Goal: Task Accomplishment & Management: Manage account settings

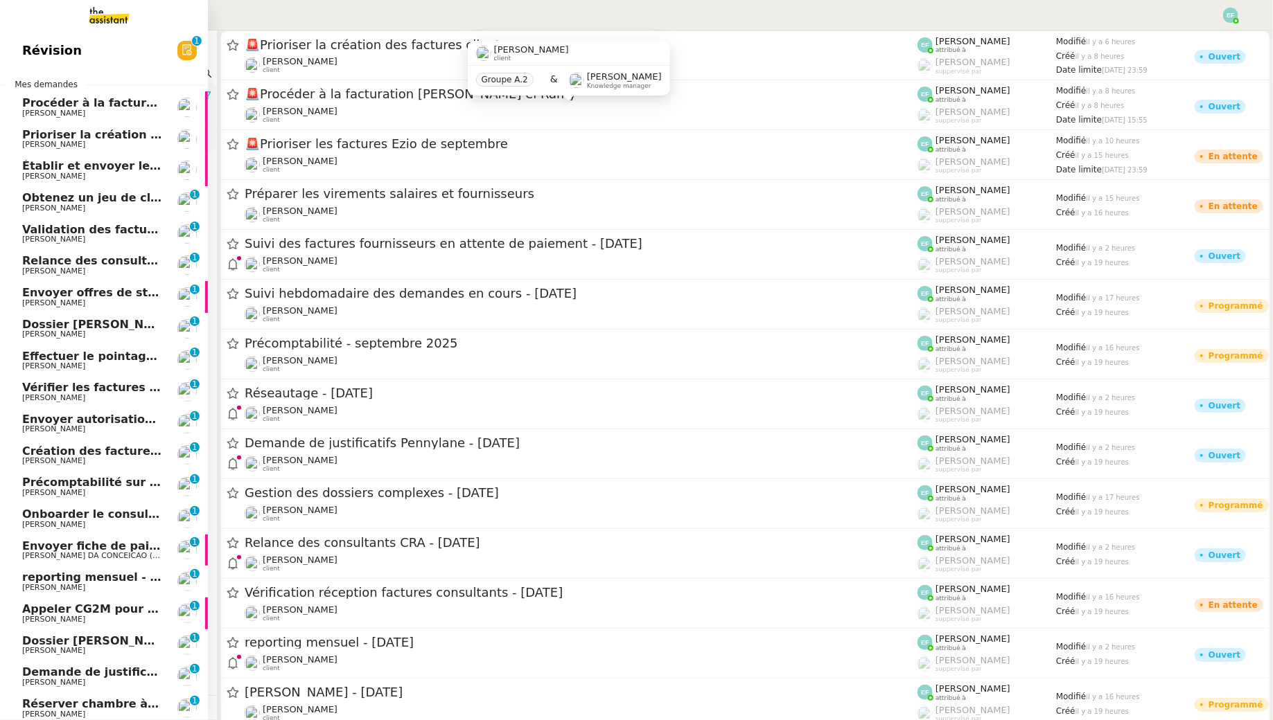
click at [112, 166] on span "Établir et envoyer les contrats pour signature" at bounding box center [165, 165] width 287 height 13
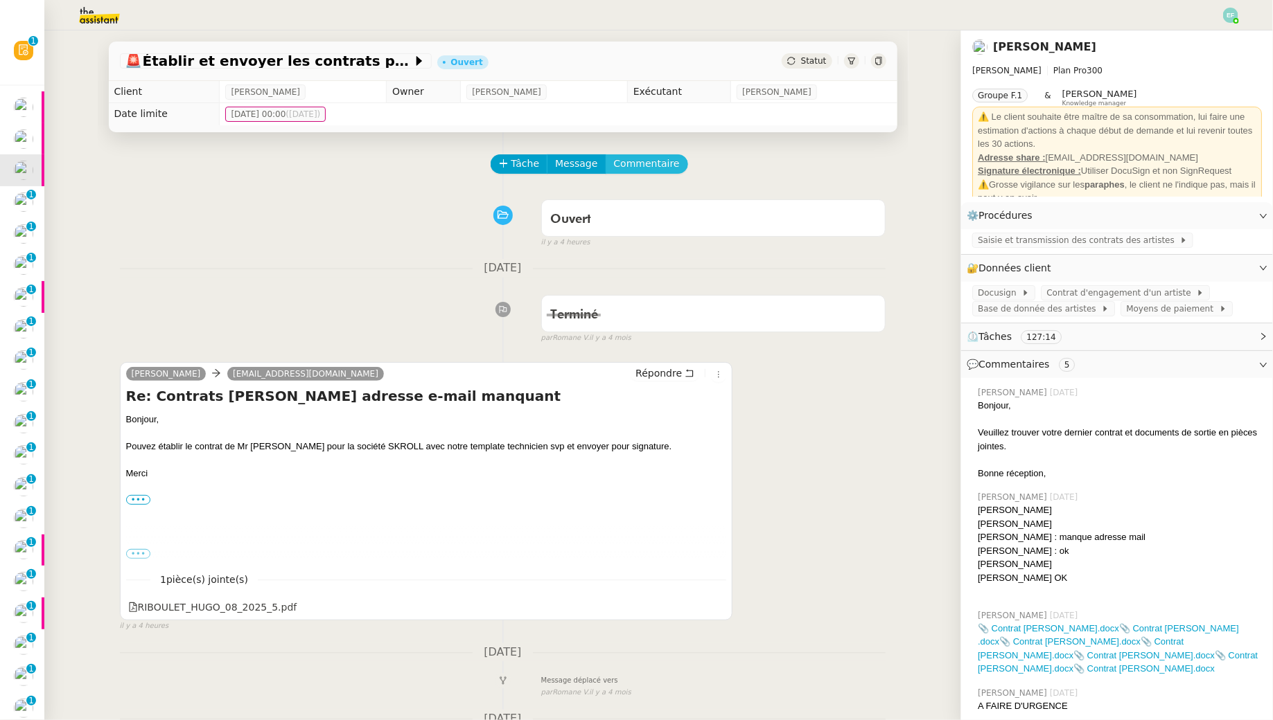
click at [648, 170] on span "Commentaire" at bounding box center [647, 164] width 66 height 16
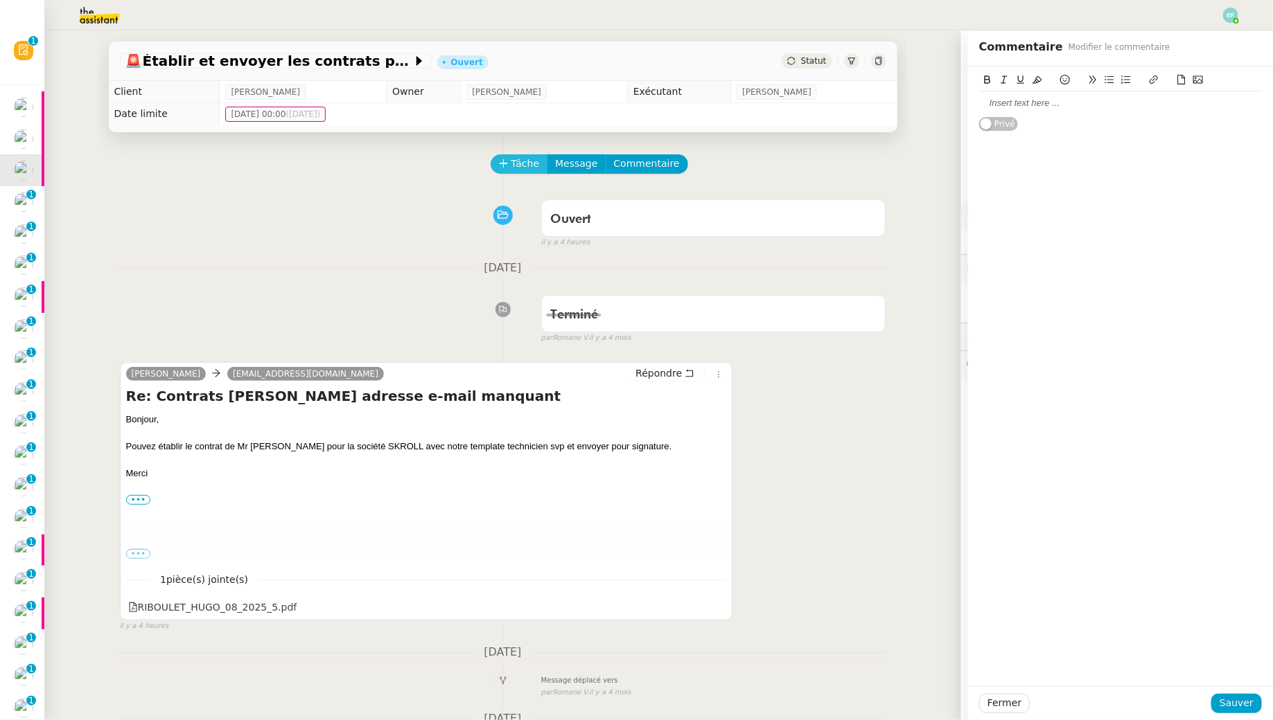
click at [522, 160] on span "Tâche" at bounding box center [525, 164] width 28 height 16
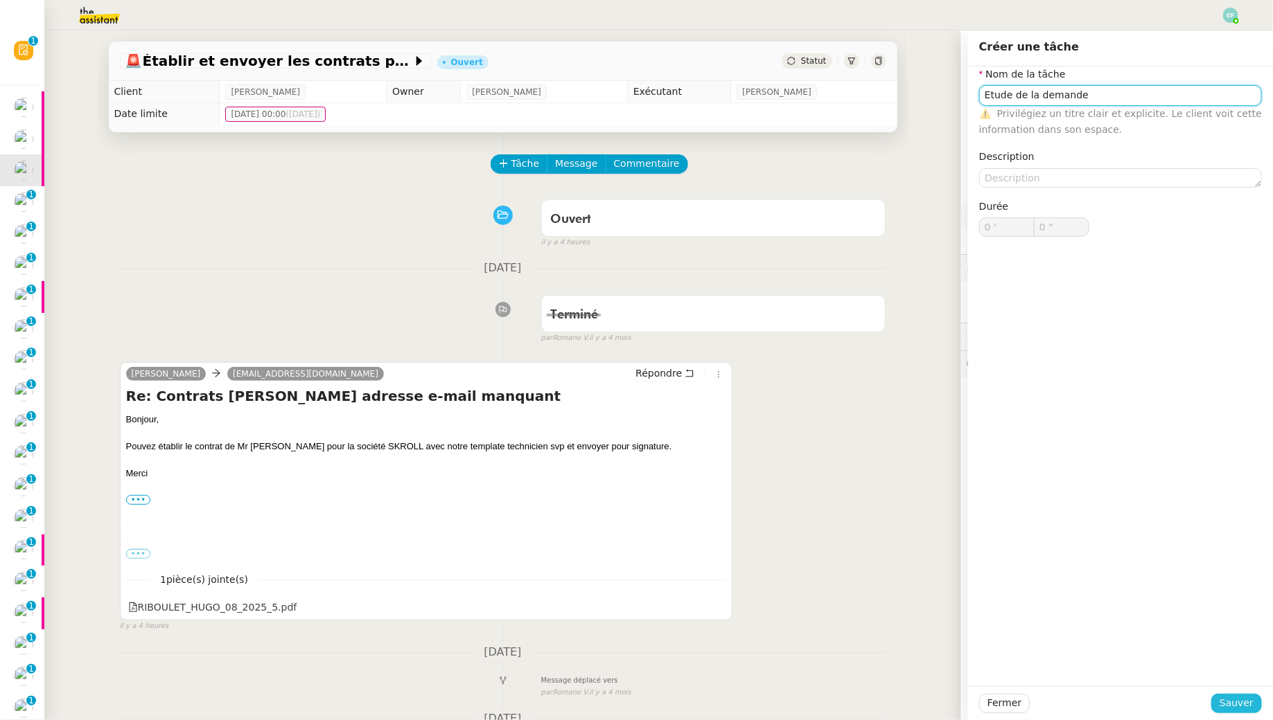
type input "Etude de la demande"
click at [1243, 702] on span "Sauver" at bounding box center [1236, 704] width 34 height 16
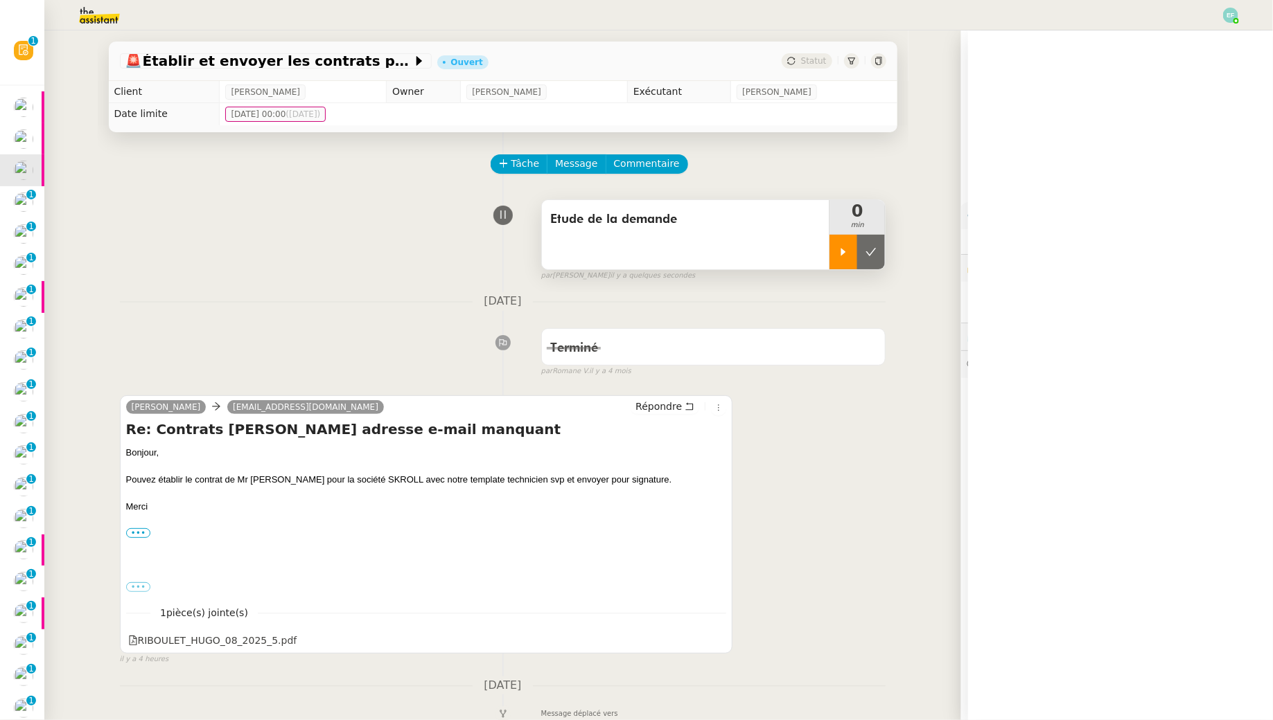
click at [839, 257] on icon at bounding box center [843, 252] width 11 height 11
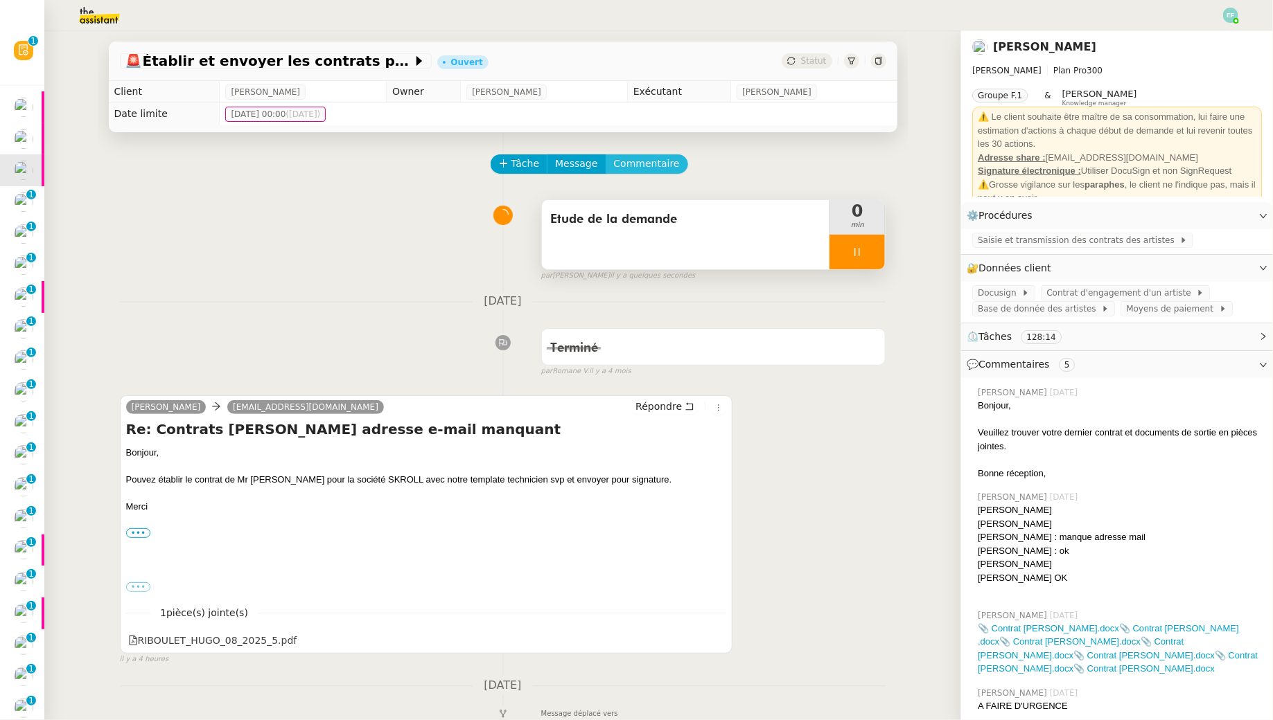
click at [652, 163] on span "Commentaire" at bounding box center [647, 164] width 66 height 16
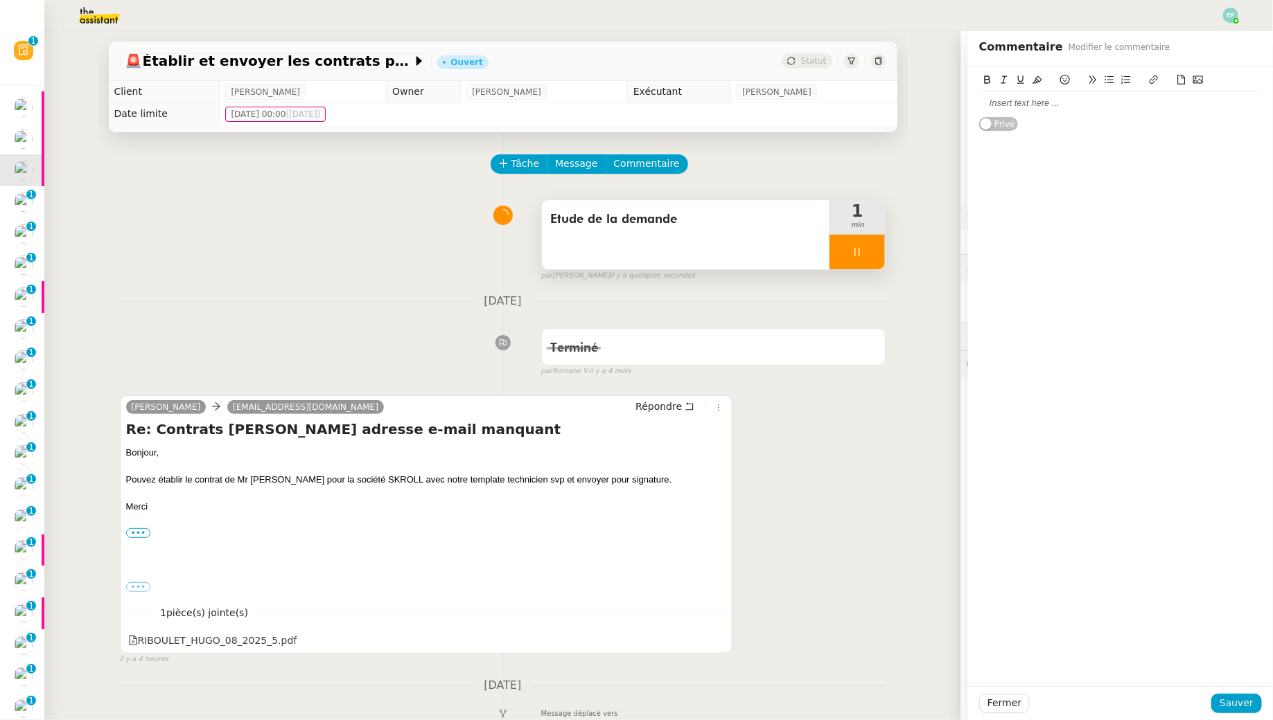
click at [1039, 104] on div at bounding box center [1120, 103] width 283 height 12
drag, startPoint x: 982, startPoint y: 98, endPoint x: 987, endPoint y: 103, distance: 7.4
click at [982, 98] on div "A forker au groupe auquel il appartient ?" at bounding box center [1120, 103] width 283 height 12
click at [1243, 700] on span "Sauver" at bounding box center [1236, 704] width 34 height 16
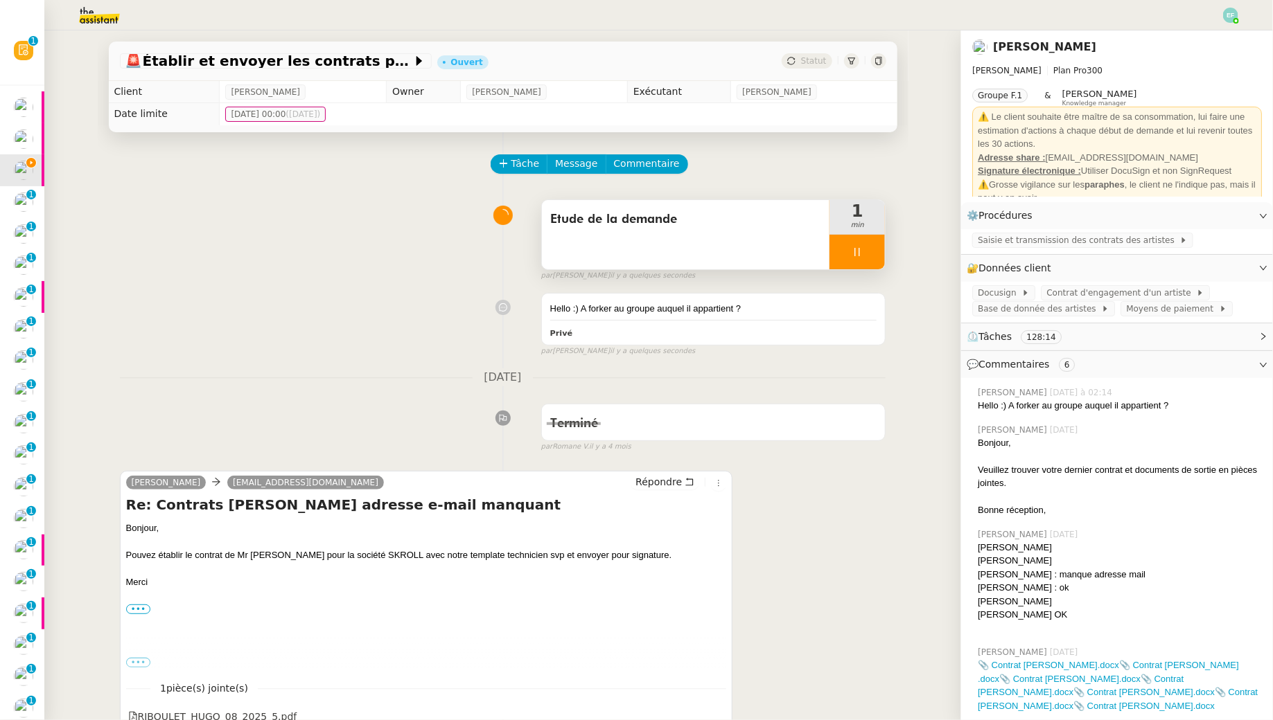
click at [876, 255] on div at bounding box center [856, 252] width 55 height 35
click at [876, 255] on icon at bounding box center [870, 252] width 11 height 11
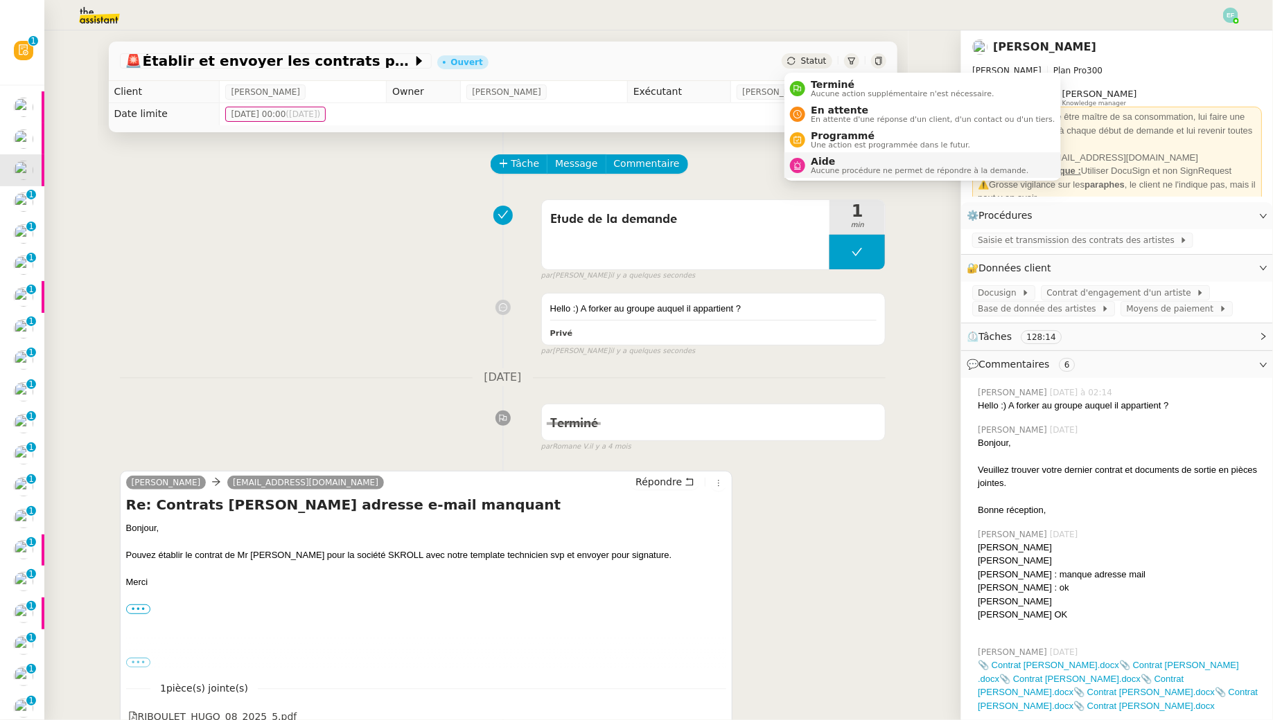
click at [844, 170] on span "Aucune procédure ne permet de répondre à la demande." at bounding box center [920, 171] width 218 height 8
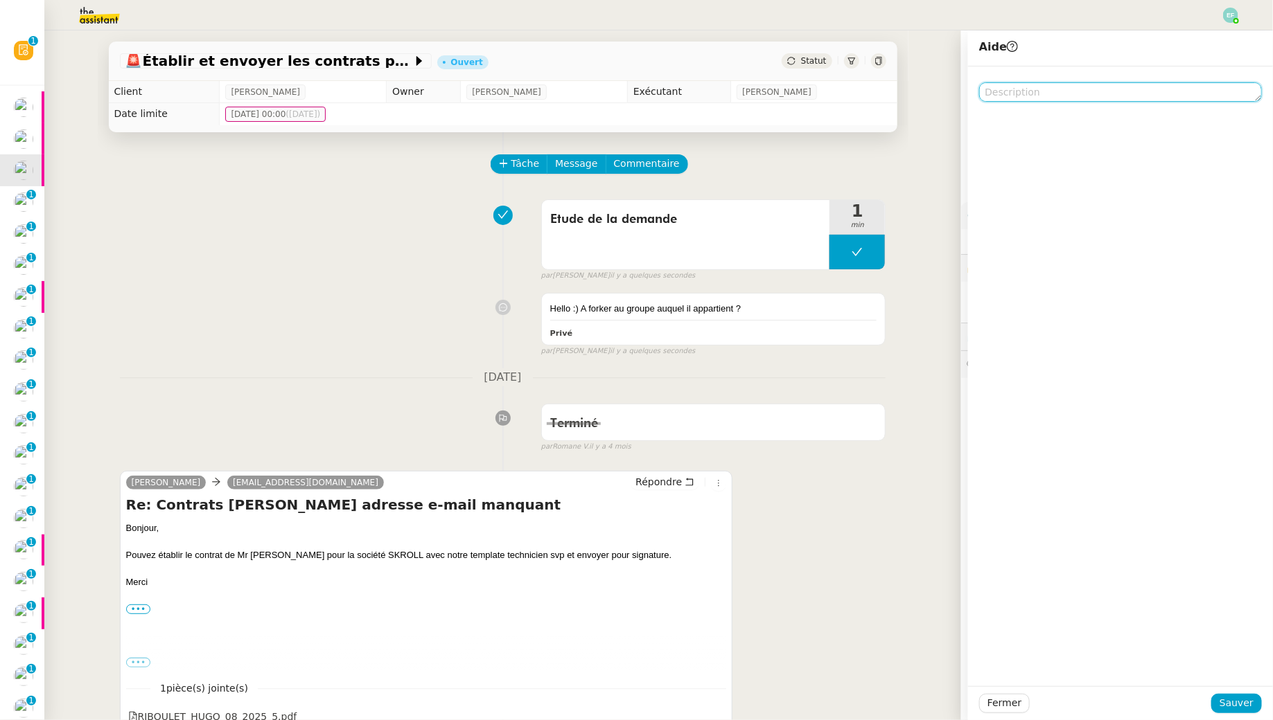
click at [1066, 91] on textarea at bounding box center [1120, 91] width 283 height 19
type textarea "@CDP"
click at [1237, 709] on span "Sauver" at bounding box center [1236, 704] width 34 height 16
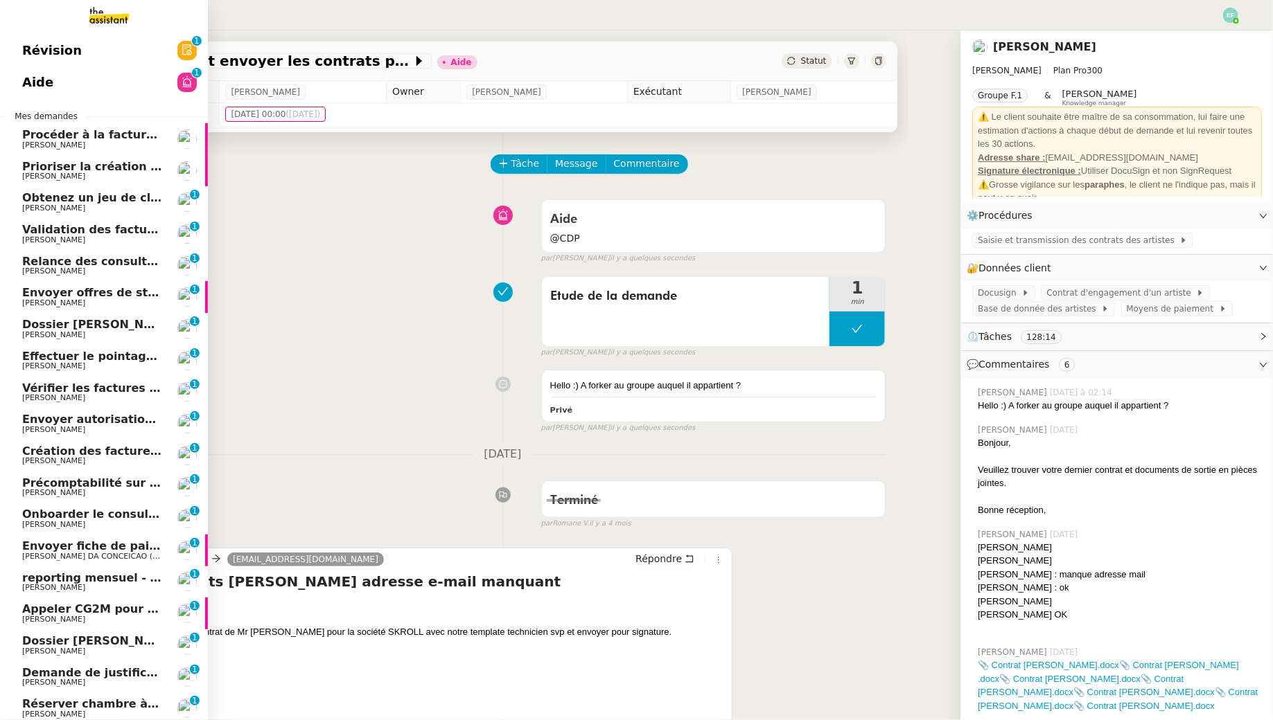
scroll to position [306, 0]
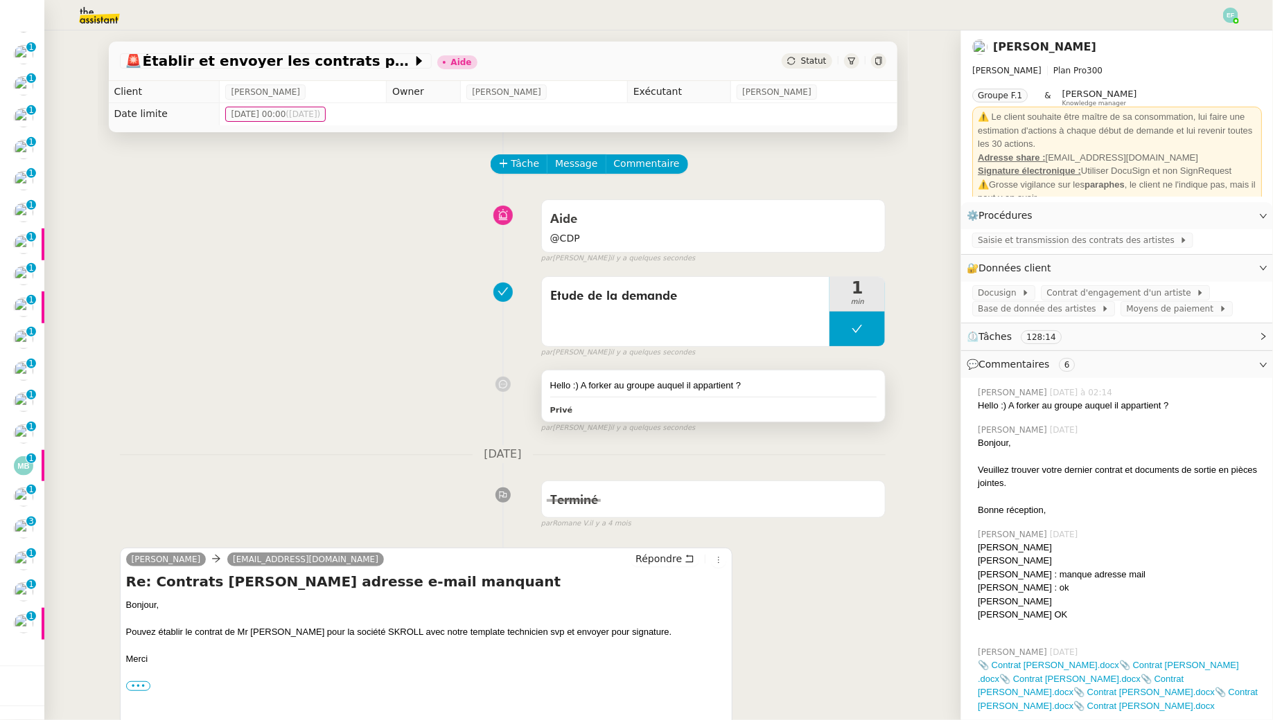
click at [747, 387] on div "Hello :) A forker au groupe auquel il appartient ?" at bounding box center [713, 386] width 327 height 14
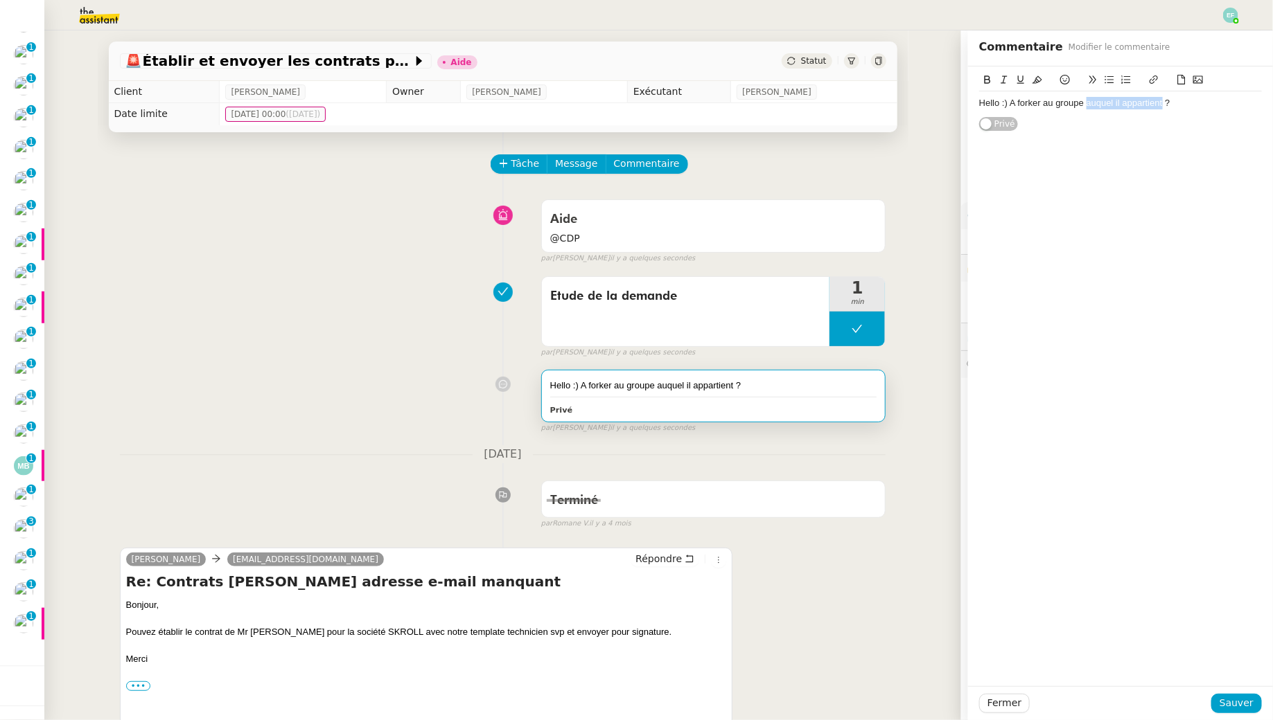
drag, startPoint x: 1087, startPoint y: 105, endPoint x: 1162, endPoint y: 106, distance: 75.5
click at [1162, 106] on div "Hello :) A forker au groupe auquel il appartient ?" at bounding box center [1120, 103] width 283 height 12
click at [1234, 704] on span "Sauver" at bounding box center [1236, 704] width 34 height 16
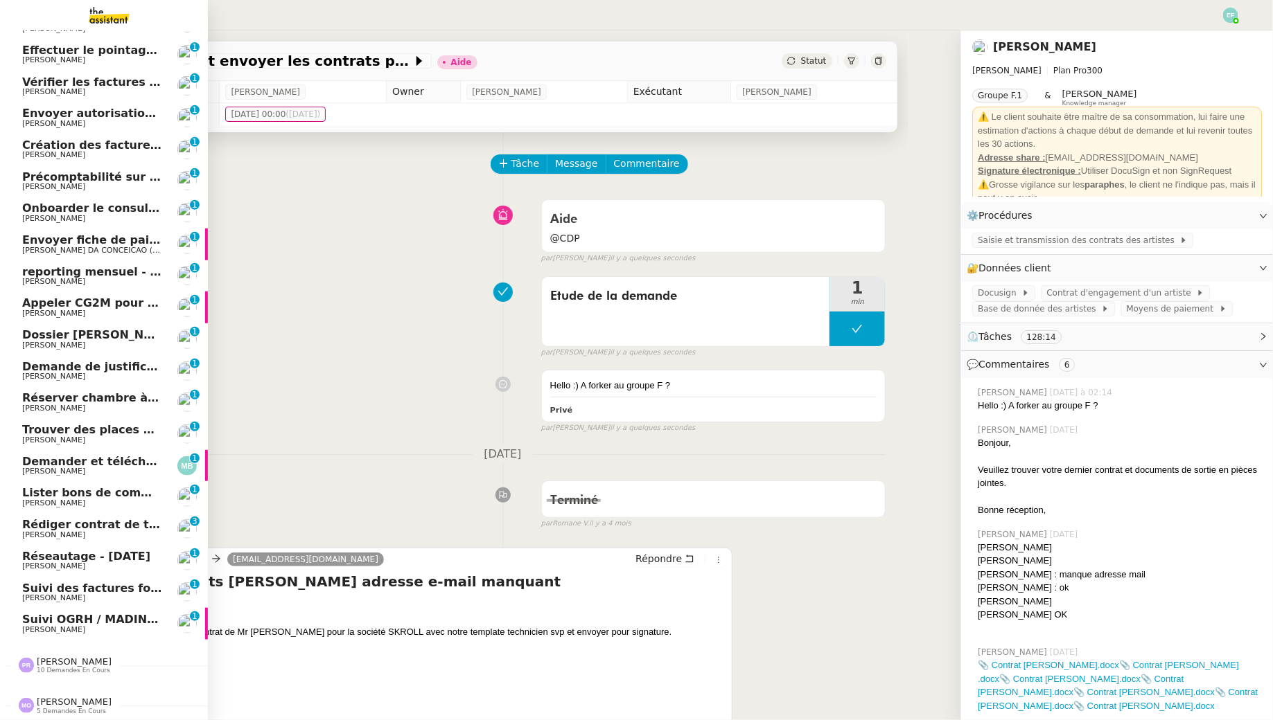
click at [110, 625] on span "Suivi OGRH / MADIN KB - [PERSON_NAME]" at bounding box center [152, 619] width 261 height 13
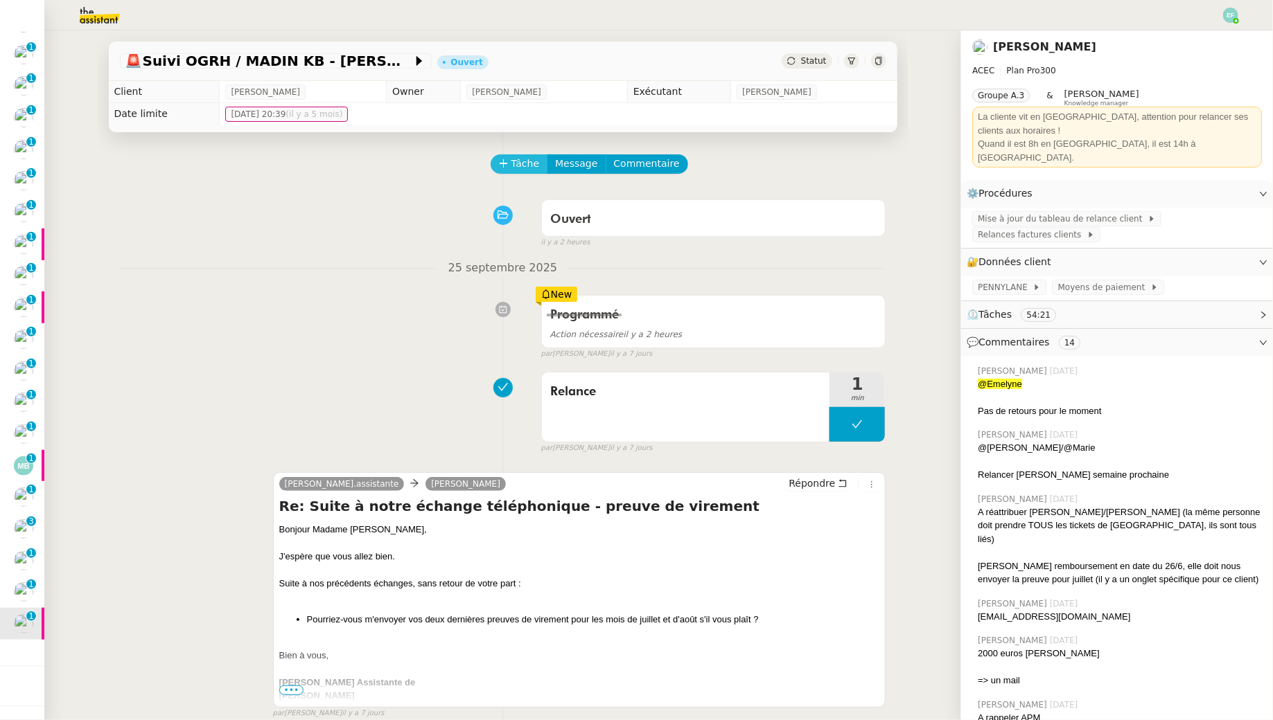
click at [521, 159] on span "Tâche" at bounding box center [525, 164] width 28 height 16
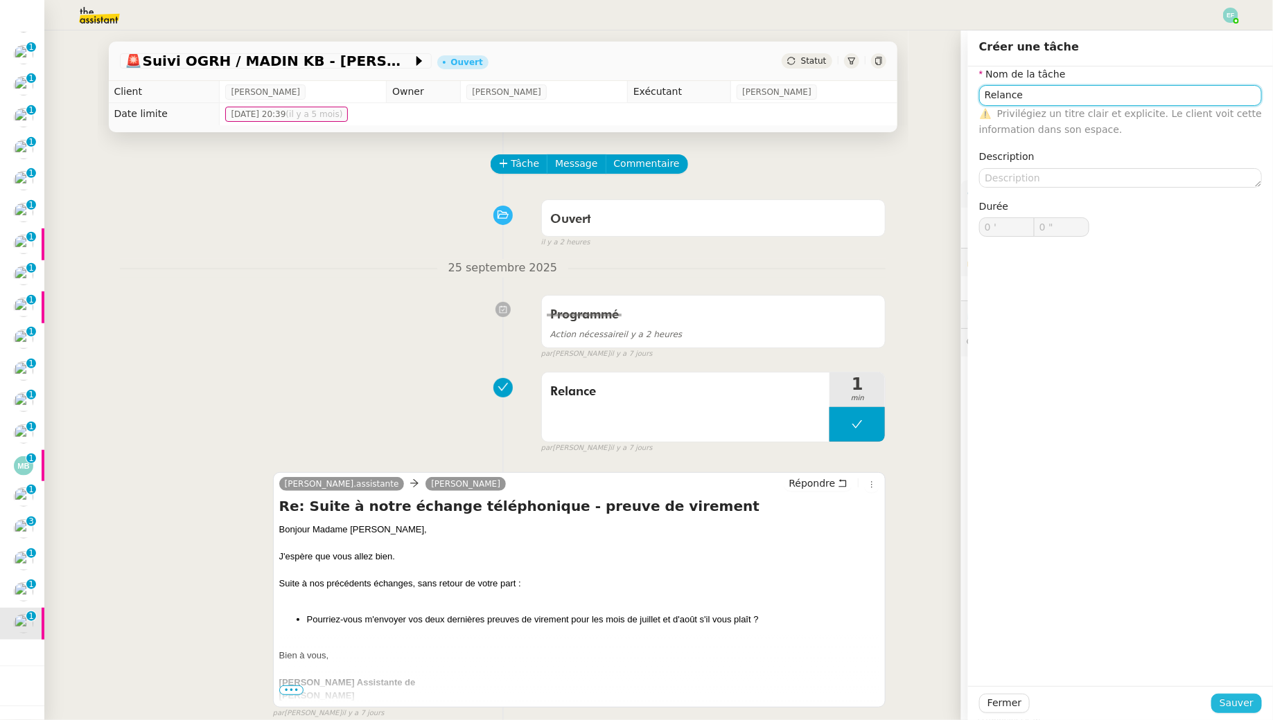
type input "Relance"
click at [1224, 705] on span "Sauver" at bounding box center [1236, 704] width 34 height 16
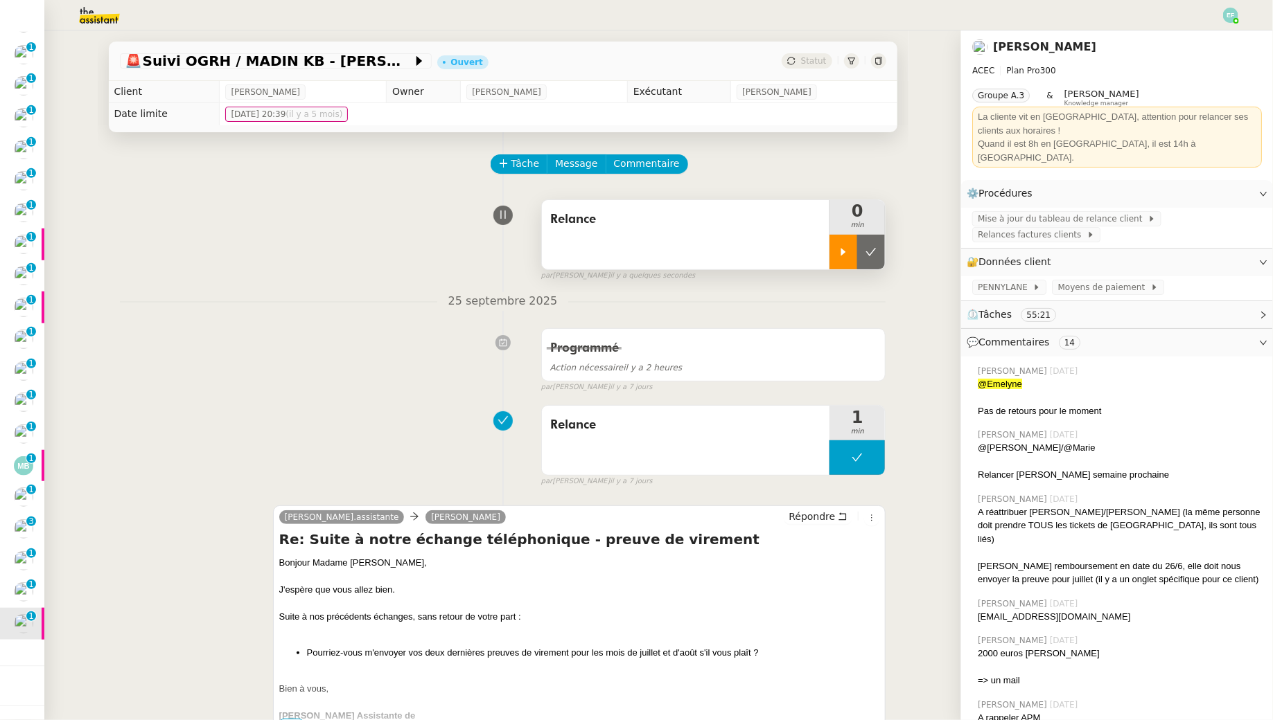
click at [856, 251] on div at bounding box center [843, 252] width 28 height 35
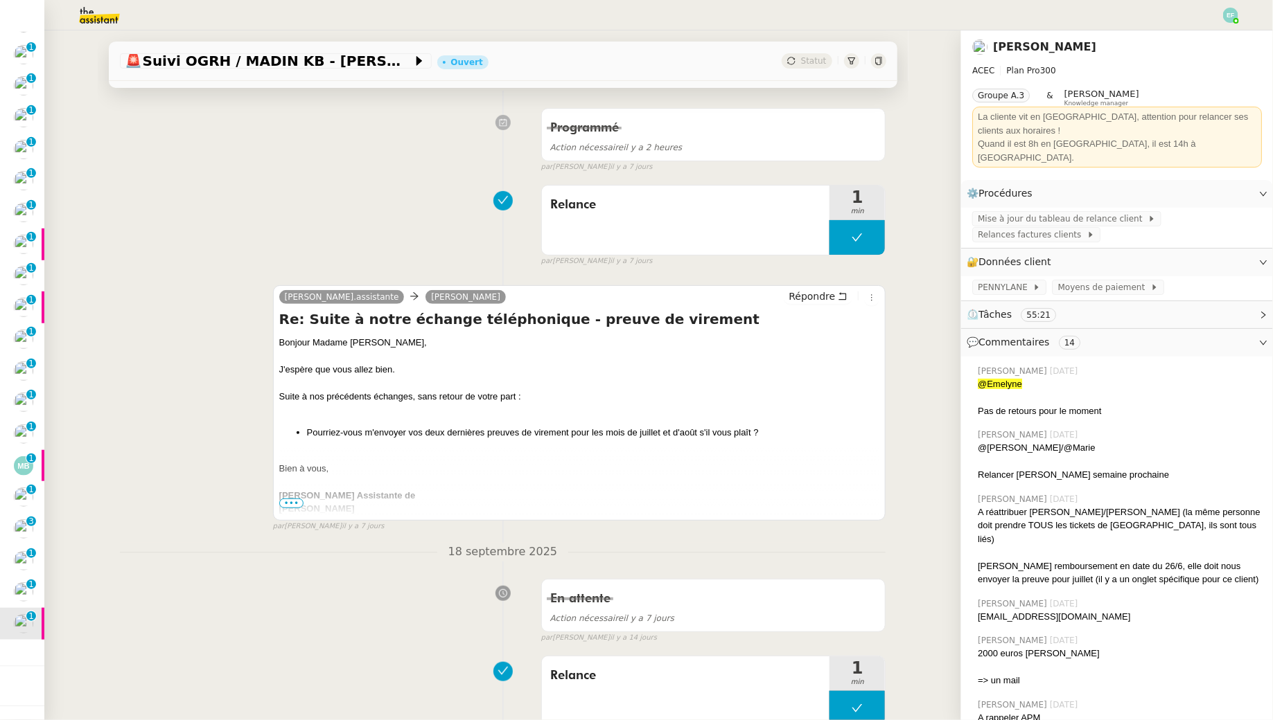
scroll to position [352, 0]
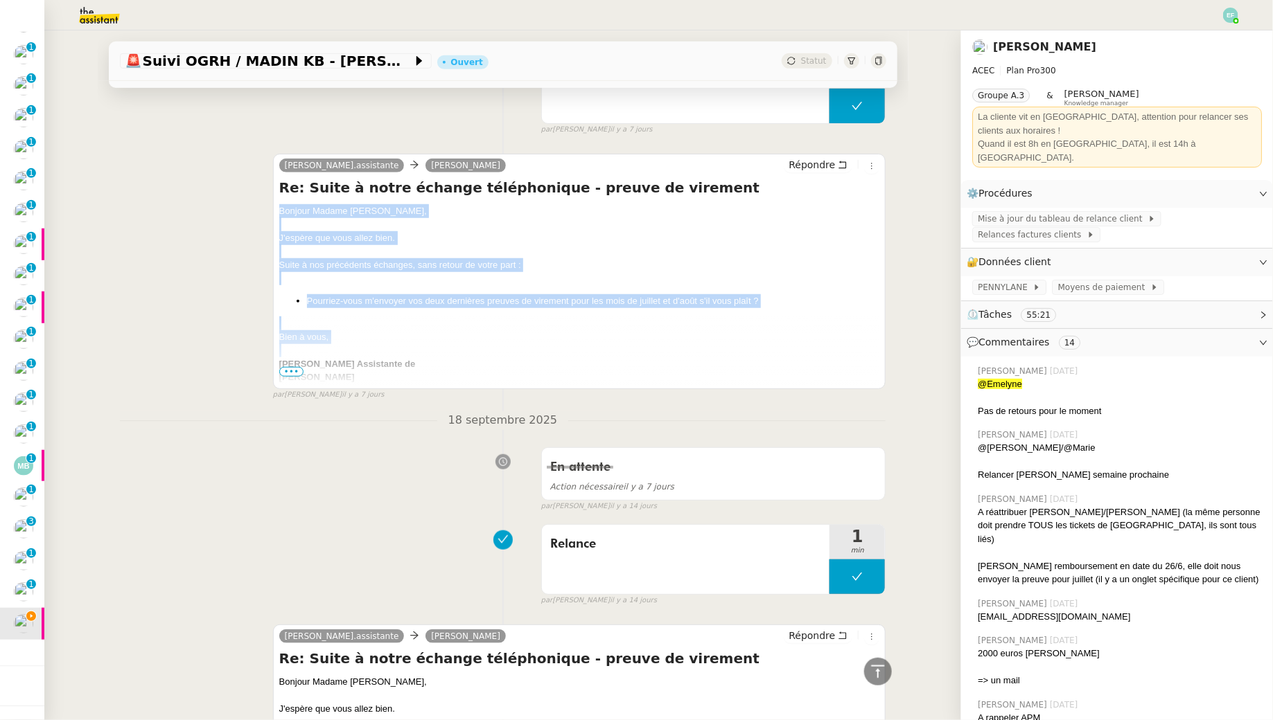
drag, startPoint x: 276, startPoint y: 207, endPoint x: 387, endPoint y: 343, distance: 175.7
click at [387, 343] on div "[PERSON_NAME].assistante [PERSON_NAME] Re: Suite à notre échange téléphonique -…" at bounding box center [579, 272] width 613 height 236
copy div "Bonjour Madame [PERSON_NAME], J'espère que vous allez bien. Suite à nos précéde…"
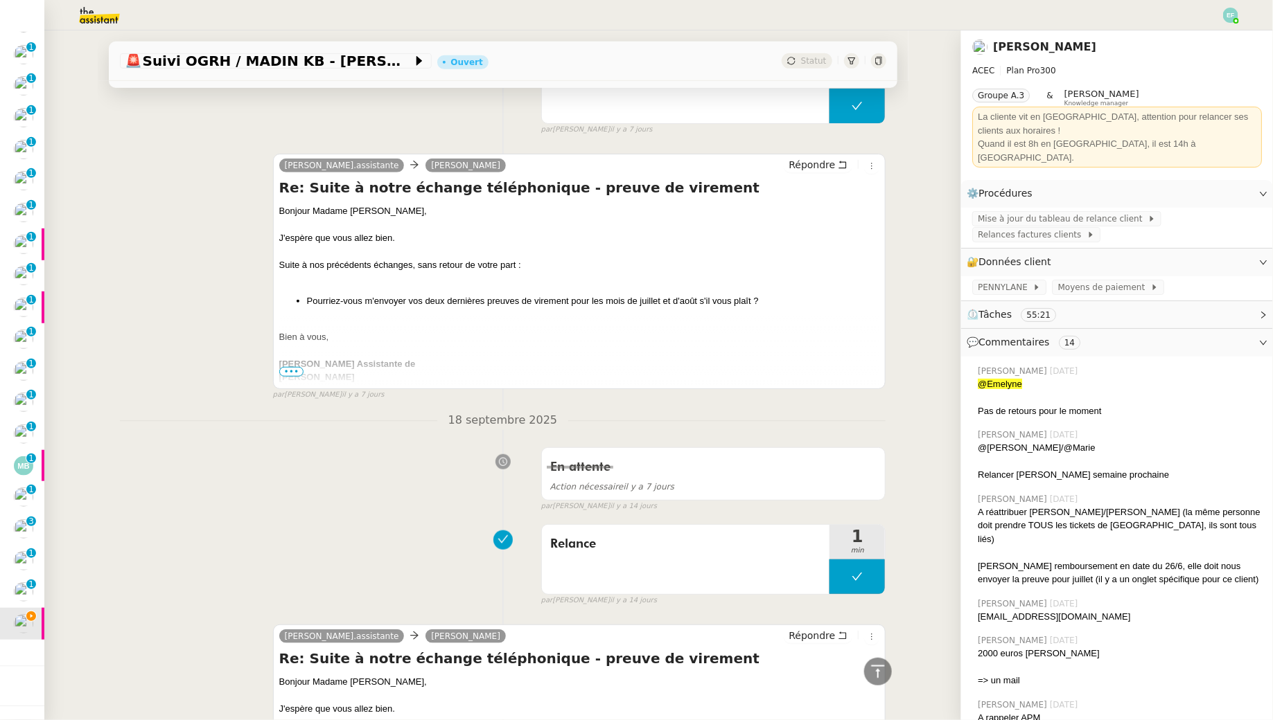
click at [833, 171] on div "Répondre" at bounding box center [831, 165] width 96 height 17
click at [835, 162] on span "Répondre" at bounding box center [811, 165] width 46 height 14
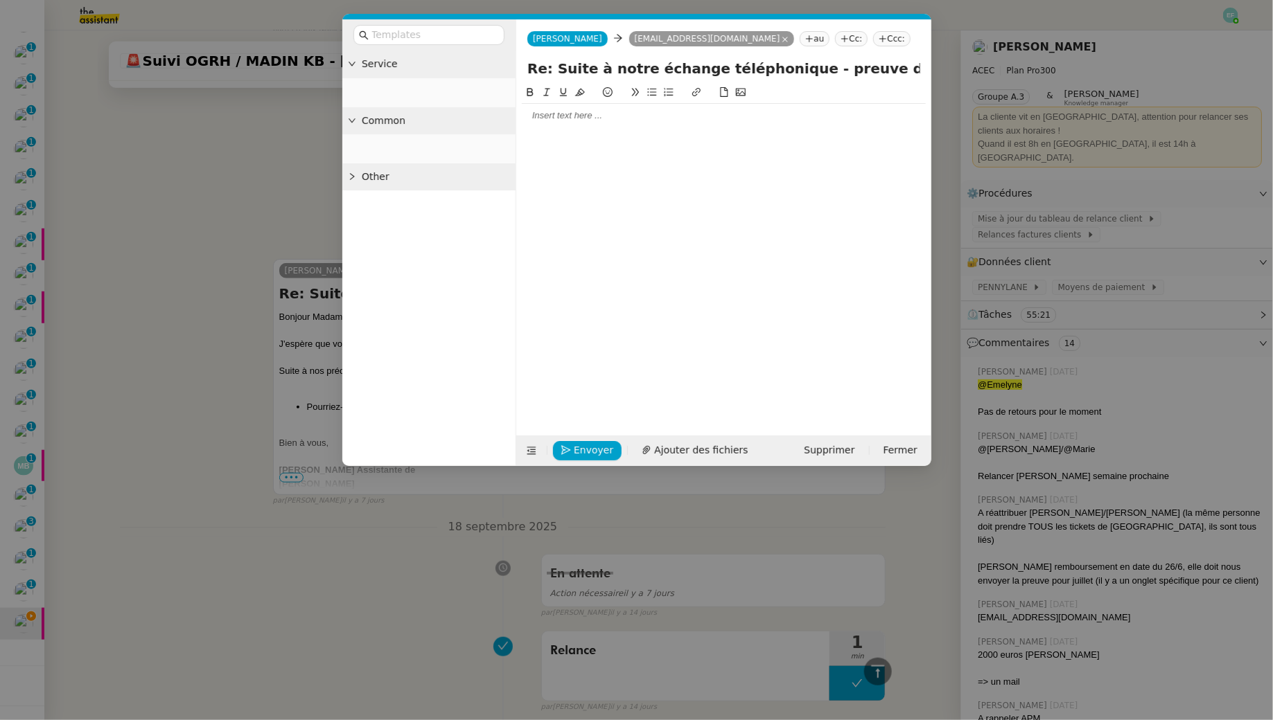
scroll to position [458, 0]
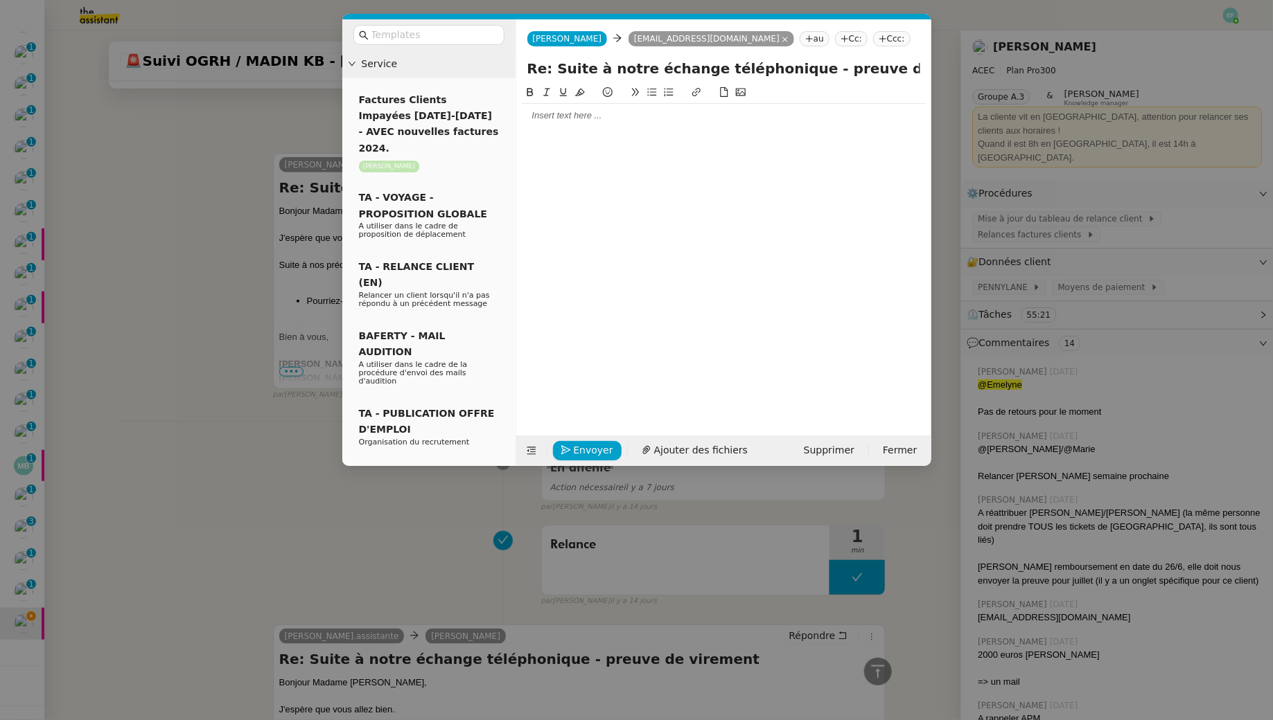
click at [639, 118] on div at bounding box center [724, 115] width 404 height 12
paste div
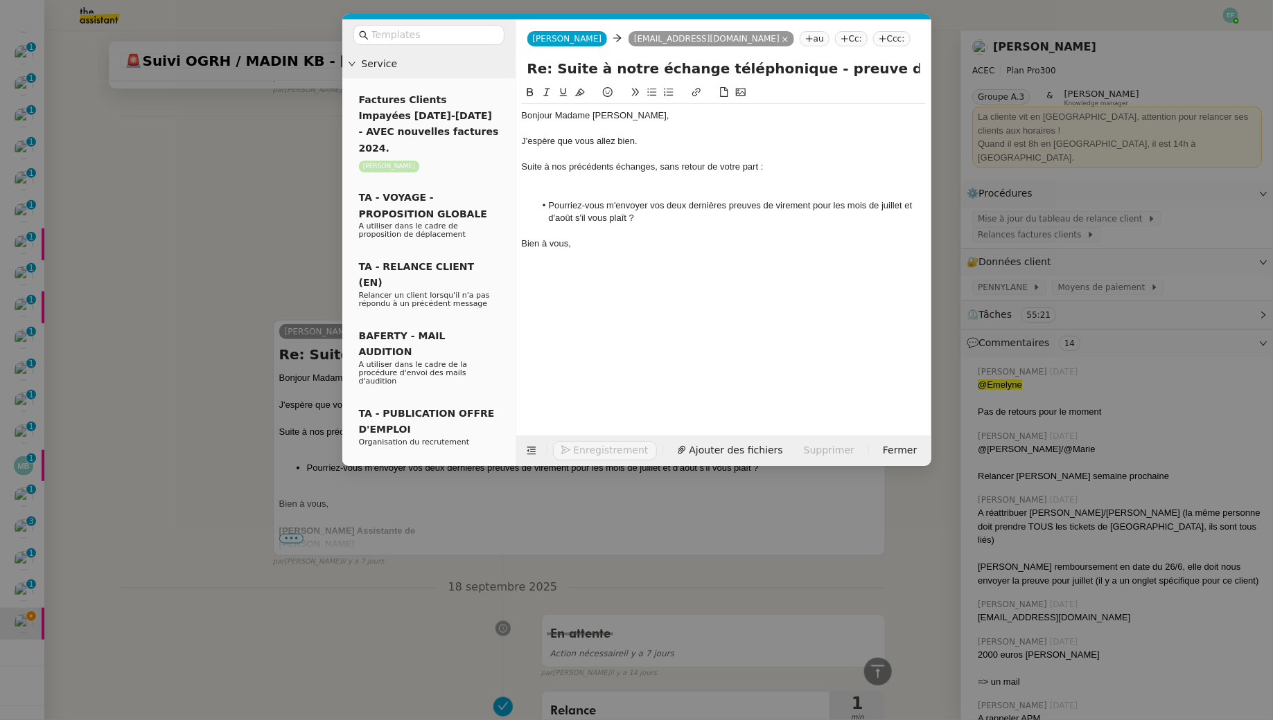
scroll to position [624, 0]
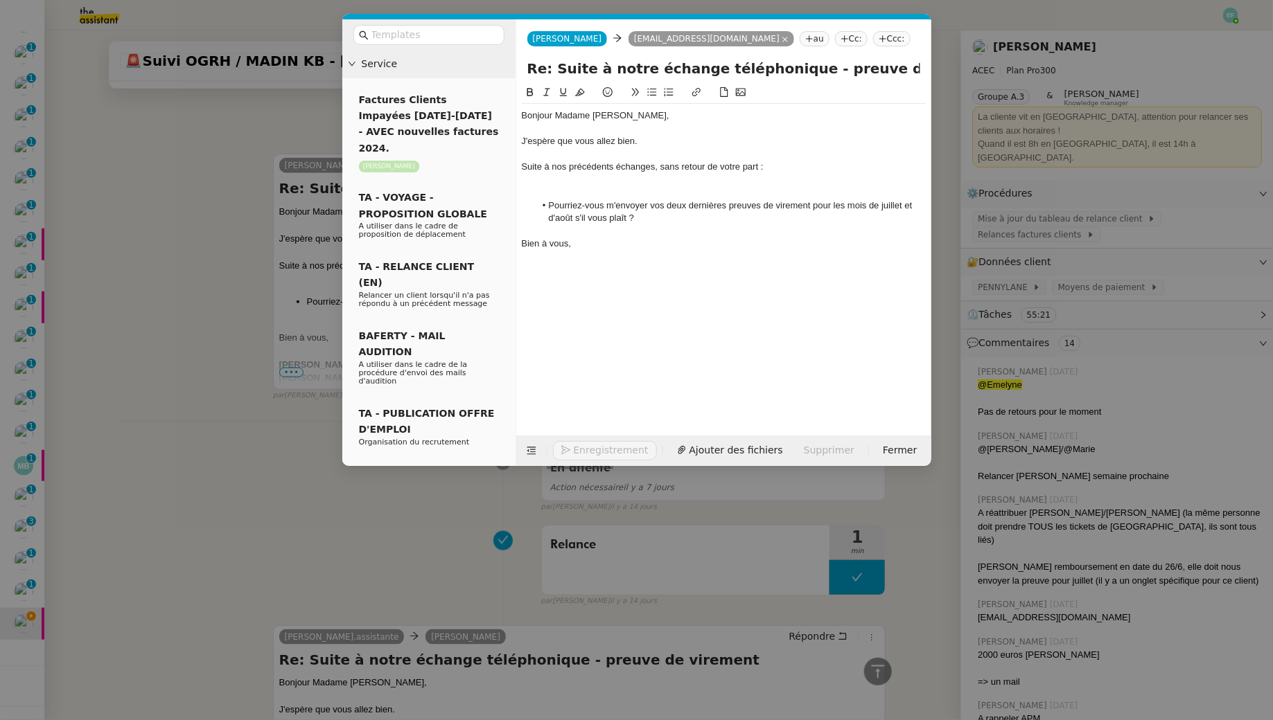
click at [587, 185] on div at bounding box center [724, 180] width 404 height 12
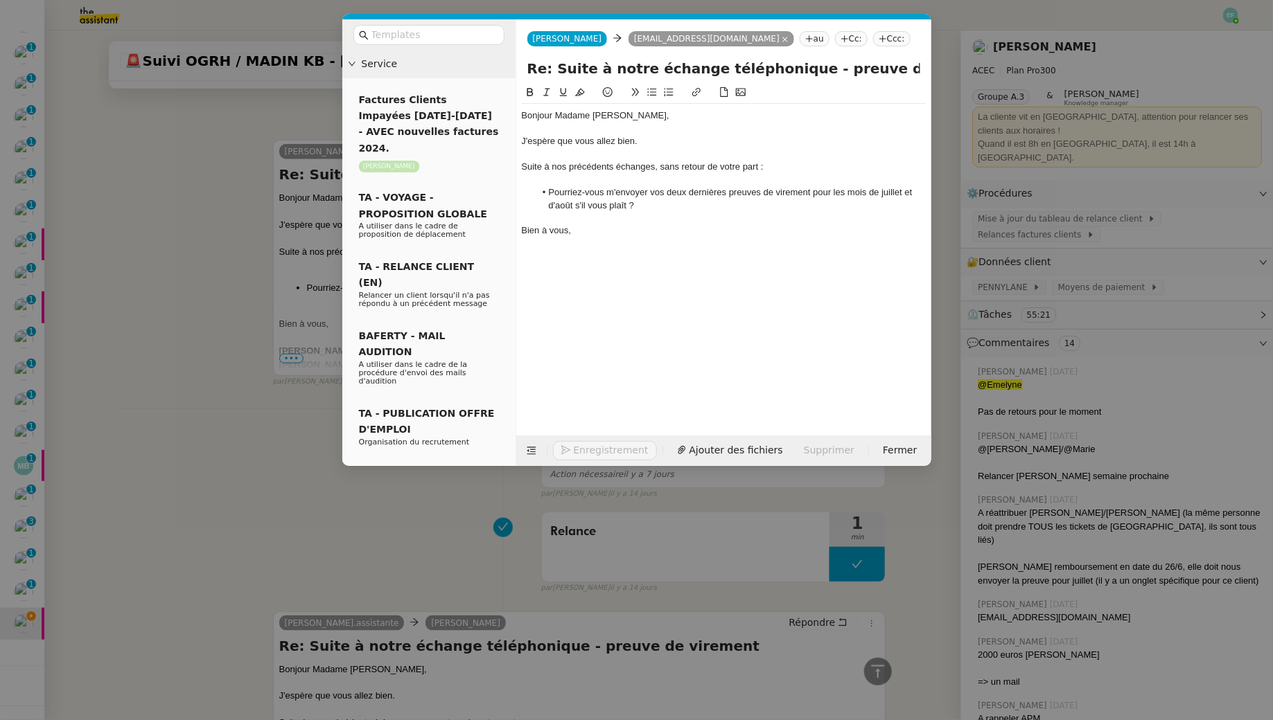
scroll to position [611, 0]
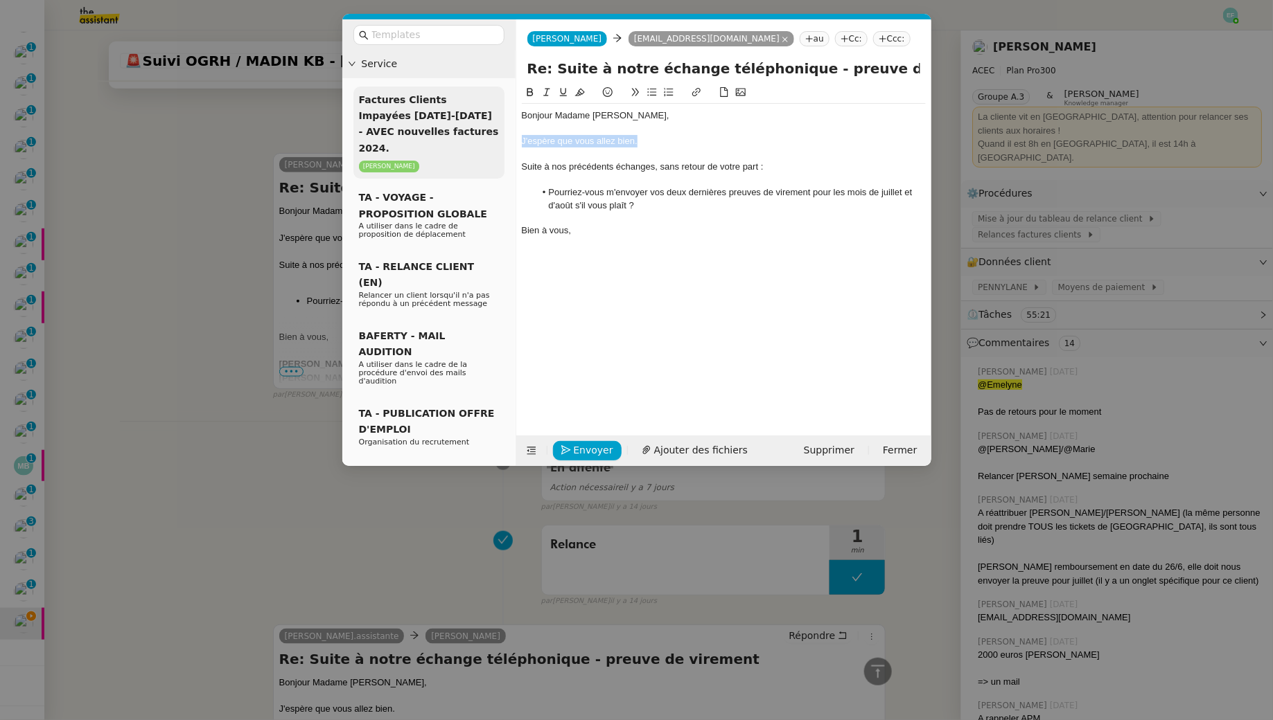
drag, startPoint x: 651, startPoint y: 145, endPoint x: 450, endPoint y: 142, distance: 200.9
click at [450, 142] on nz-layout "Service Factures Clients Impayées [DATE]-[DATE] - AVEC nouvelles factures 2024.…" at bounding box center [636, 242] width 589 height 447
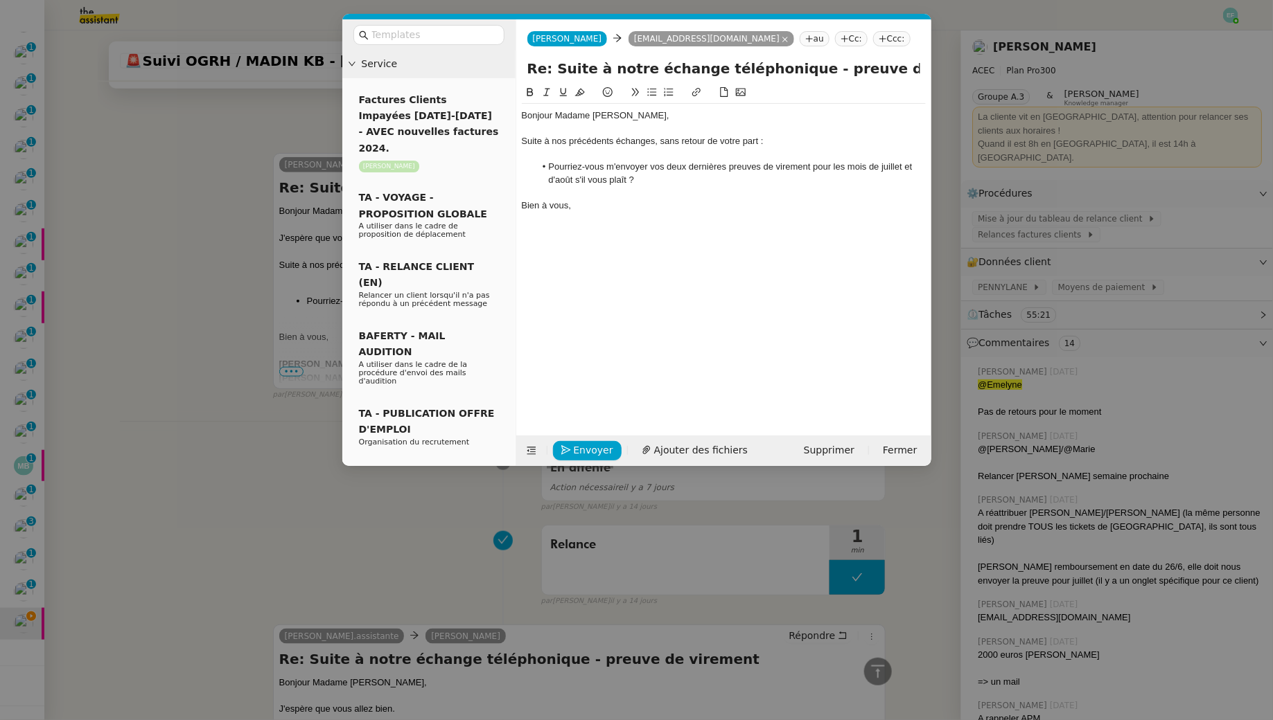
scroll to position [584, 0]
click at [574, 451] on span "Envoyer" at bounding box center [593, 451] width 39 height 16
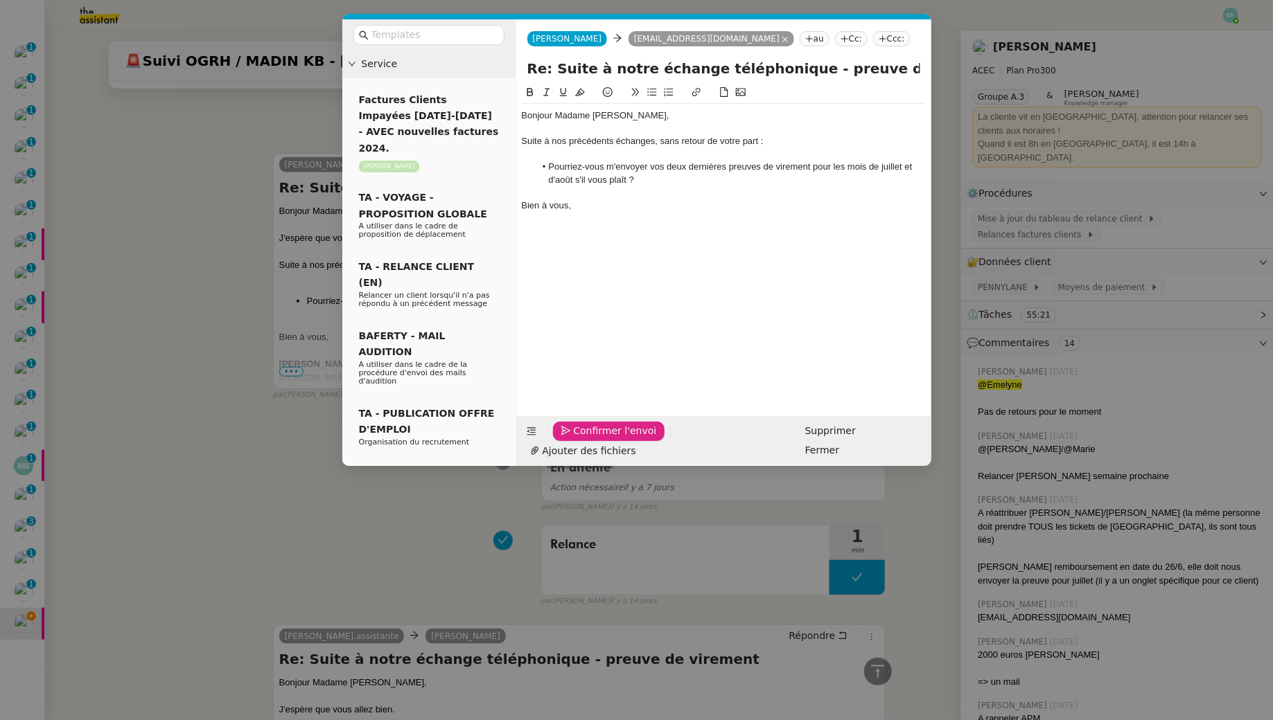
click at [574, 439] on span "Confirmer l'envoi" at bounding box center [615, 431] width 83 height 16
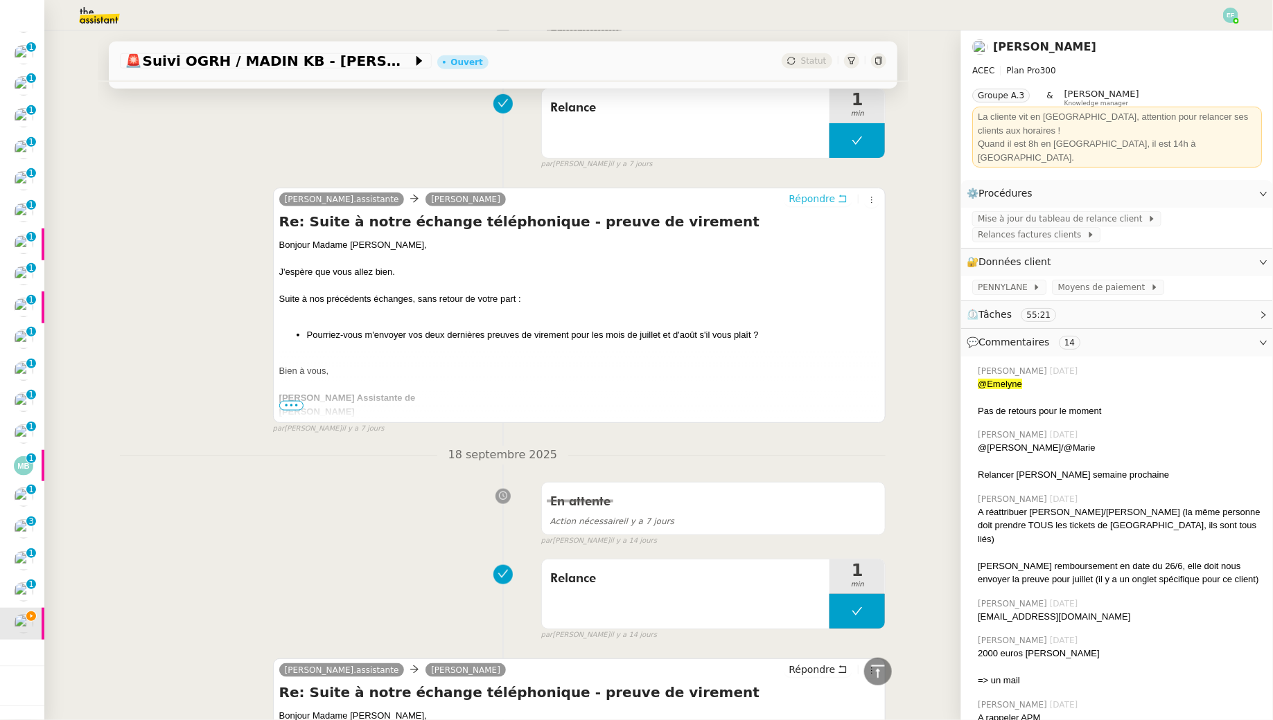
scroll to position [0, 0]
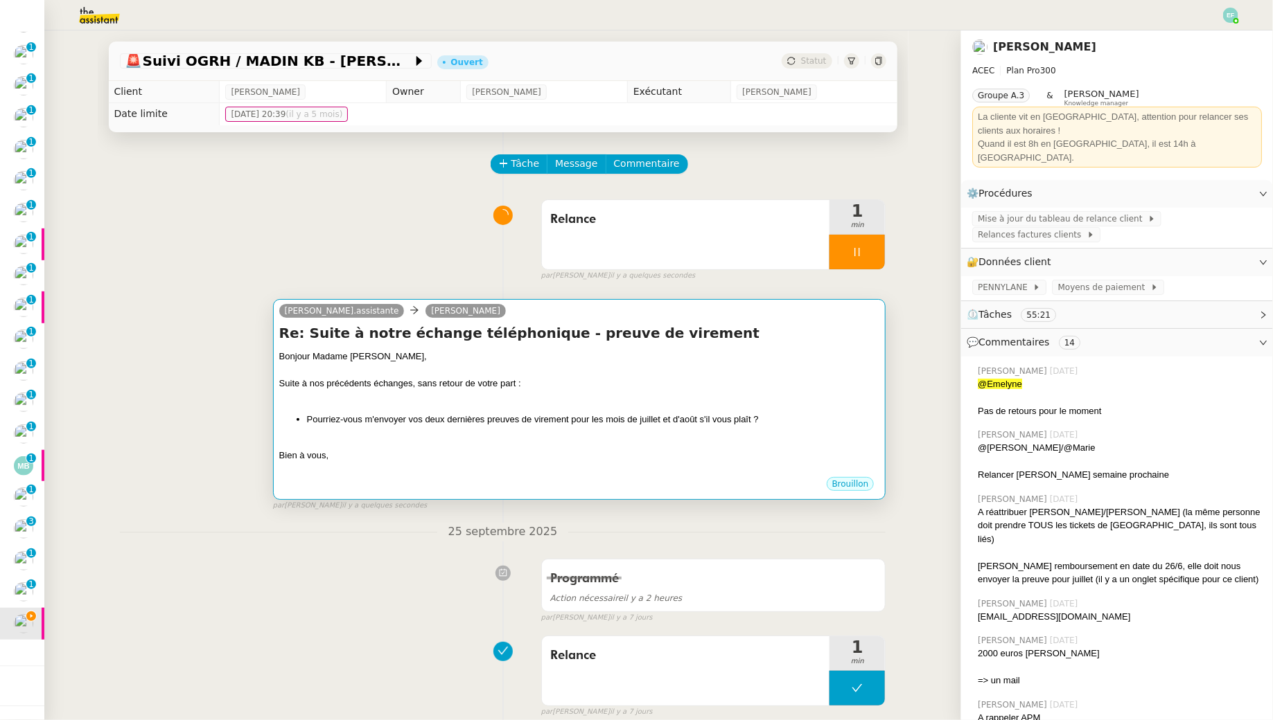
click at [824, 367] on div at bounding box center [579, 371] width 601 height 14
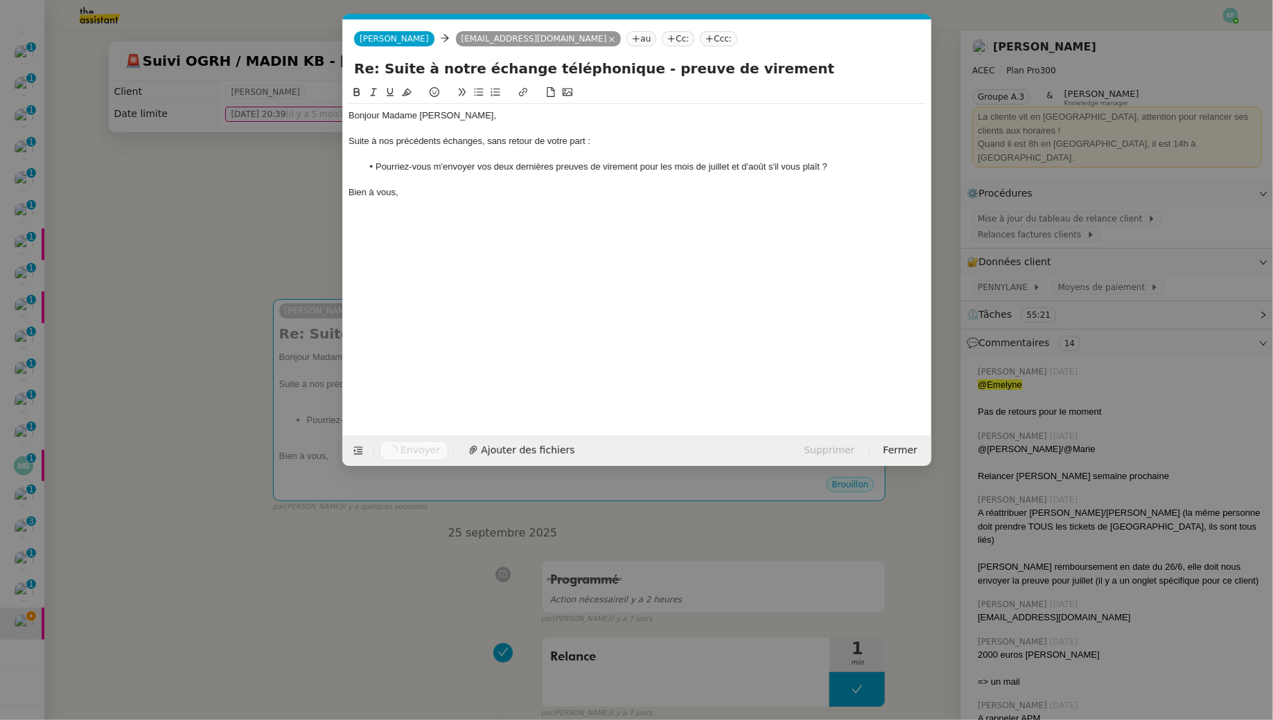
scroll to position [0, 29]
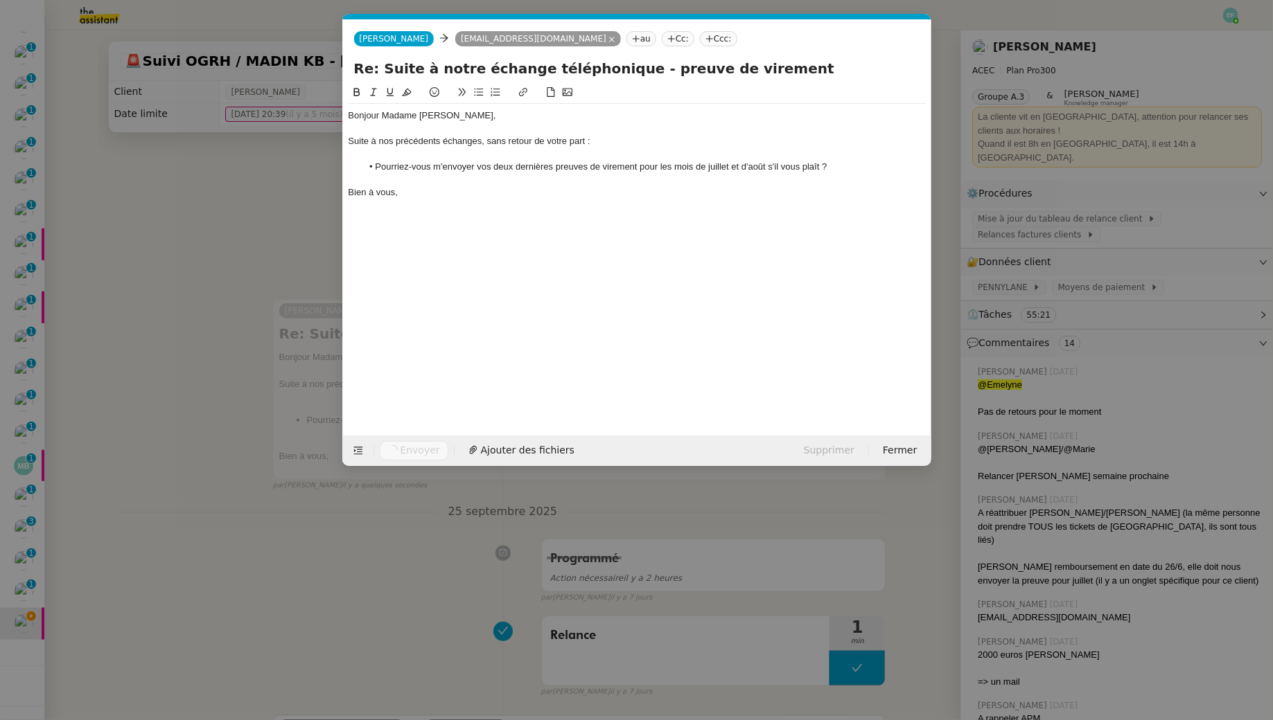
click at [263, 197] on nz-modal-container "Service Factures Clients Impayées [DATE]-[DATE] - AVEC nouvelles factures 2024.…" at bounding box center [636, 360] width 1273 height 720
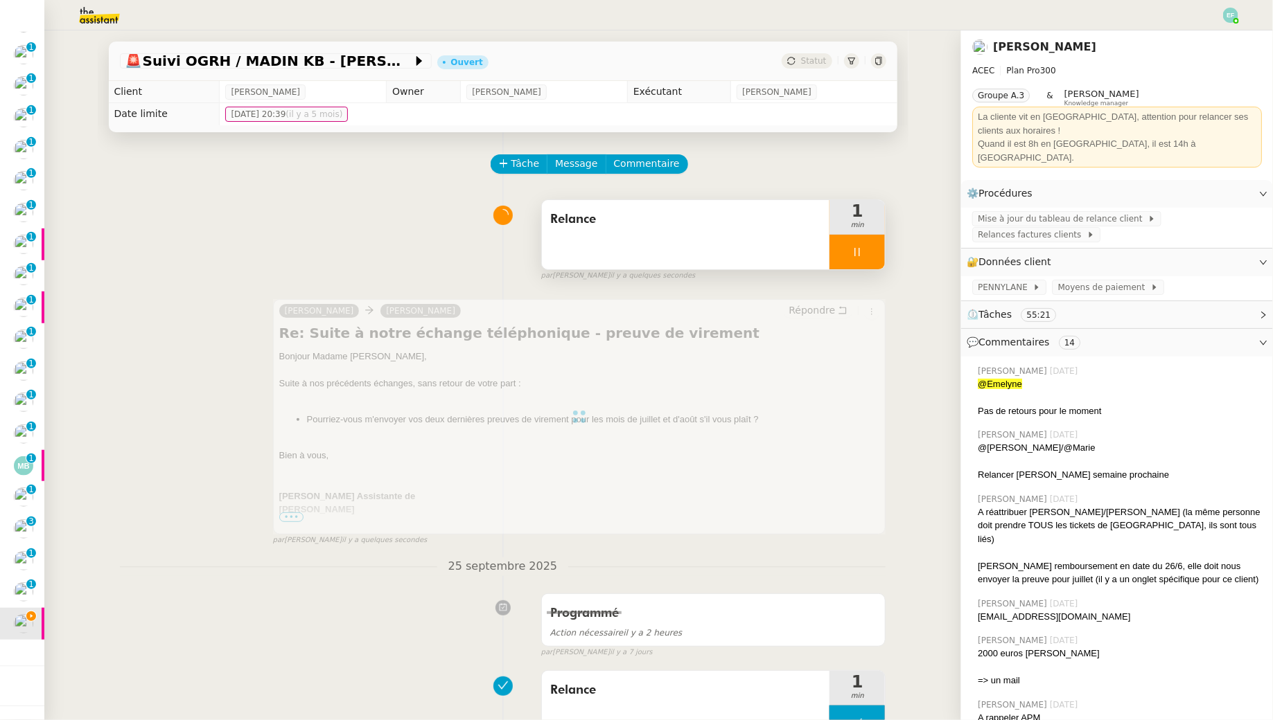
click at [868, 259] on div at bounding box center [856, 252] width 55 height 35
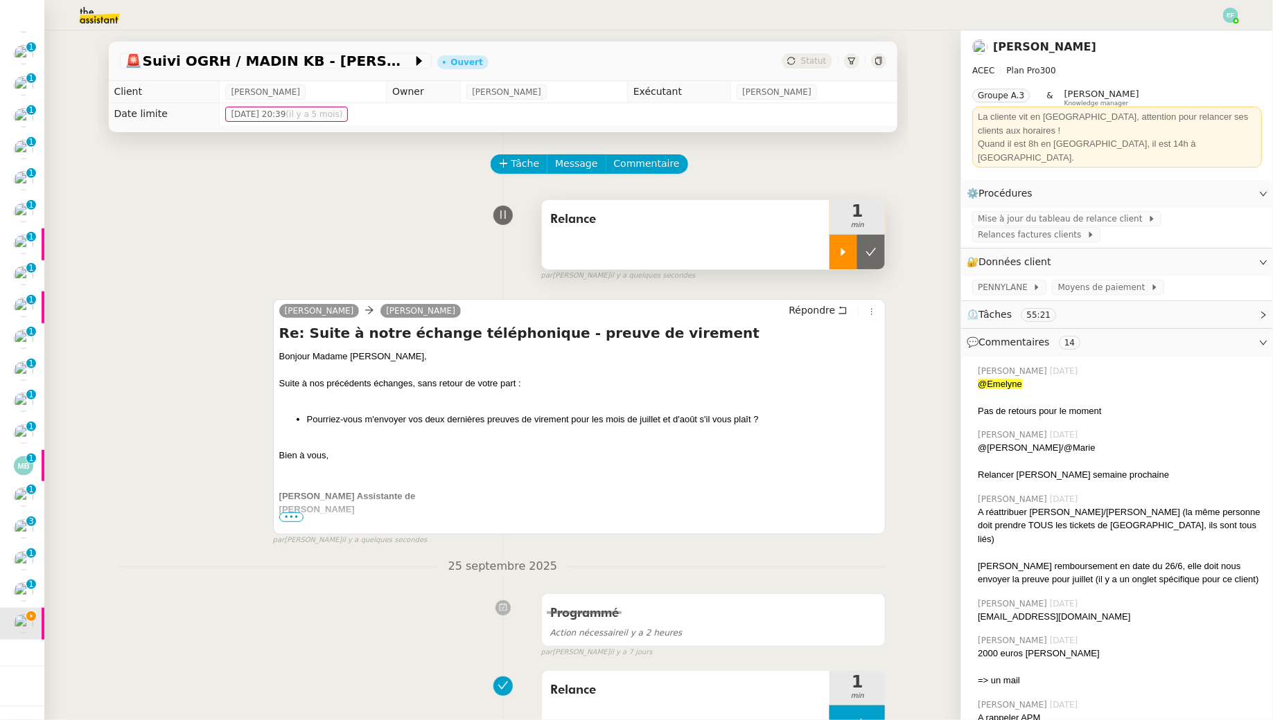
click at [868, 259] on button at bounding box center [871, 252] width 28 height 35
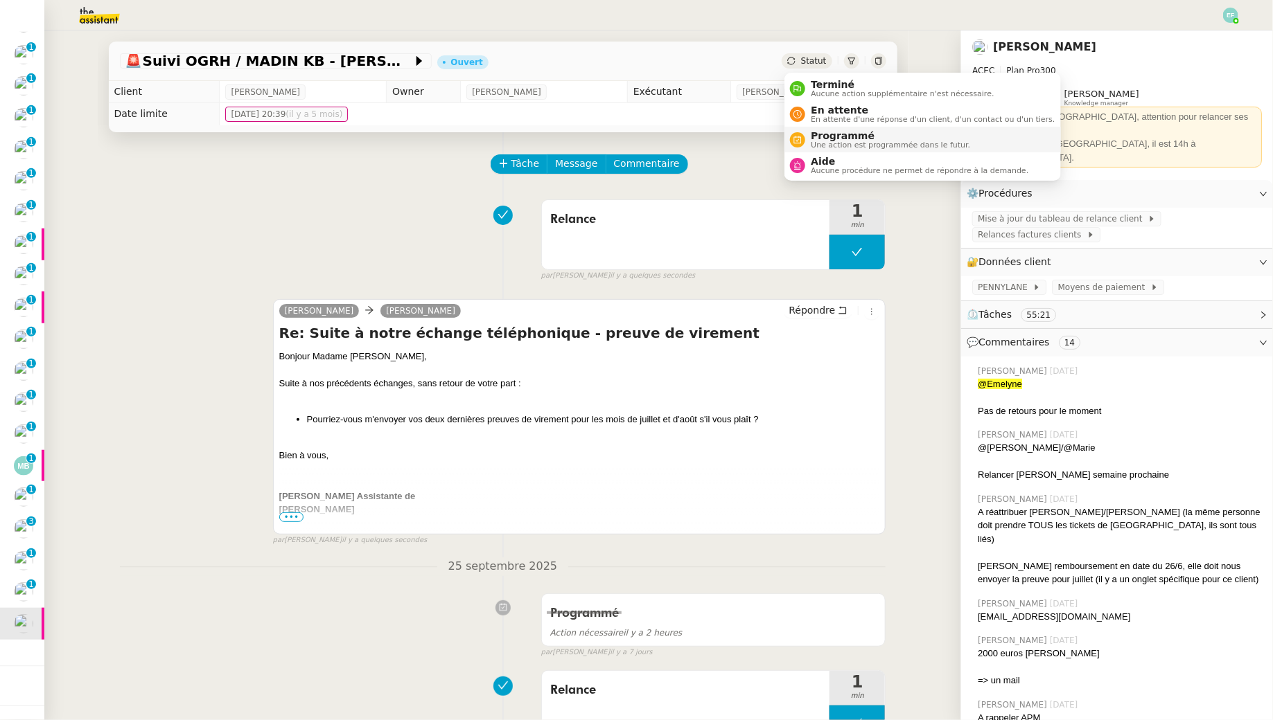
click at [823, 137] on span "Programmé" at bounding box center [890, 135] width 159 height 11
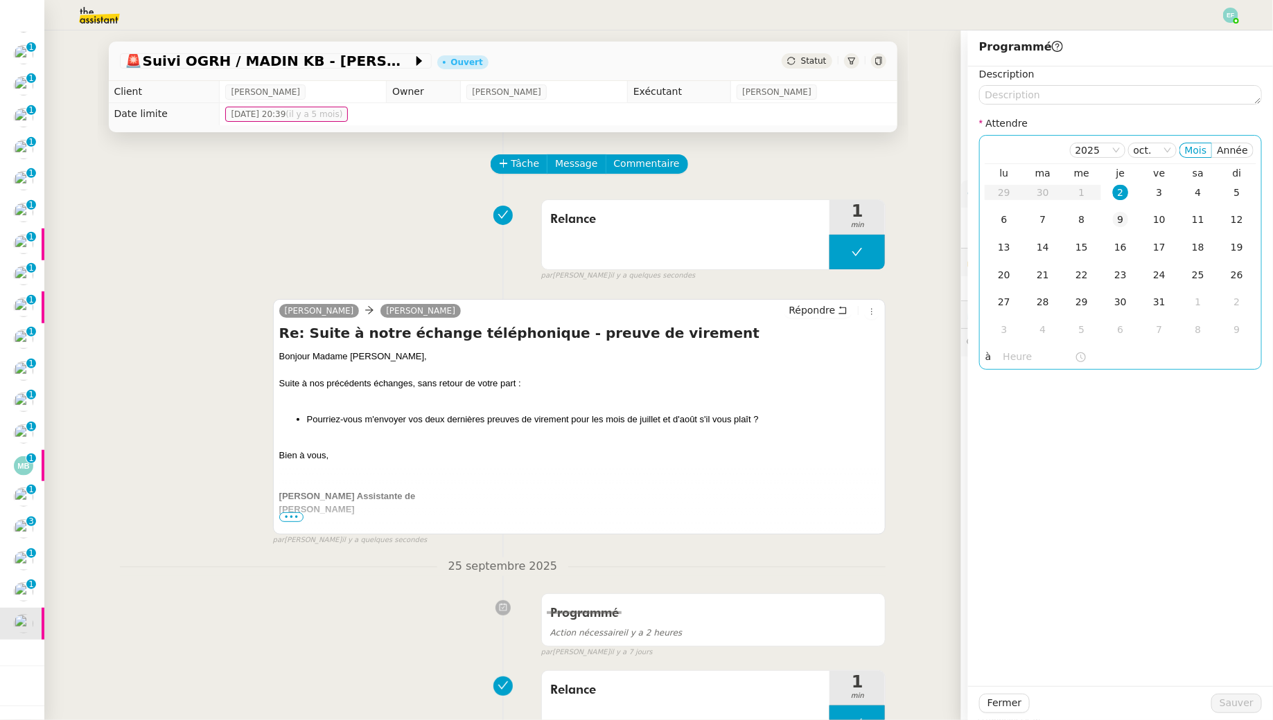
click at [1119, 220] on div "9" at bounding box center [1120, 219] width 15 height 15
click at [1234, 704] on span "Sauver" at bounding box center [1236, 704] width 34 height 16
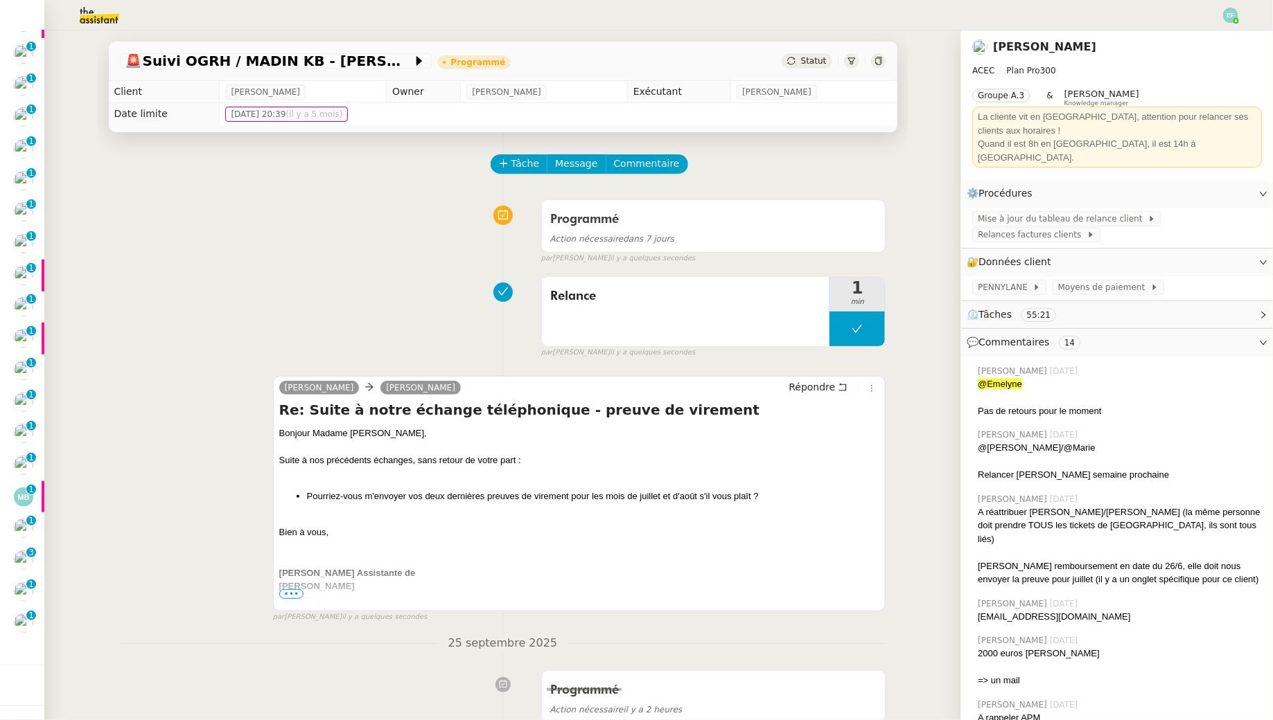
scroll to position [275, 0]
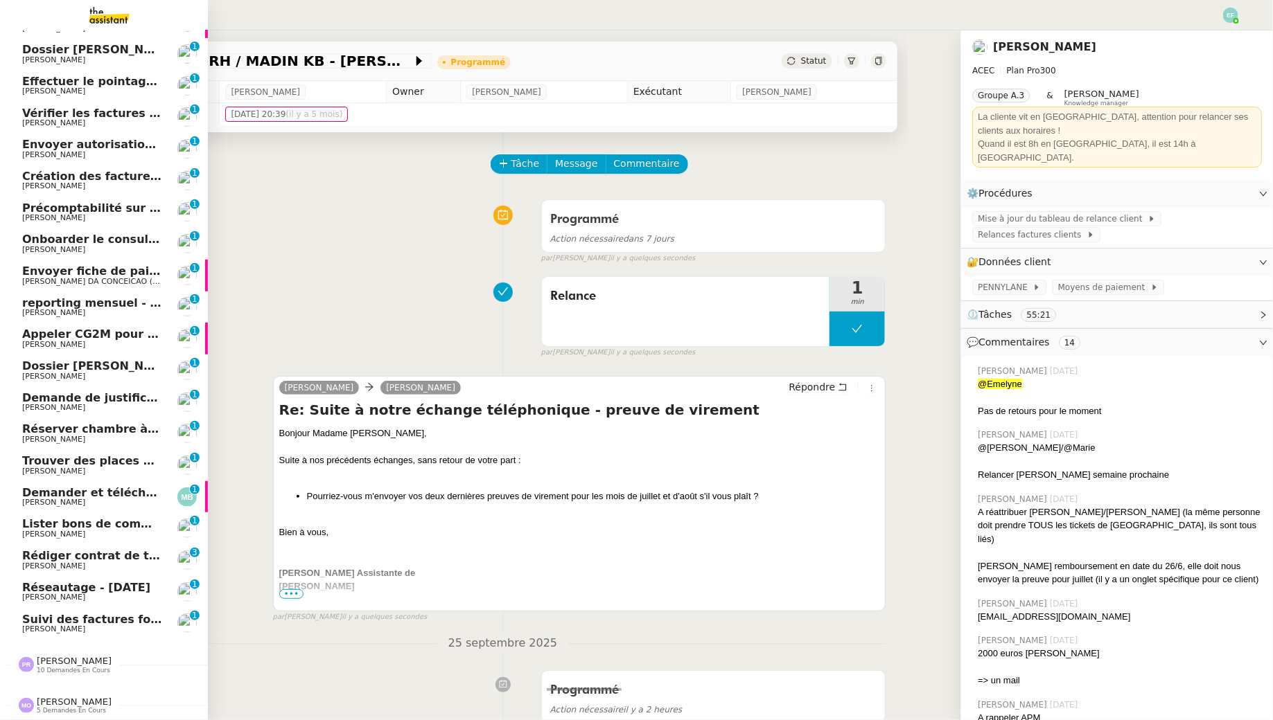
click at [40, 567] on span "[PERSON_NAME]" at bounding box center [53, 566] width 63 height 9
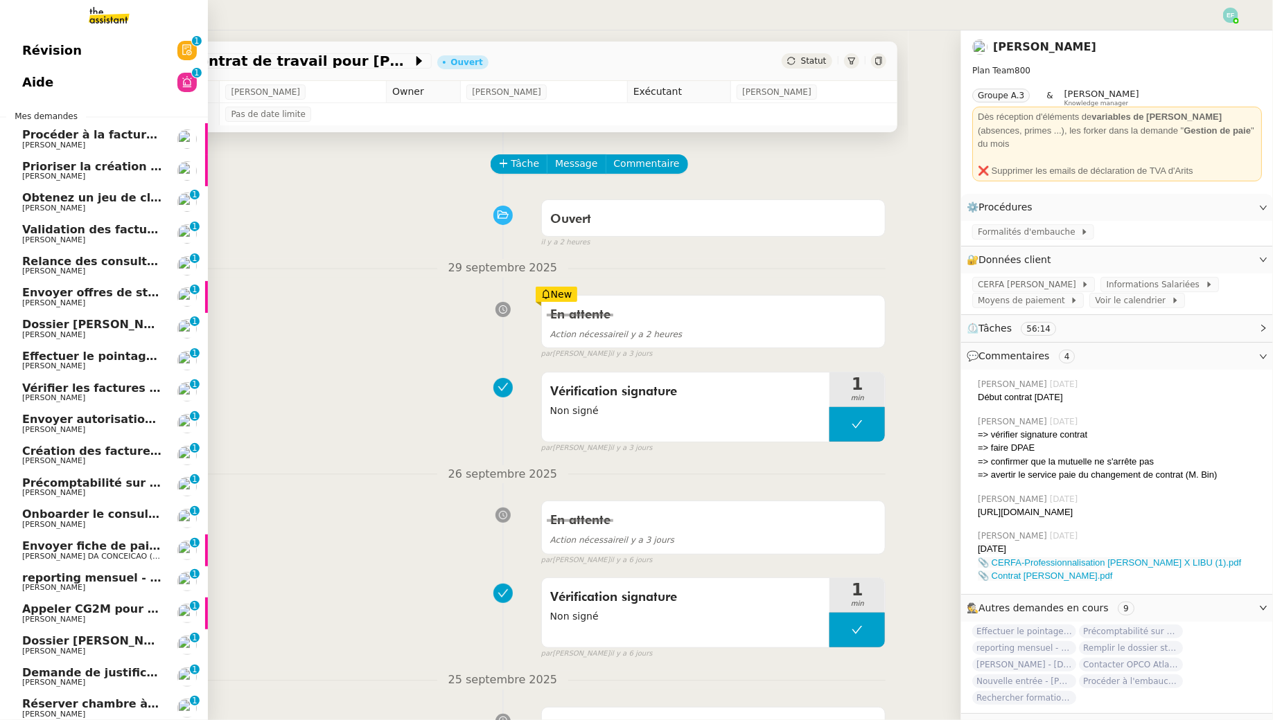
click at [120, 137] on span "Procéder à la facturation [PERSON_NAME] el Ramy" at bounding box center [180, 134] width 317 height 13
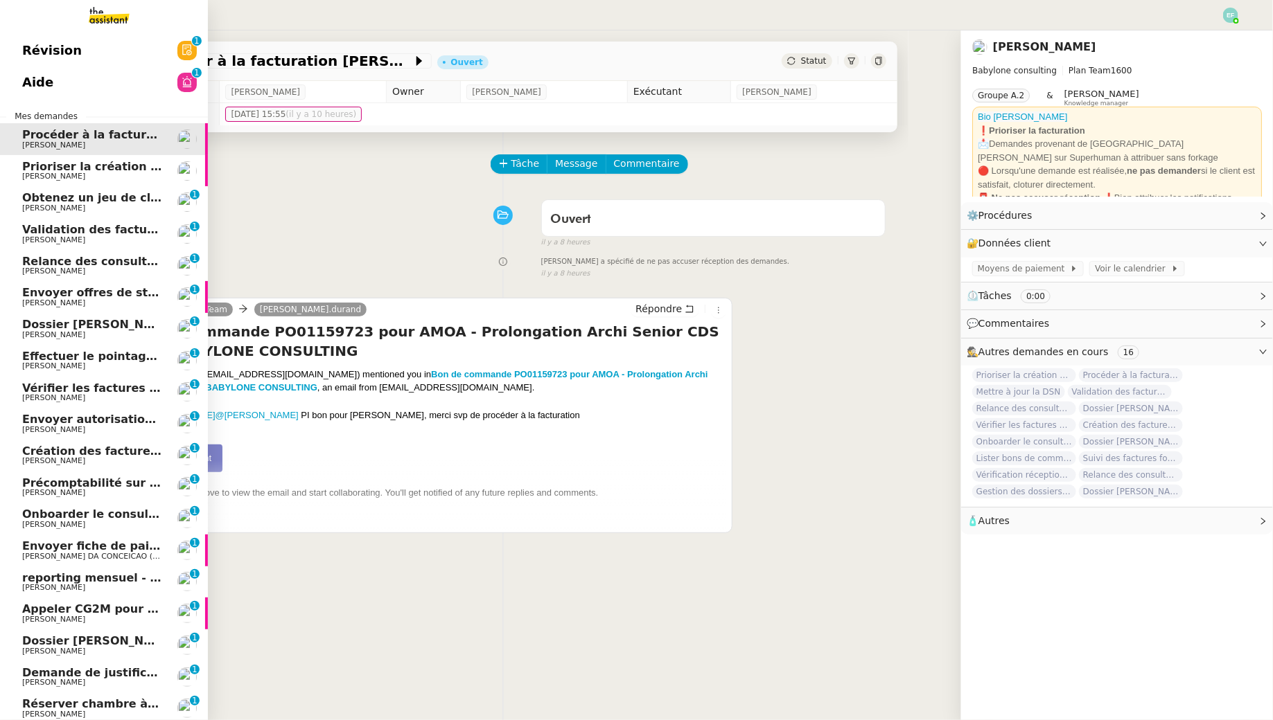
click at [62, 195] on span "Obtenez un jeu de clefs pour la cave" at bounding box center [136, 197] width 228 height 13
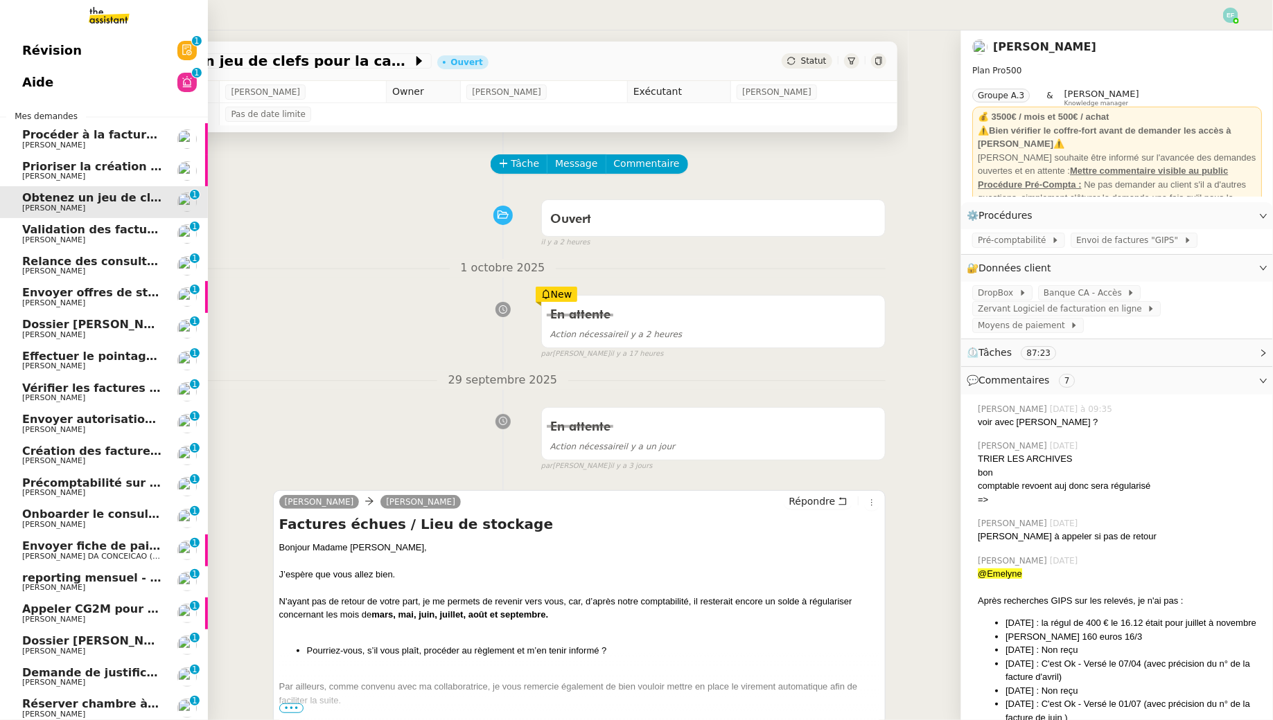
click at [94, 143] on span "[PERSON_NAME]" at bounding box center [92, 145] width 140 height 8
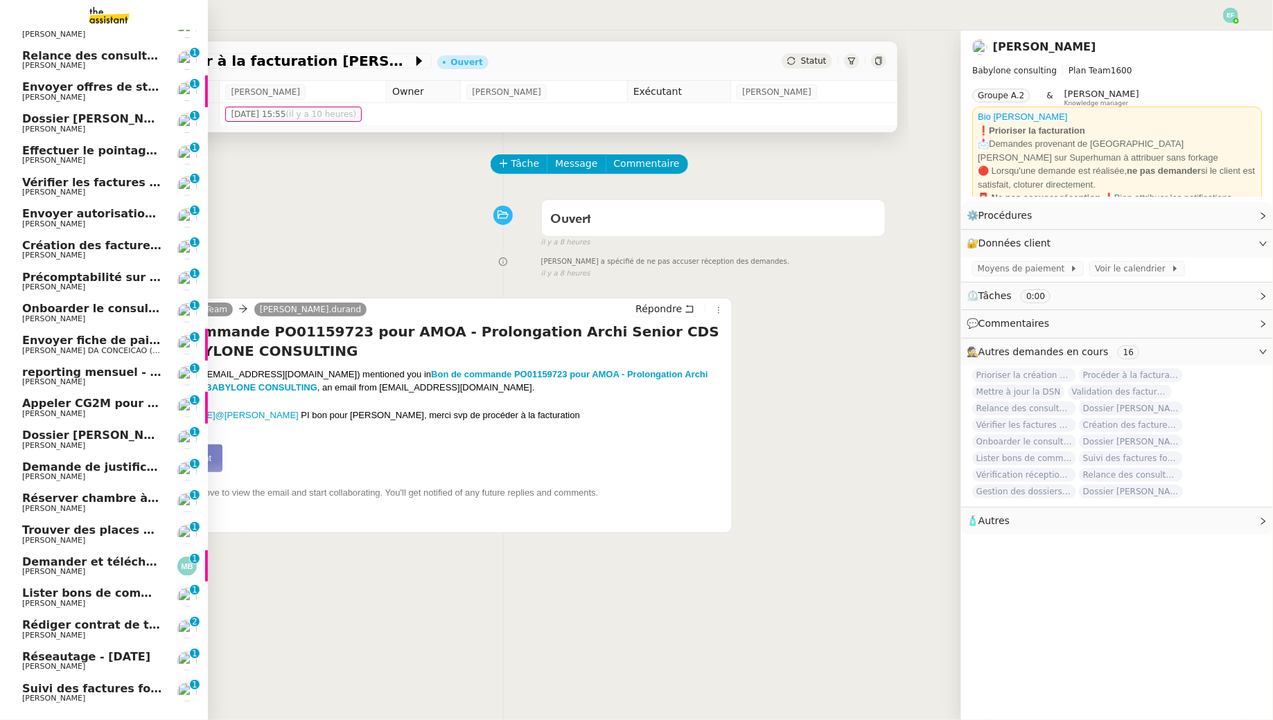
scroll to position [201, 0]
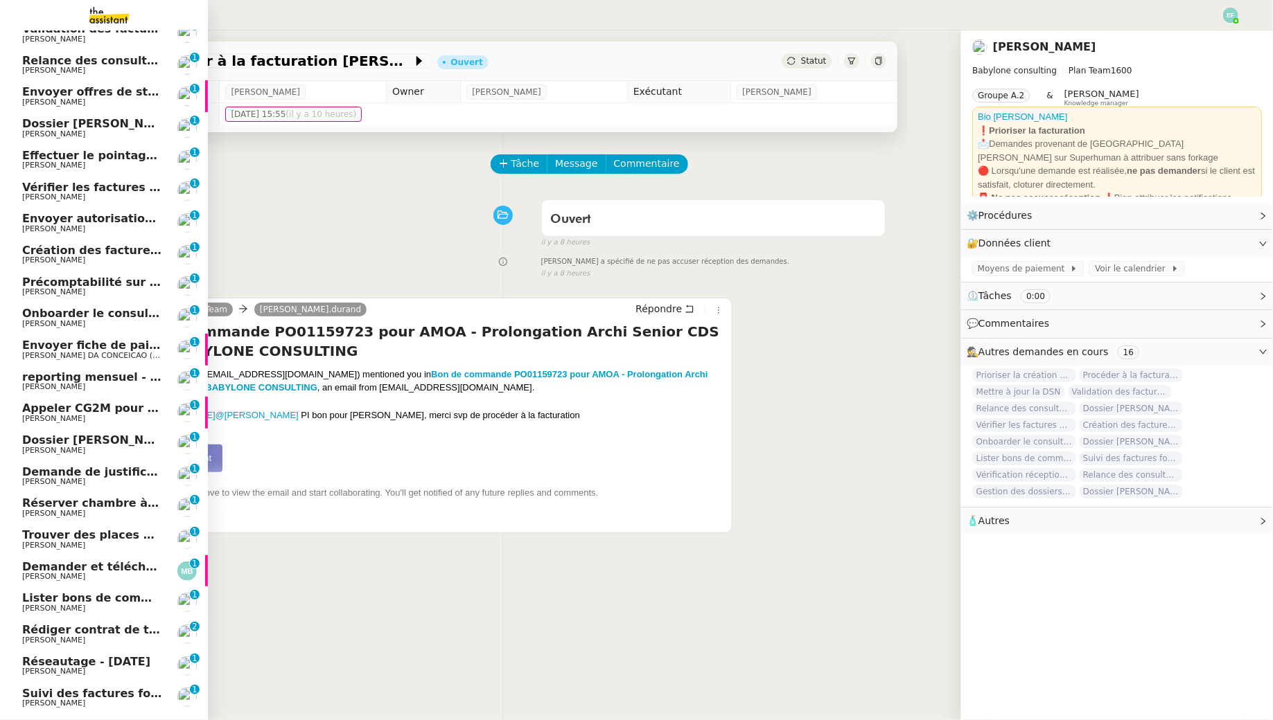
click at [83, 258] on span "[PERSON_NAME]" at bounding box center [92, 260] width 140 height 8
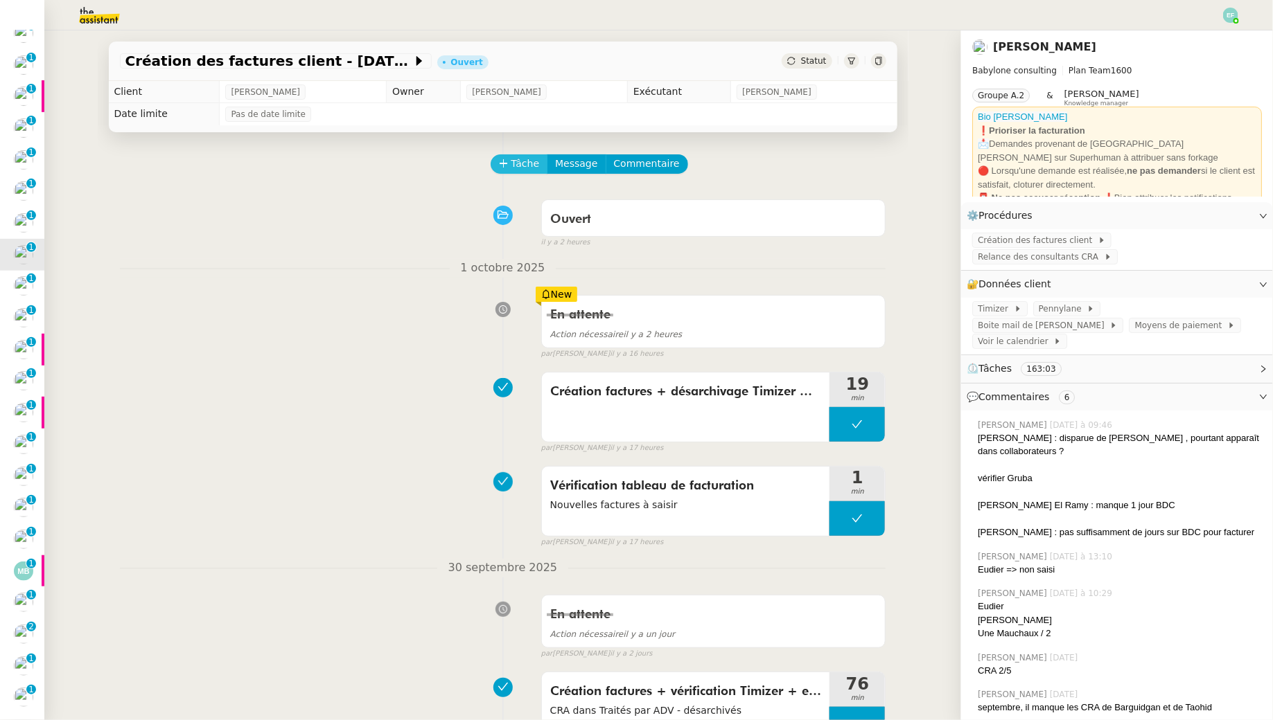
click at [530, 164] on span "Tâche" at bounding box center [525, 164] width 28 height 16
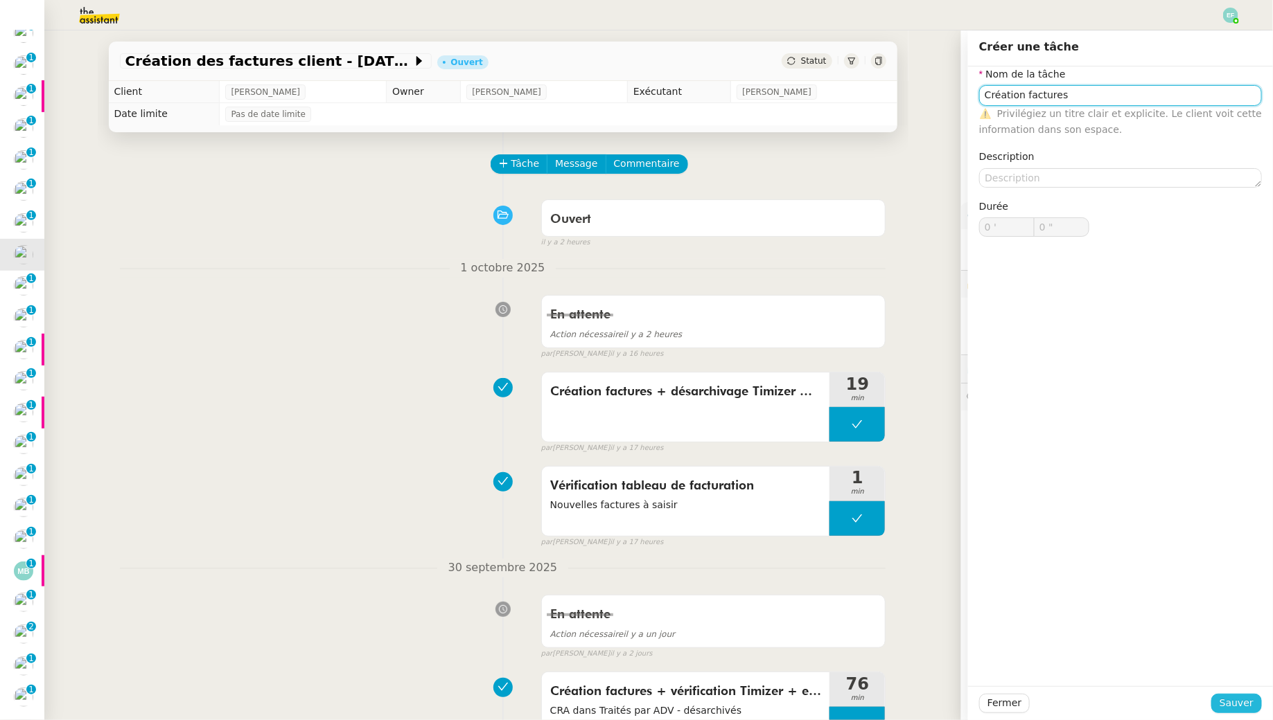
type input "Création factures"
click at [1231, 700] on span "Sauver" at bounding box center [1236, 704] width 34 height 16
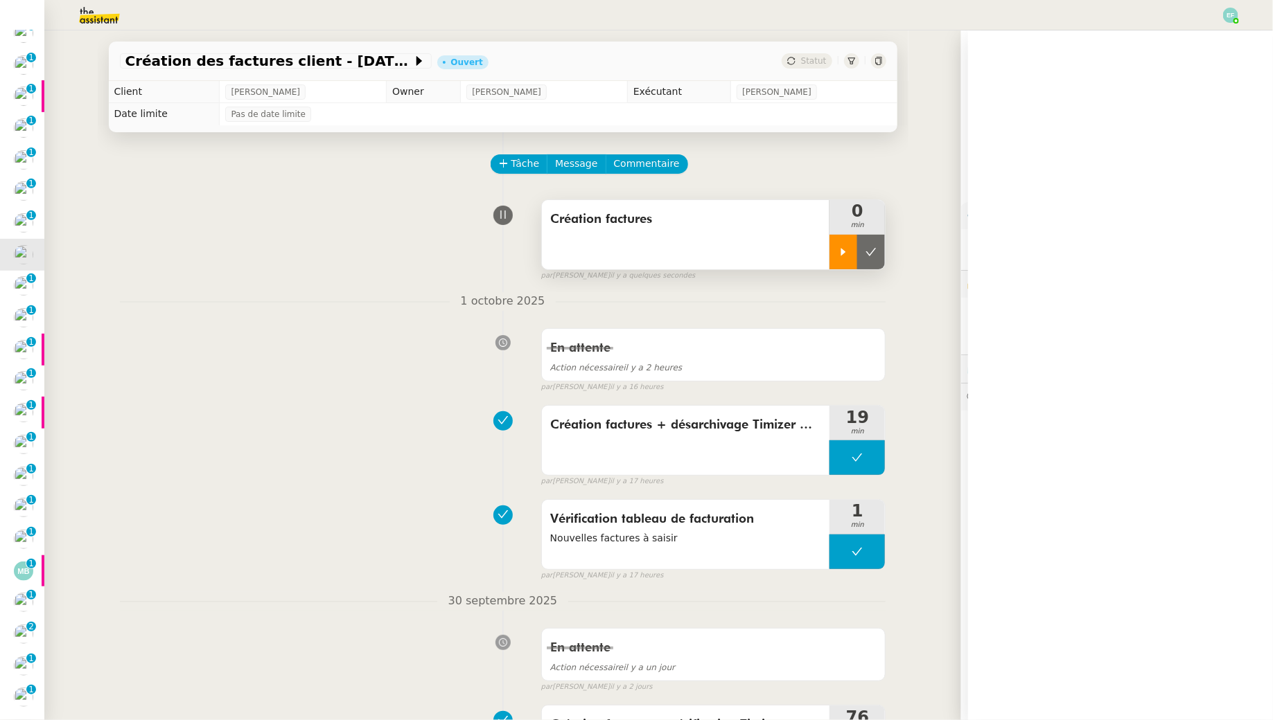
click at [847, 265] on div at bounding box center [843, 252] width 28 height 35
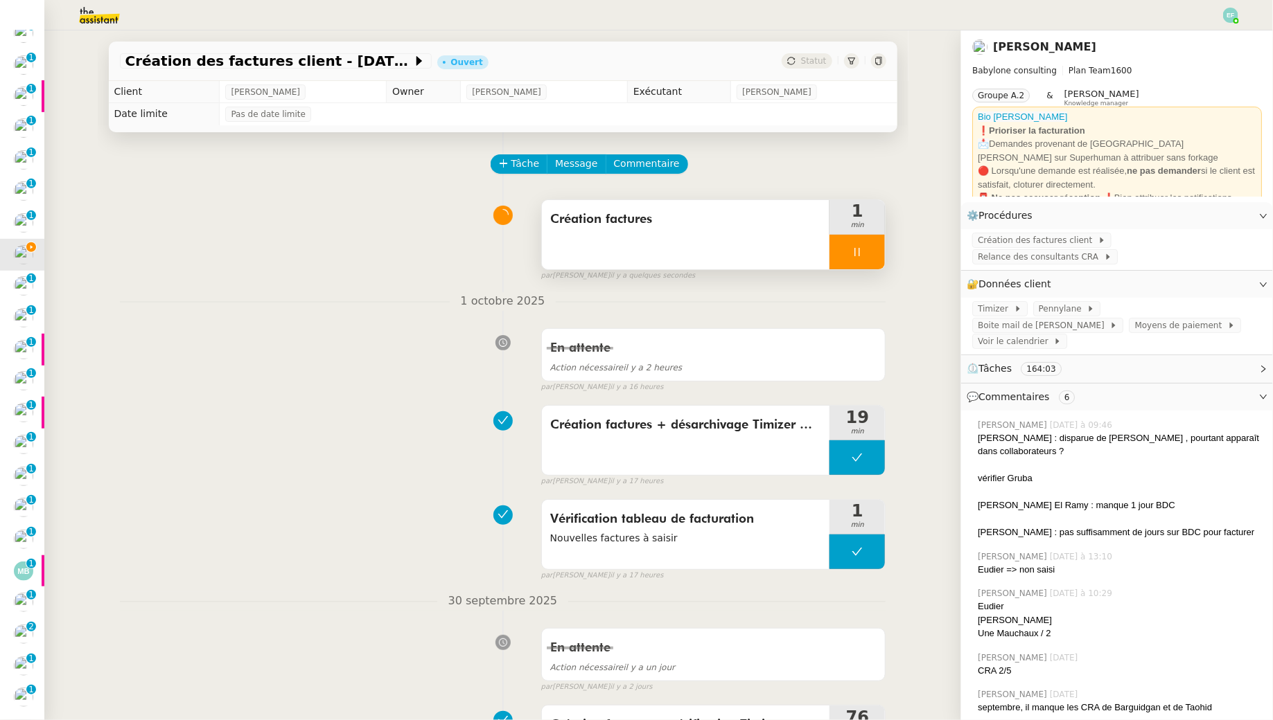
click at [853, 267] on div at bounding box center [856, 252] width 55 height 35
click at [867, 263] on button at bounding box center [871, 252] width 28 height 35
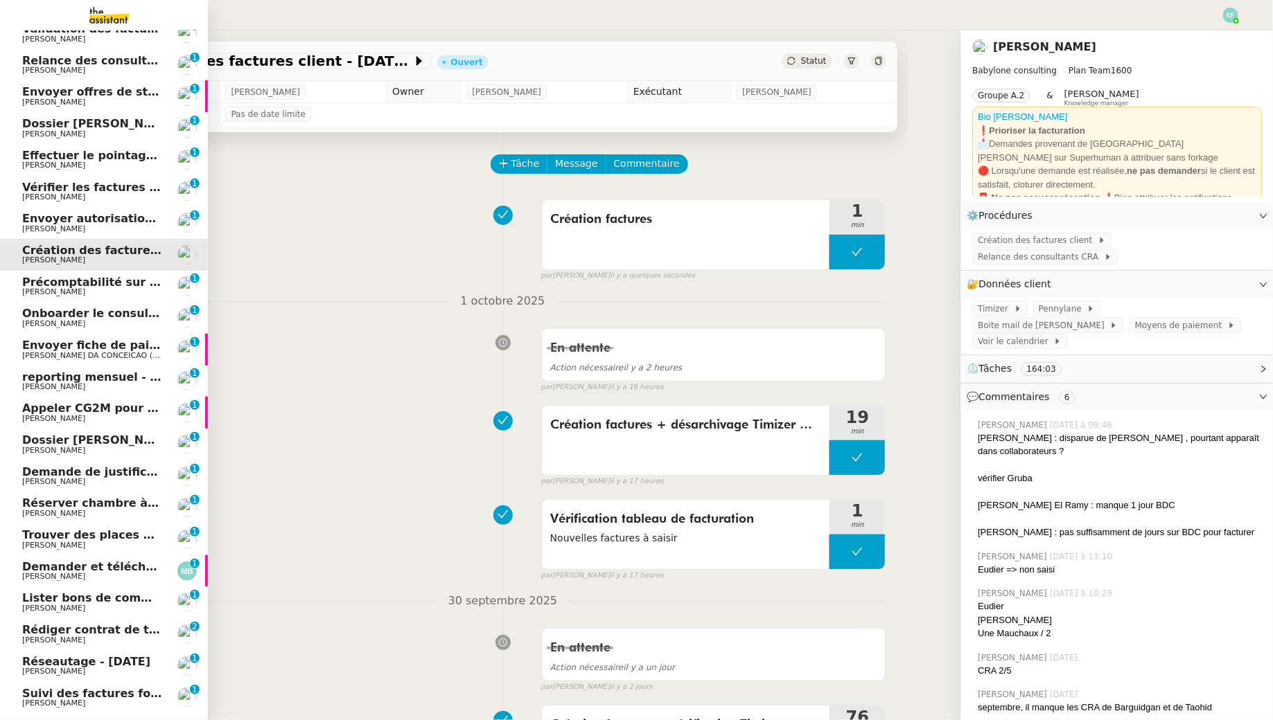
click at [82, 283] on span "Précomptabilité sur Dext - août 2025" at bounding box center [138, 282] width 232 height 13
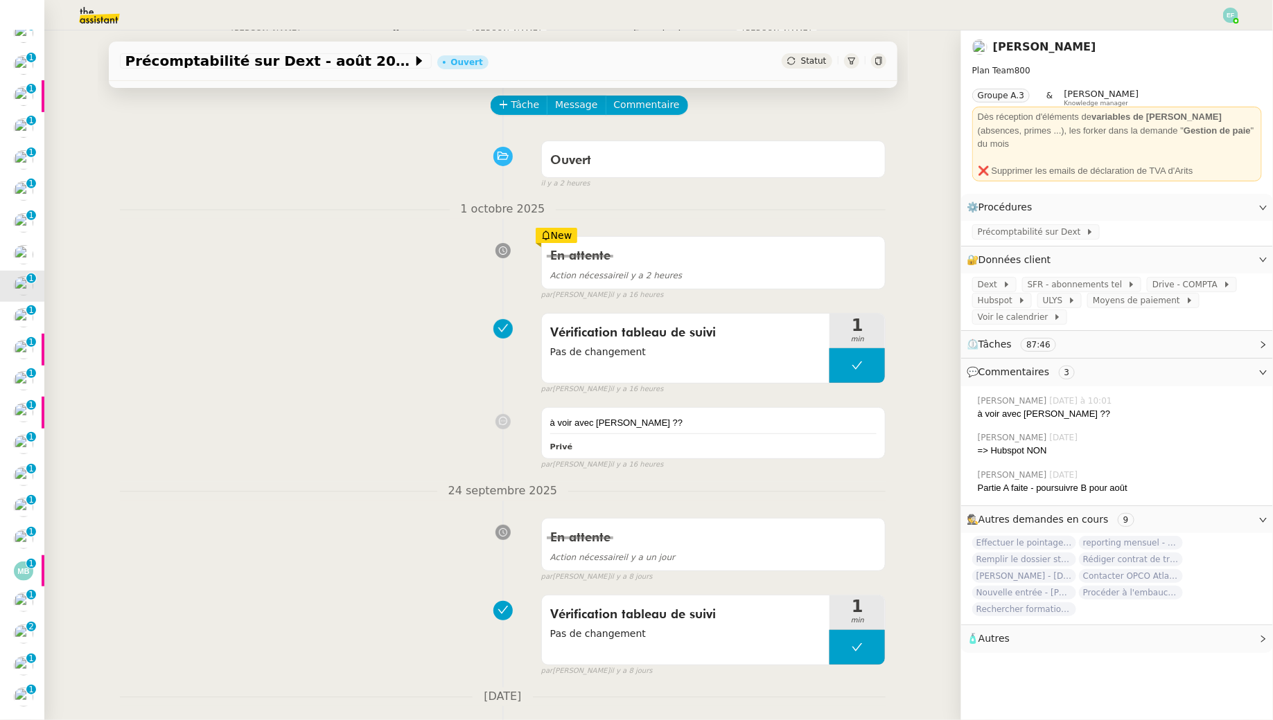
scroll to position [64, 0]
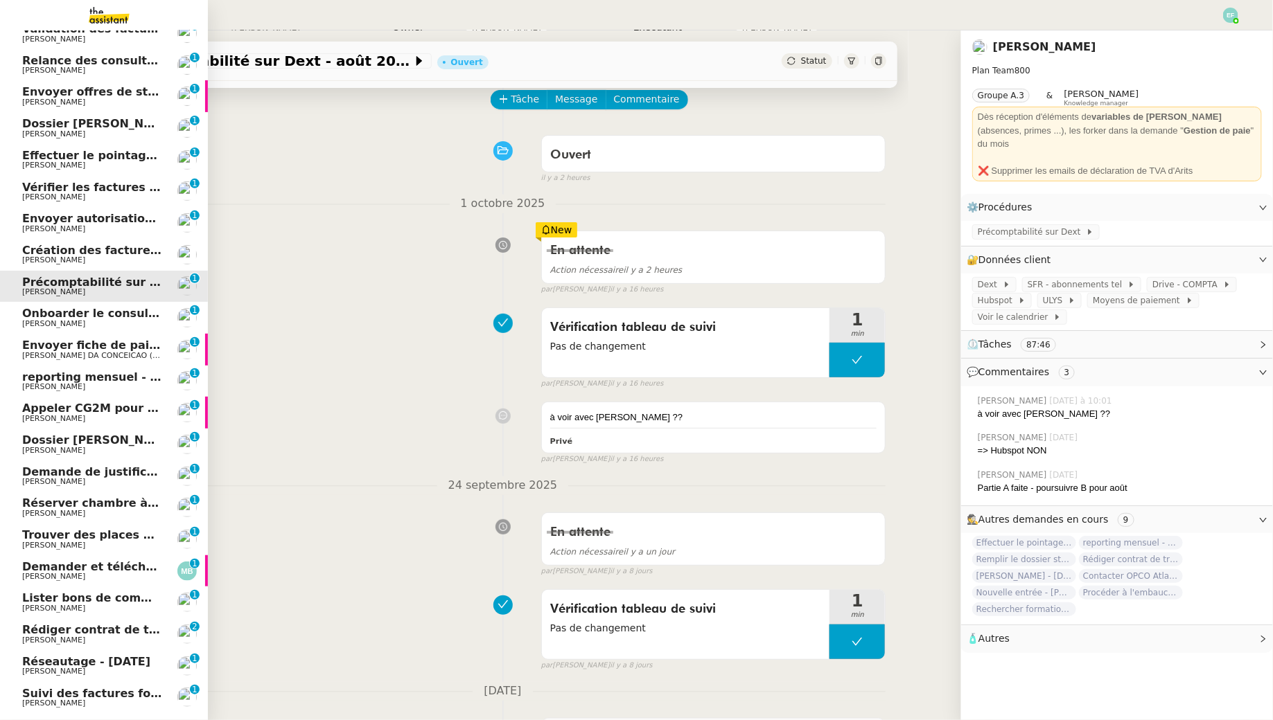
click at [29, 325] on span "[PERSON_NAME]" at bounding box center [53, 323] width 63 height 9
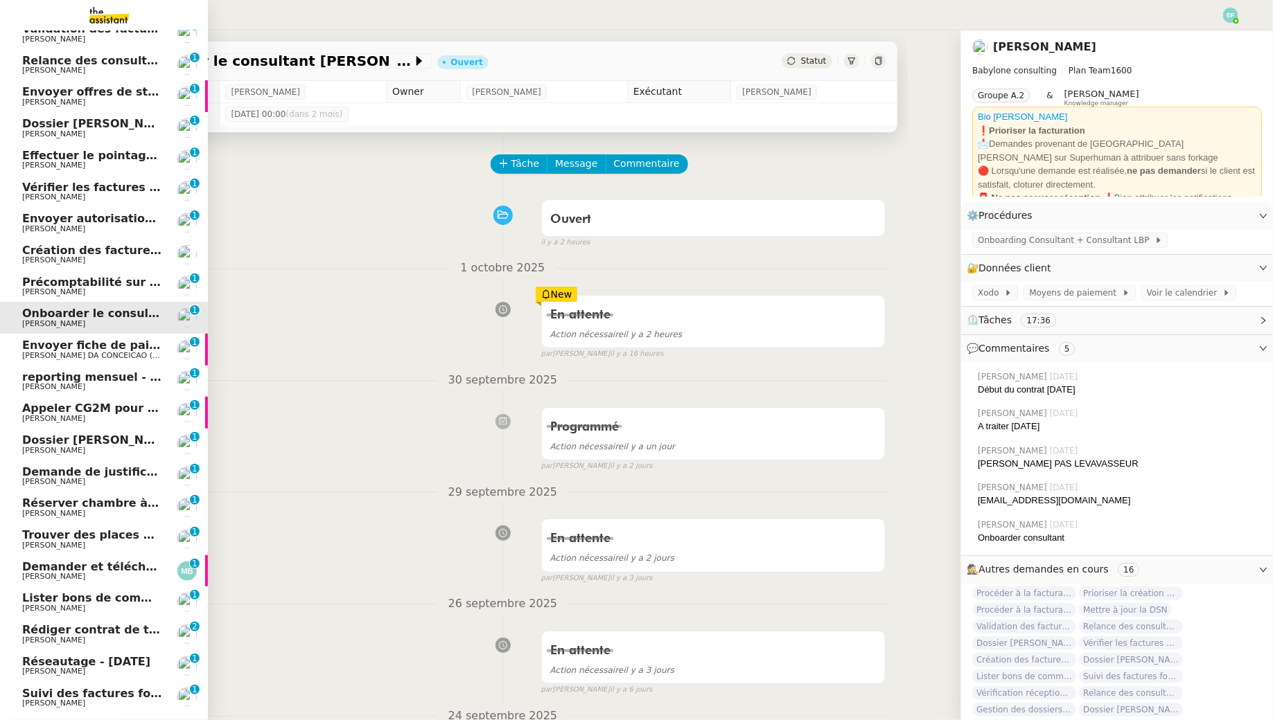
click at [35, 352] on span "[PERSON_NAME] DA CONCEICAO (thermisure)" at bounding box center [109, 355] width 175 height 9
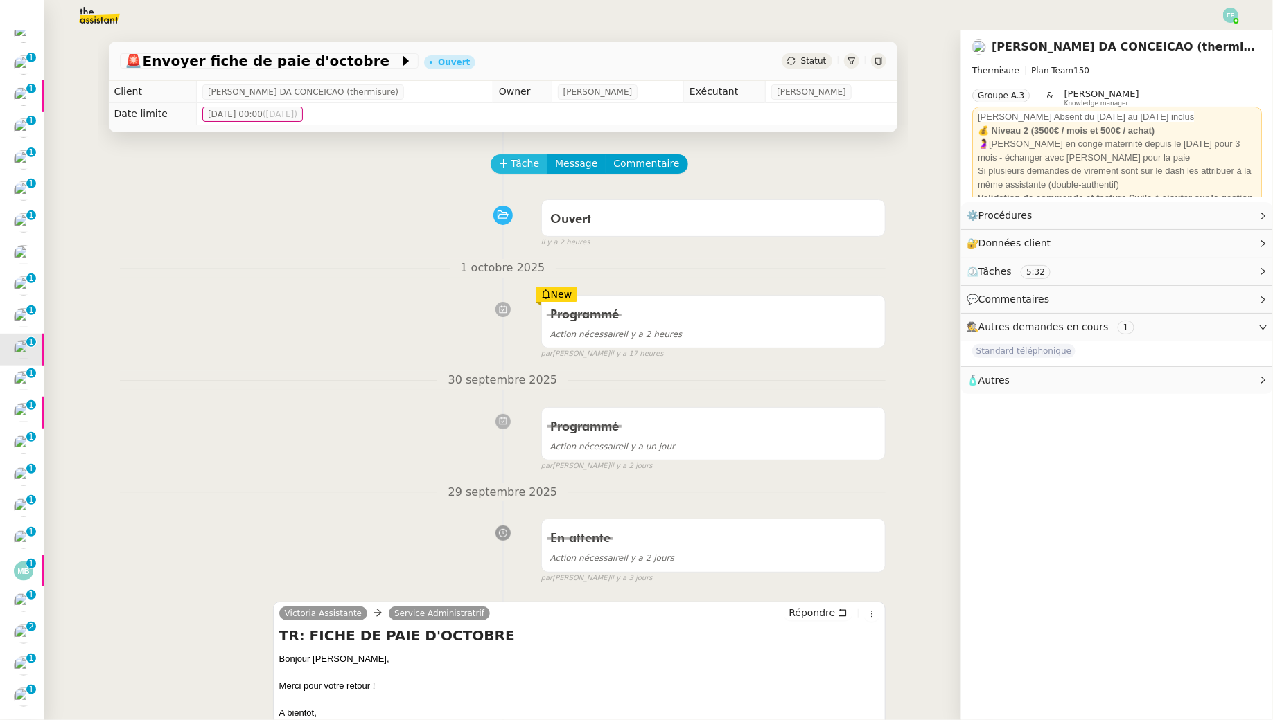
click at [528, 164] on span "Tâche" at bounding box center [525, 164] width 28 height 16
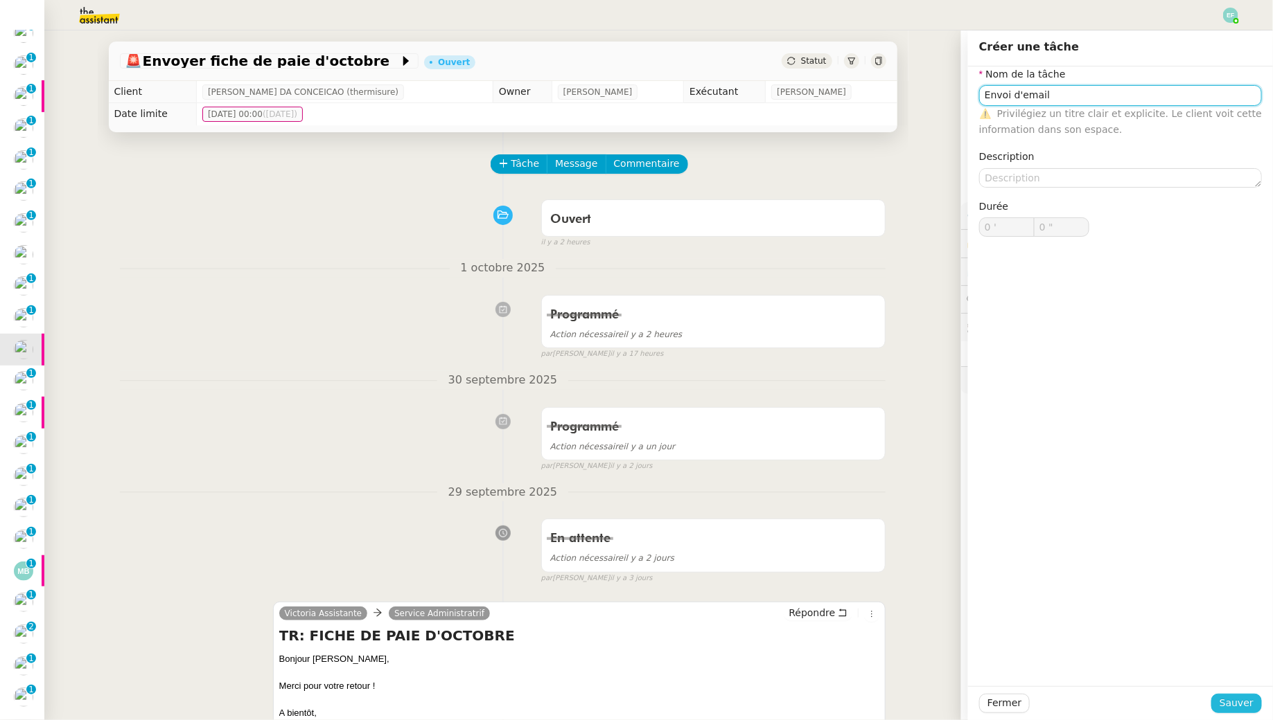
type input "Envoi d'email"
click at [1239, 704] on span "Sauver" at bounding box center [1236, 704] width 34 height 16
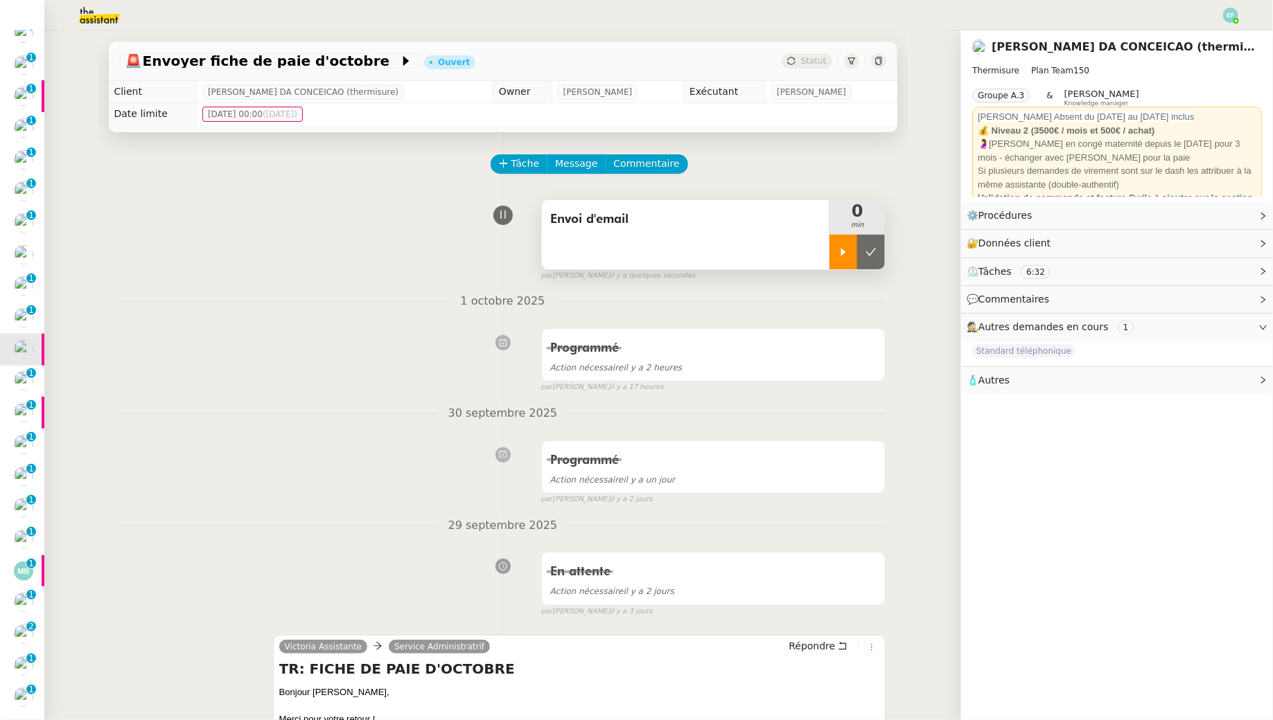
click at [838, 256] on icon at bounding box center [843, 252] width 11 height 11
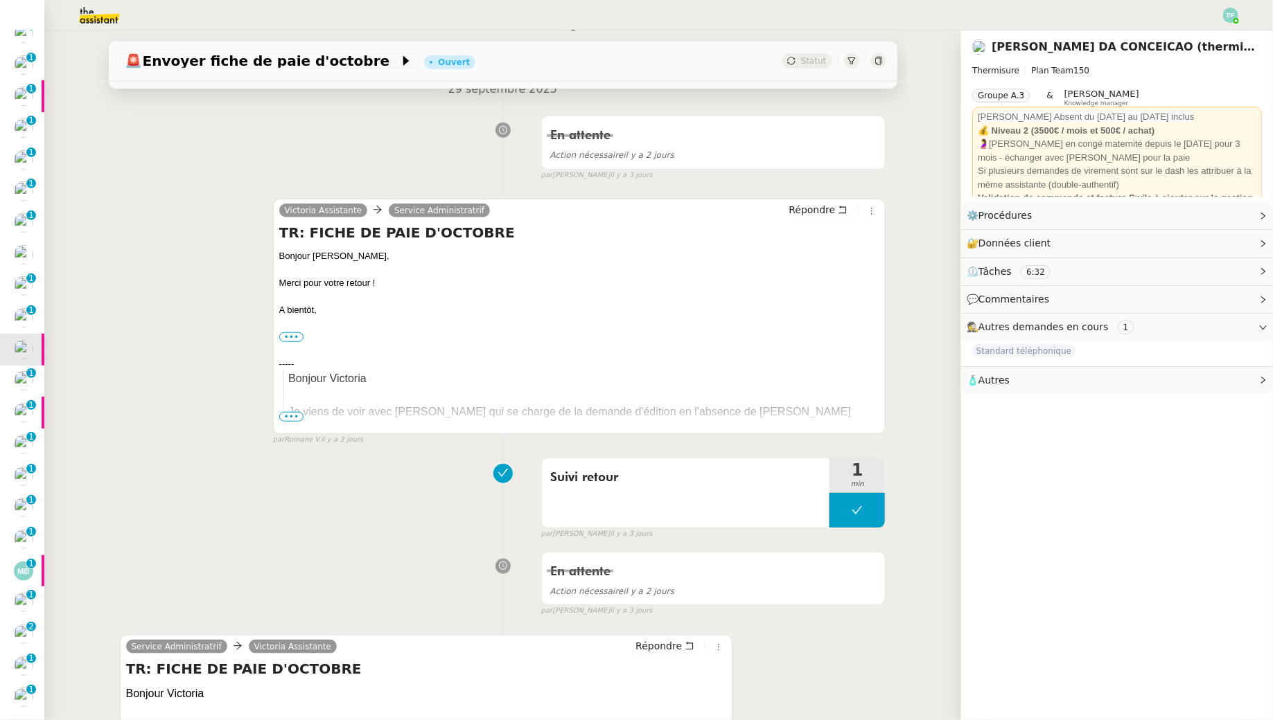
scroll to position [511, 0]
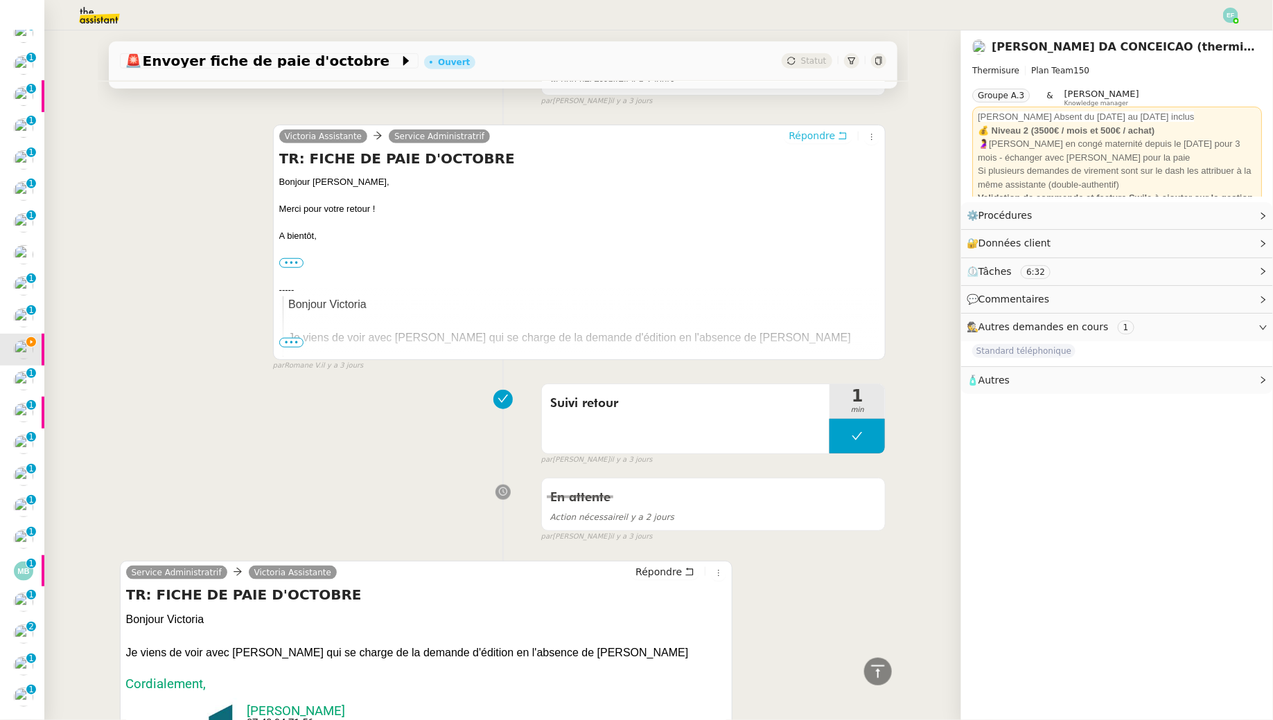
click at [844, 140] on button "Répondre" at bounding box center [817, 135] width 69 height 15
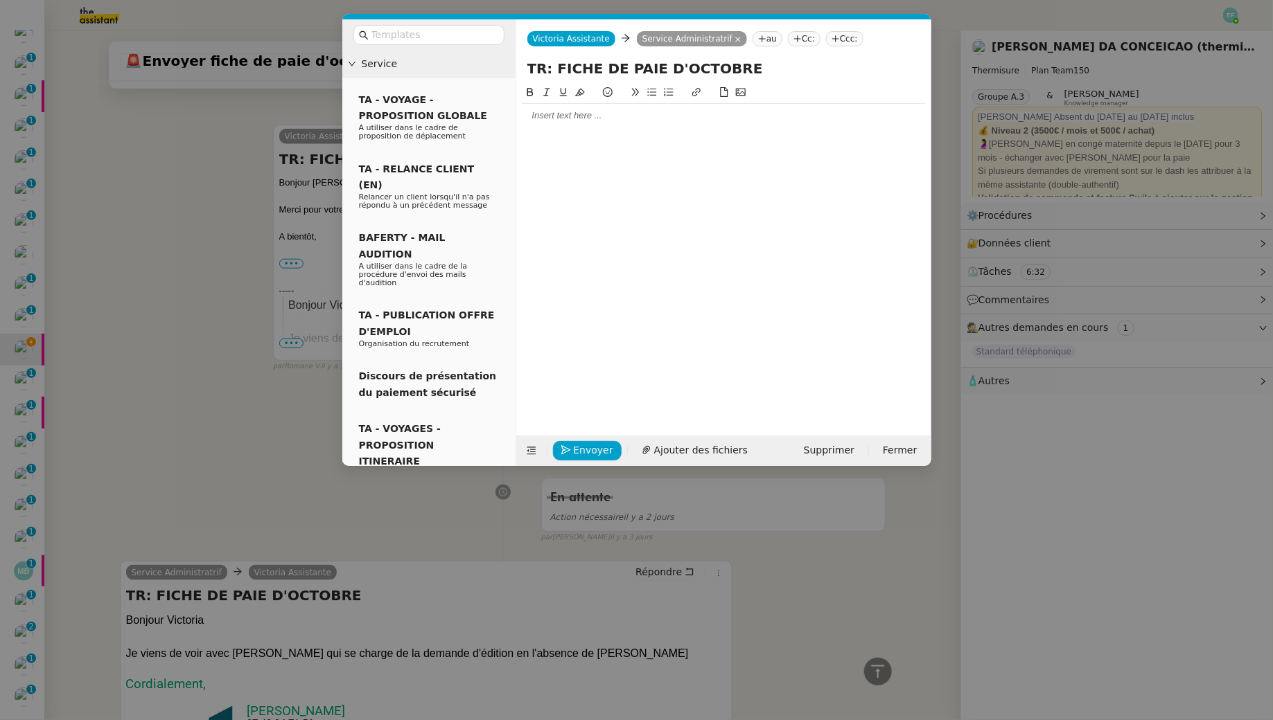
click at [617, 119] on div at bounding box center [724, 115] width 404 height 12
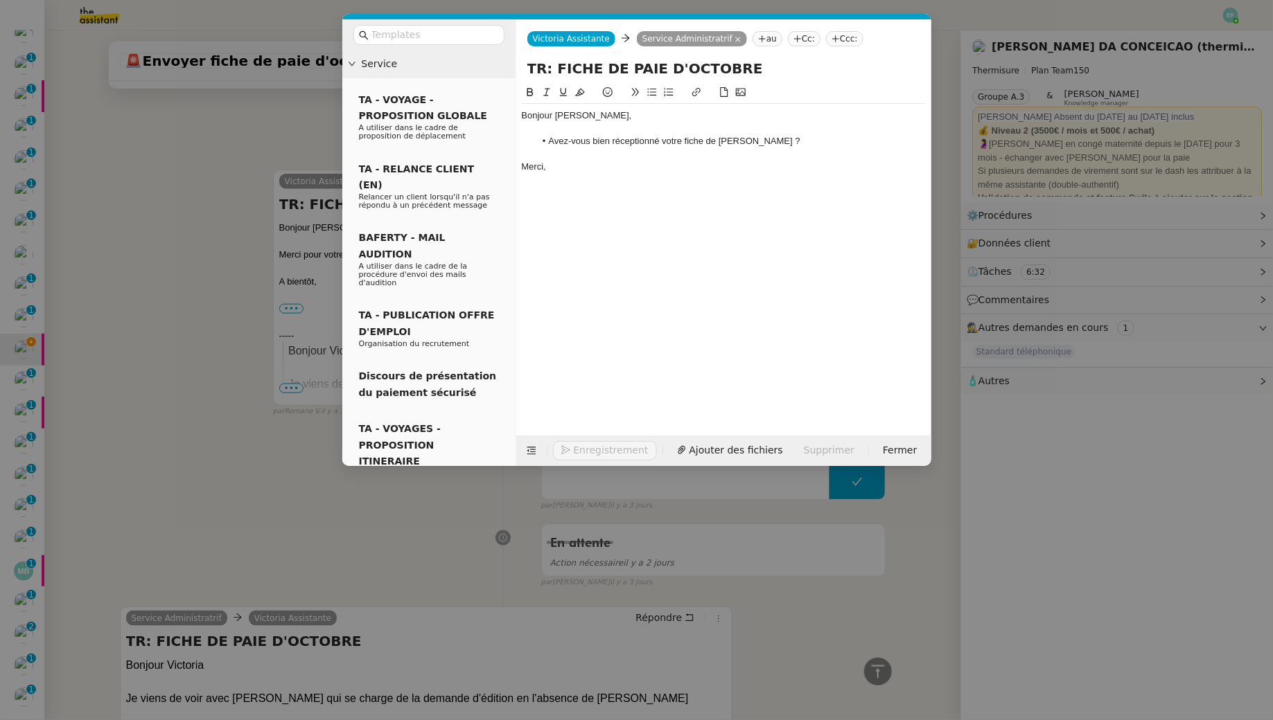
scroll to position [702, 0]
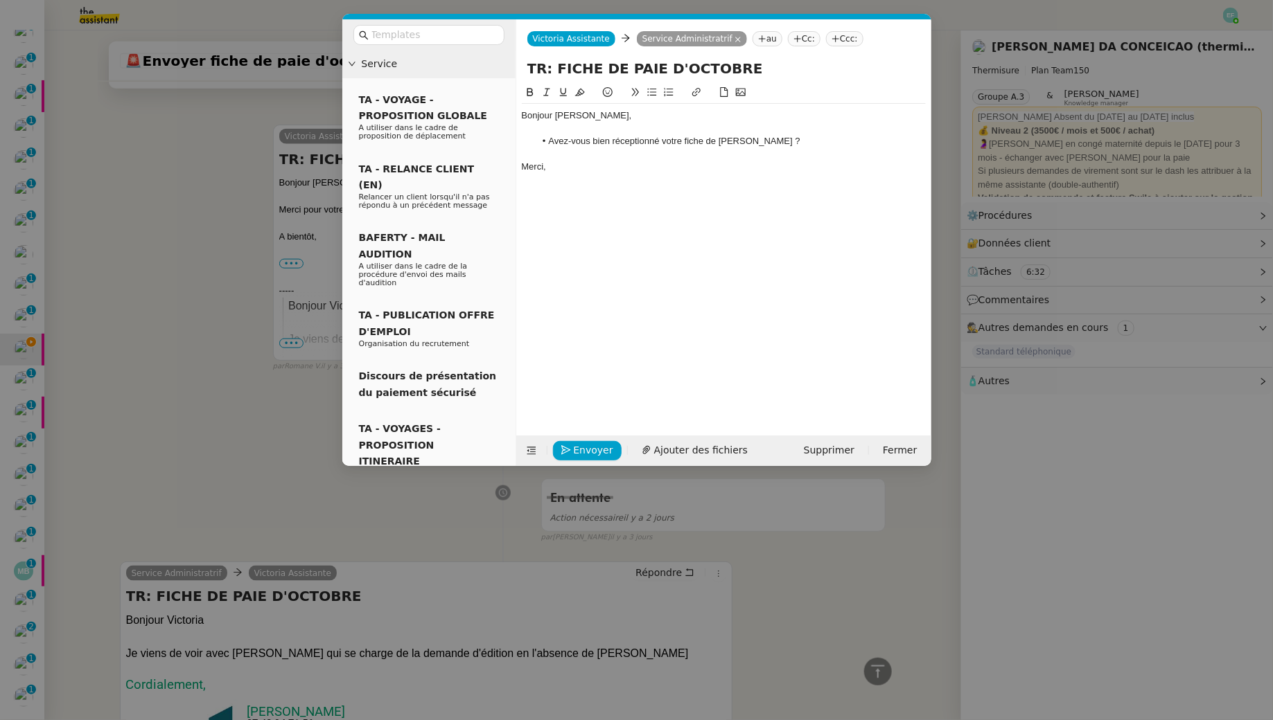
click at [558, 132] on div at bounding box center [724, 129] width 404 height 12
click at [190, 302] on nz-modal-container "Service TA - VOYAGE - PROPOSITION GLOBALE A utiliser dans le cadre de propositi…" at bounding box center [636, 360] width 1273 height 720
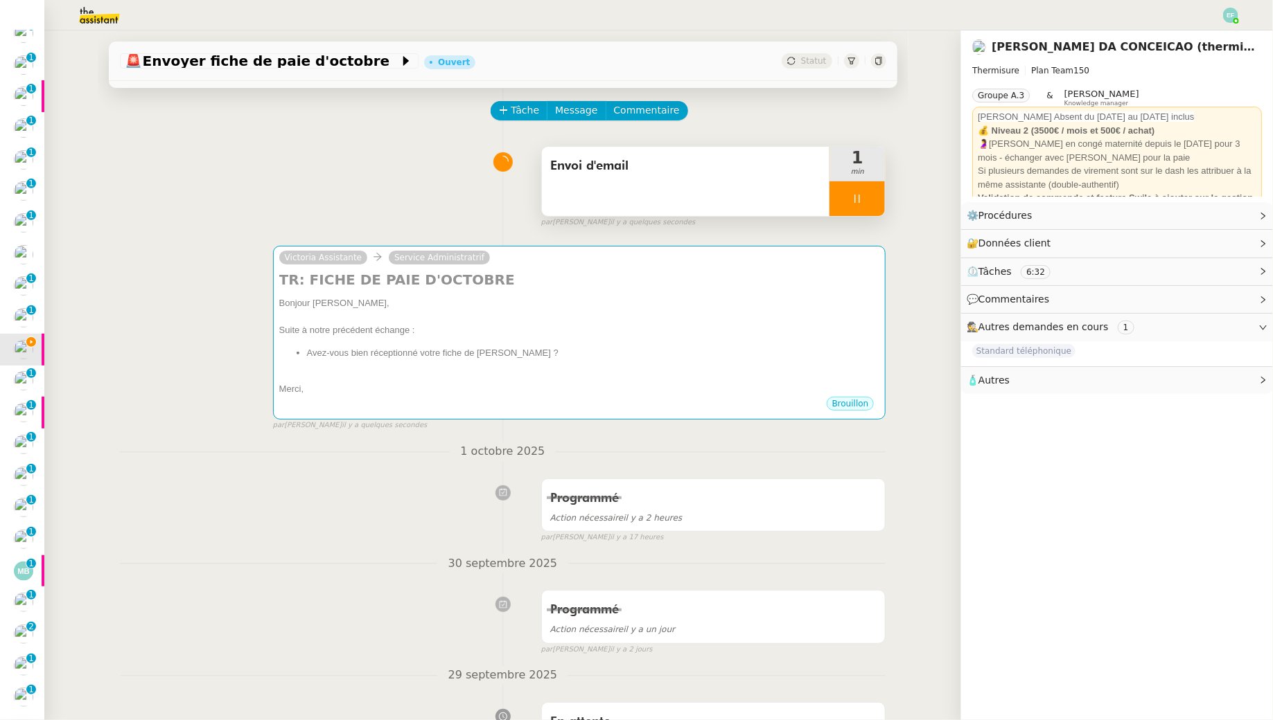
scroll to position [0, 0]
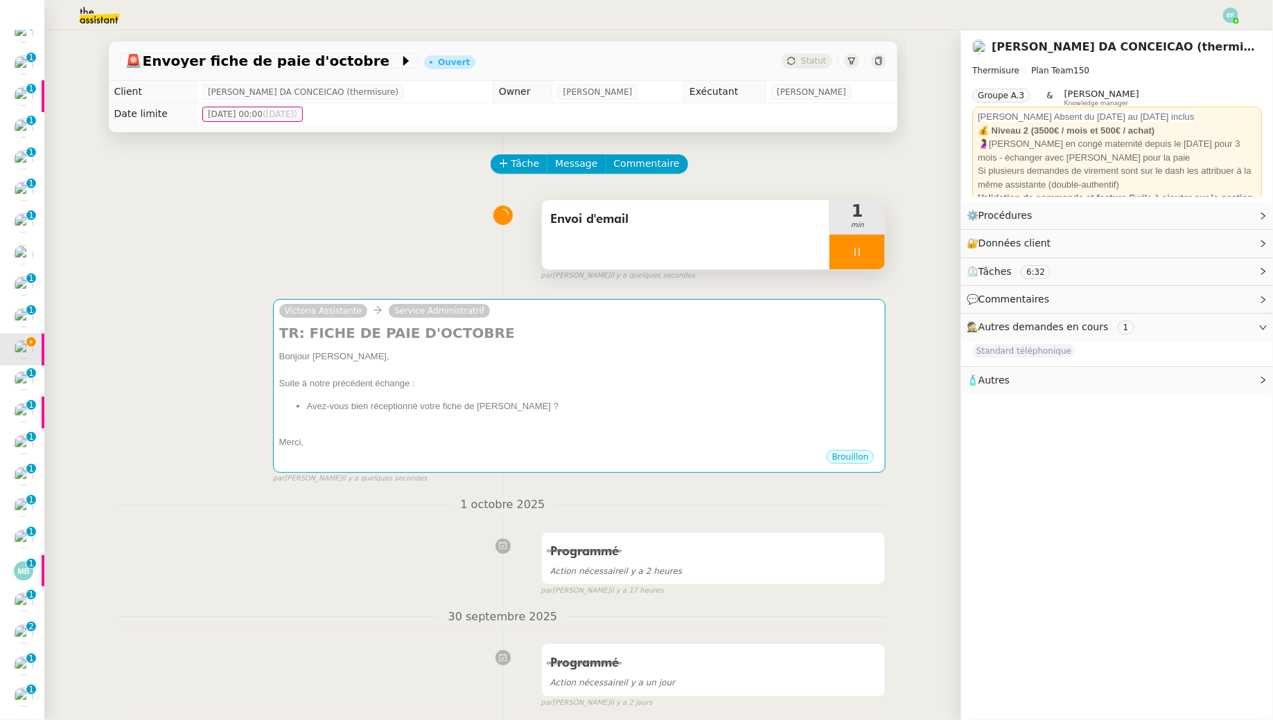
click at [867, 268] on div at bounding box center [856, 252] width 55 height 35
click at [874, 249] on icon at bounding box center [871, 252] width 10 height 8
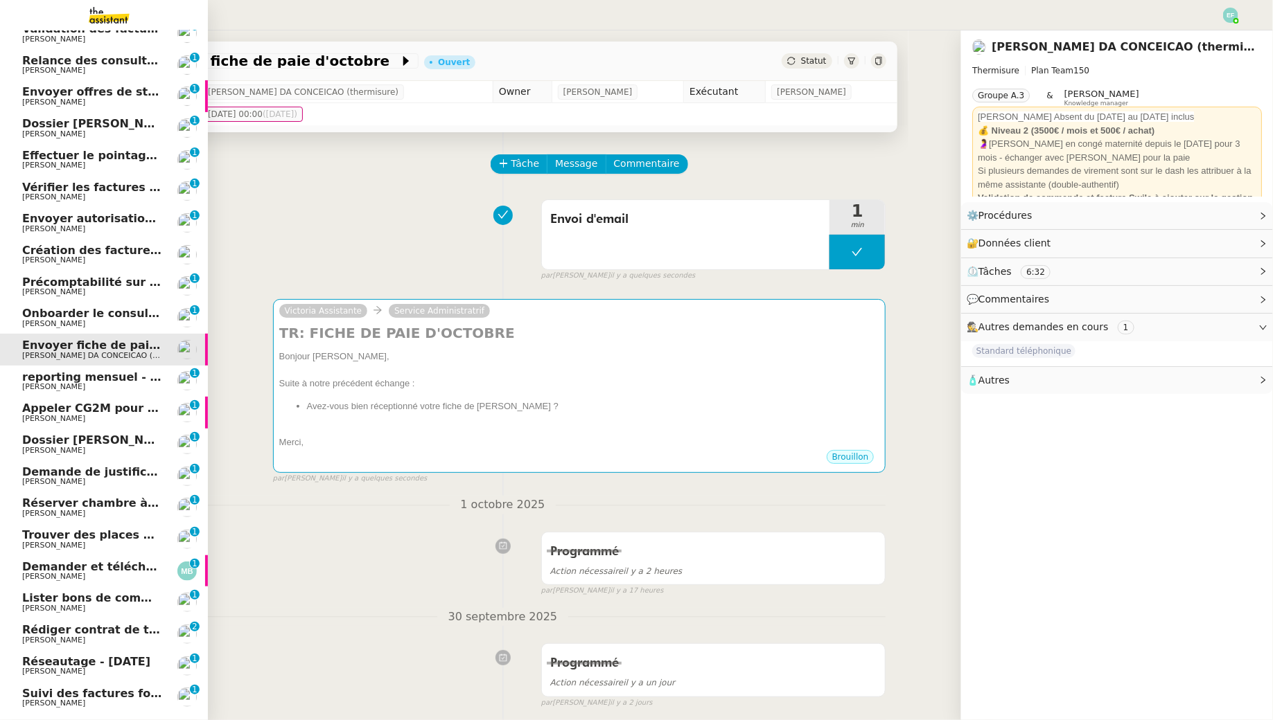
scroll to position [274, 0]
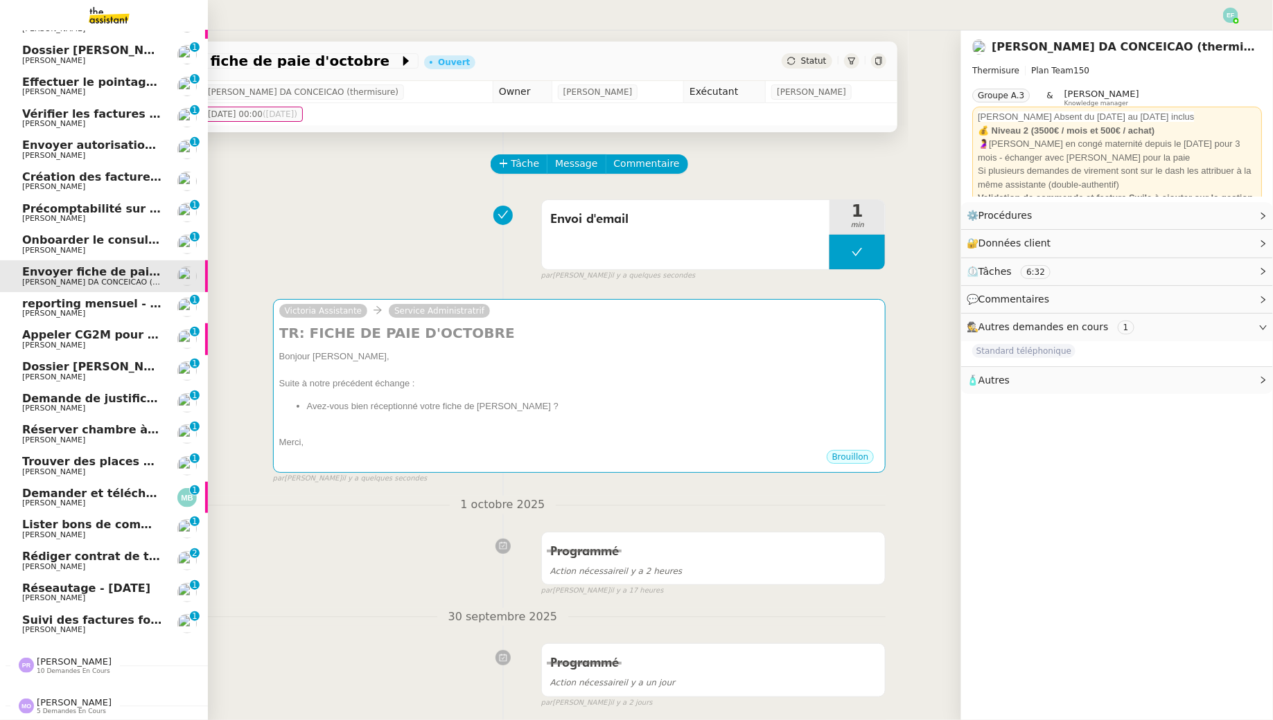
click at [105, 634] on link "Suivi des factures fournisseurs en attente de paiement - [DATE] [PERSON_NAME] 0…" at bounding box center [104, 625] width 208 height 32
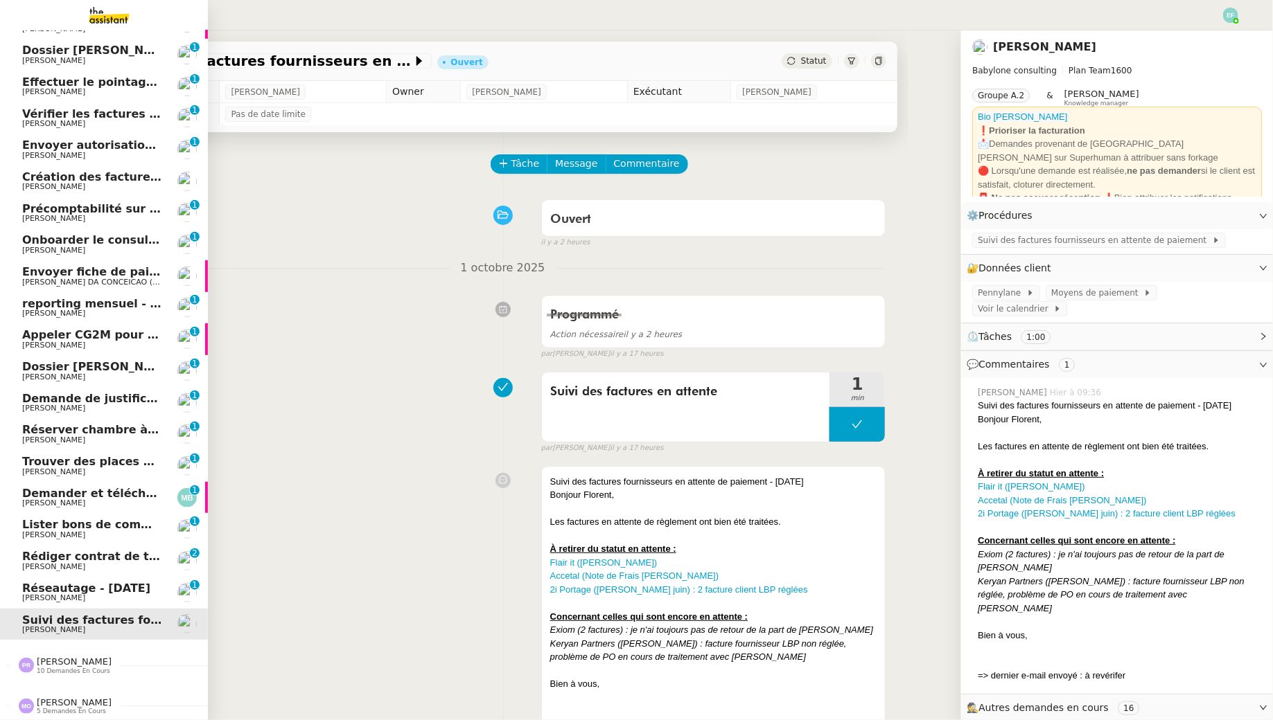
click at [103, 593] on span "Réseautage - [DATE]" at bounding box center [86, 588] width 128 height 13
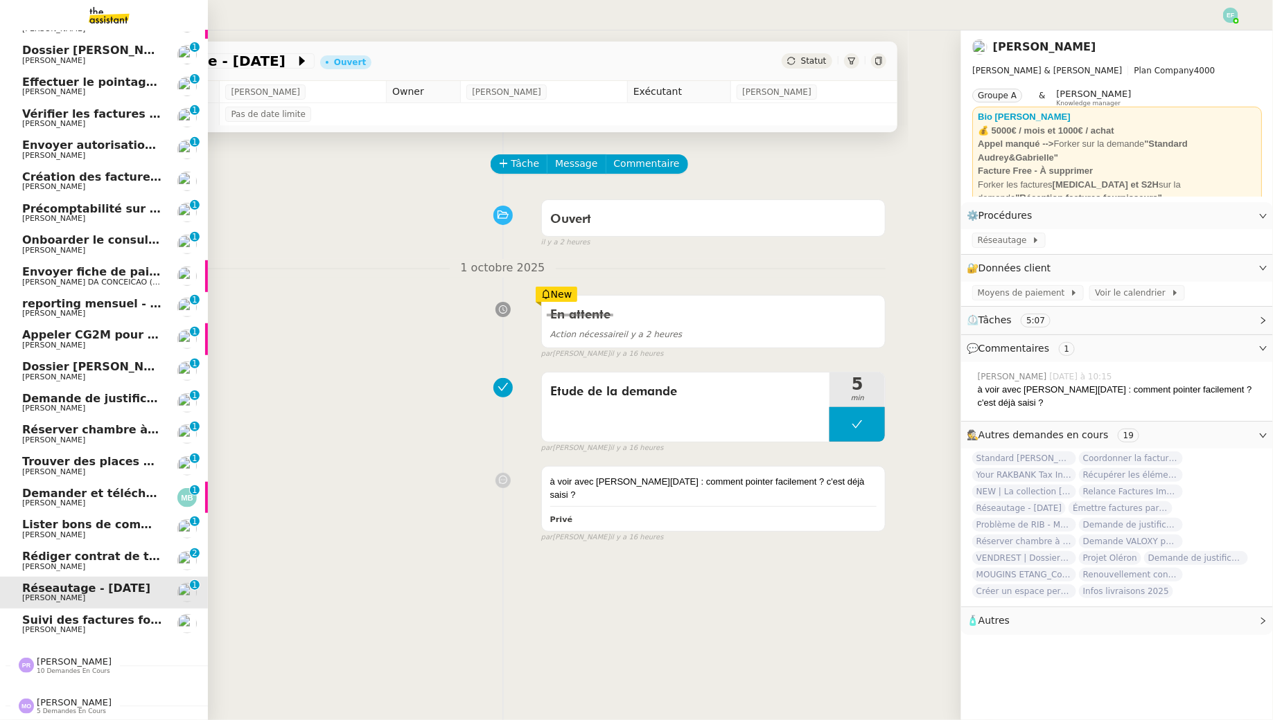
click at [31, 558] on span "Rédiger contrat de travail pour [PERSON_NAME]" at bounding box center [172, 556] width 301 height 13
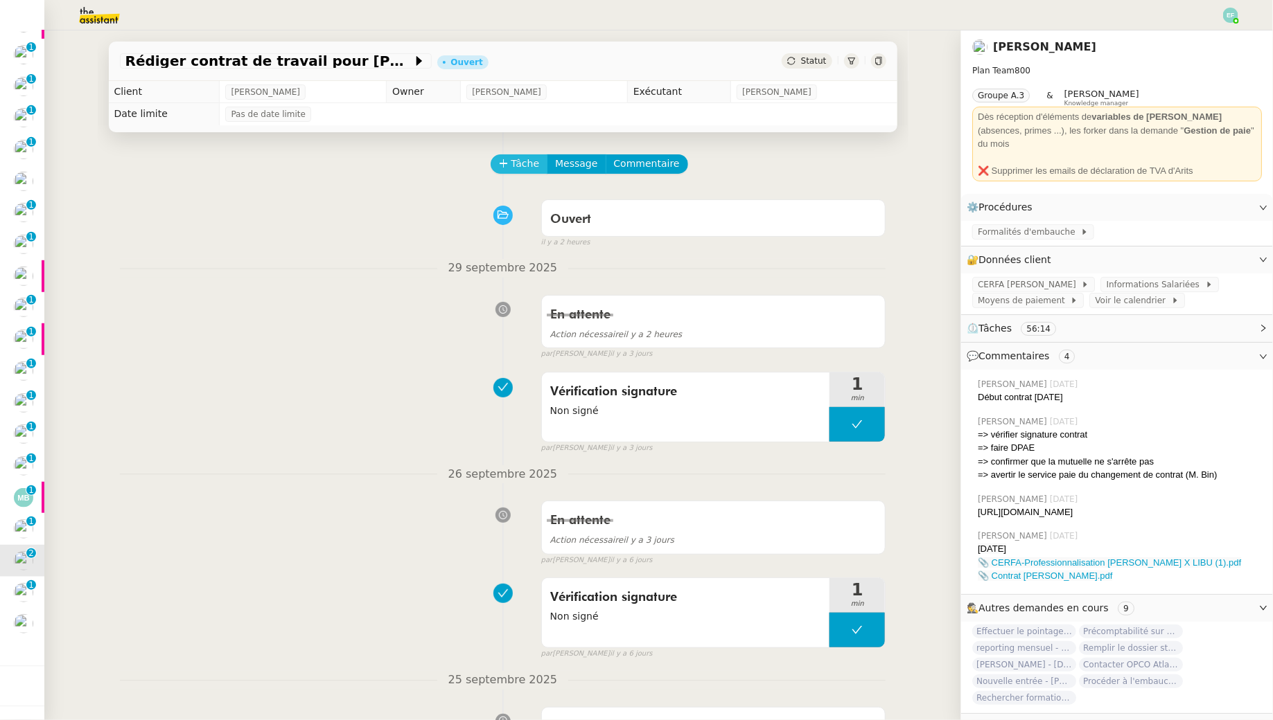
click at [520, 168] on span "Tâche" at bounding box center [525, 164] width 28 height 16
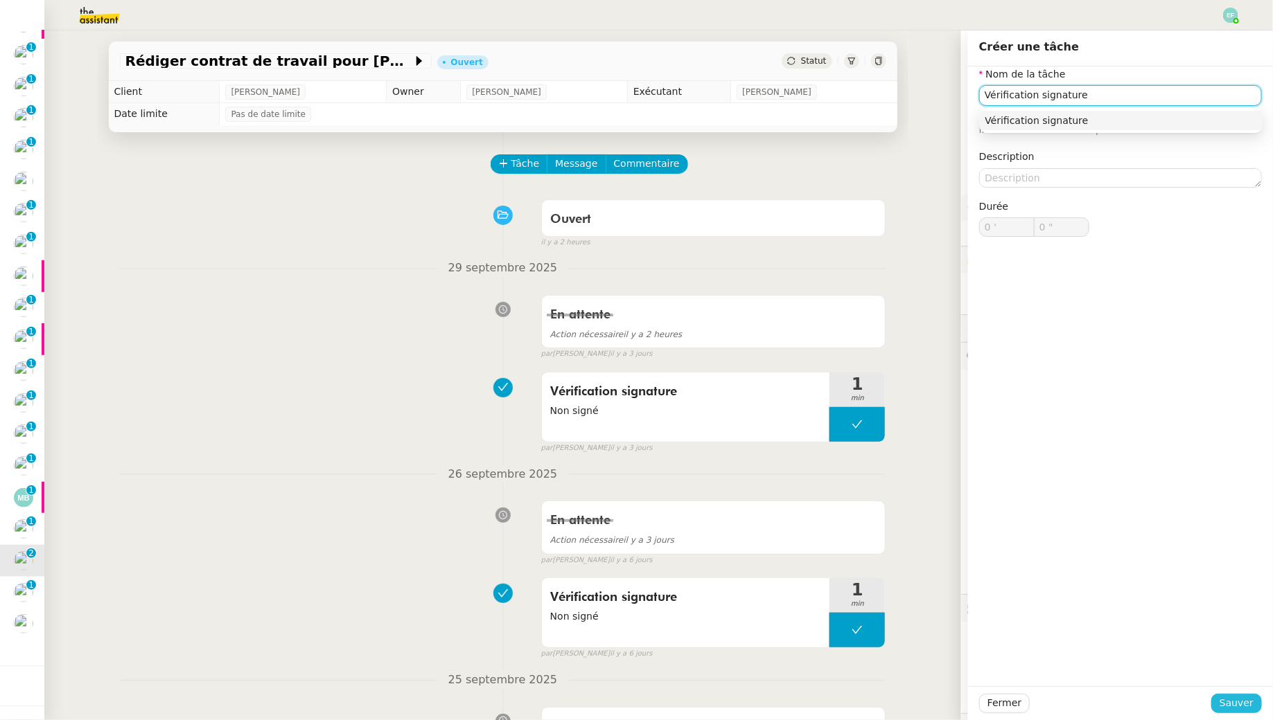
type input "Vérification signature"
click at [1215, 707] on button "Sauver" at bounding box center [1236, 703] width 51 height 19
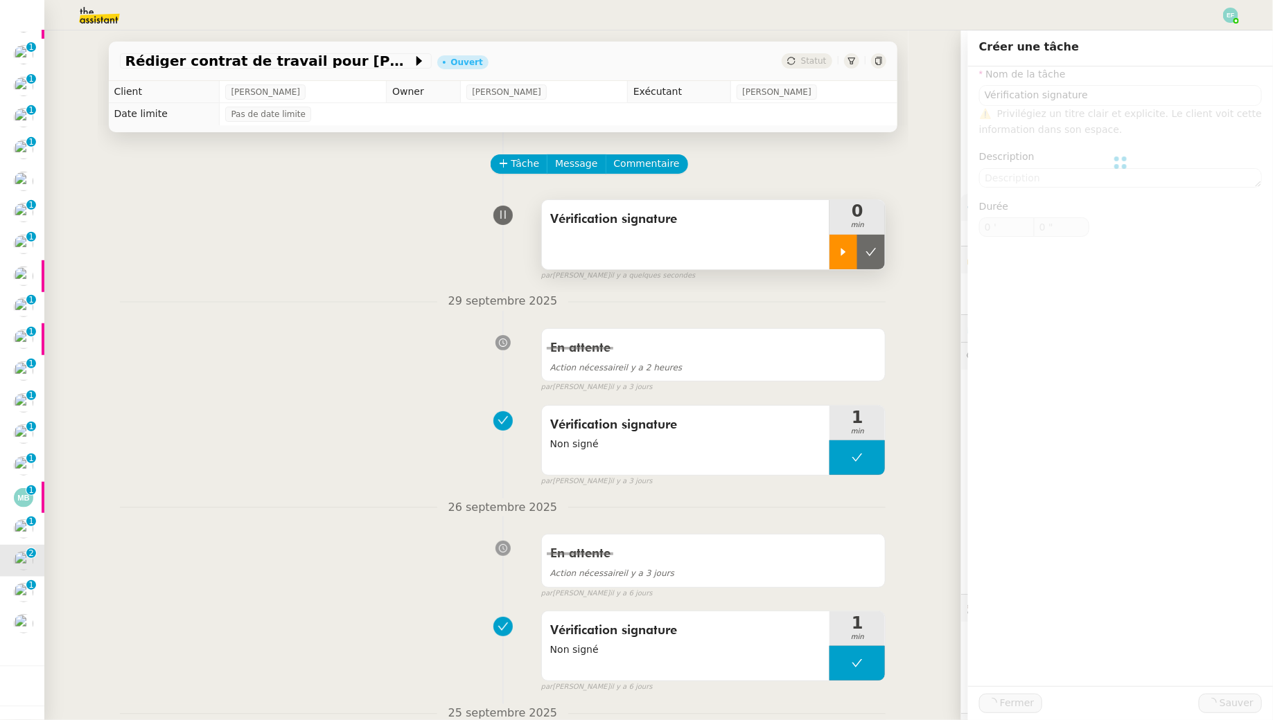
click at [849, 247] on icon at bounding box center [843, 252] width 11 height 11
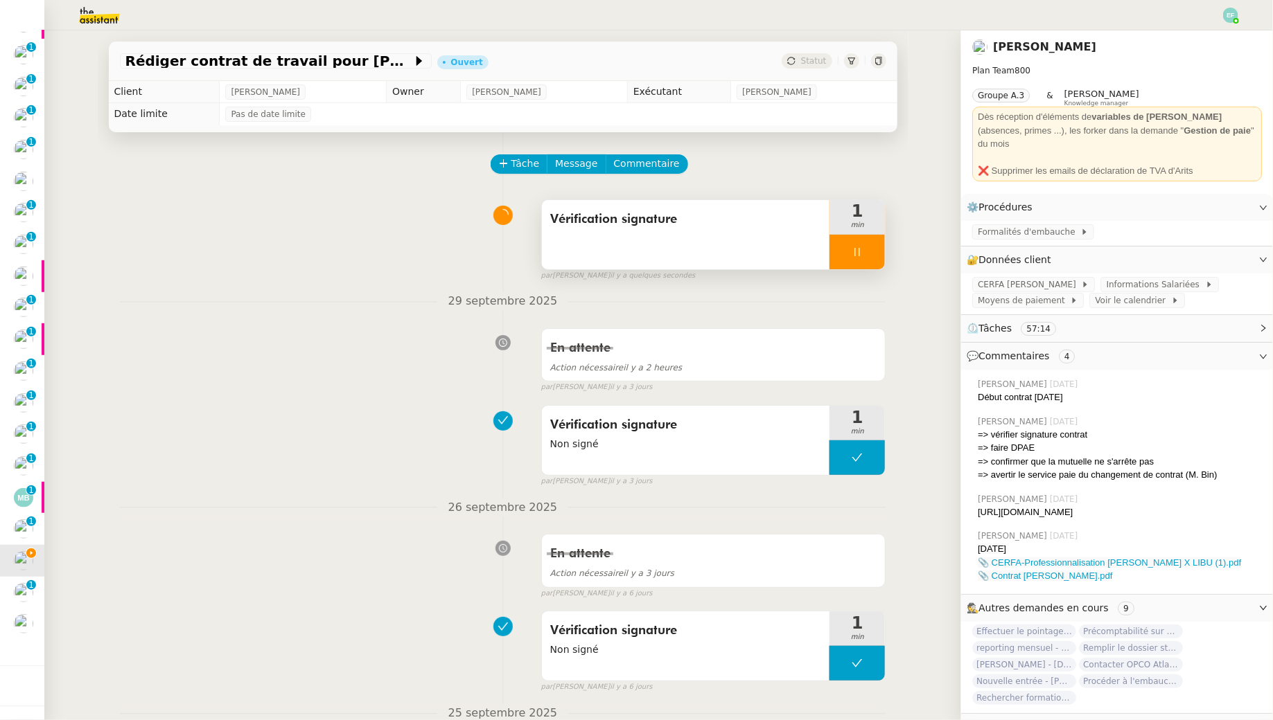
drag, startPoint x: 1108, startPoint y: 508, endPoint x: 977, endPoint y: 501, distance: 131.1
click at [977, 506] on div "[URL][DOMAIN_NAME]" at bounding box center [1119, 513] width 284 height 14
copy div "[URL][DOMAIN_NAME]"
click at [610, 265] on div "Crée par [PERSON_NAME], [DATE] 02:18:02" at bounding box center [607, 245] width 201 height 51
click at [700, 245] on div "Crée par [PERSON_NAME], [DATE] 02:18:02" at bounding box center [607, 240] width 201 height 41
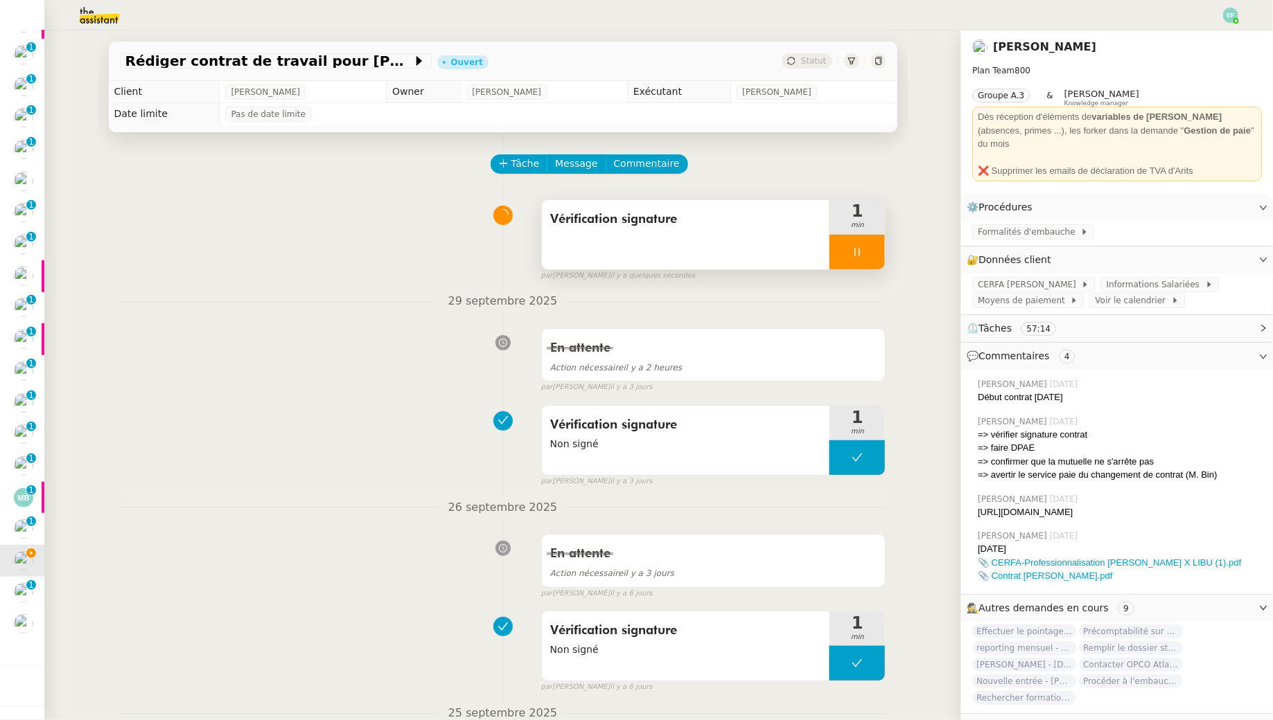
click at [741, 245] on div "Vérification signature" at bounding box center [686, 234] width 288 height 69
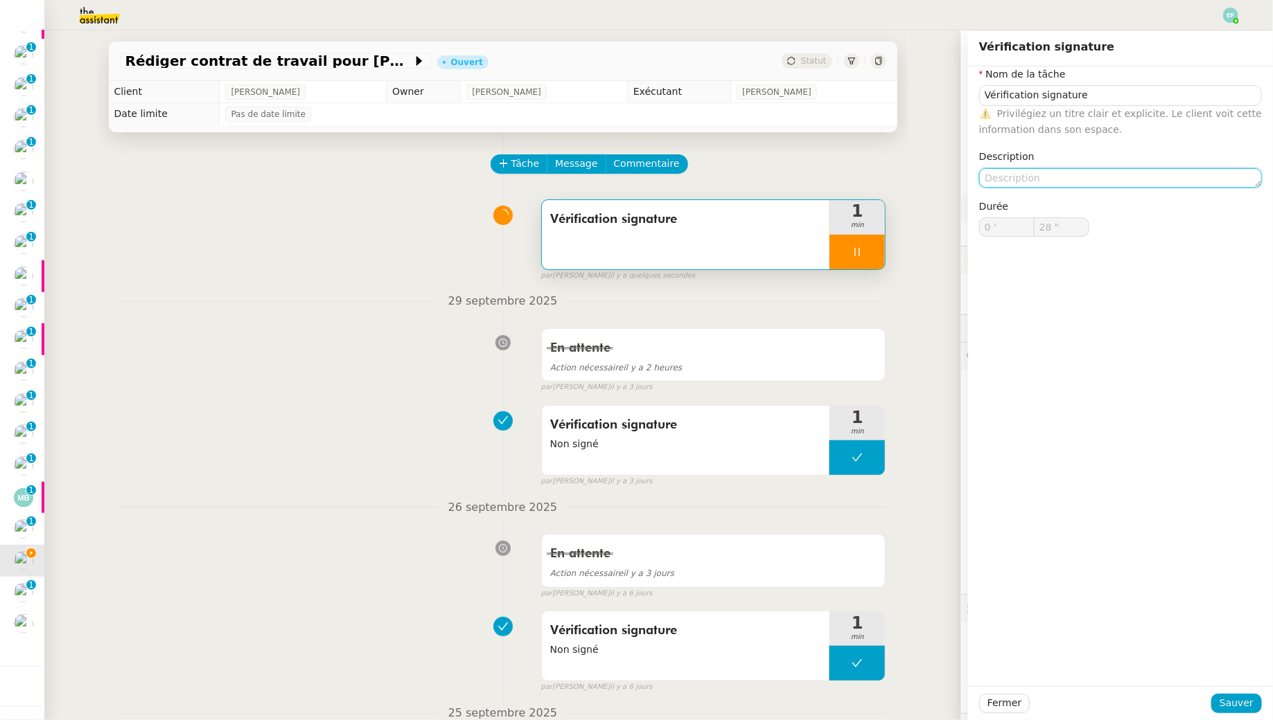
click at [1027, 183] on textarea at bounding box center [1120, 177] width 283 height 19
type input "29 ""
type textarea "Non sign"
type input "30 ""
type textarea "Non signé - rel"
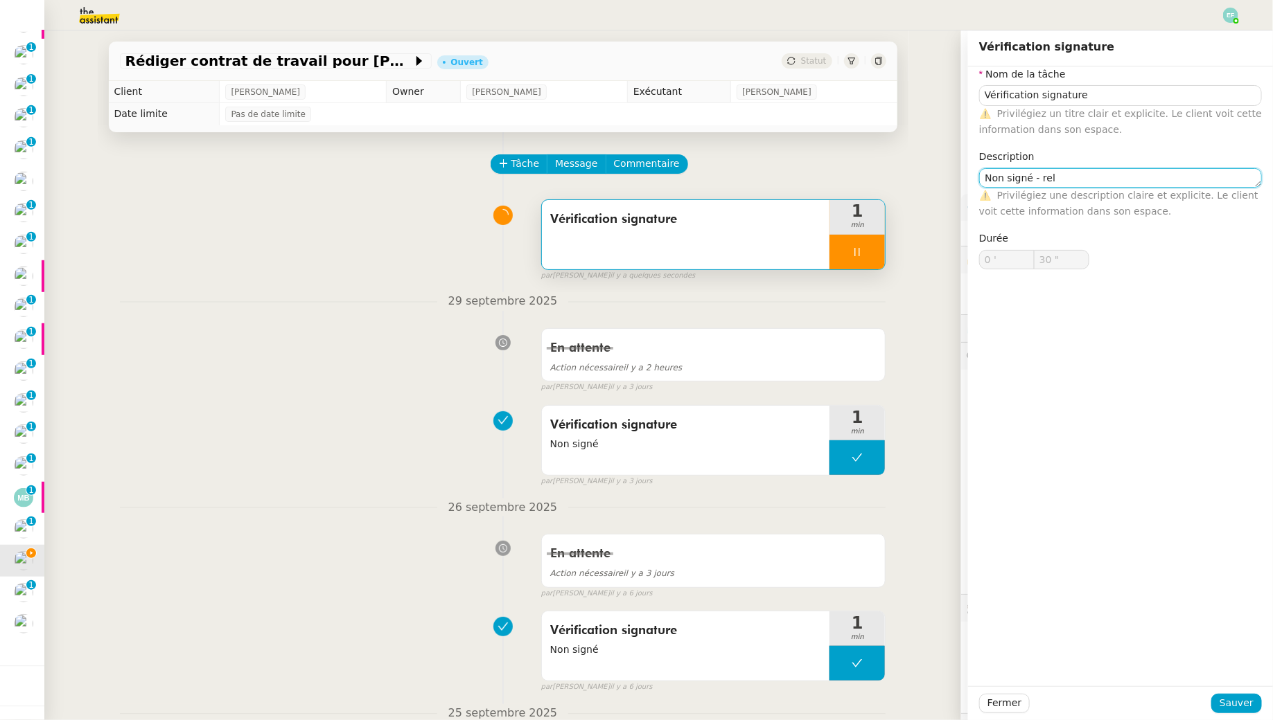
type input "31 ""
type textarea "Non signé - relancé"
type input "32 ""
type textarea "Non signé - relancé"
click at [1228, 702] on span "Sauver" at bounding box center [1236, 704] width 34 height 16
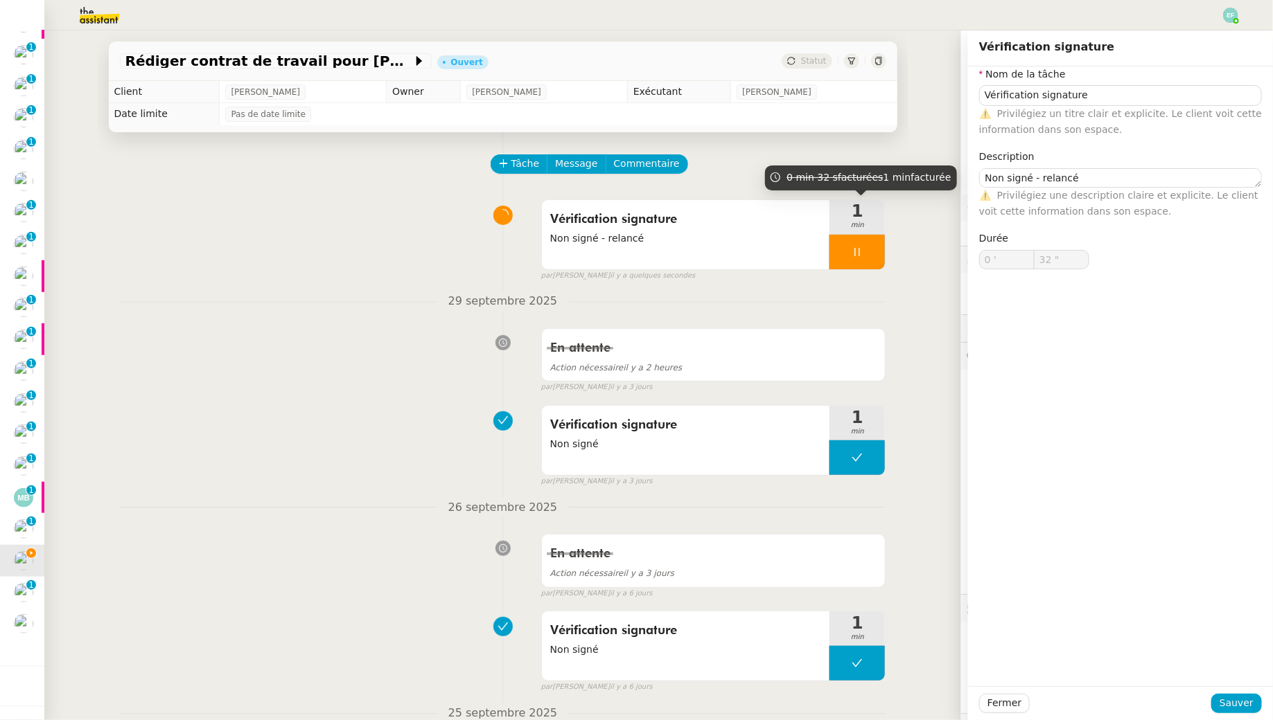
click at [857, 256] on icon at bounding box center [856, 252] width 11 height 11
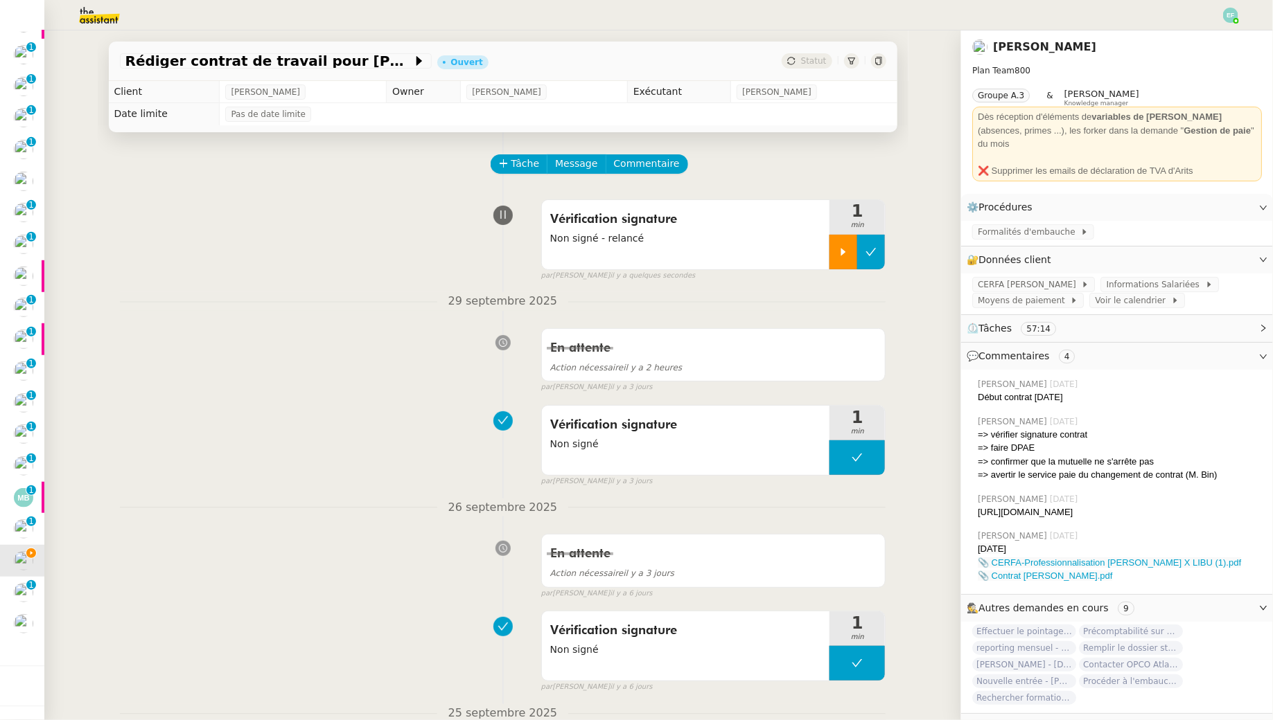
click at [873, 256] on icon at bounding box center [870, 252] width 11 height 11
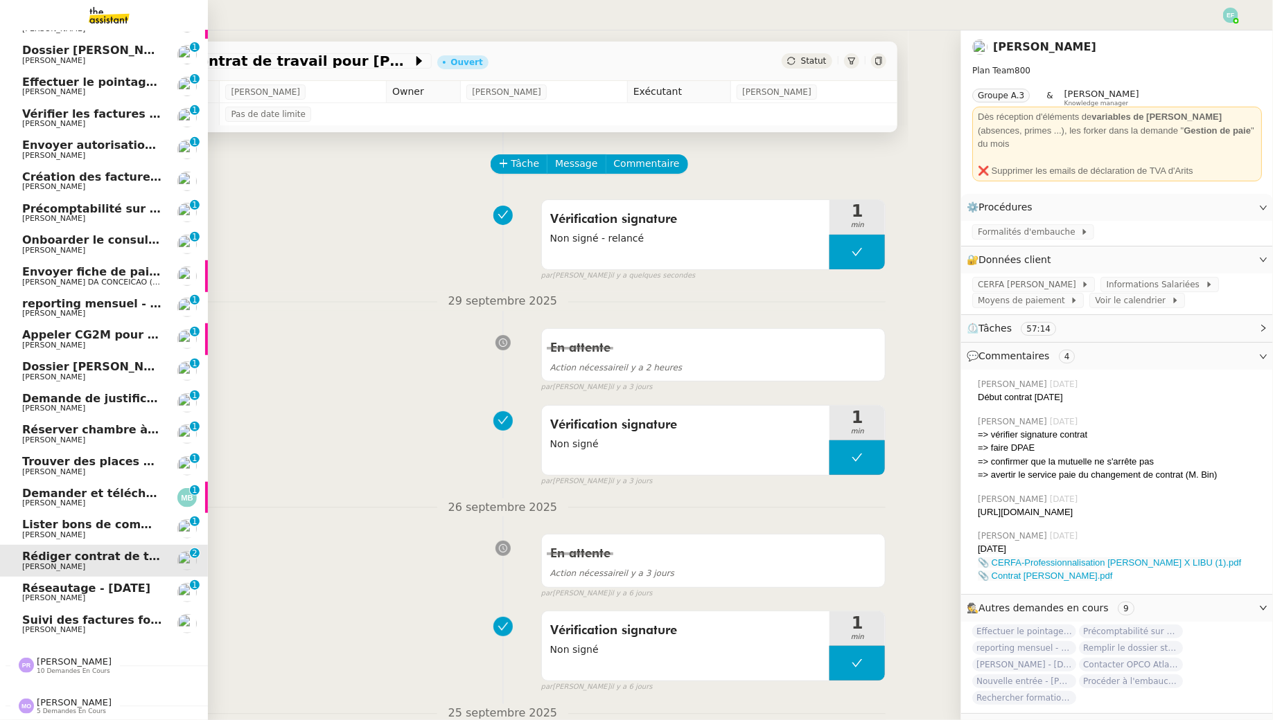
click at [23, 531] on span "[PERSON_NAME]" at bounding box center [53, 535] width 63 height 9
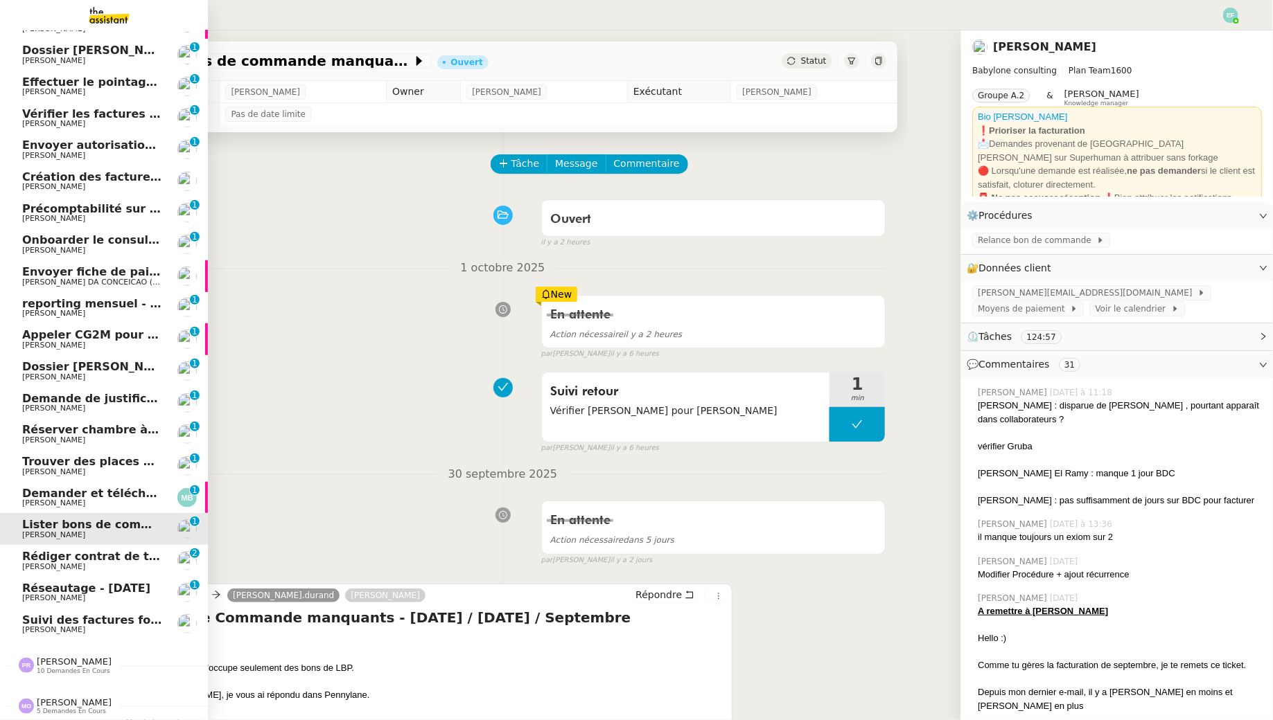
click at [48, 500] on span "[PERSON_NAME]" at bounding box center [53, 503] width 63 height 9
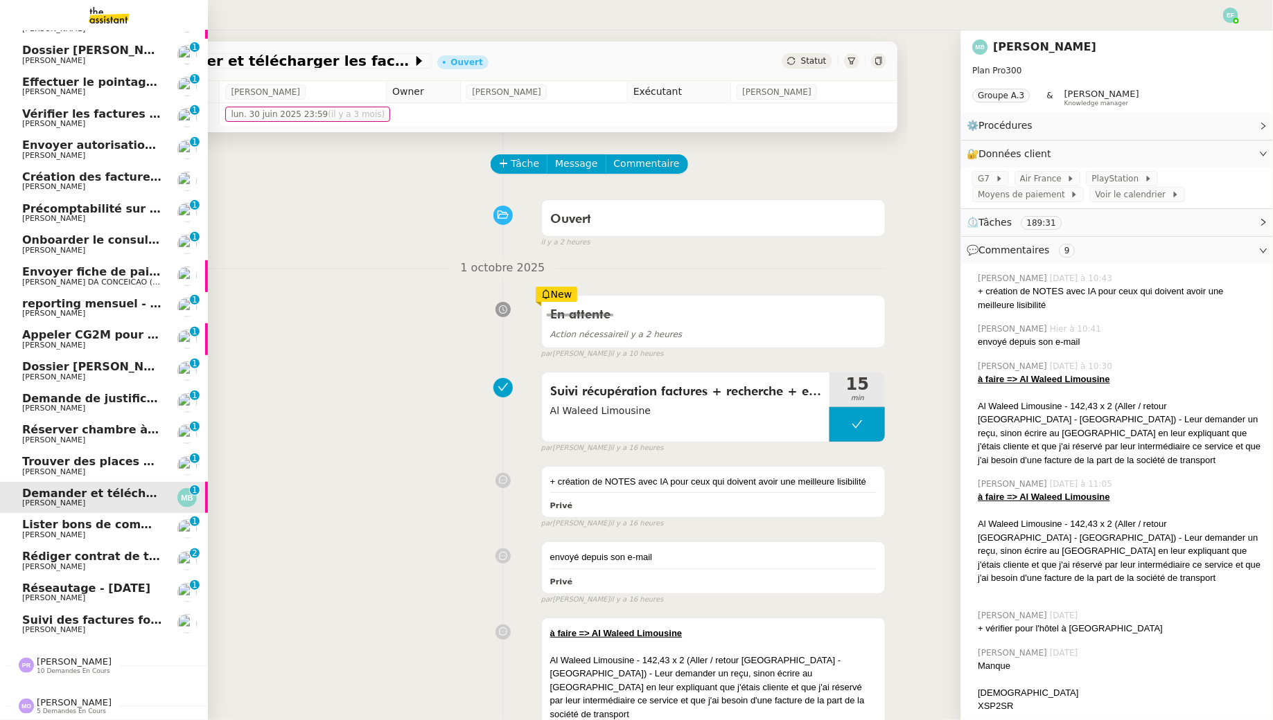
click at [28, 461] on span "Trouver des places pour le concert de [DEMOGRAPHIC_DATA][PERSON_NAME]" at bounding box center [263, 461] width 483 height 13
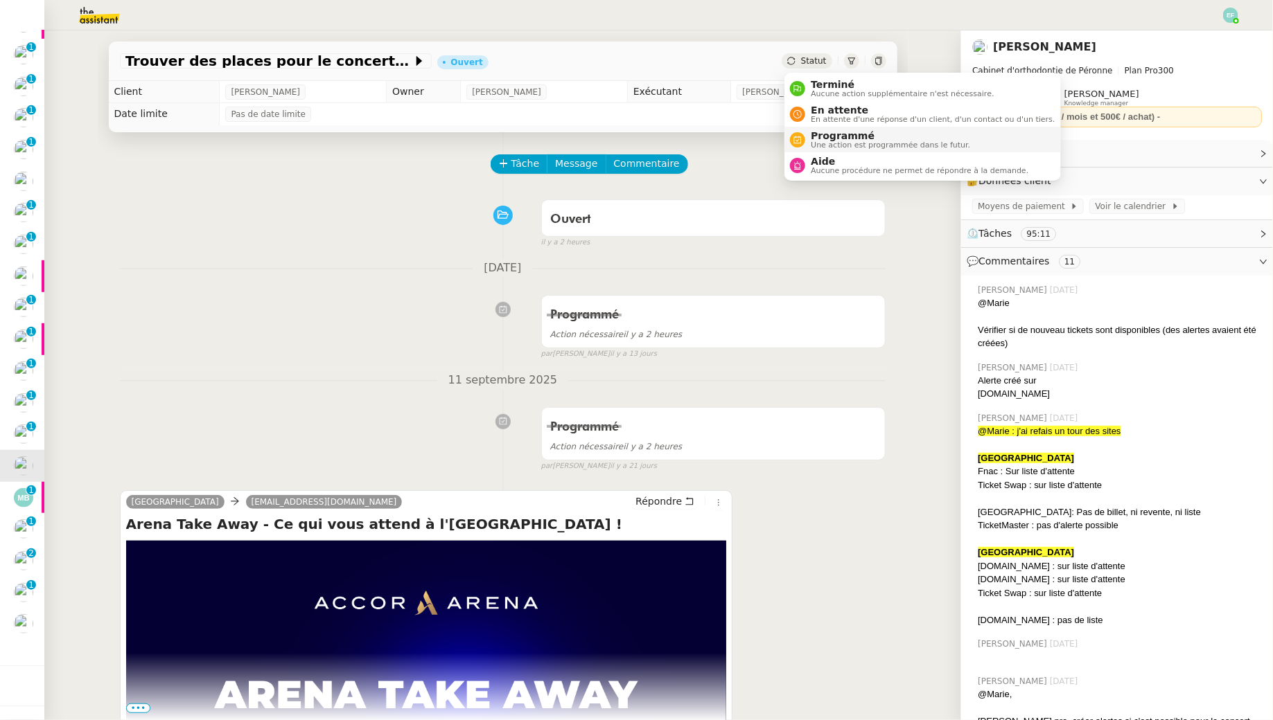
click at [812, 142] on span "Une action est programmée dans le futur." at bounding box center [890, 145] width 159 height 8
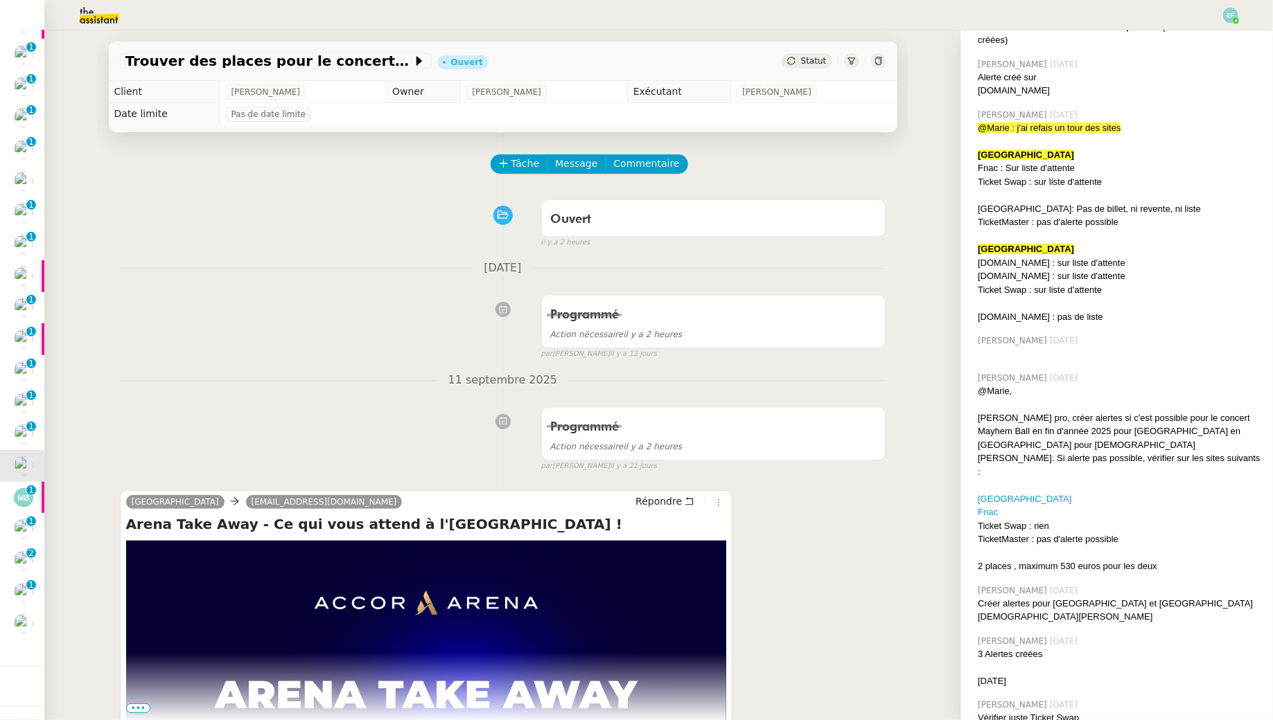
scroll to position [307, 0]
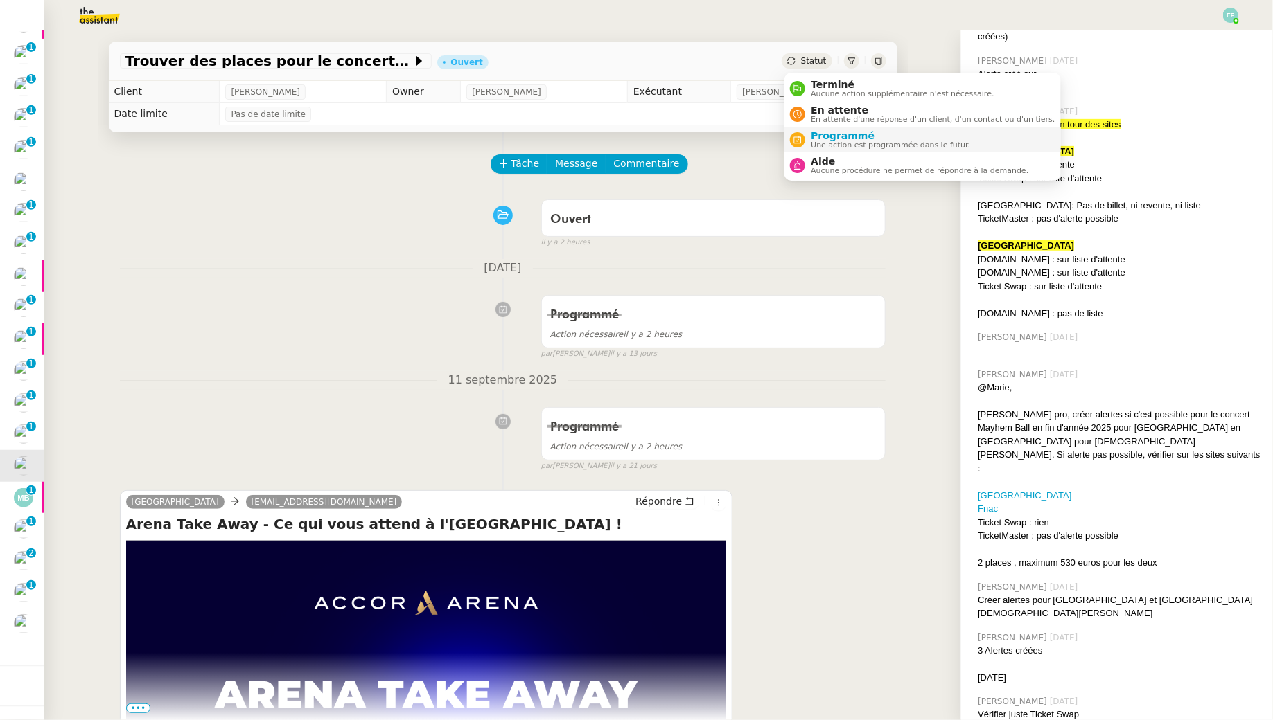
click at [816, 139] on span "Programmé" at bounding box center [890, 135] width 159 height 11
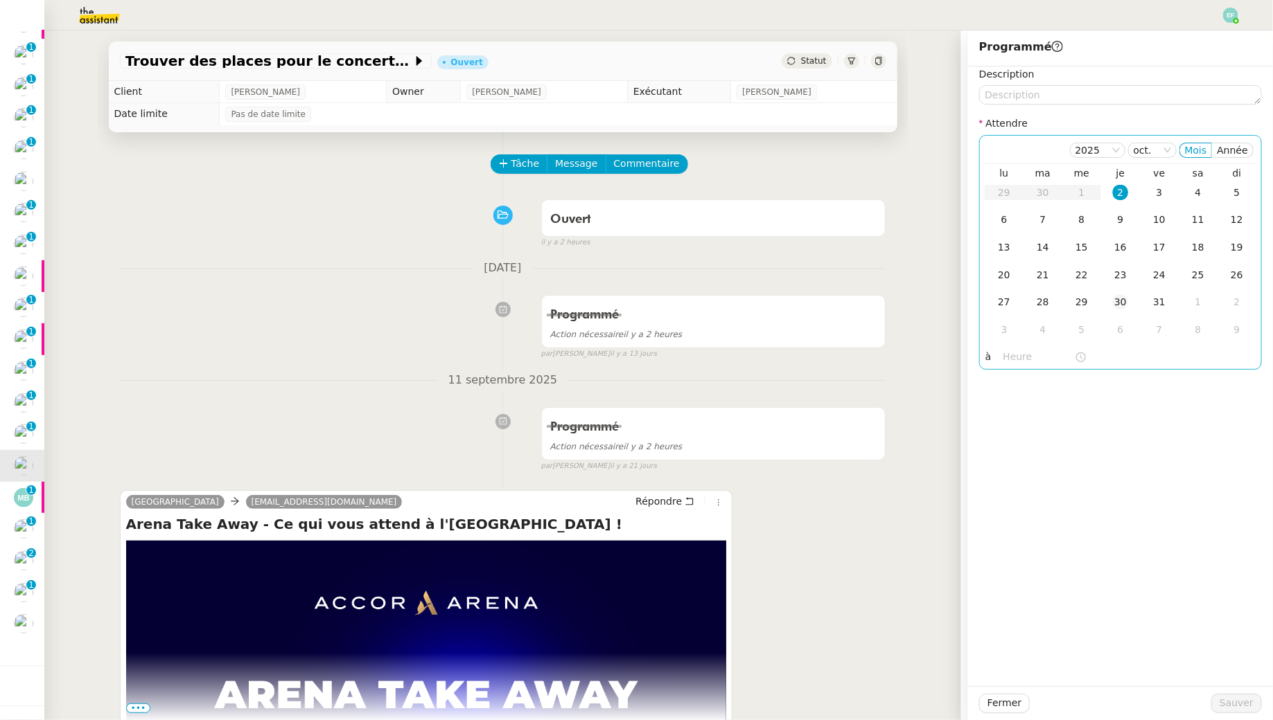
click at [1124, 299] on div "30" at bounding box center [1120, 301] width 15 height 15
click at [1237, 707] on span "Sauver" at bounding box center [1236, 704] width 34 height 16
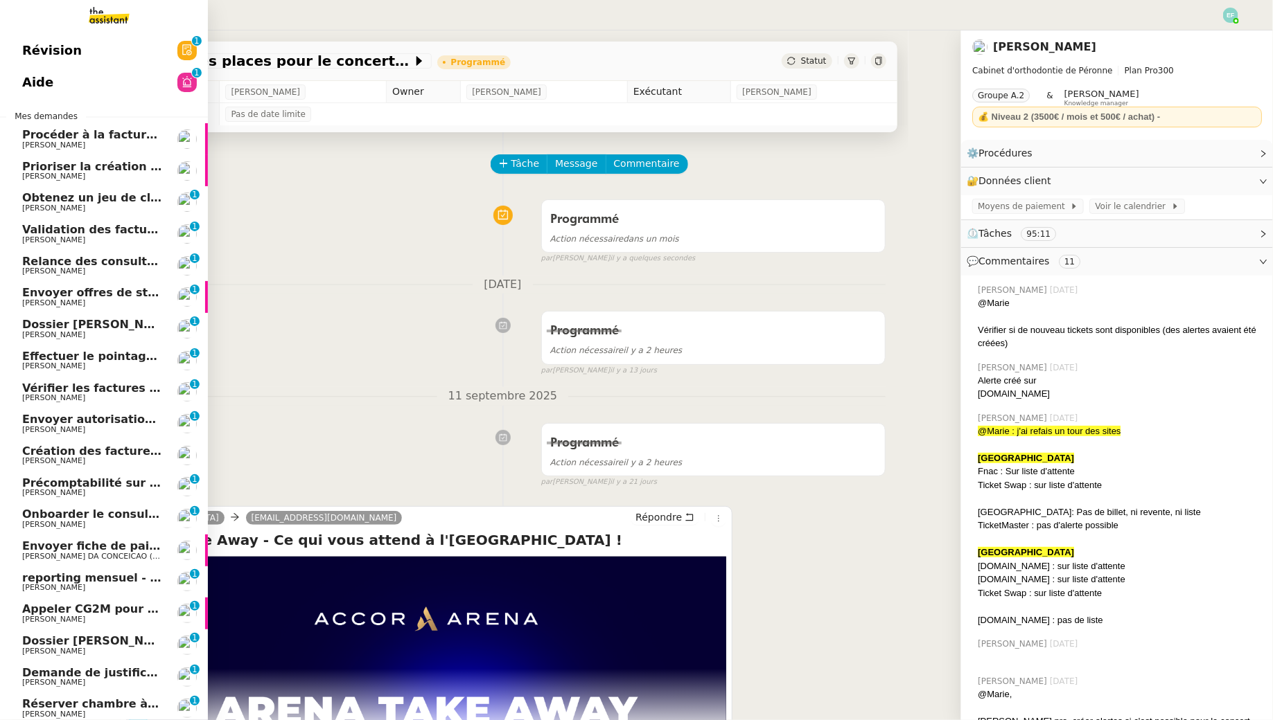
scroll to position [243, 0]
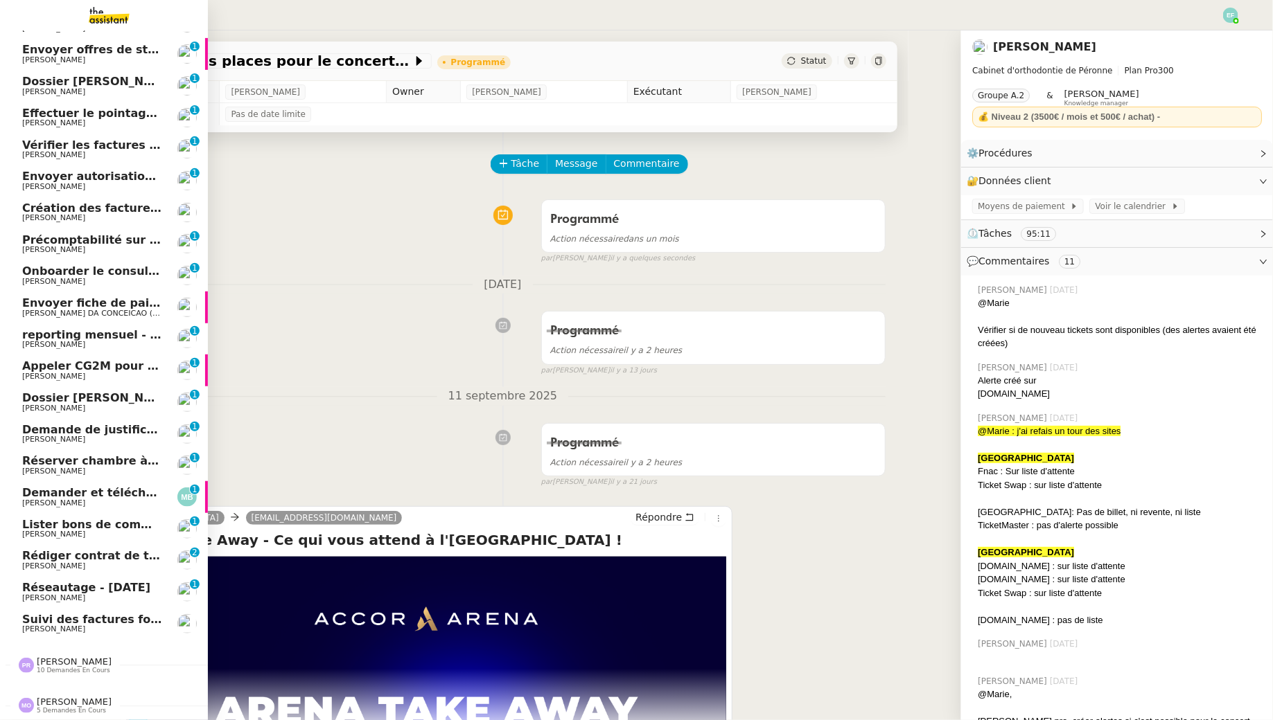
click at [142, 470] on span "[PERSON_NAME]" at bounding box center [92, 472] width 140 height 8
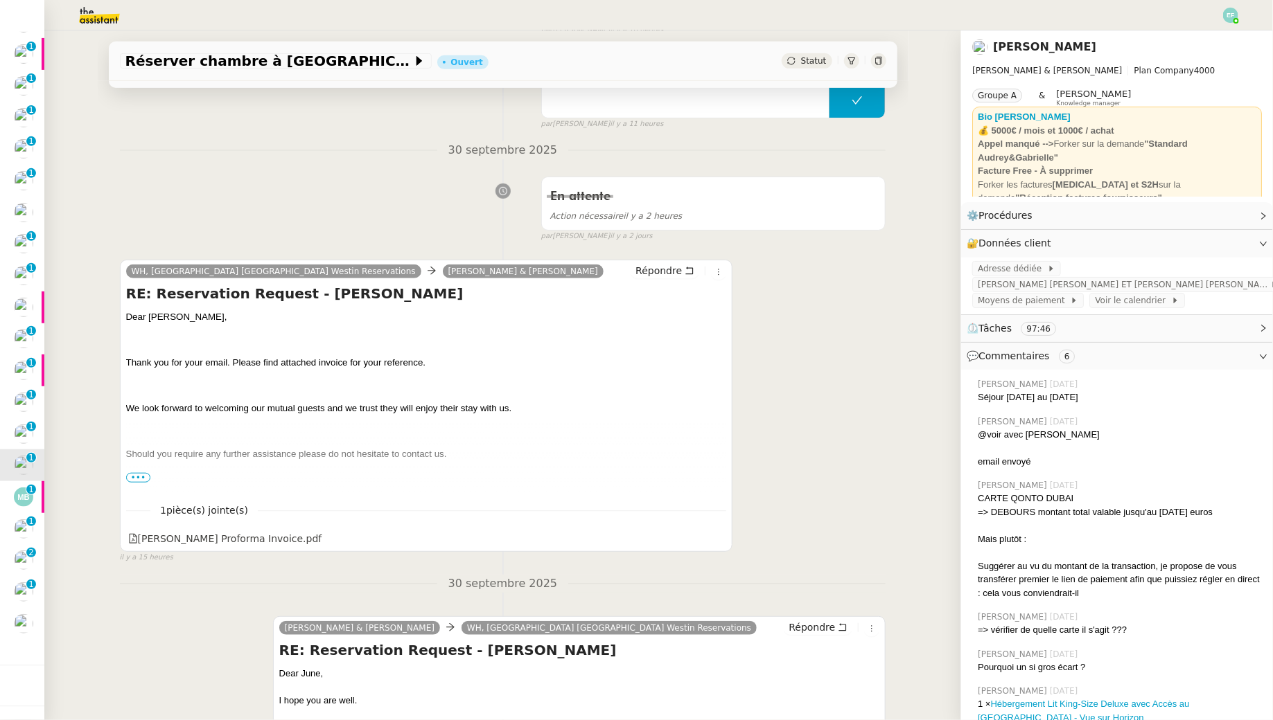
scroll to position [326, 0]
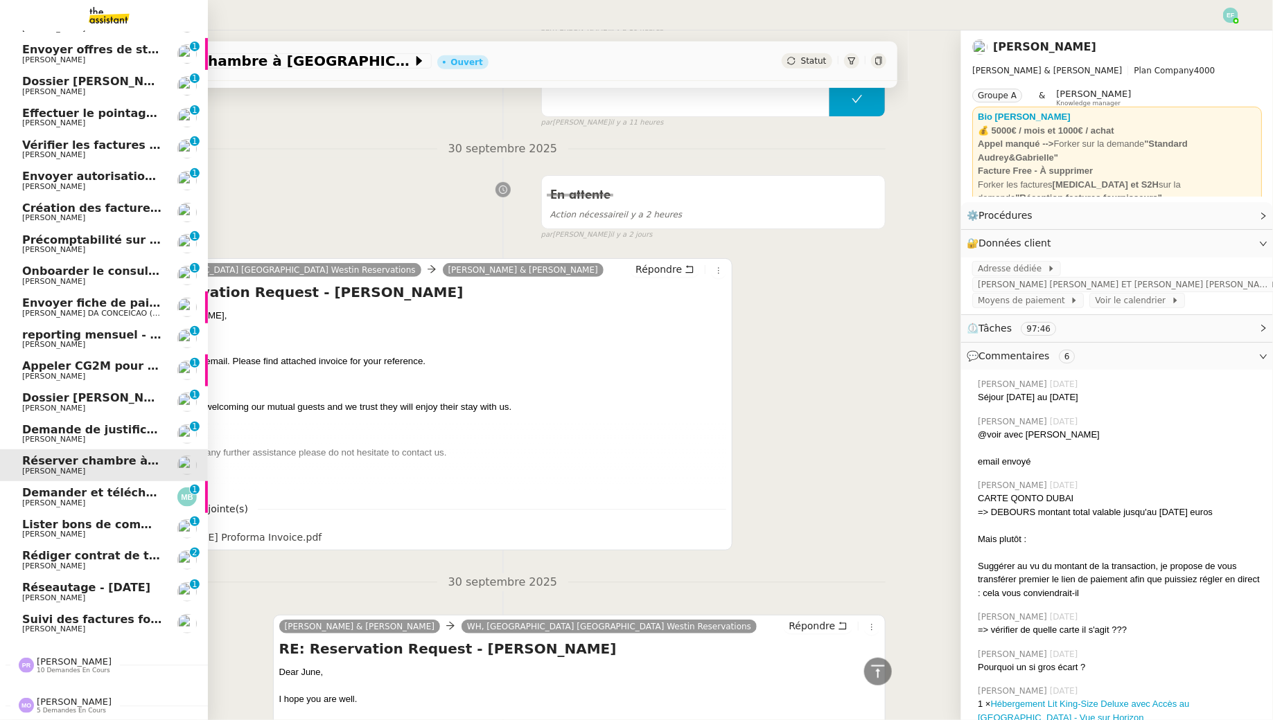
click at [125, 334] on span "reporting mensuel - [DATE]" at bounding box center [107, 334] width 170 height 13
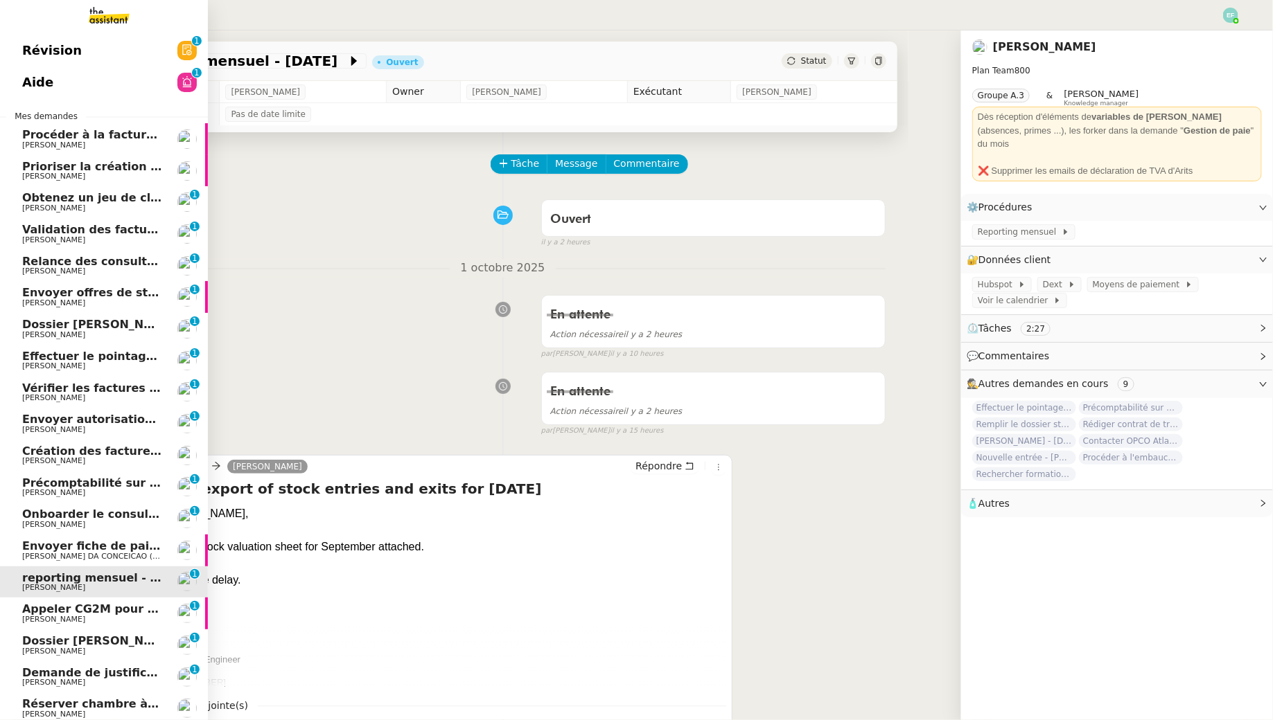
click at [109, 200] on span "Obtenez un jeu de clefs pour la cave" at bounding box center [136, 197] width 228 height 13
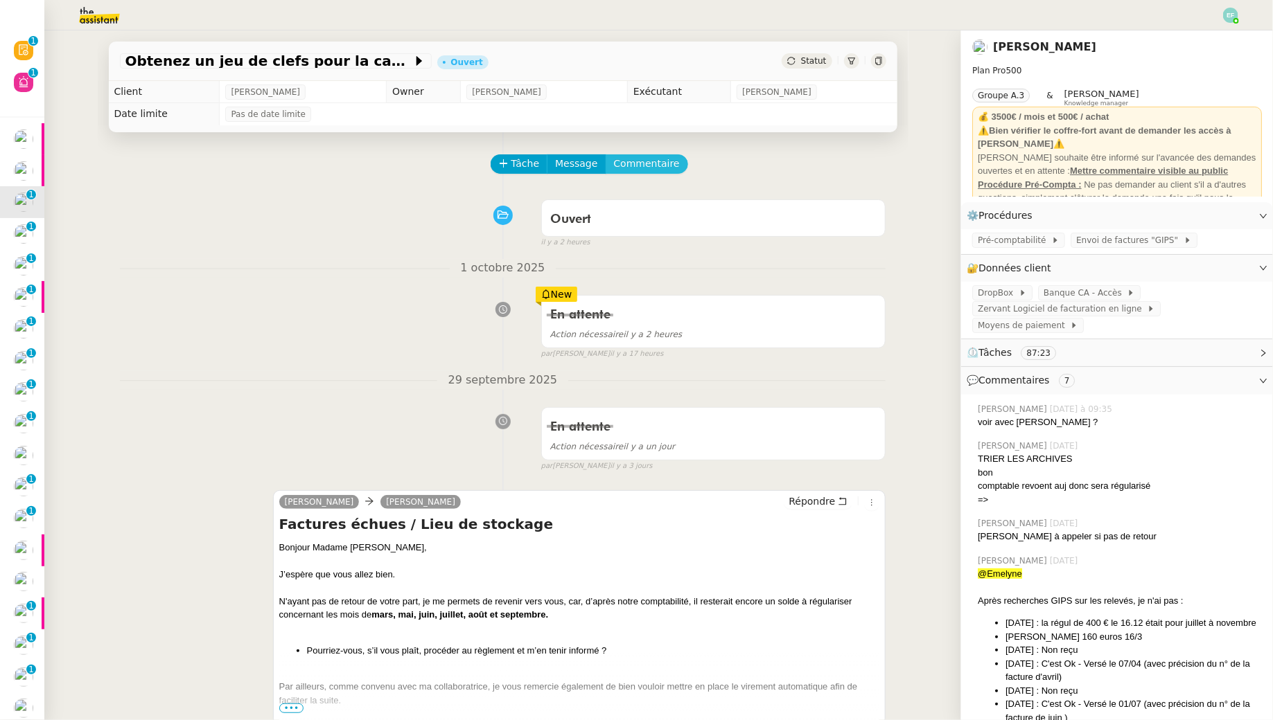
click at [640, 169] on span "Commentaire" at bounding box center [647, 164] width 66 height 16
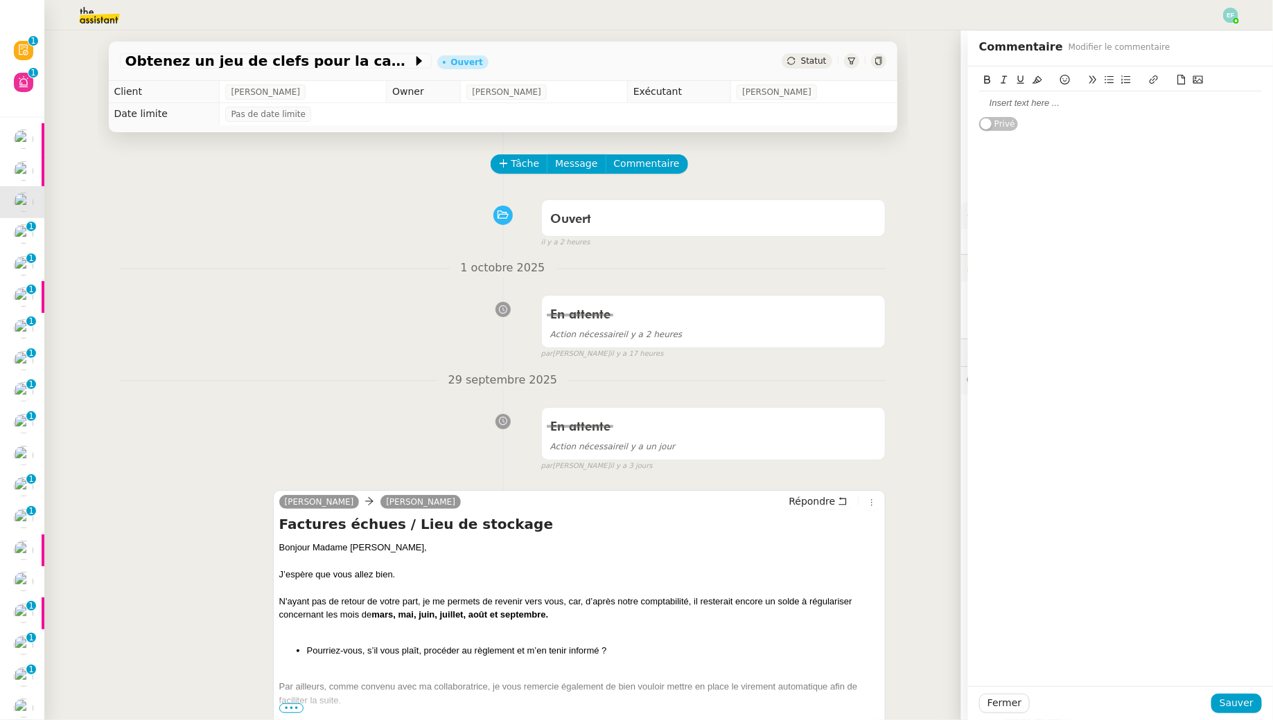
click at [236, 196] on div "Ouvert false il y a 2 heures" at bounding box center [503, 220] width 766 height 55
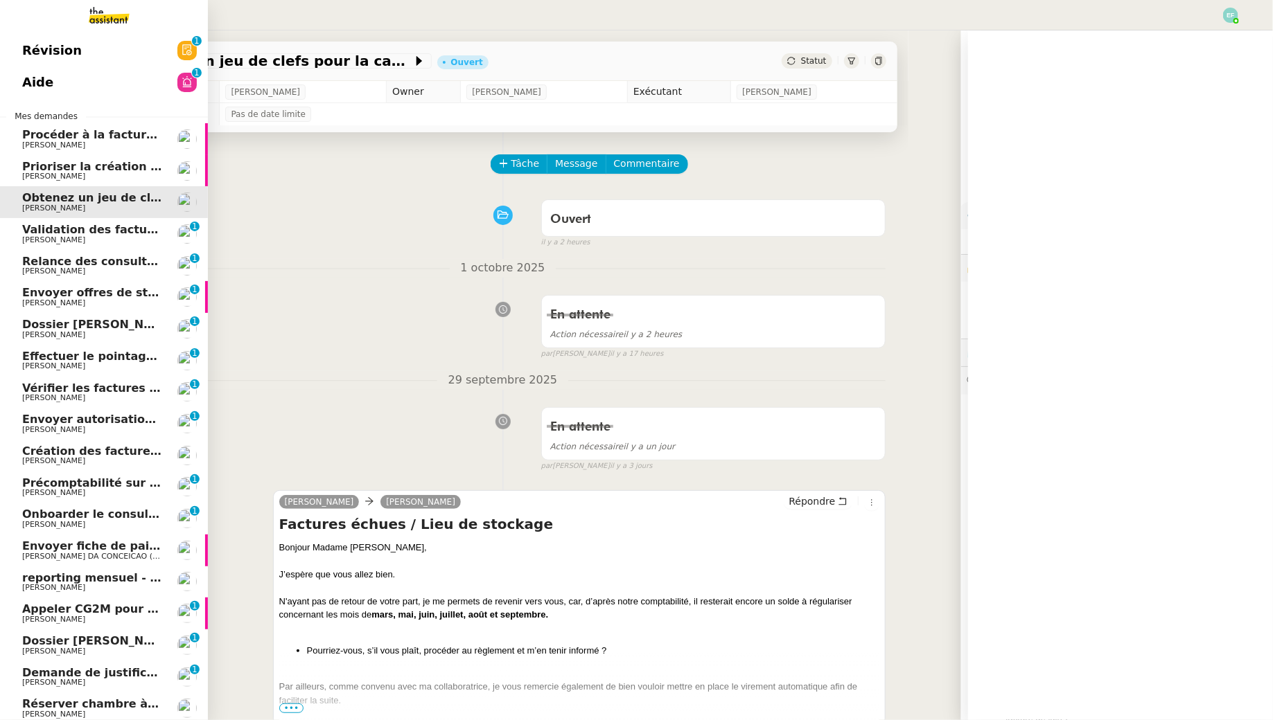
click at [32, 235] on span "Validation des factures consultants - [DATE]" at bounding box center [160, 229] width 276 height 13
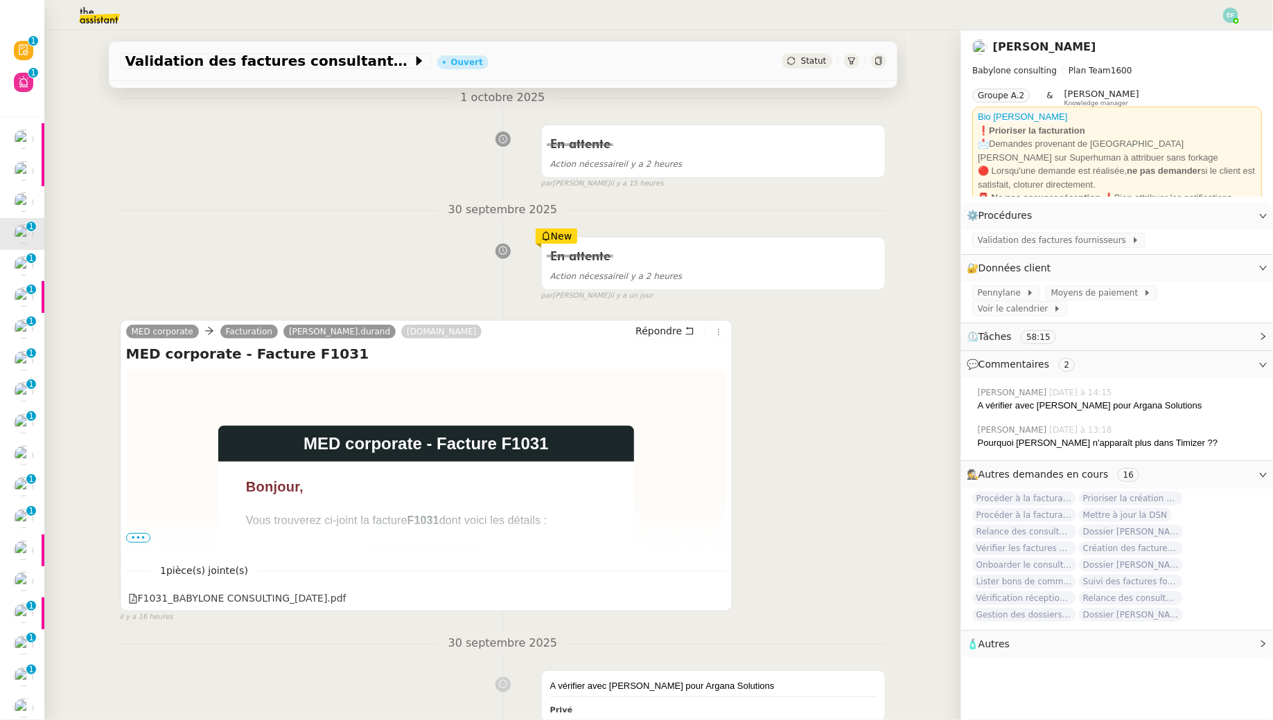
scroll to position [179, 0]
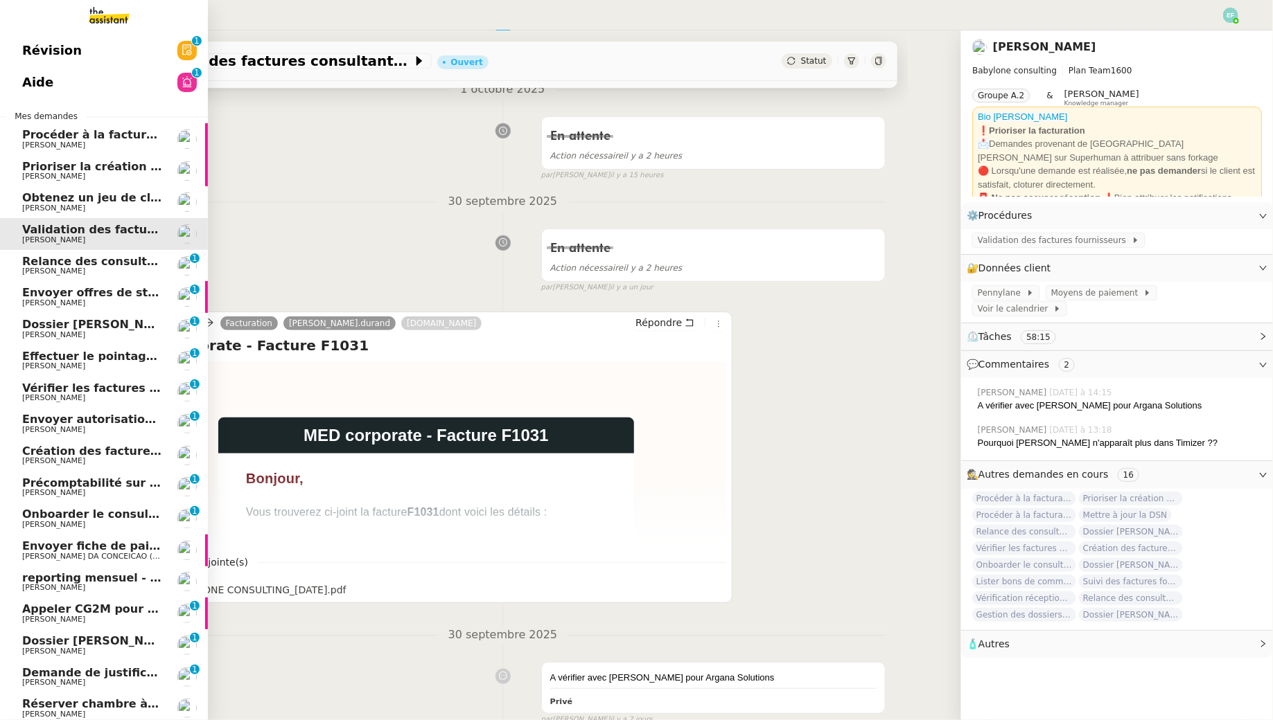
click at [88, 263] on span "Relance des consultants CRA - [DATE]" at bounding box center [140, 261] width 236 height 13
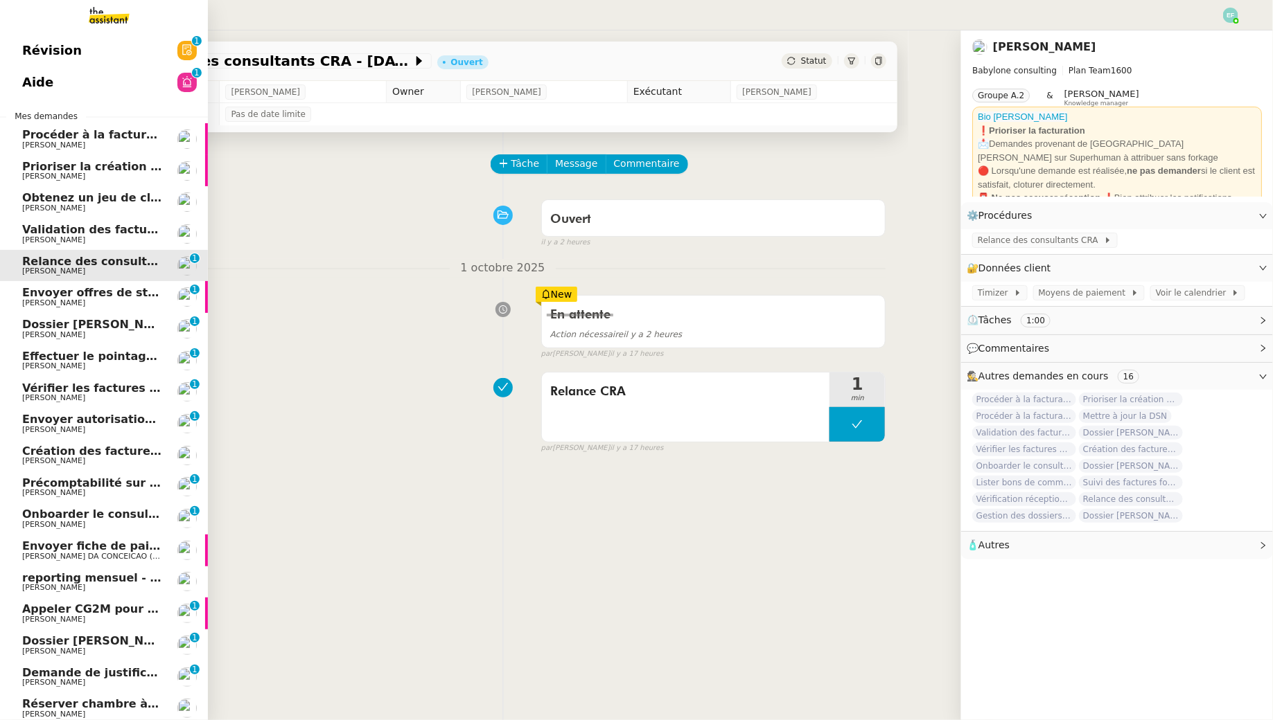
click at [35, 298] on span "Envoyer offres de stage aux écoles" at bounding box center [131, 292] width 218 height 13
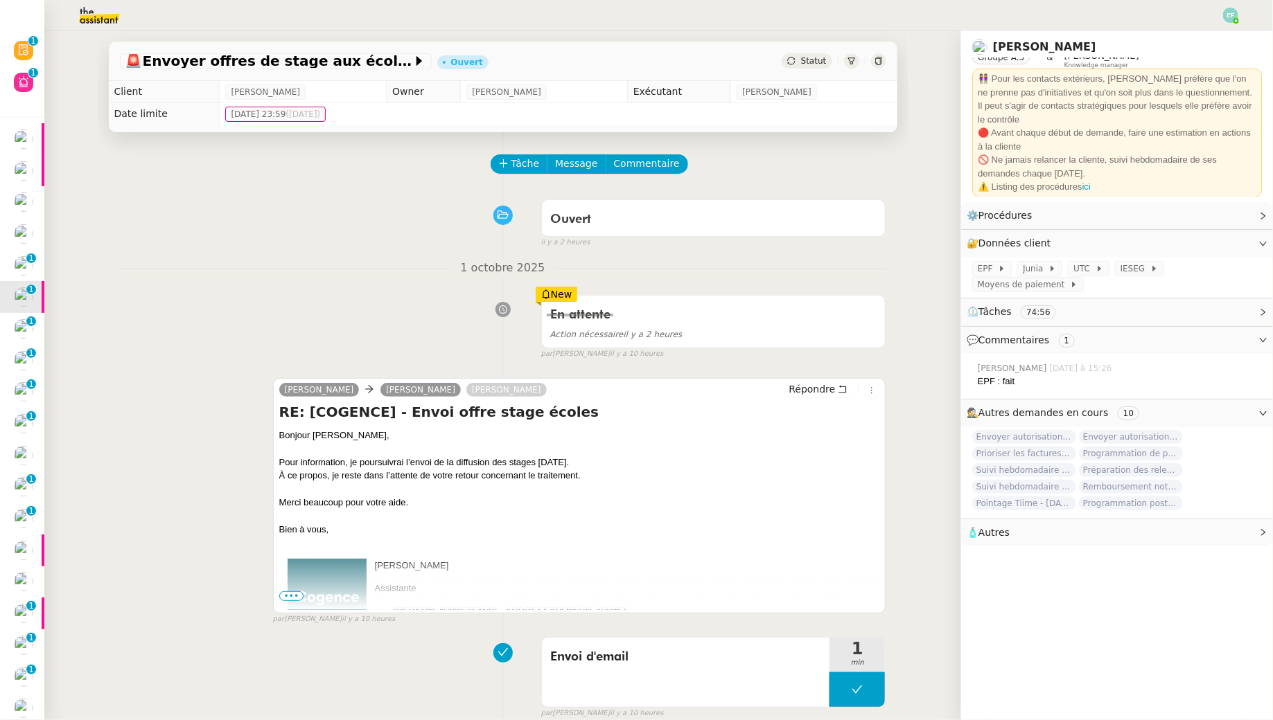
scroll to position [45, 0]
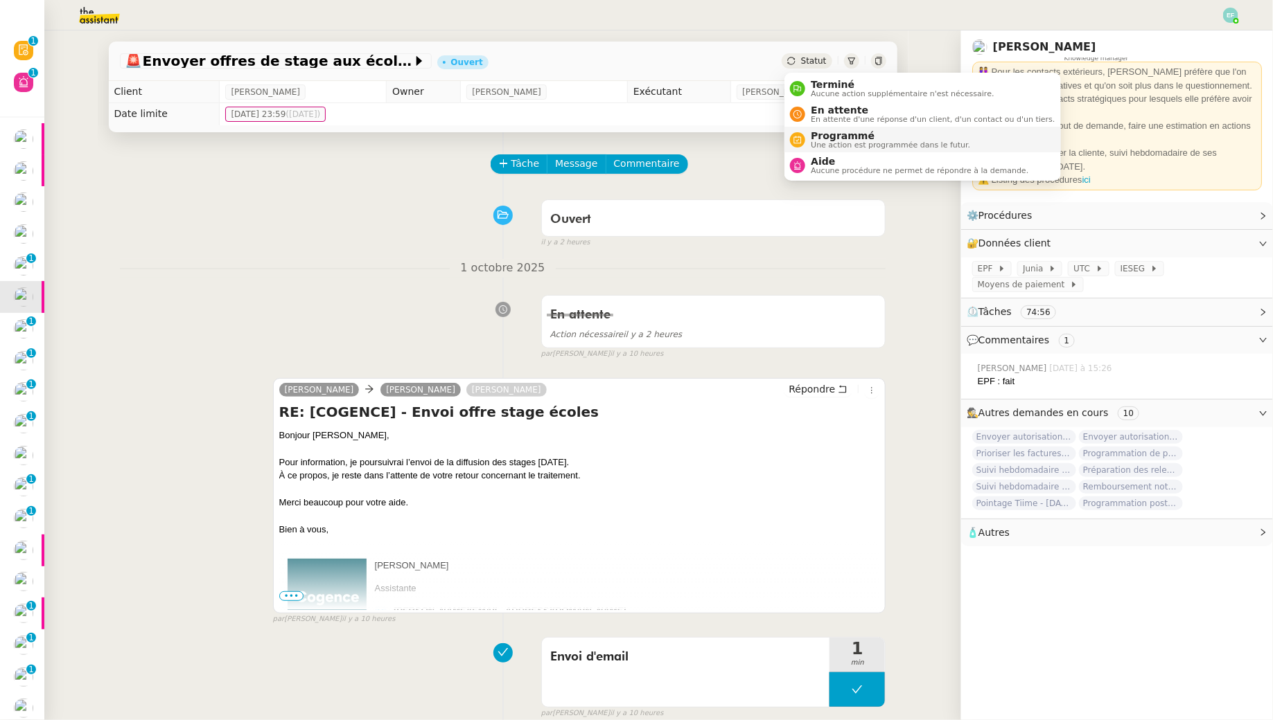
click at [830, 139] on span "Programmé" at bounding box center [890, 135] width 159 height 11
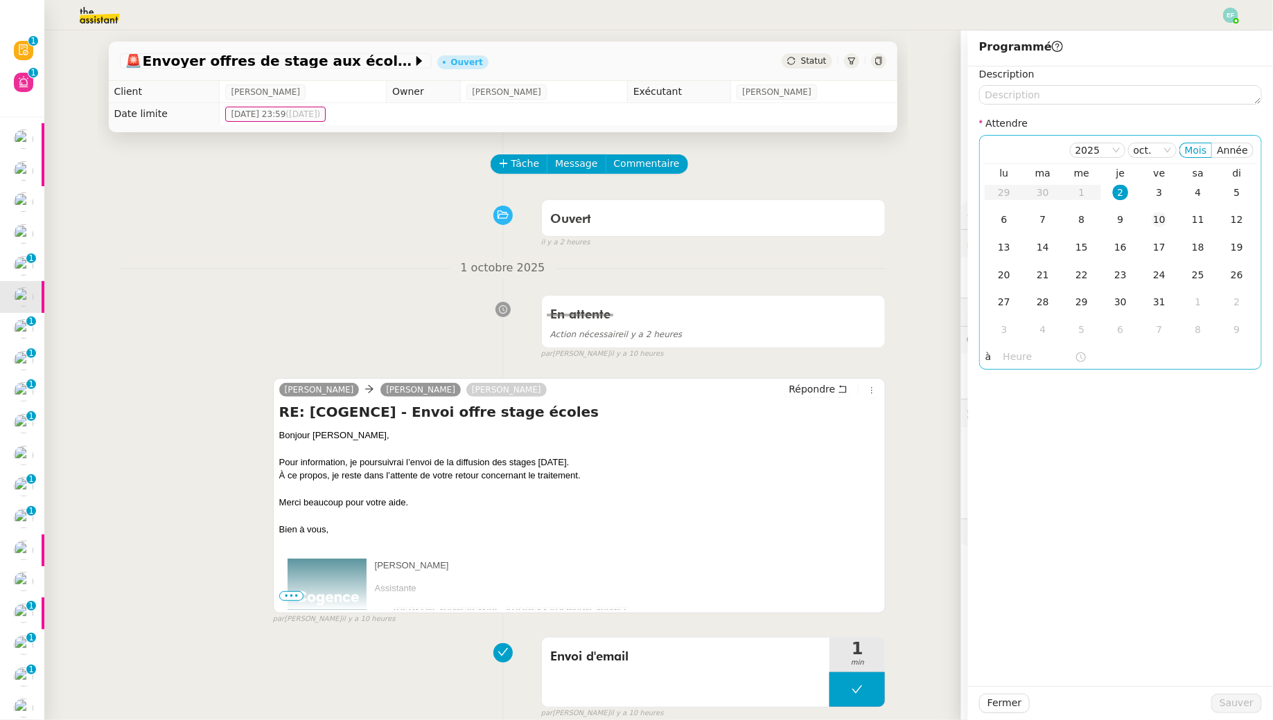
click at [1165, 225] on div "10" at bounding box center [1158, 219] width 15 height 15
click at [1224, 704] on span "Sauver" at bounding box center [1236, 704] width 34 height 16
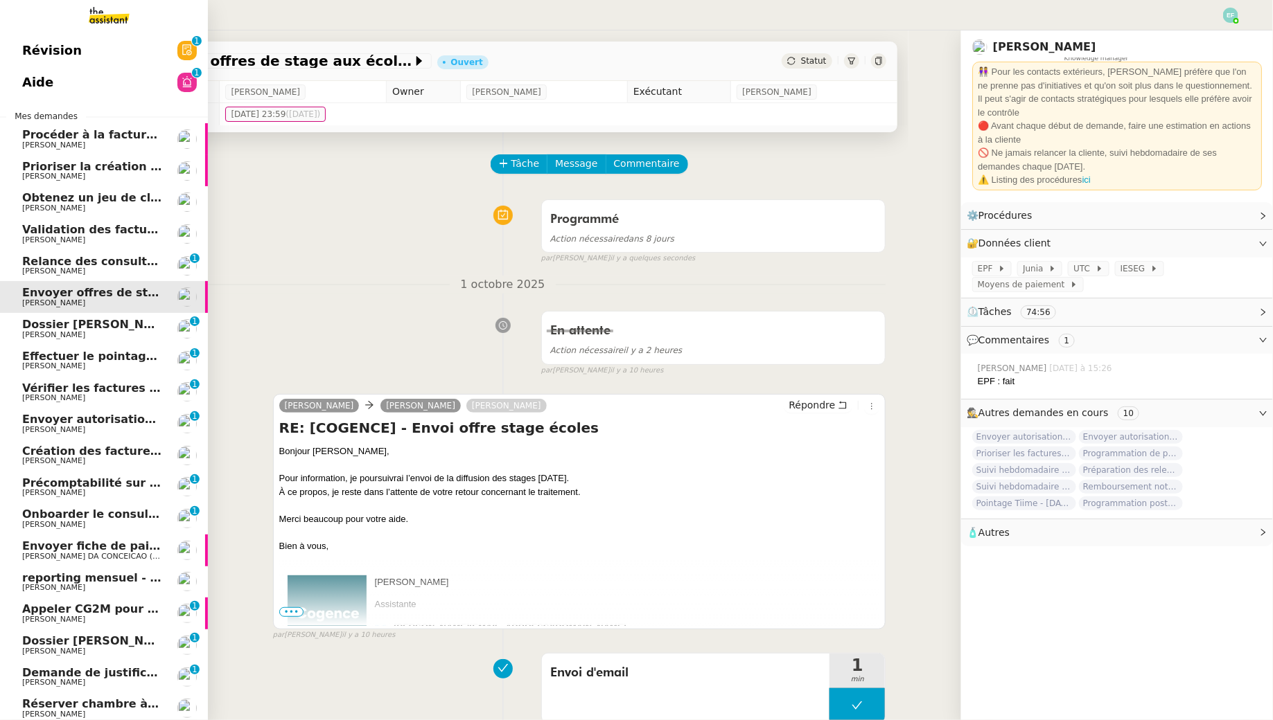
click at [117, 424] on span "Envoyer autorisation signature - [PERSON_NAME]" at bounding box center [177, 419] width 310 height 13
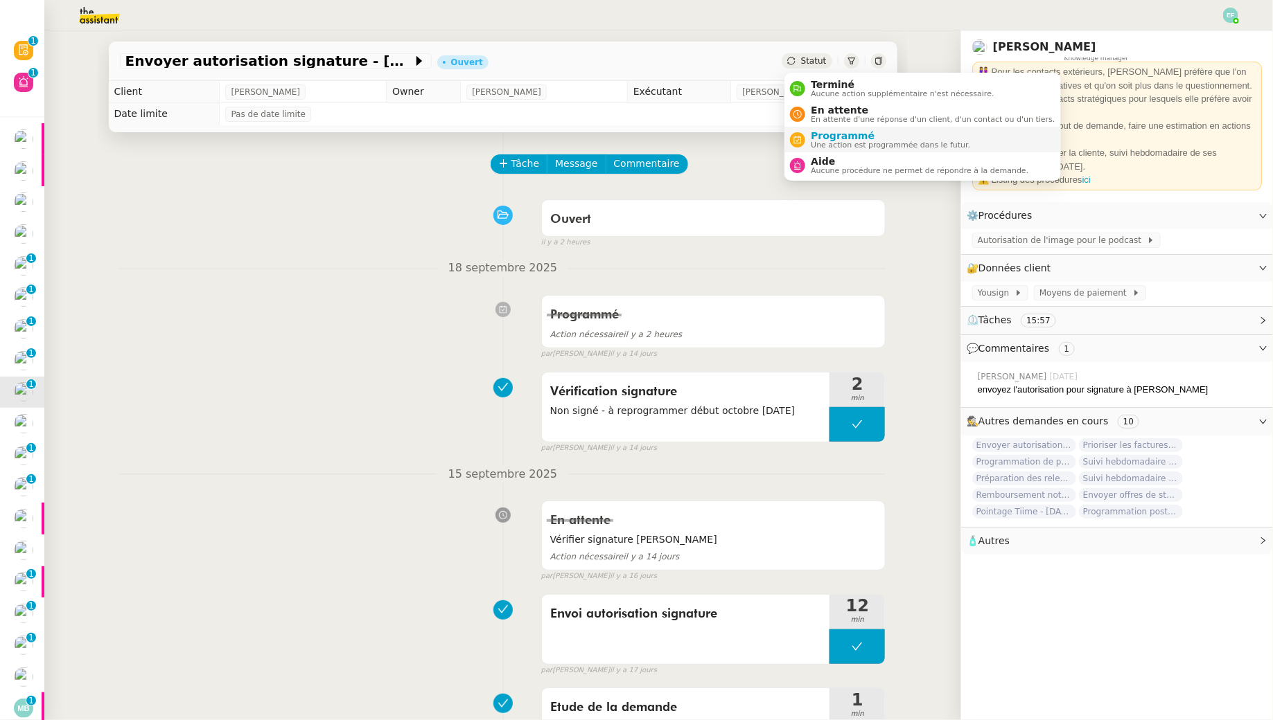
click at [811, 139] on span "Programmé" at bounding box center [890, 135] width 159 height 11
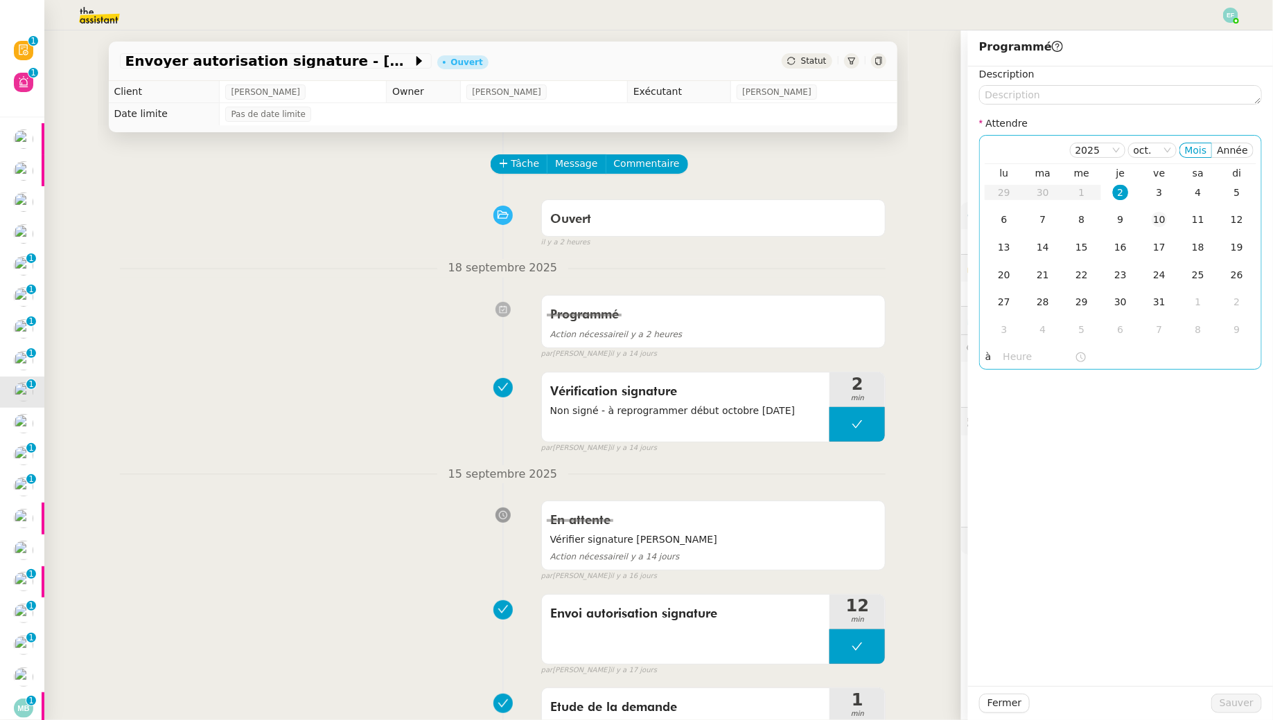
click at [1158, 222] on div "10" at bounding box center [1158, 219] width 15 height 15
click at [1232, 702] on span "Sauver" at bounding box center [1236, 704] width 34 height 16
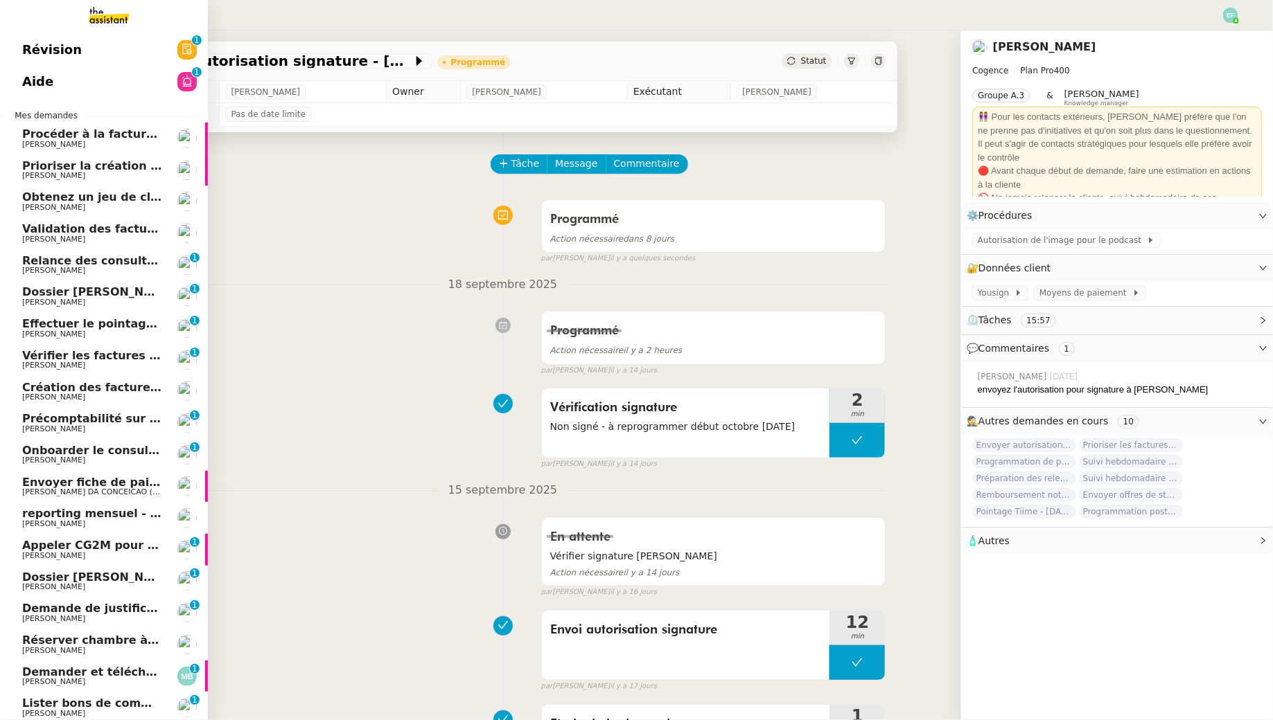
scroll to position [180, 0]
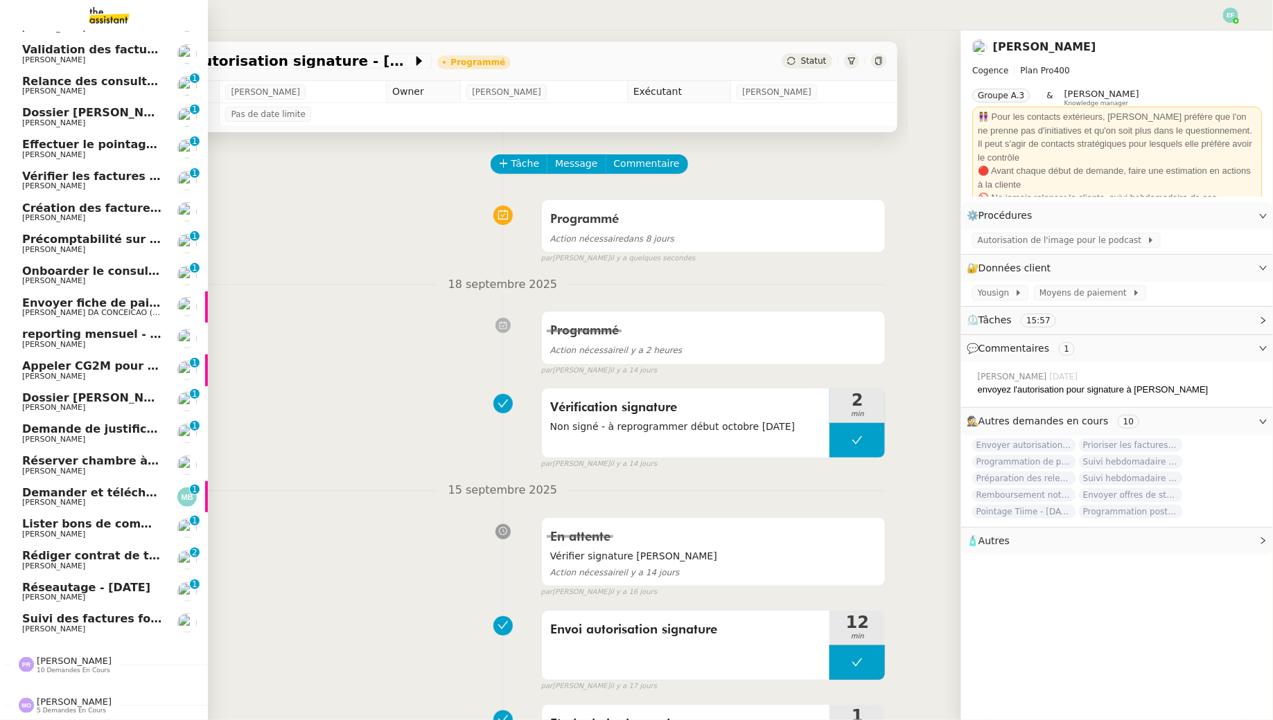
click at [84, 657] on span "[PERSON_NAME]" at bounding box center [74, 661] width 75 height 10
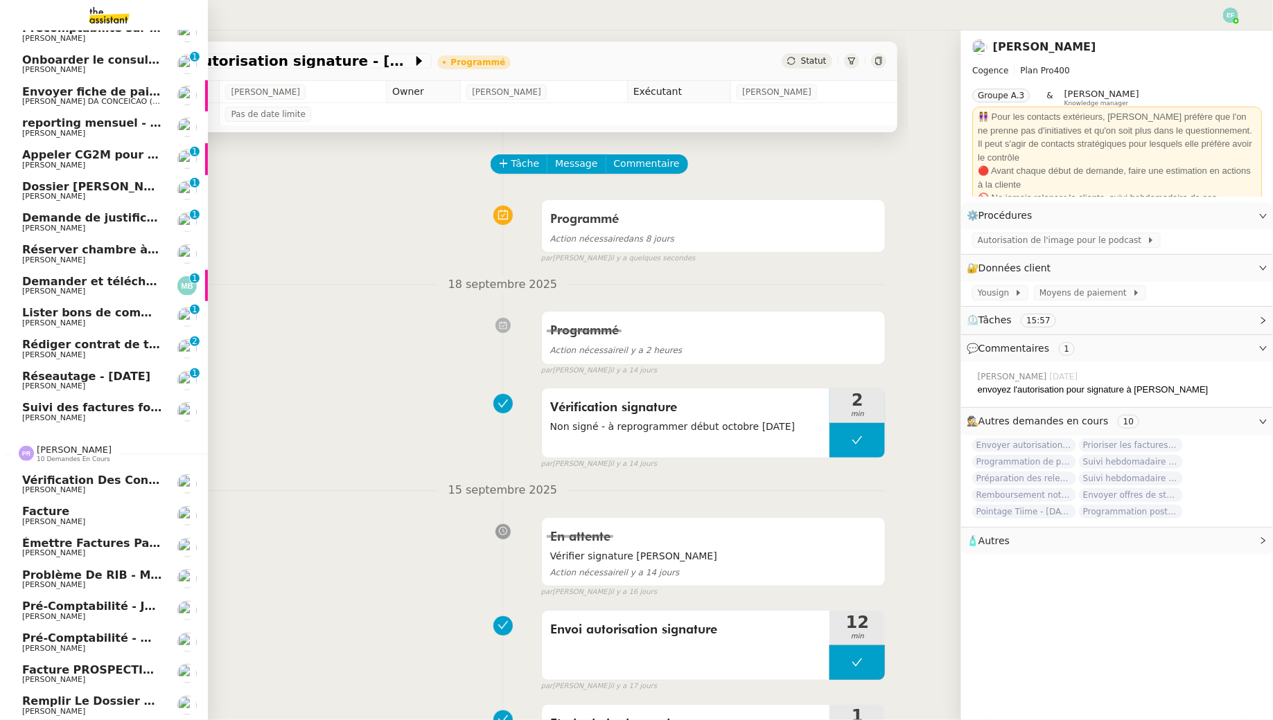
scroll to position [496, 0]
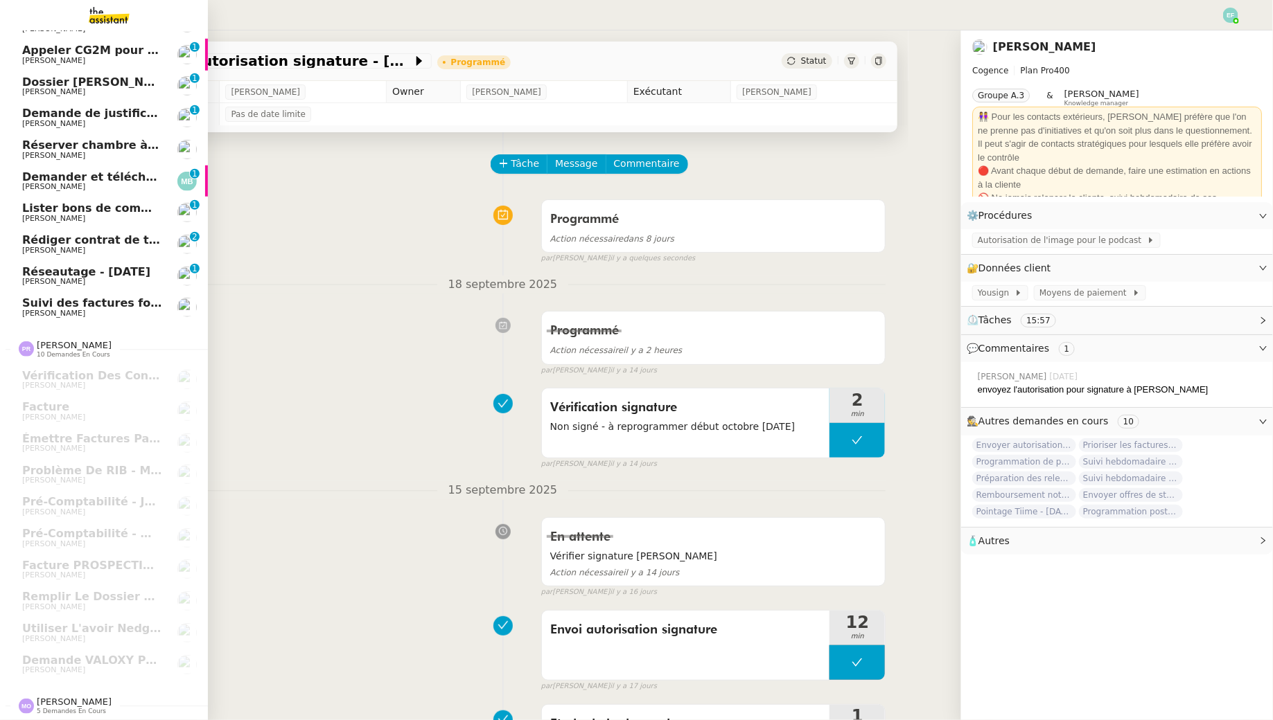
click at [67, 697] on span "[PERSON_NAME]" at bounding box center [74, 702] width 75 height 10
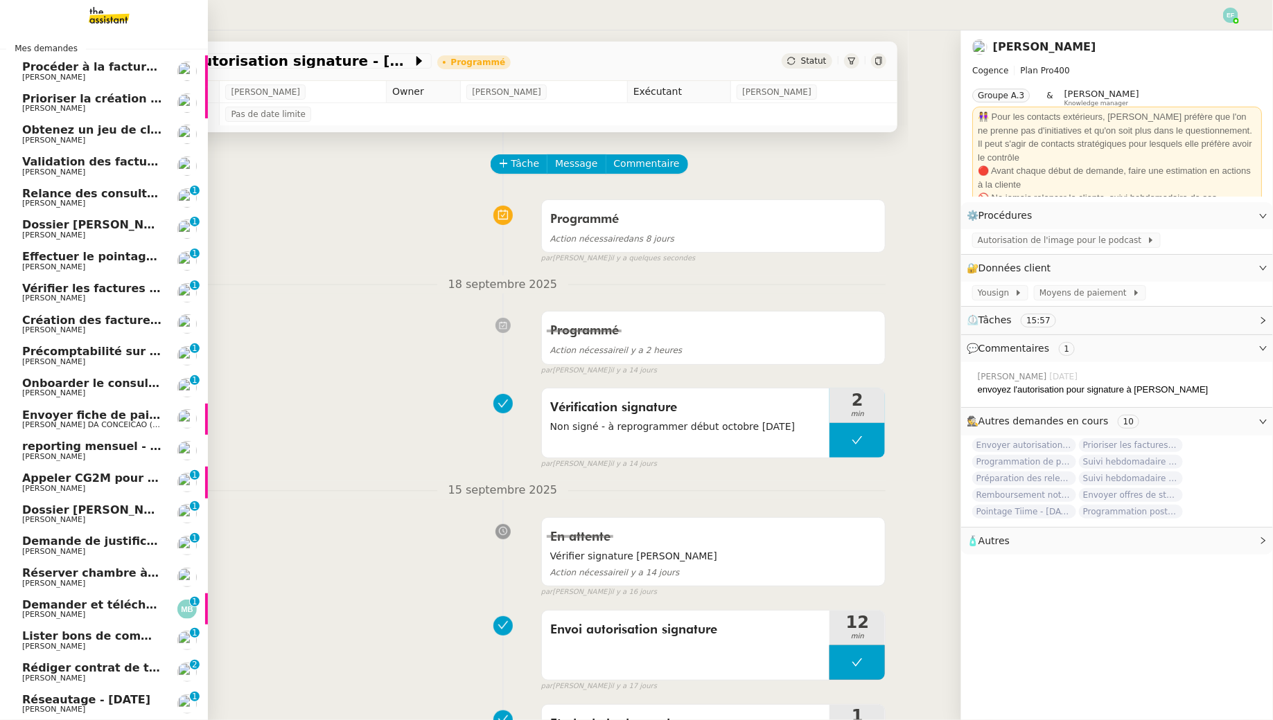
scroll to position [205, 0]
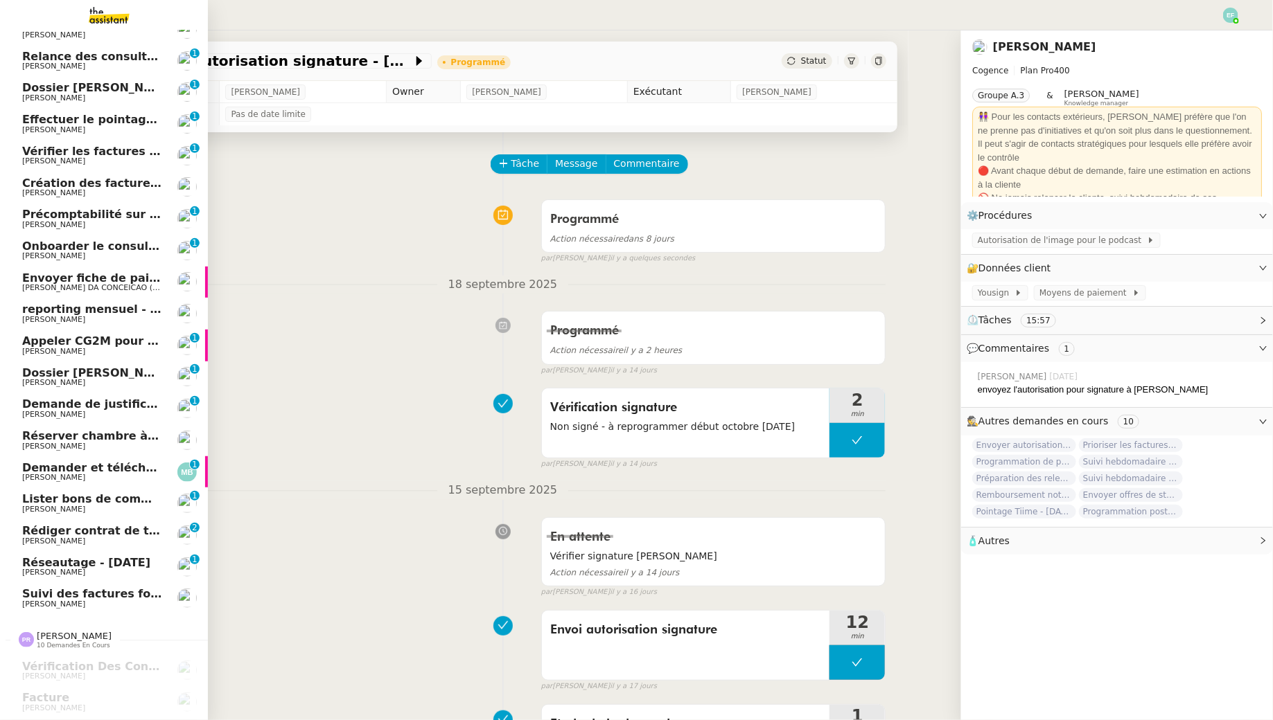
click at [134, 542] on span "[PERSON_NAME]" at bounding box center [92, 542] width 140 height 8
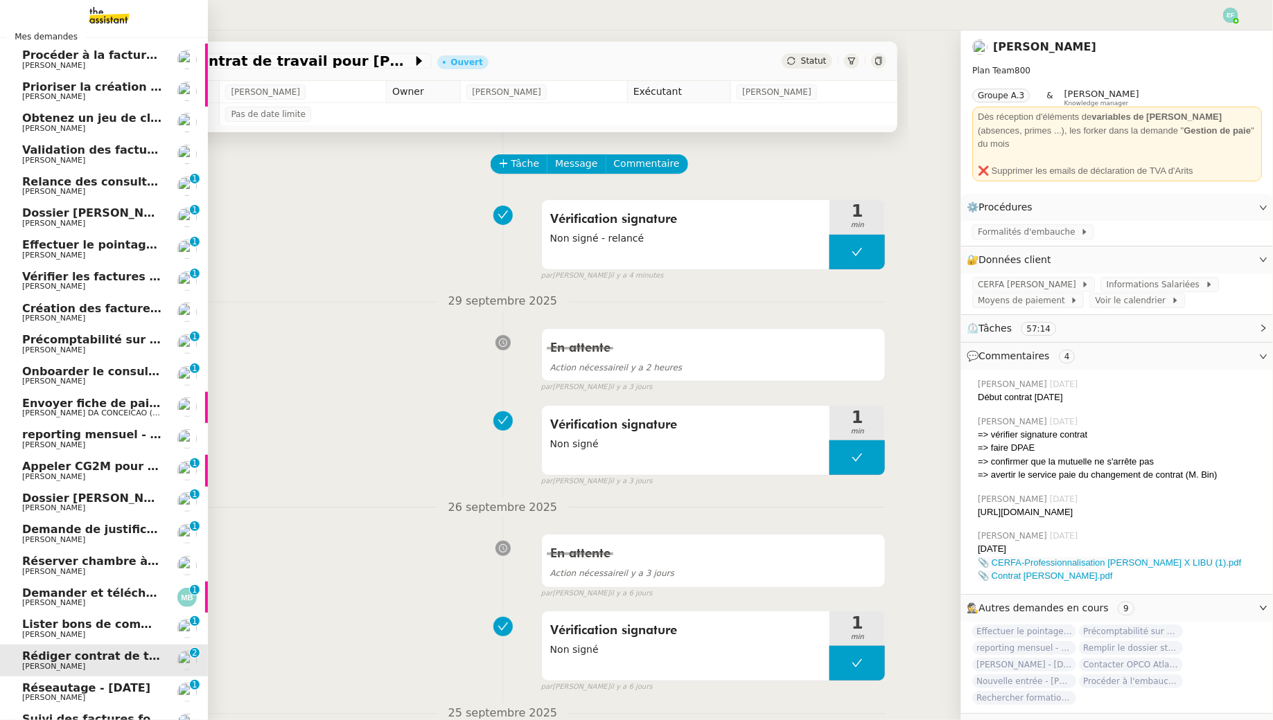
scroll to position [77, 0]
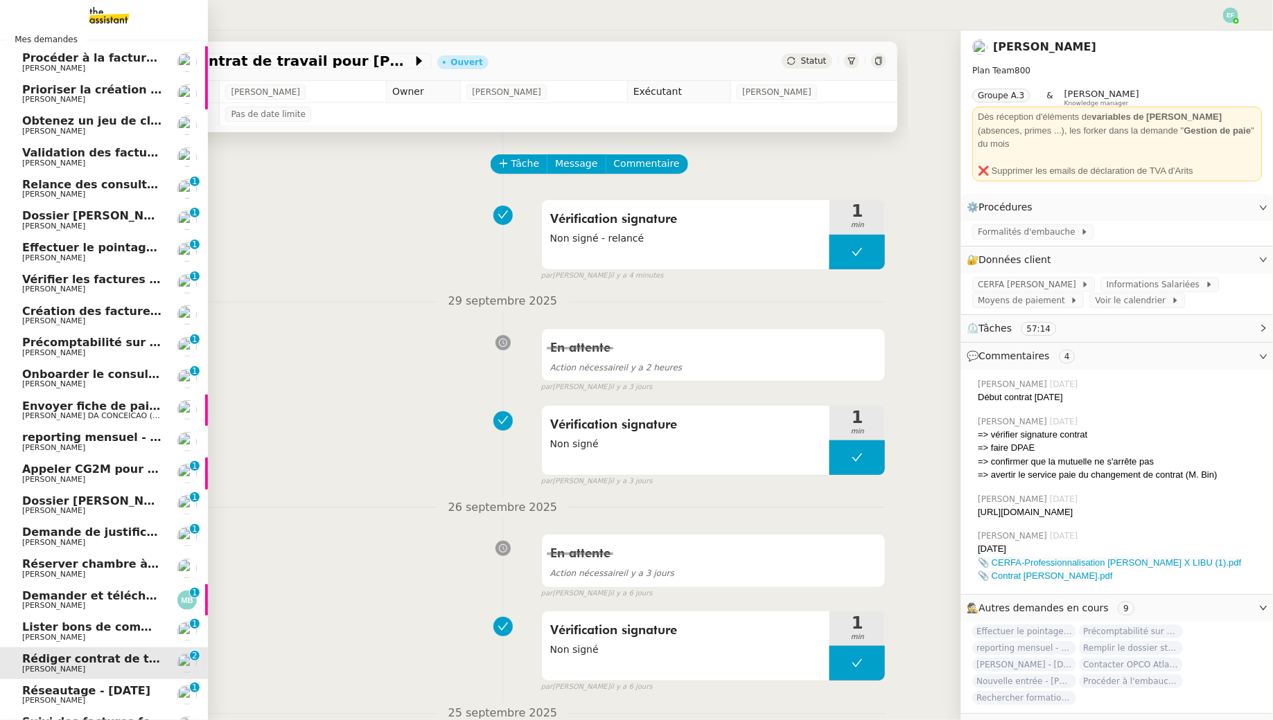
click at [105, 416] on span "[PERSON_NAME] DA CONCEICAO (thermisure)" at bounding box center [109, 415] width 175 height 9
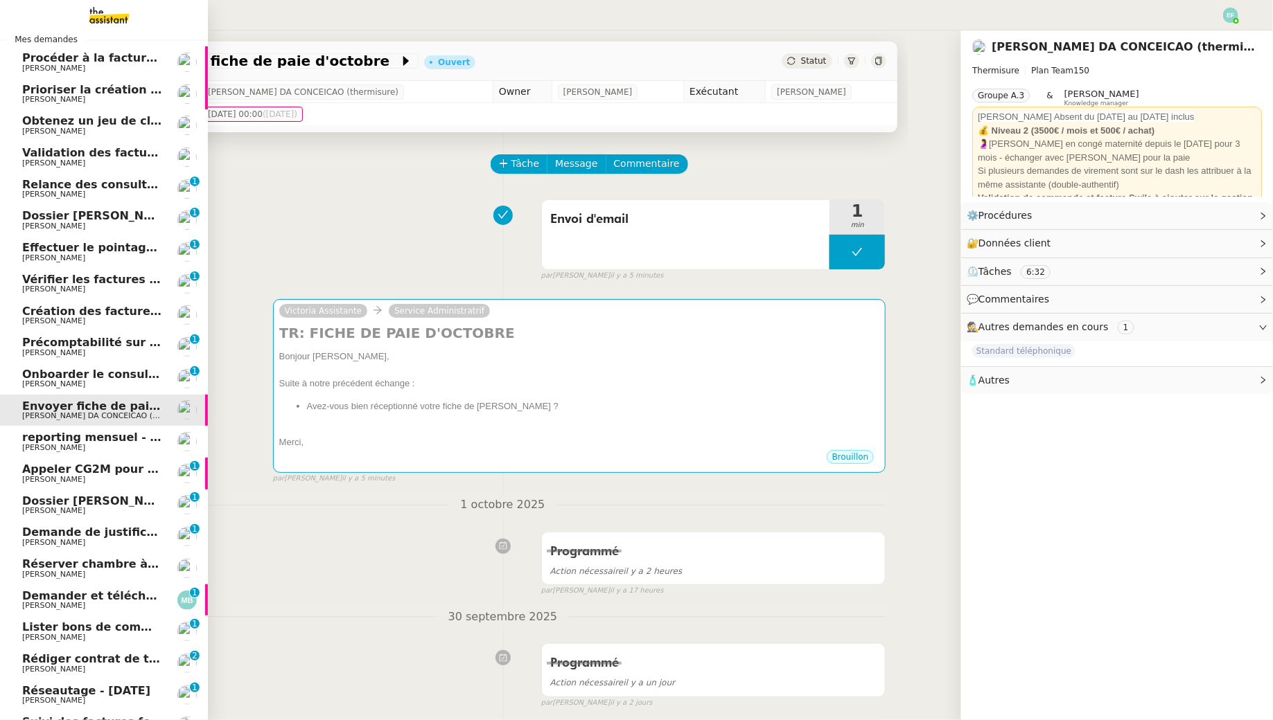
click at [51, 389] on link "Onboarder le consultant [PERSON_NAME] [PERSON_NAME] 0 1 2 3 4 5 6 7 8 9" at bounding box center [104, 379] width 208 height 32
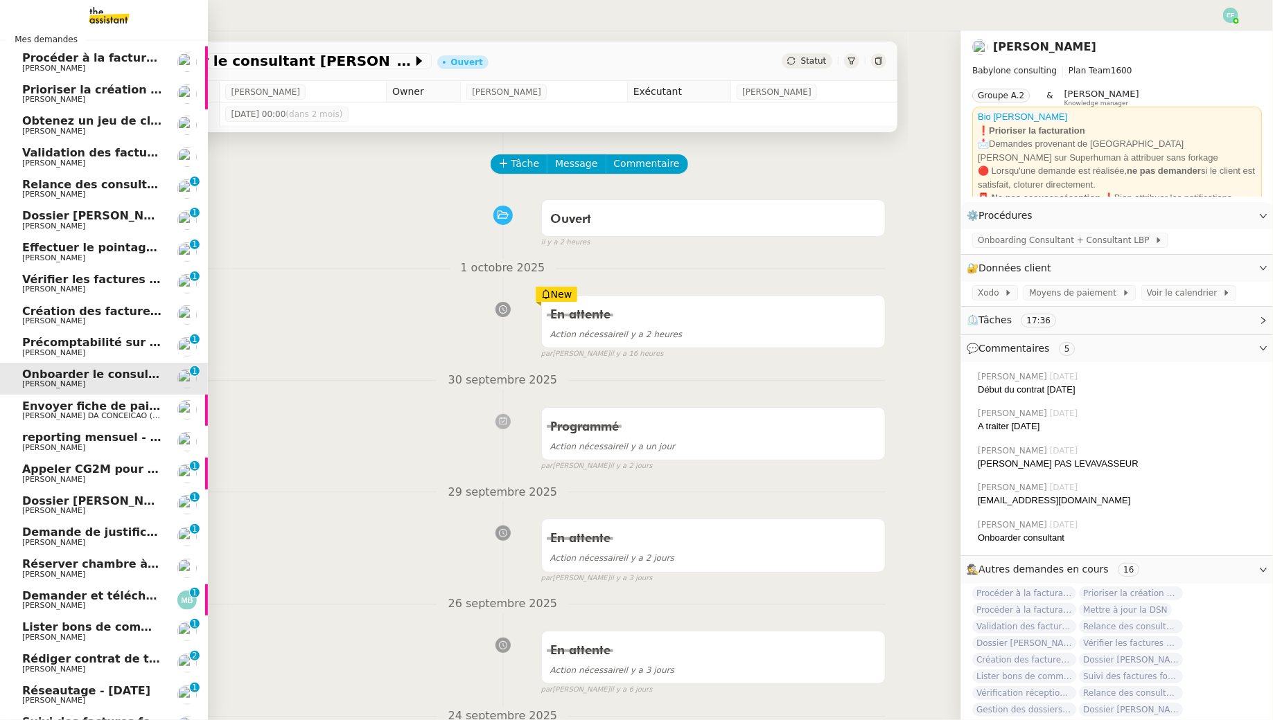
click at [62, 346] on span "Précomptabilité sur Dext - août 2025" at bounding box center [138, 342] width 232 height 13
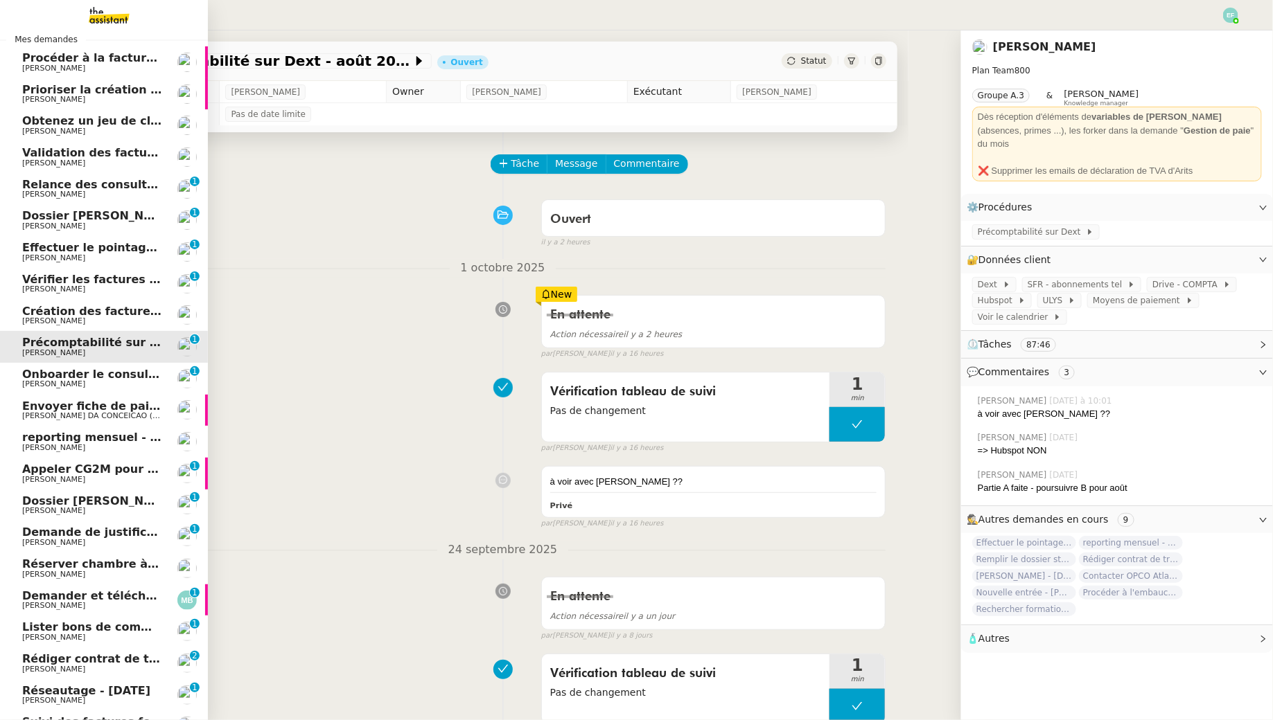
click at [94, 389] on span "[PERSON_NAME]" at bounding box center [92, 384] width 140 height 8
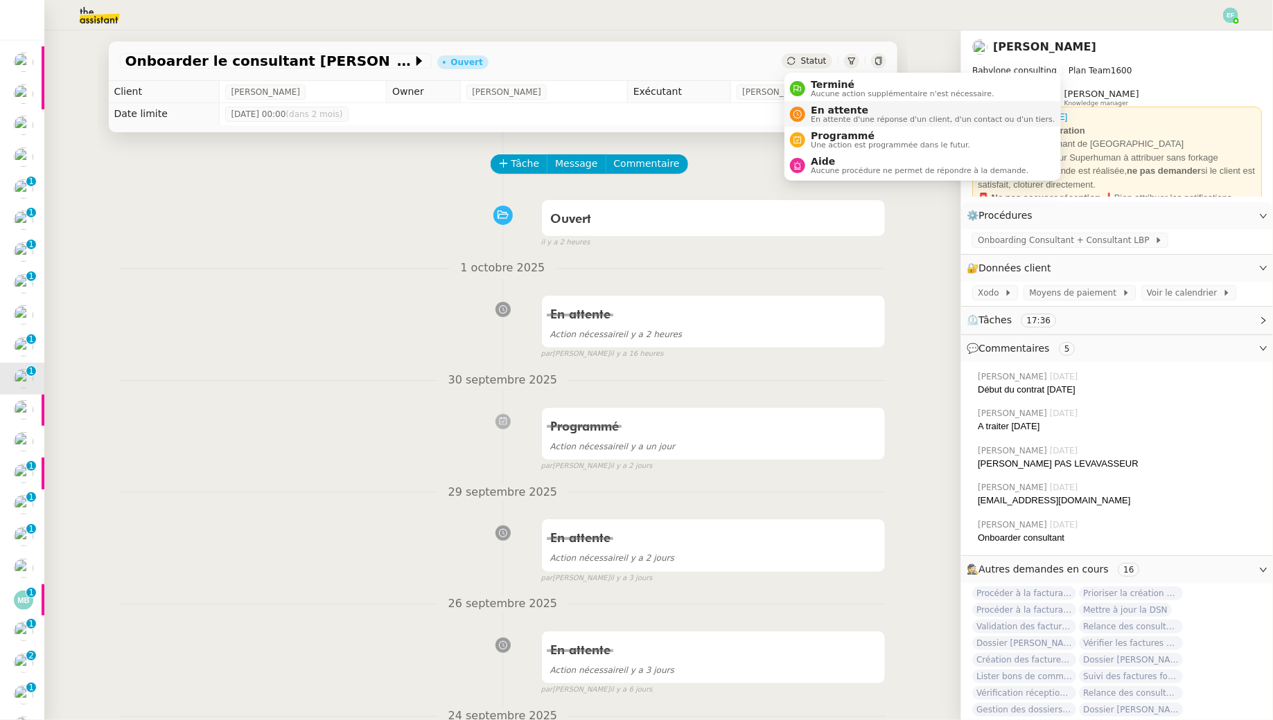
click at [814, 112] on span "En attente" at bounding box center [933, 110] width 244 height 11
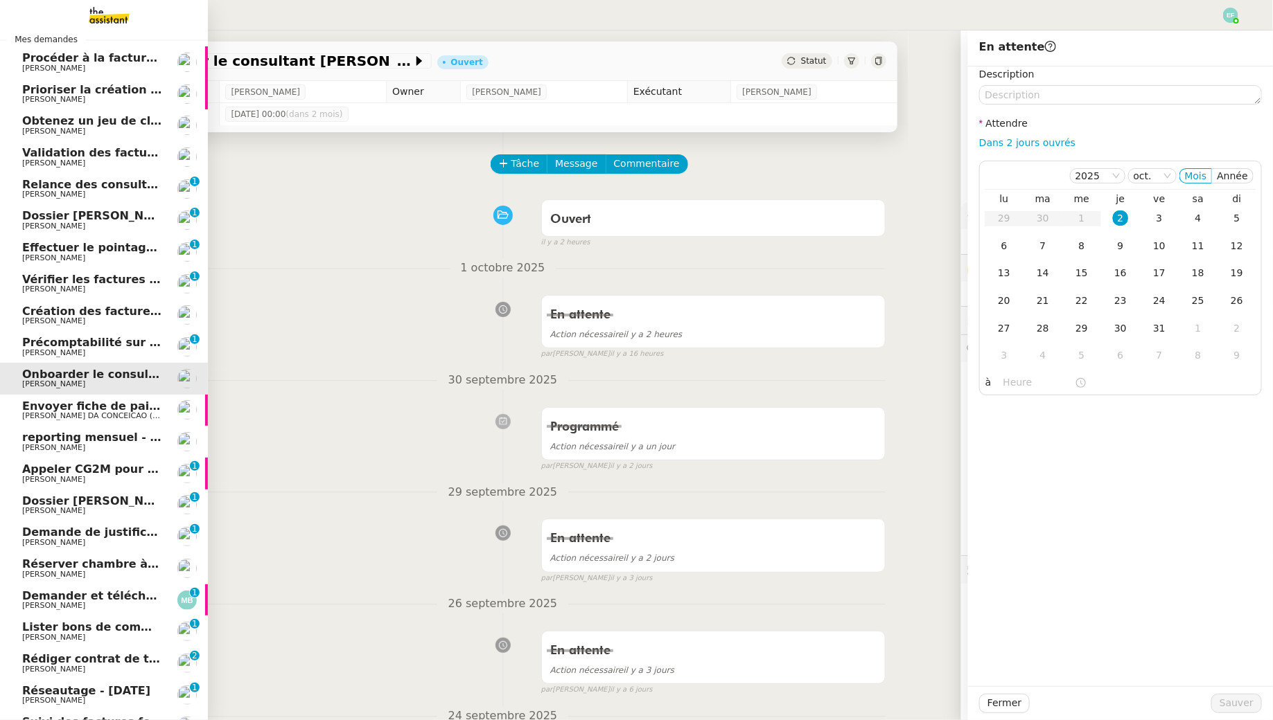
click at [75, 124] on span "Obtenez un jeu de clefs pour la cave" at bounding box center [136, 120] width 228 height 13
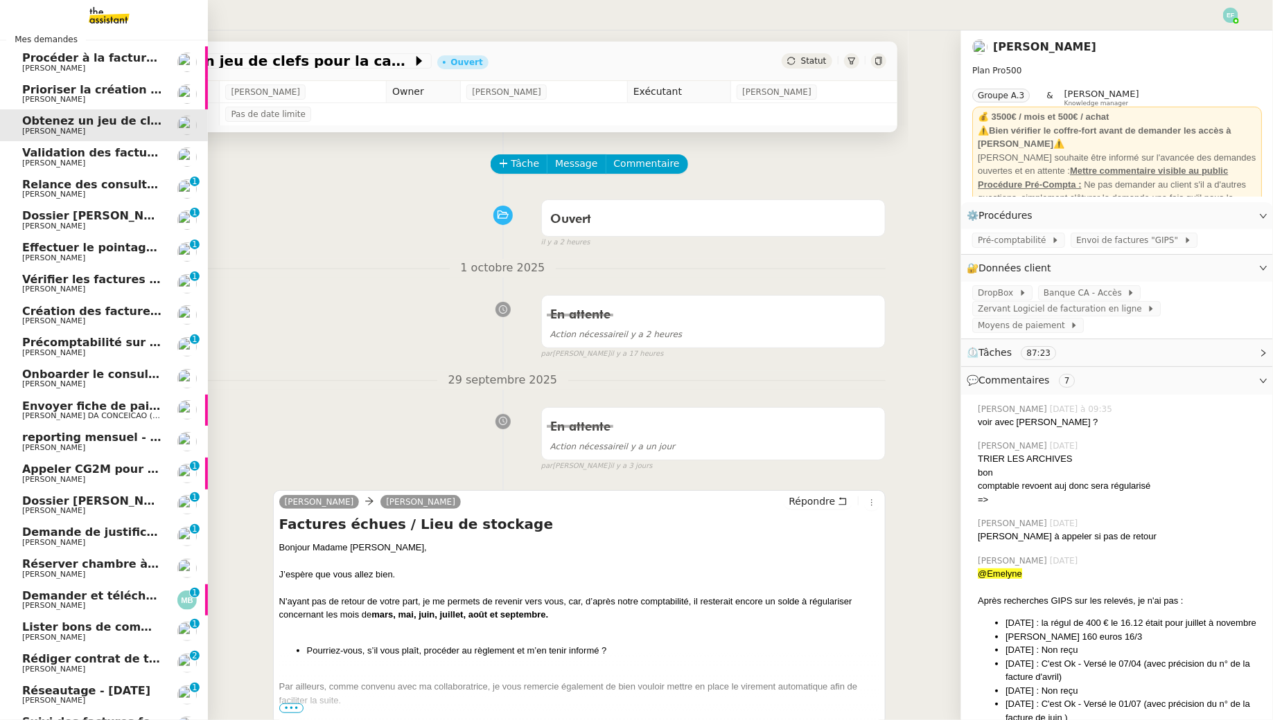
click at [174, 156] on link "Validation des factures consultants - septembre 2025 Florent Seiler" at bounding box center [104, 157] width 208 height 32
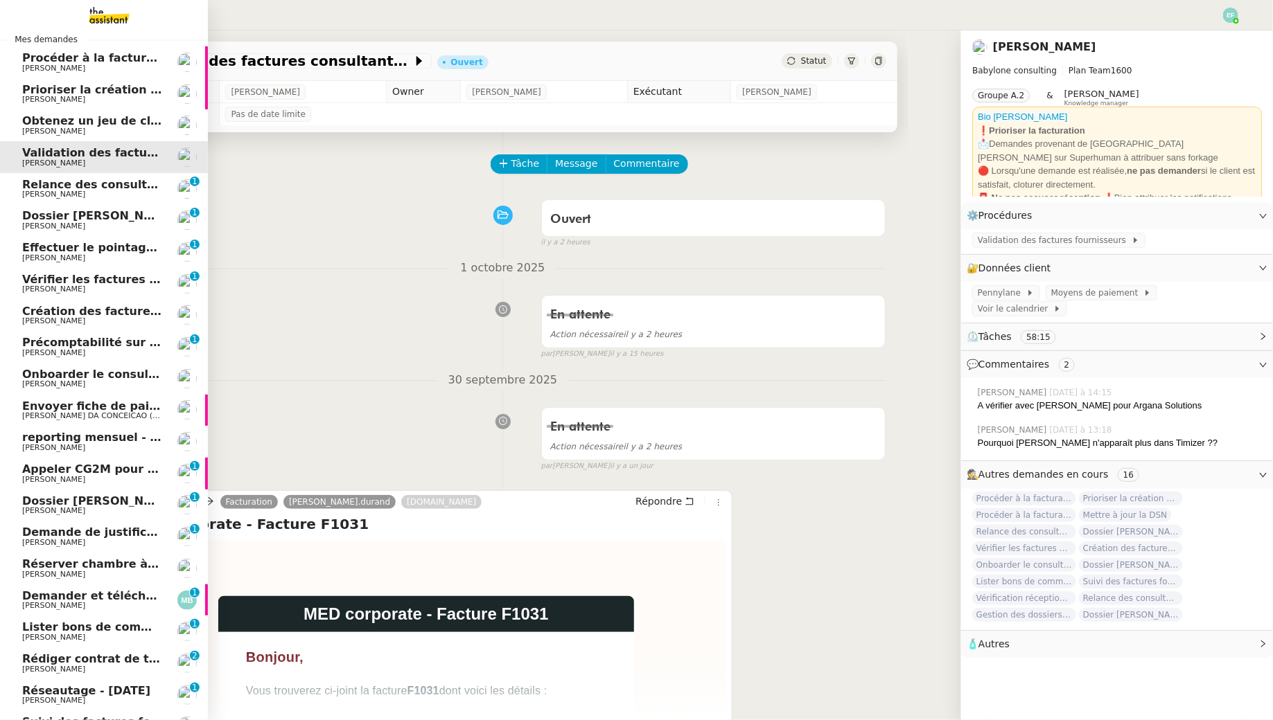
click at [158, 181] on span "Relance des consultants CRA - [DATE]" at bounding box center [140, 184] width 236 height 13
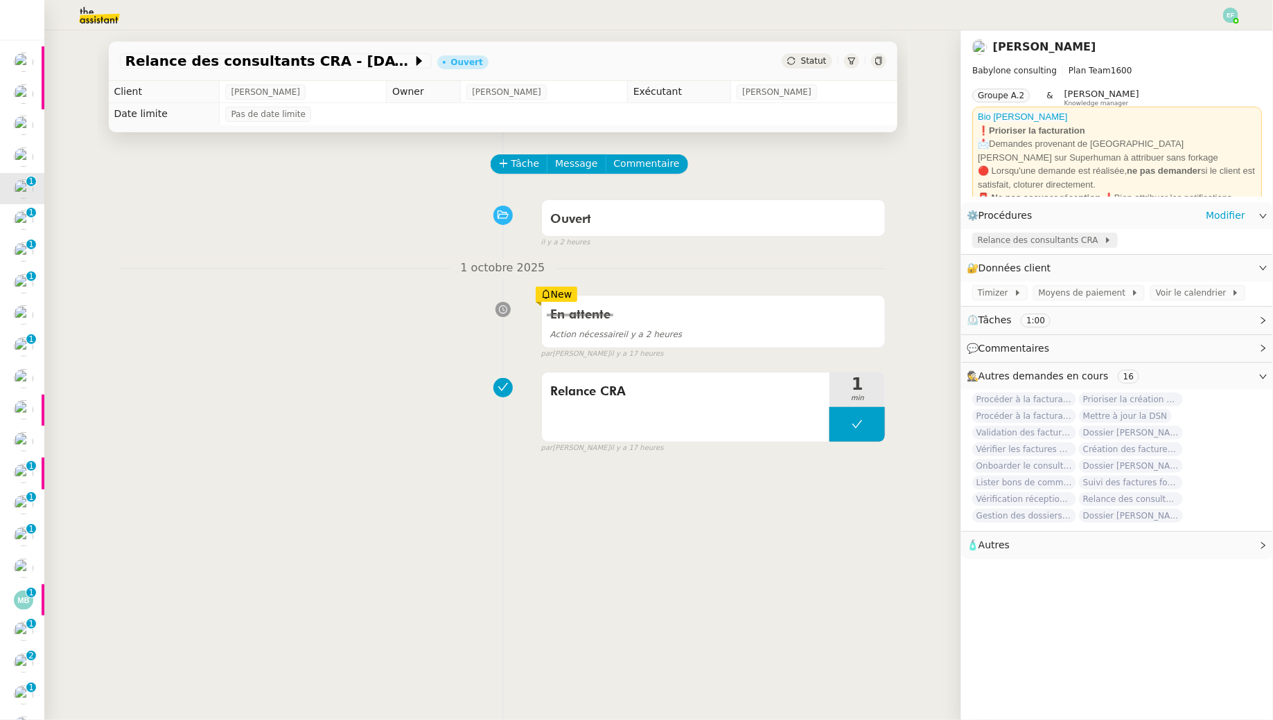
click at [1036, 241] on span "Relance des consultants CRA" at bounding box center [1040, 240] width 126 height 14
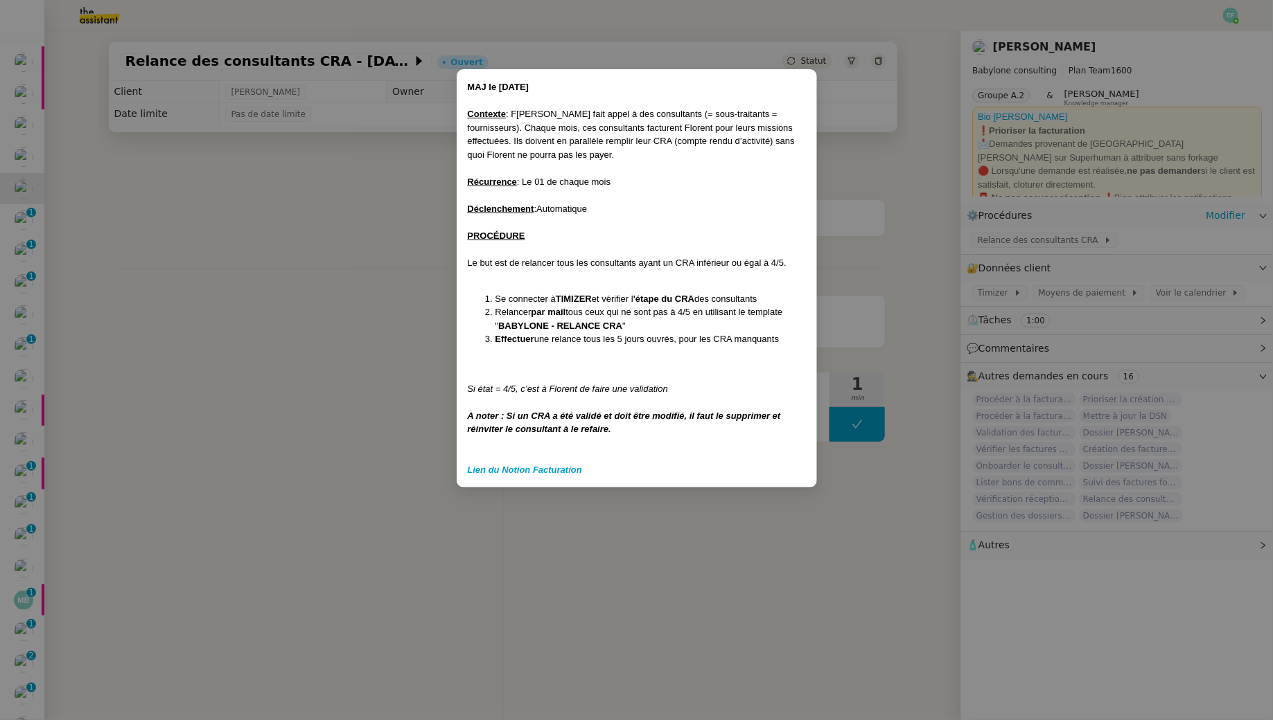
click at [321, 229] on nz-modal-container "MAJ le 21/02/25 Contexte : F lorent fait appel à des consultants (= sous-traita…" at bounding box center [636, 360] width 1273 height 720
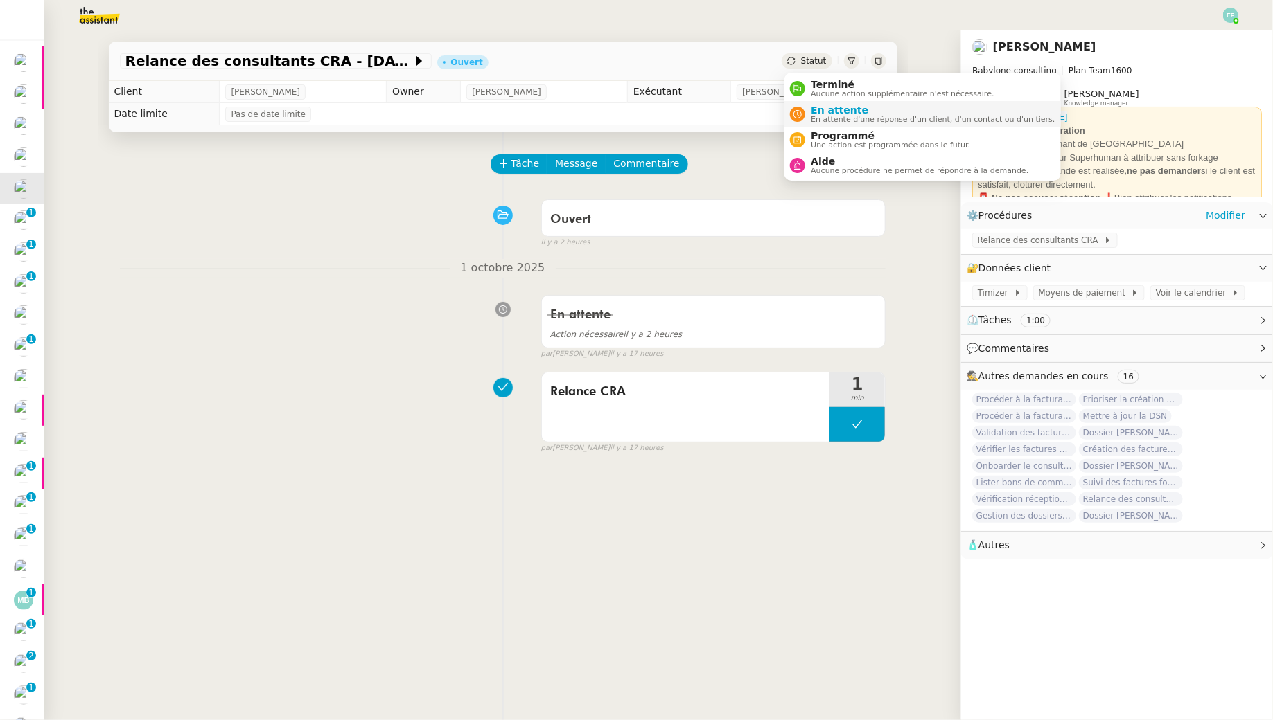
click at [811, 113] on span "En attente" at bounding box center [933, 110] width 244 height 11
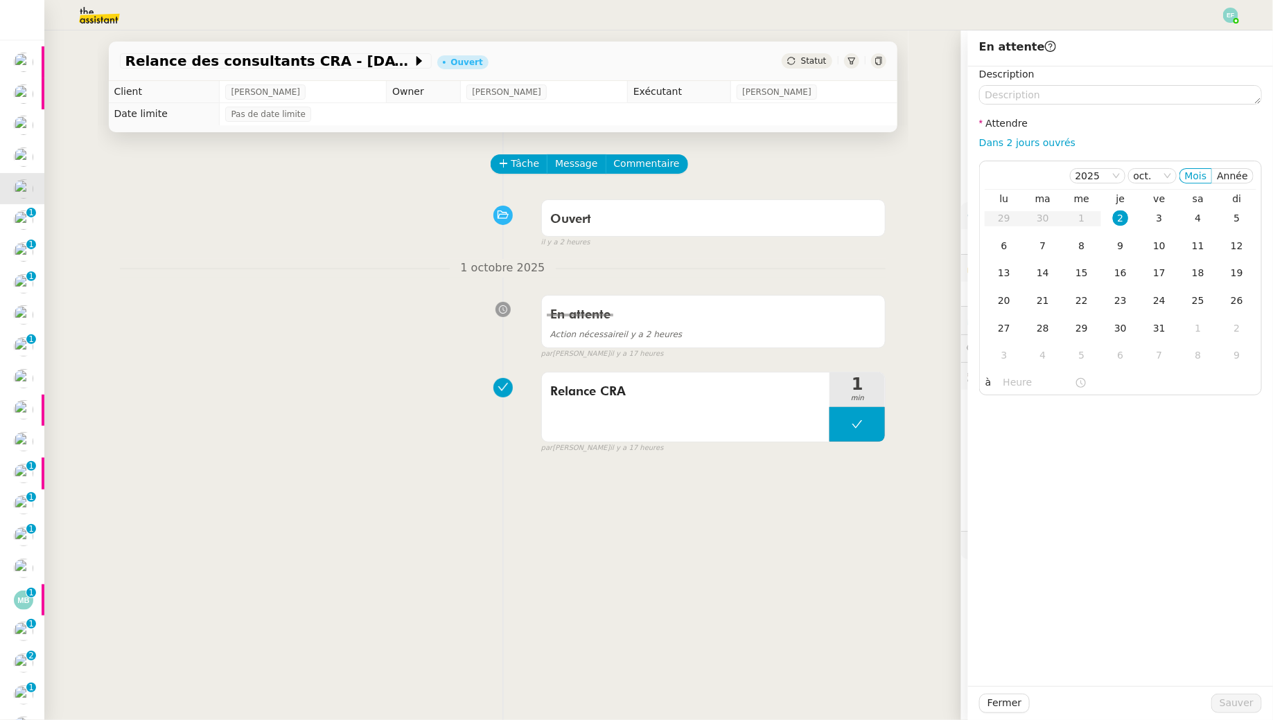
click at [302, 235] on div "Ouvert false il y a 2 heures" at bounding box center [503, 220] width 766 height 55
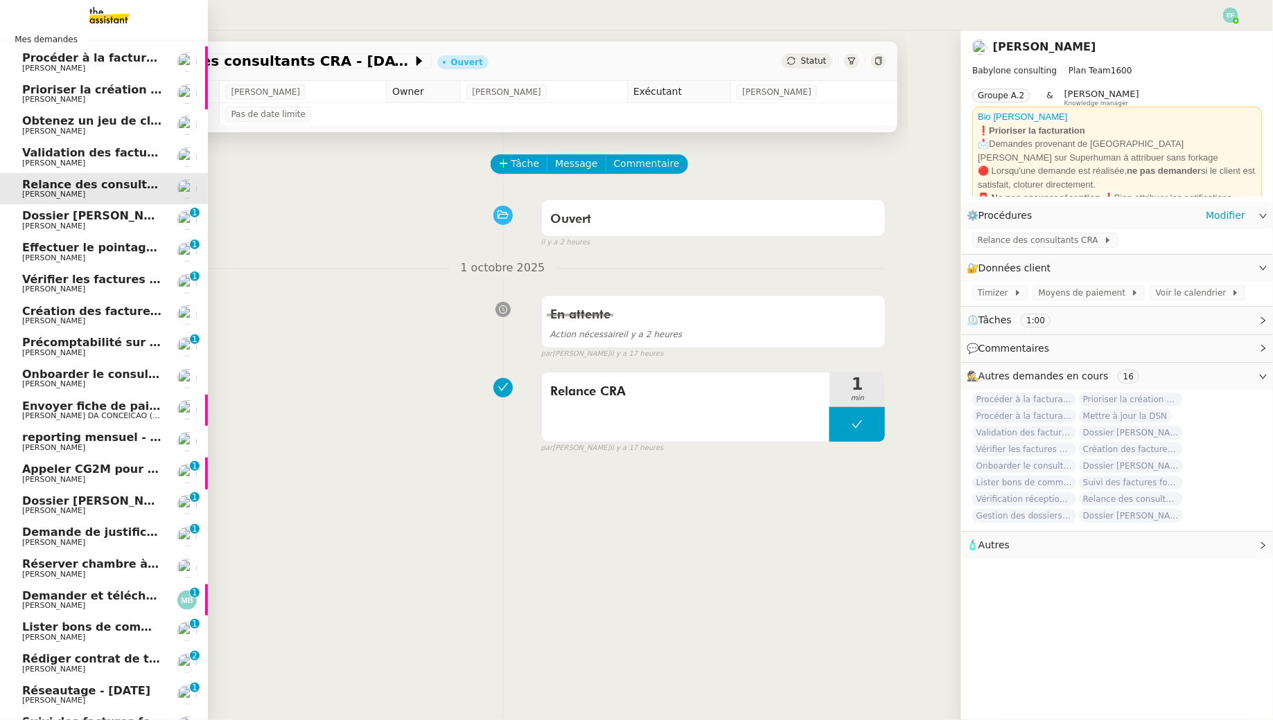
click at [43, 218] on span "Dossier [PERSON_NAME]" at bounding box center [99, 215] width 154 height 13
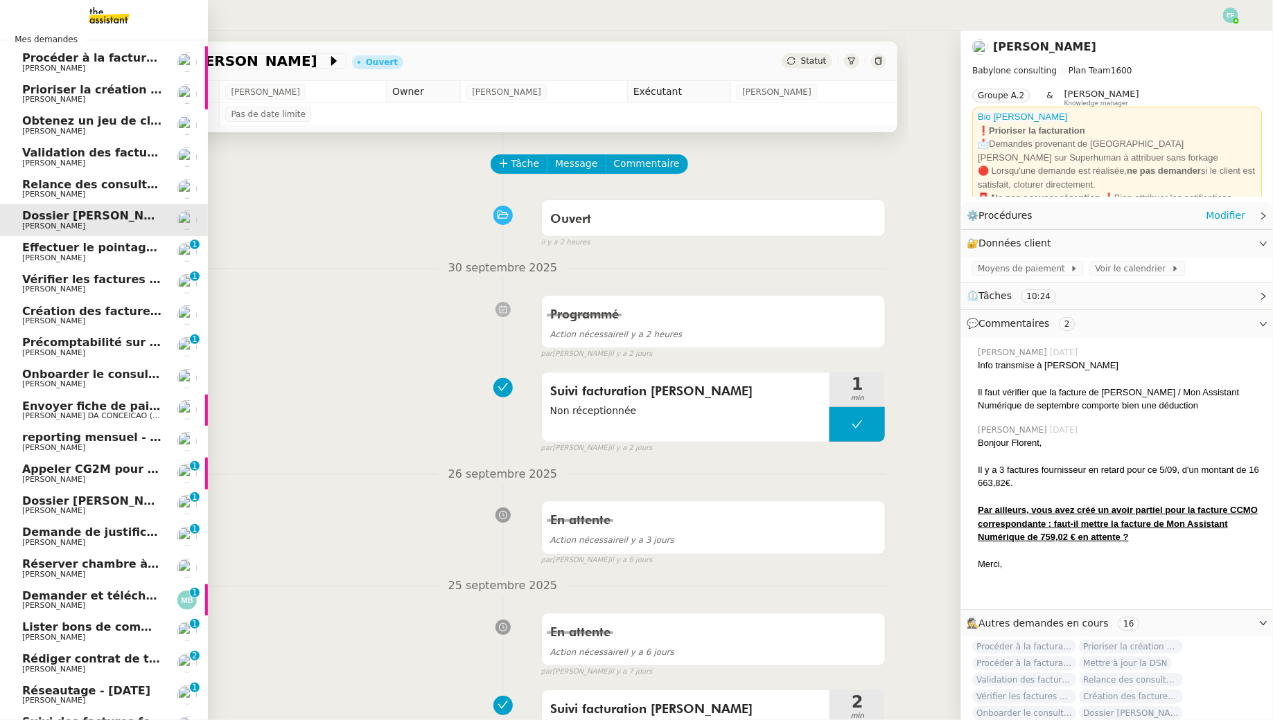
click at [34, 251] on span "Effectuer le pointage des paiements clients manquants" at bounding box center [195, 247] width 346 height 13
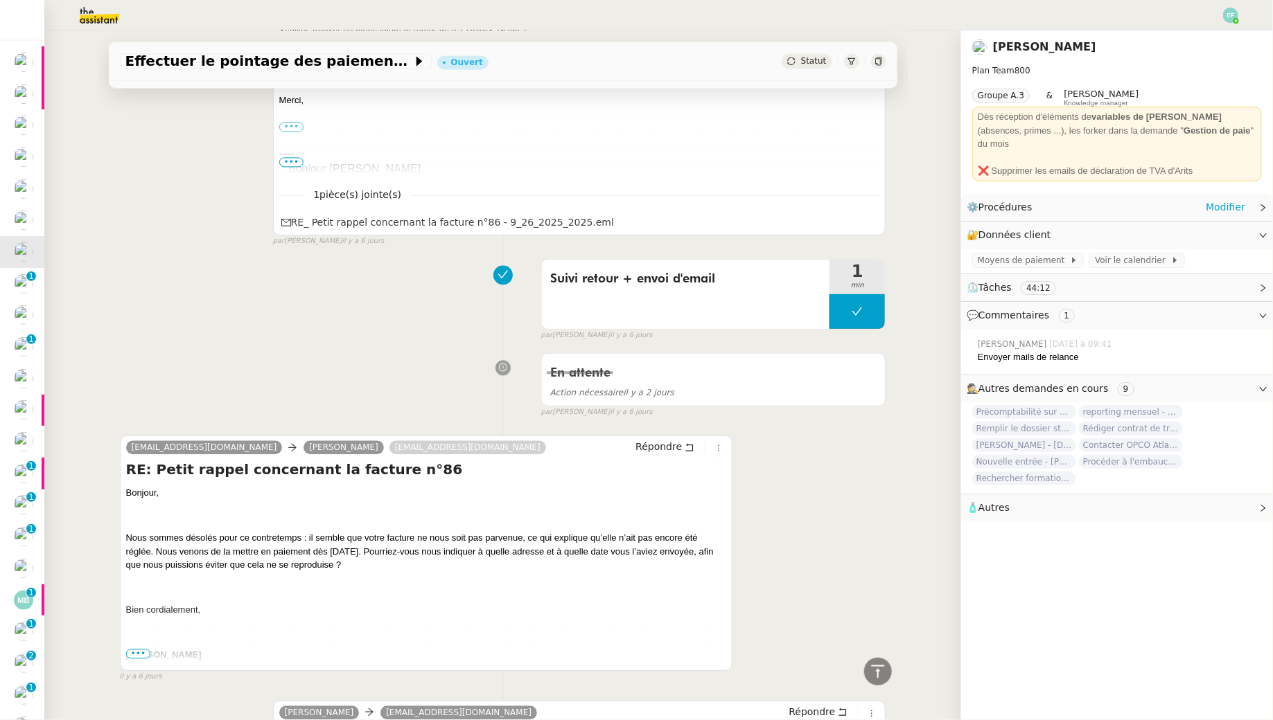
scroll to position [1363, 0]
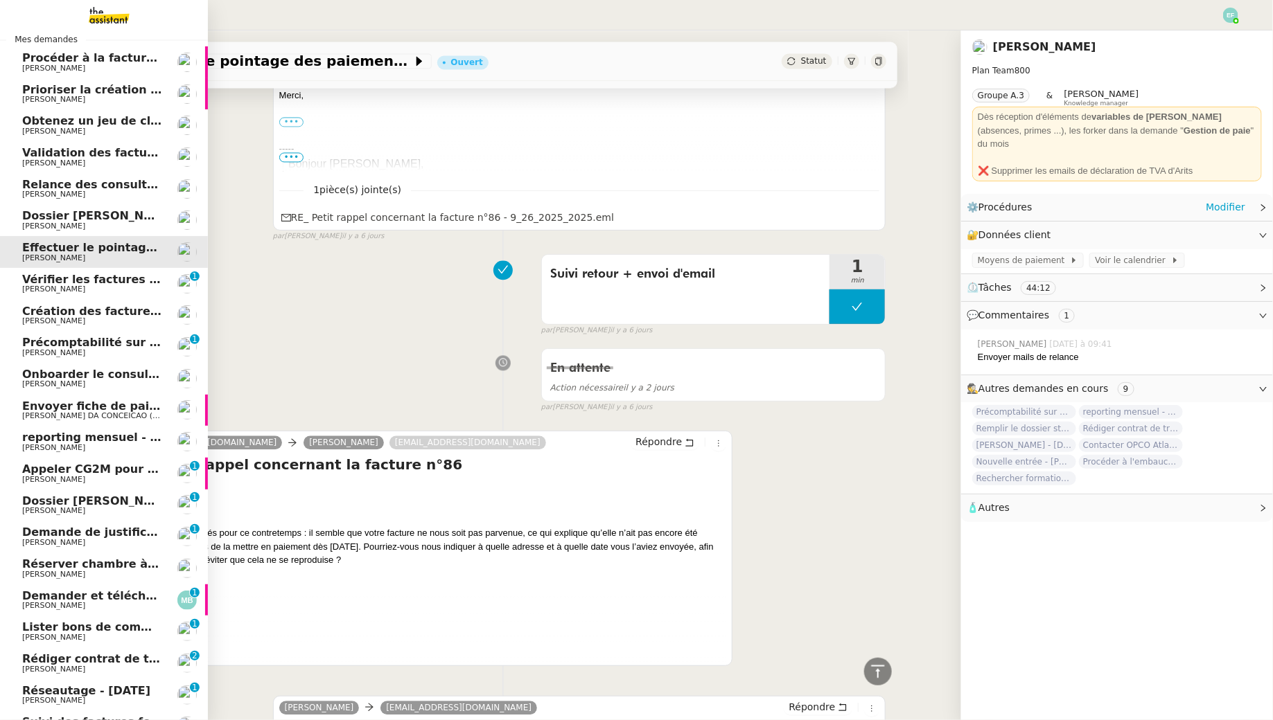
click at [46, 279] on span "Vérifier les factures marquées comme payées" at bounding box center [164, 279] width 285 height 13
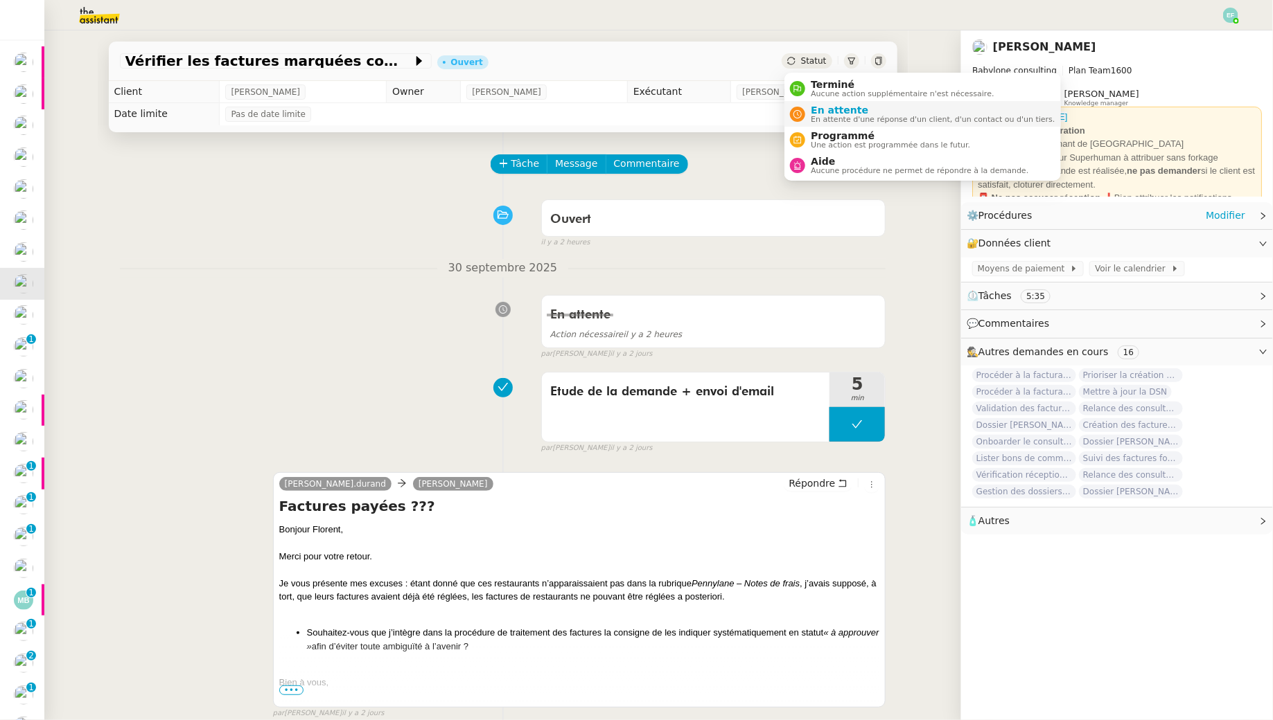
click at [811, 118] on span "En attente d'une réponse d'un client, d'un contact ou d'un tiers." at bounding box center [933, 120] width 244 height 8
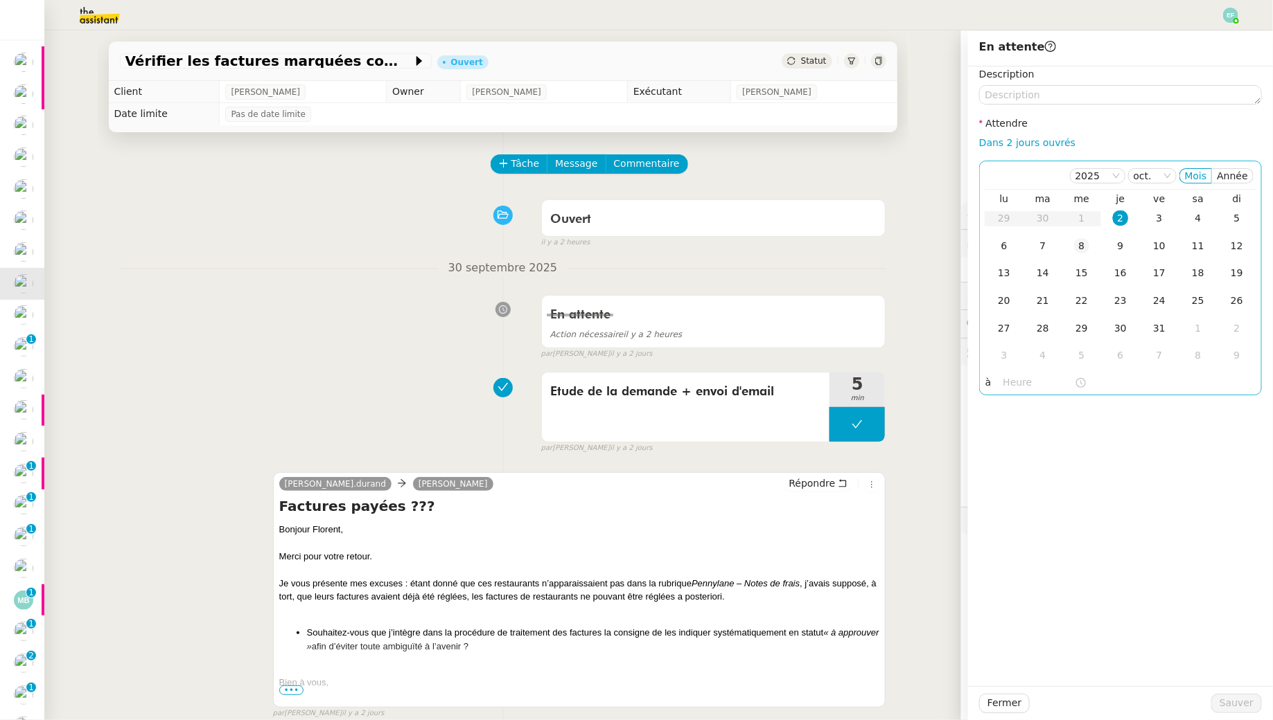
click at [1086, 245] on div "8" at bounding box center [1081, 245] width 15 height 15
click at [1232, 702] on span "Sauver" at bounding box center [1236, 704] width 34 height 16
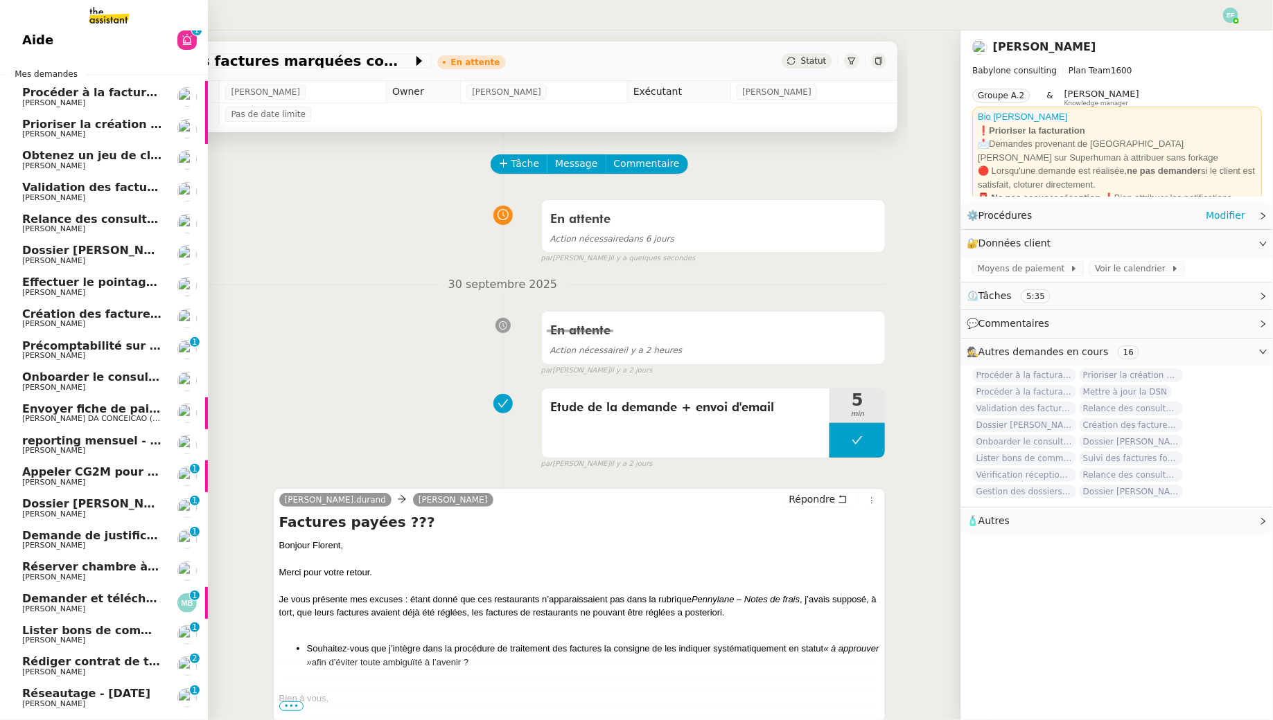
scroll to position [39, 0]
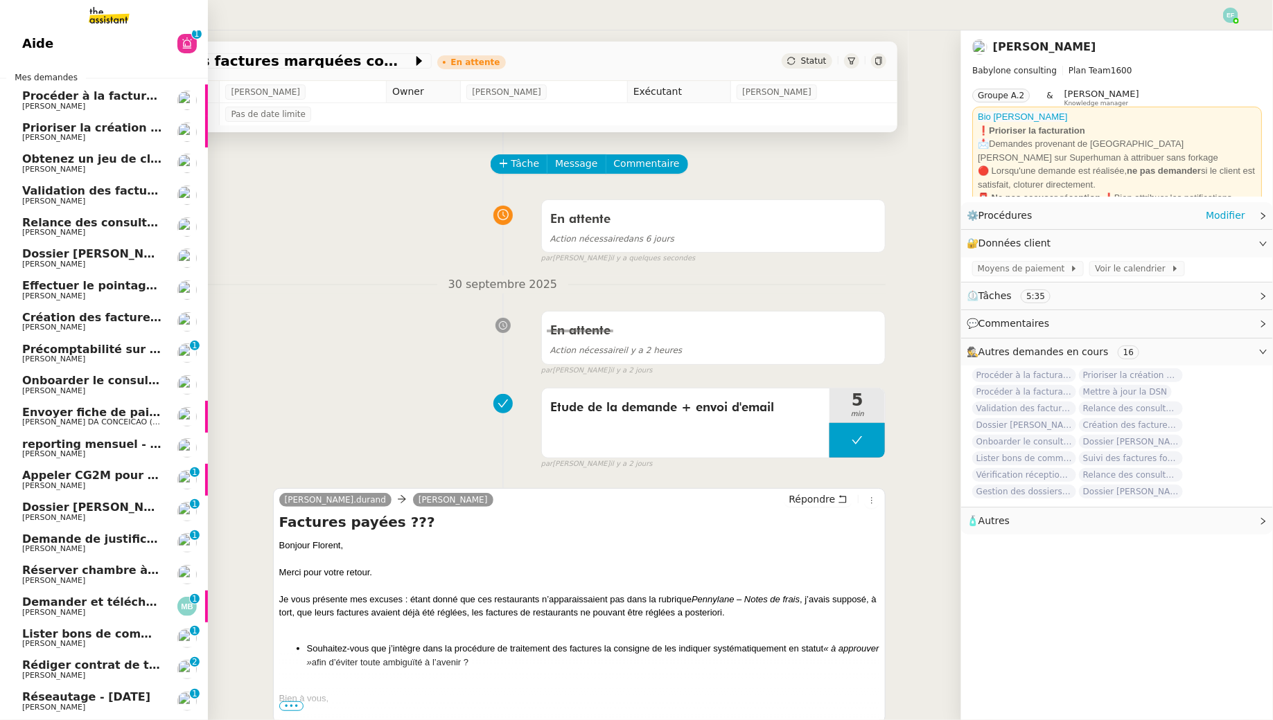
click at [148, 346] on span "Précomptabilité sur Dext - août 2025" at bounding box center [138, 349] width 232 height 13
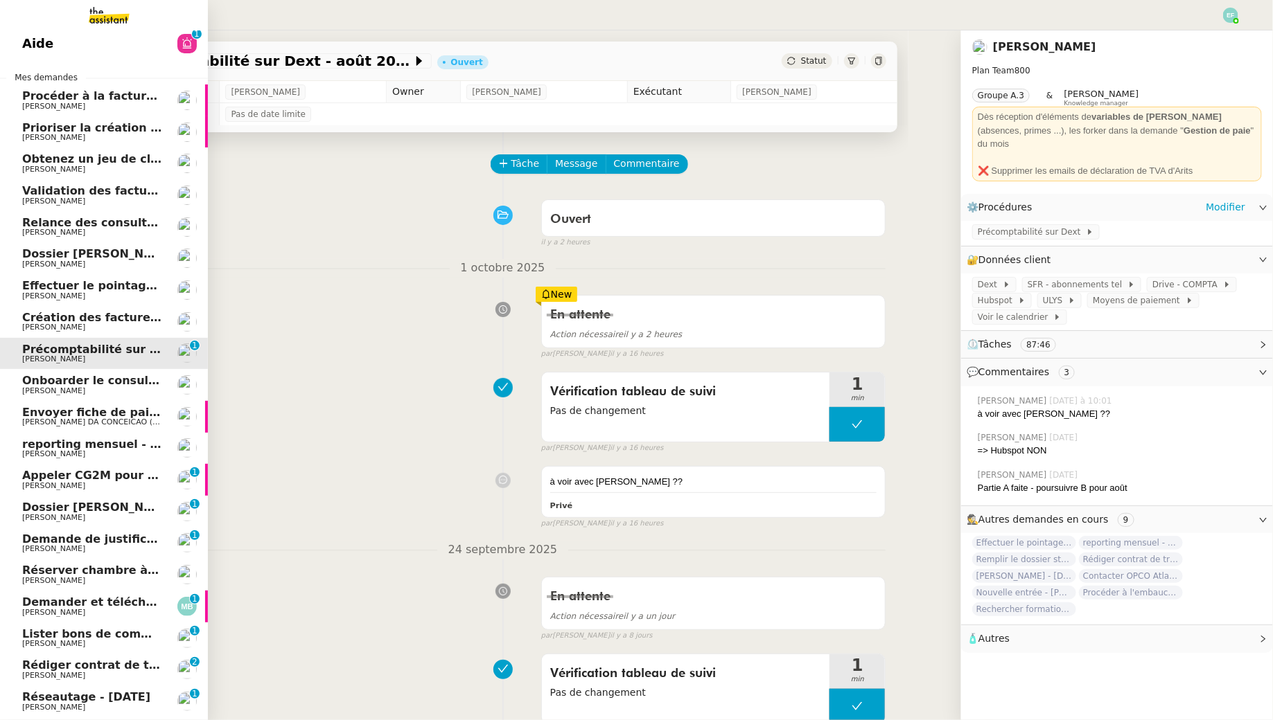
click at [153, 486] on span "[PERSON_NAME]" at bounding box center [92, 486] width 140 height 8
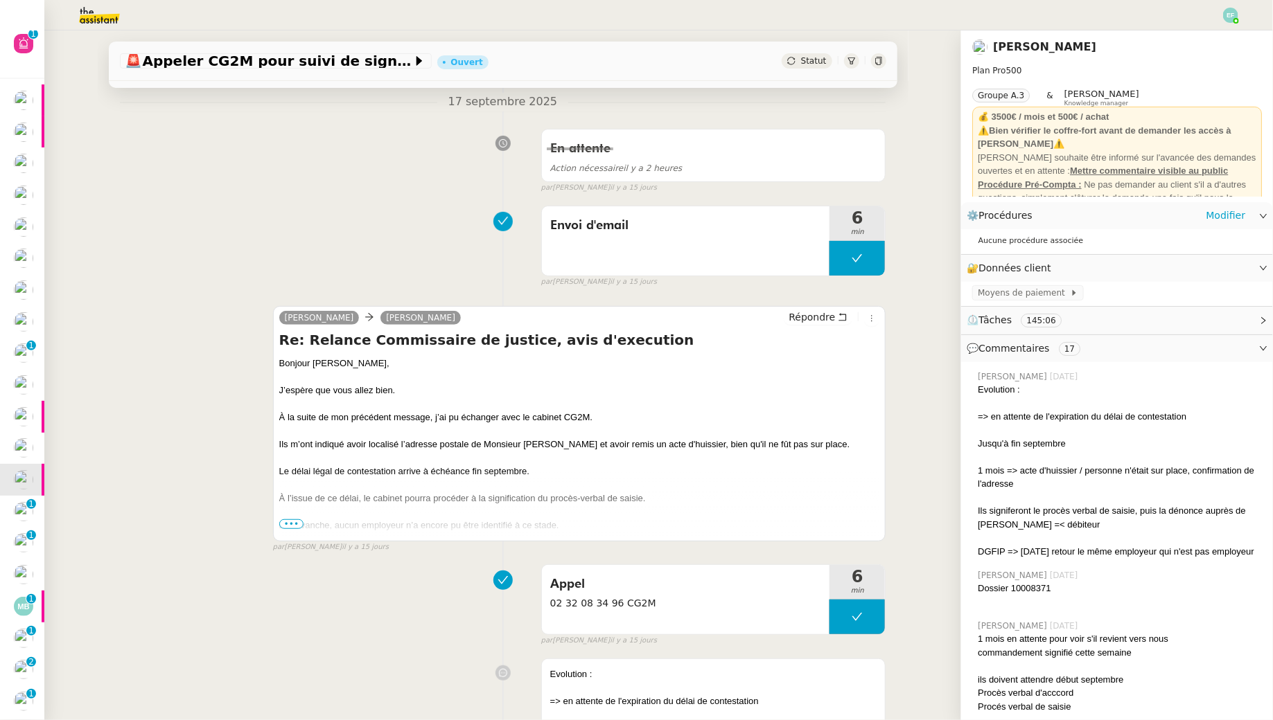
scroll to position [181, 0]
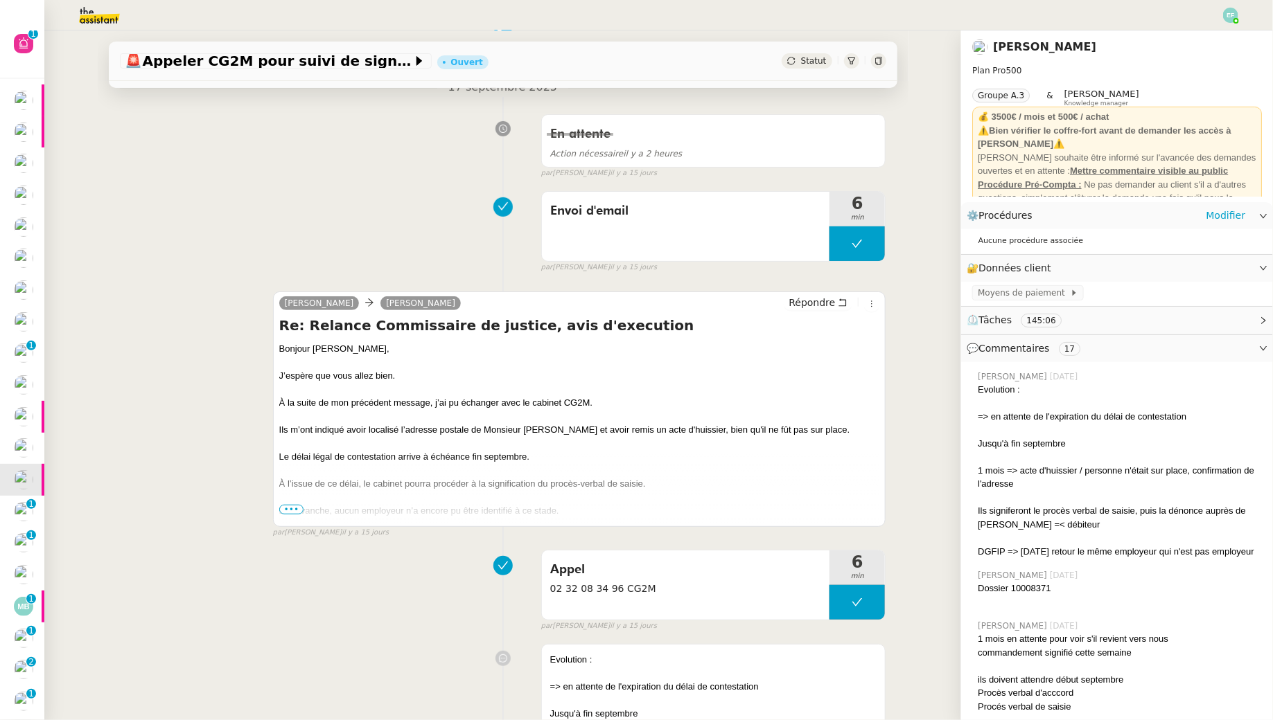
click at [286, 506] on span "•••" at bounding box center [291, 510] width 25 height 10
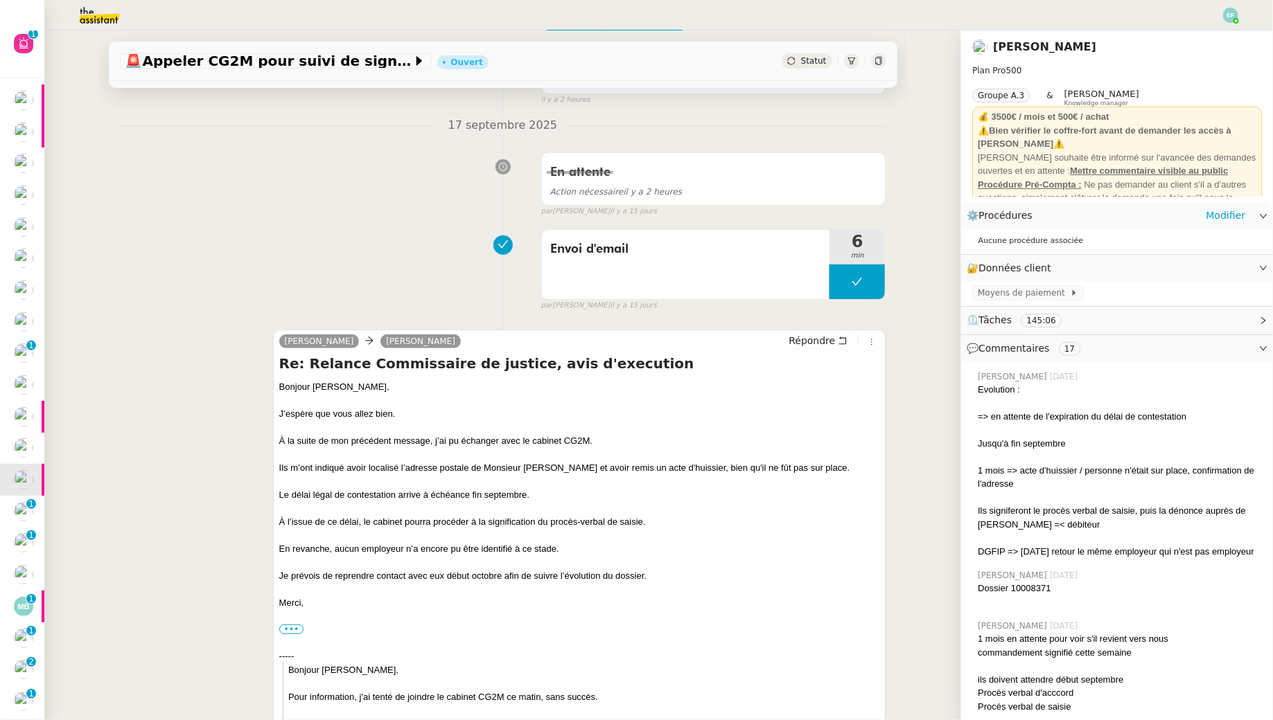
scroll to position [0, 0]
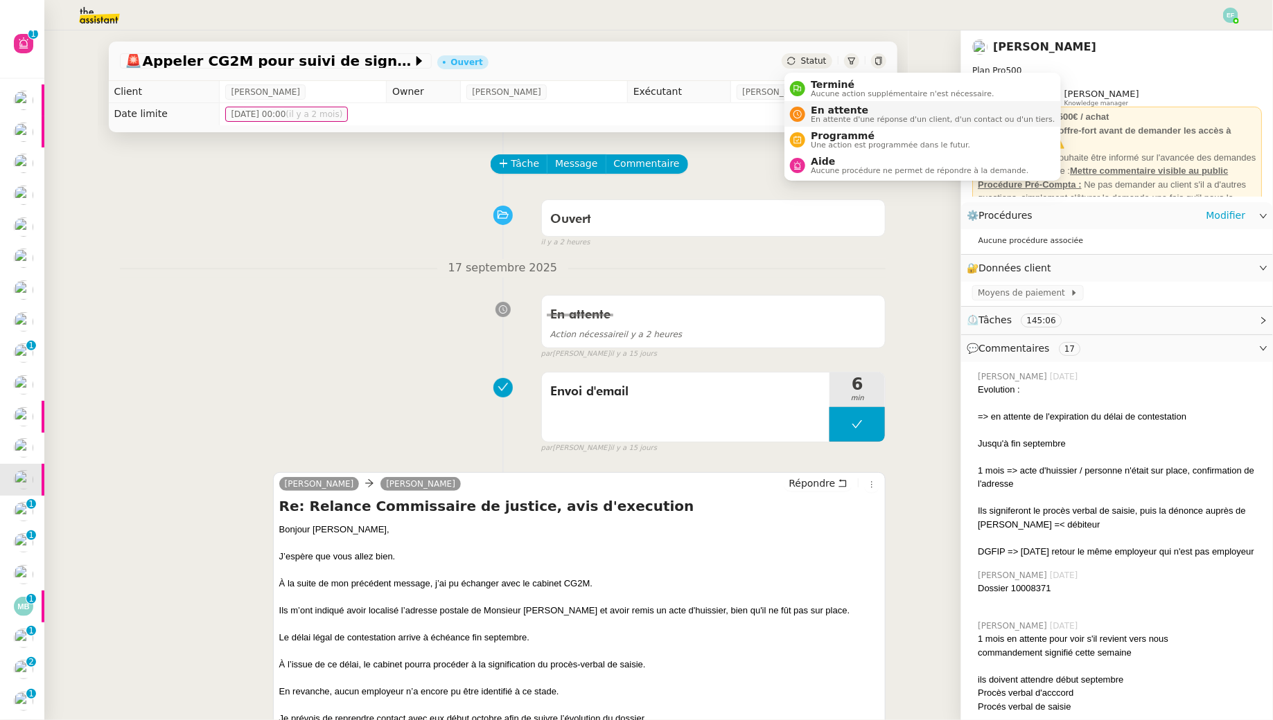
click at [804, 114] on nz-avatar at bounding box center [797, 114] width 15 height 15
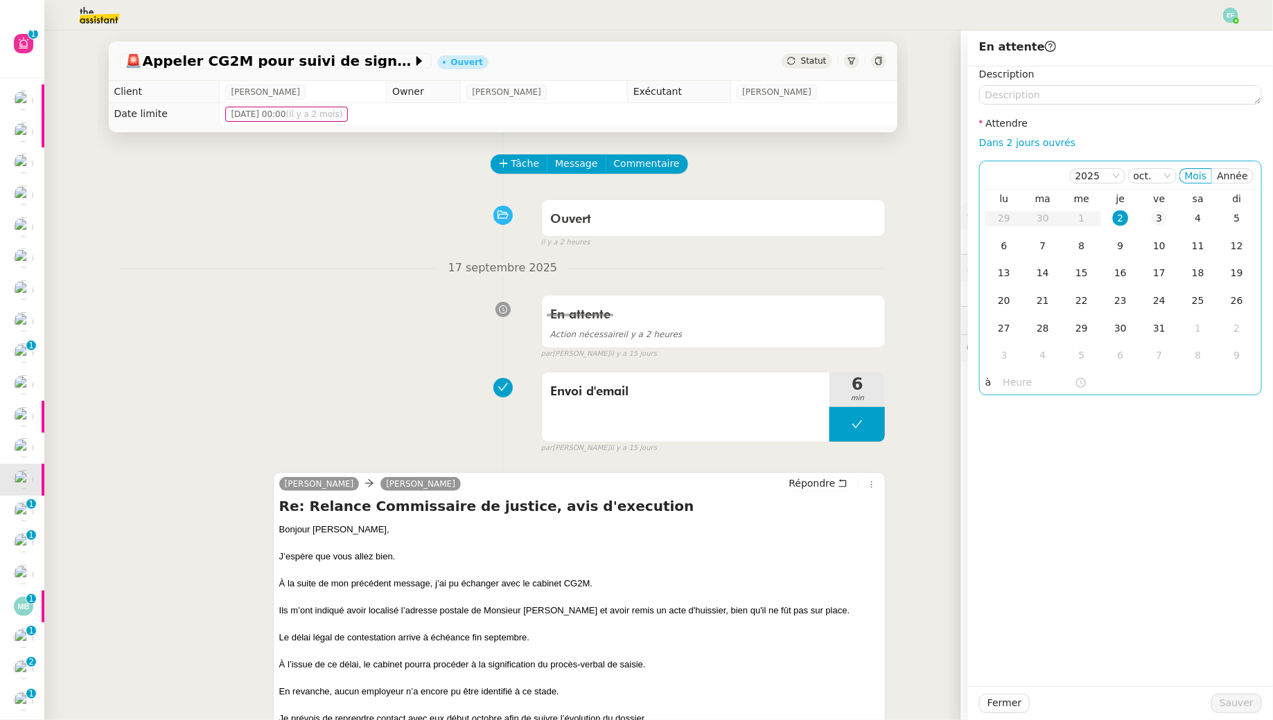
click at [1155, 224] on div "3" at bounding box center [1158, 218] width 15 height 15
click at [308, 321] on div "En attente Action nécessaire il y a 2 heures false par Emelyne F. il y a 15 jou…" at bounding box center [503, 324] width 766 height 71
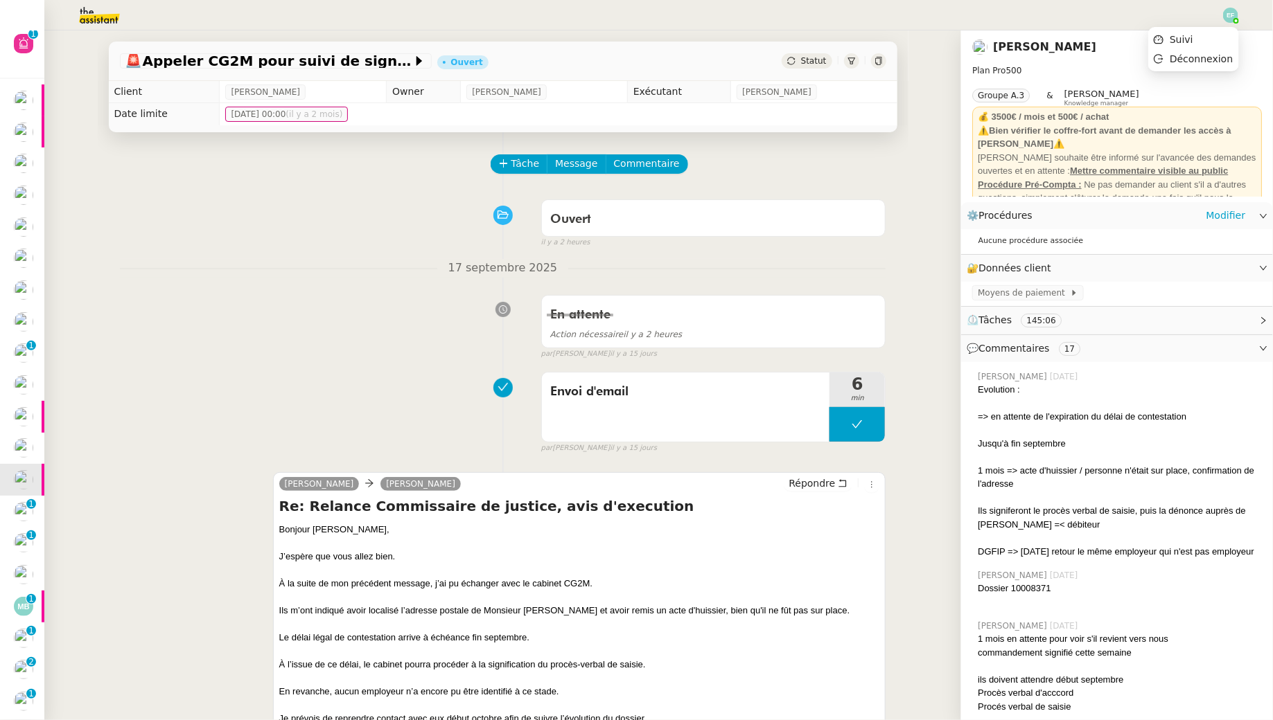
click at [1233, 19] on div at bounding box center [1230, 15] width 15 height 15
click at [1217, 41] on li "Suivi" at bounding box center [1193, 39] width 90 height 19
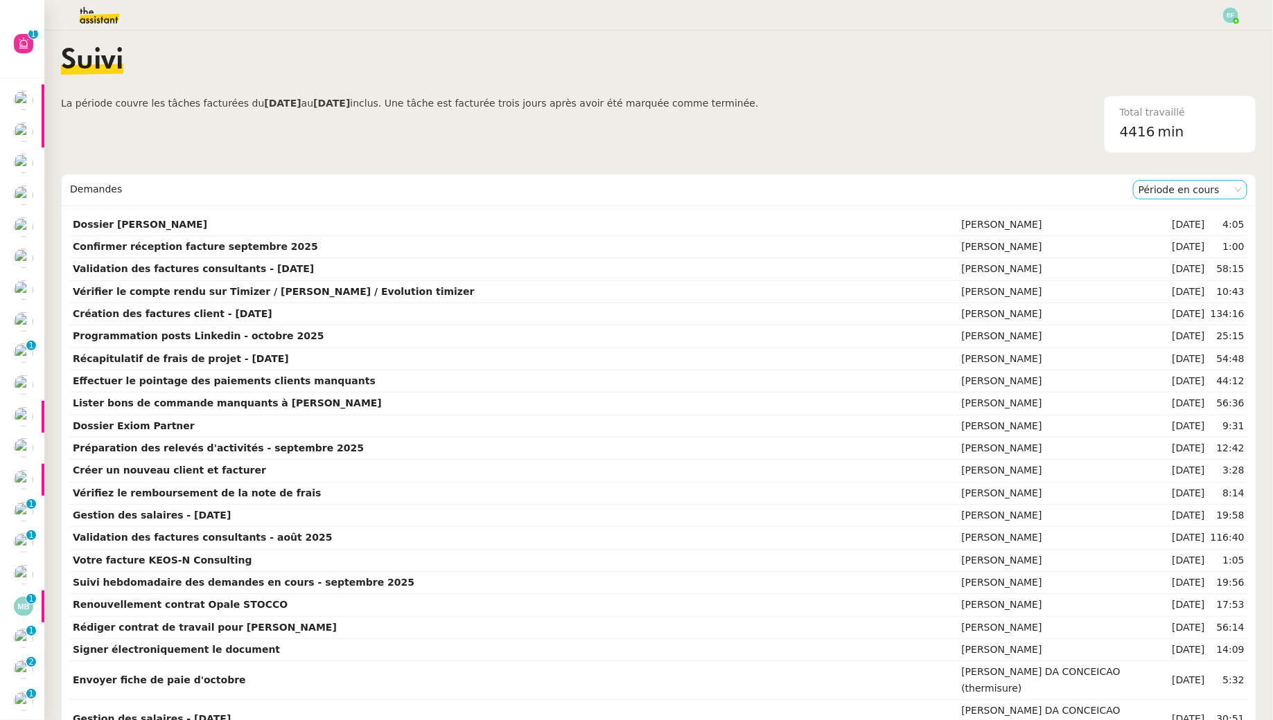
click at [1169, 188] on nz-select-item "Période en cours" at bounding box center [1189, 190] width 103 height 18
click at [1167, 231] on div "Période précédente" at bounding box center [1190, 233] width 103 height 12
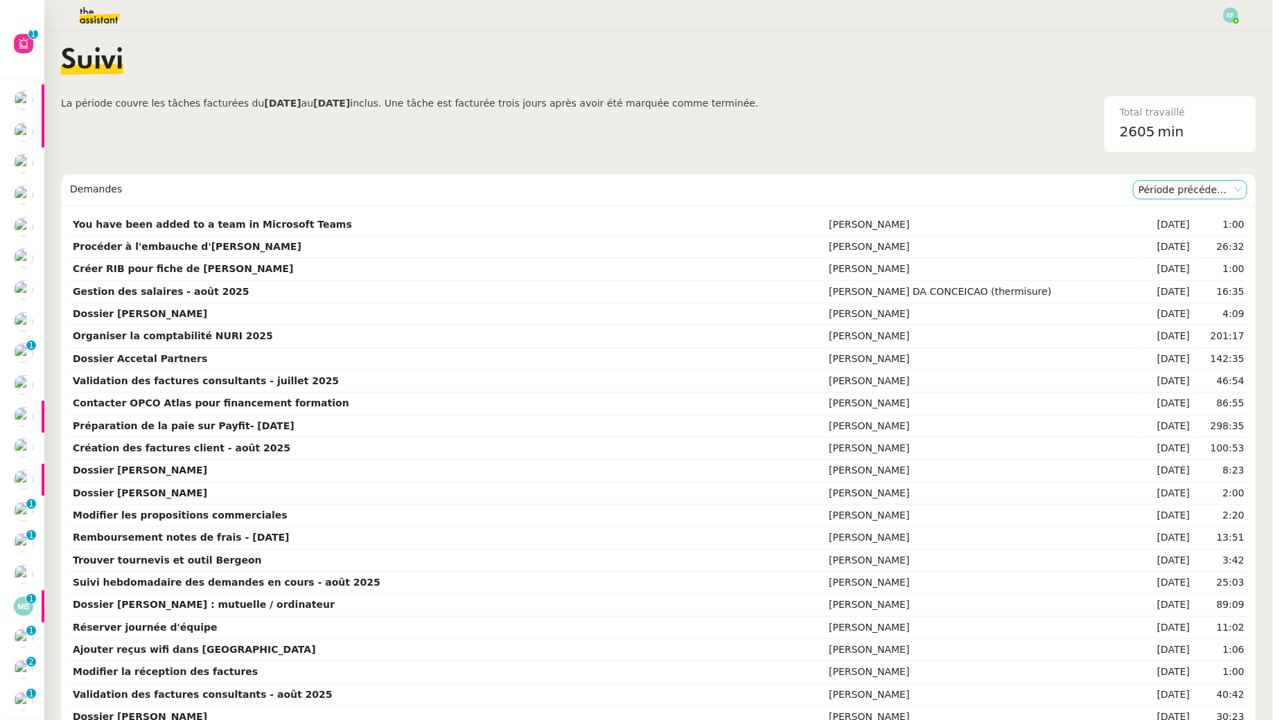
click at [1178, 188] on nz-select-item "Période précédente" at bounding box center [1189, 190] width 103 height 18
click at [1214, 551] on td "3:42" at bounding box center [1219, 561] width 55 height 22
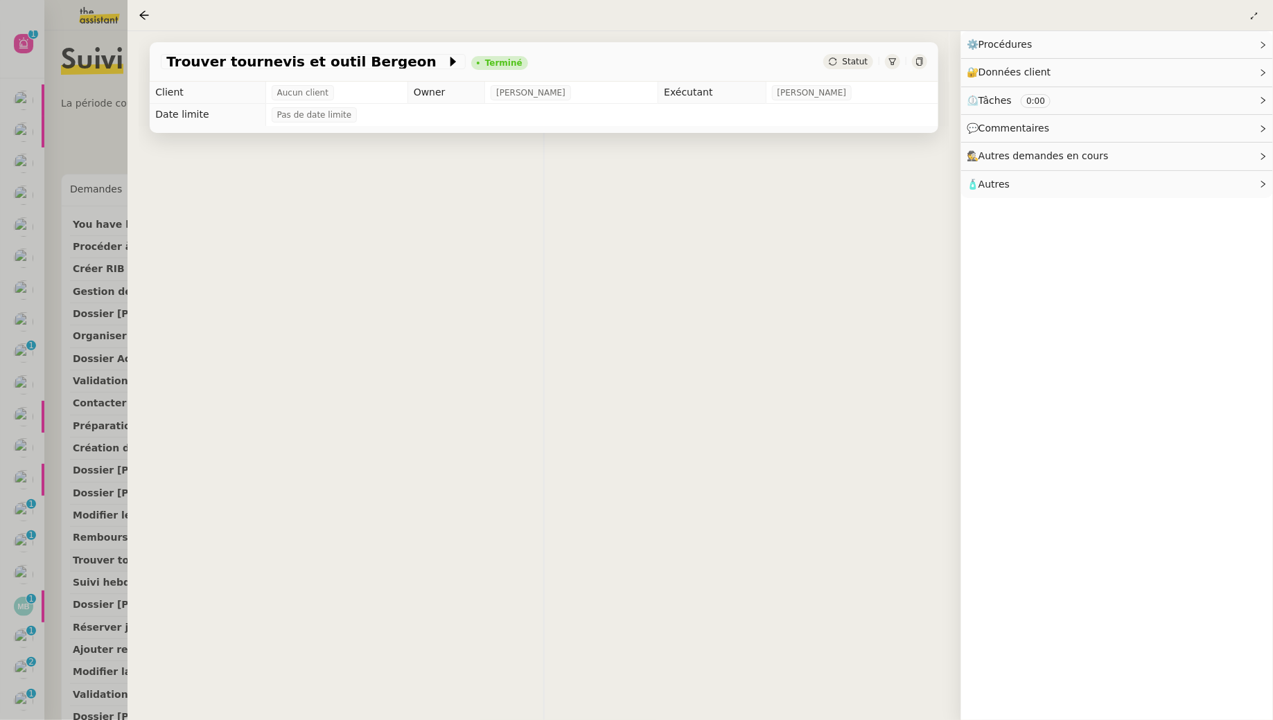
click at [1214, 551] on nz-layout "Révision 0 1 2 3 4 5 6 7 8 9 Aide 0 1 2 3 4 5 6 7 8 9 Mes demandes Procéder à l…" at bounding box center [636, 360] width 1273 height 720
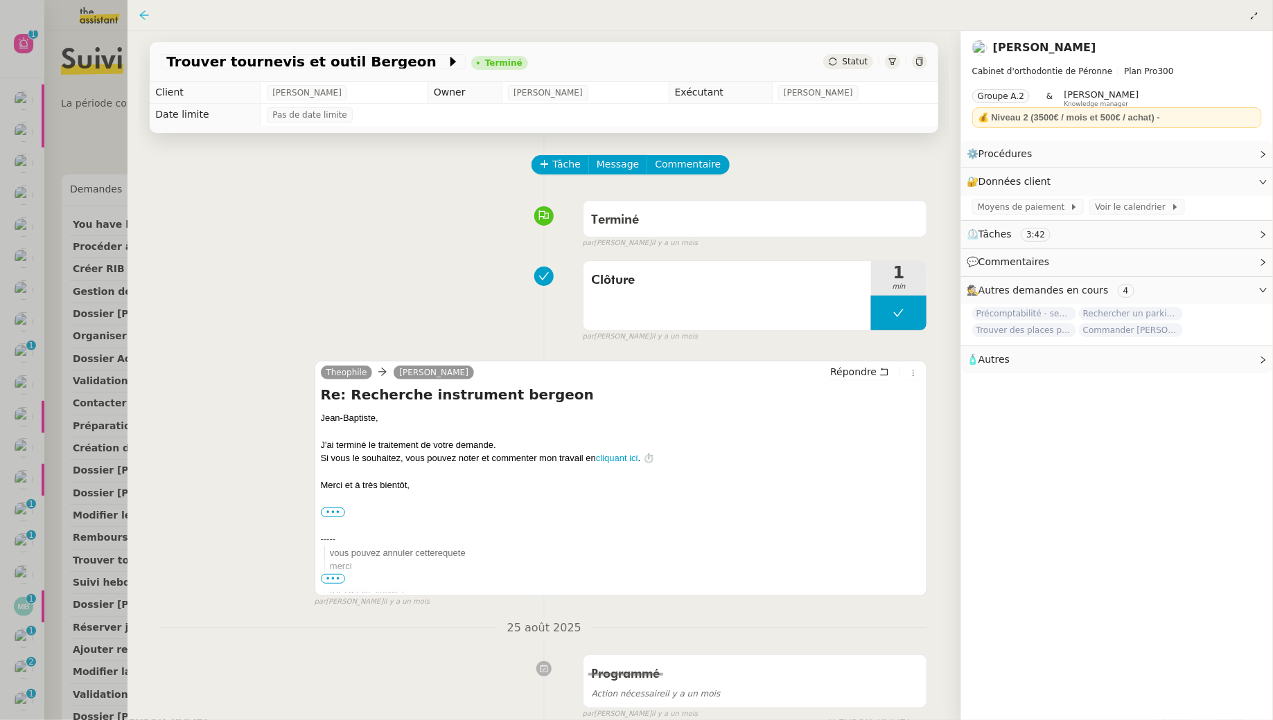
click at [144, 16] on icon at bounding box center [143, 14] width 9 height 9
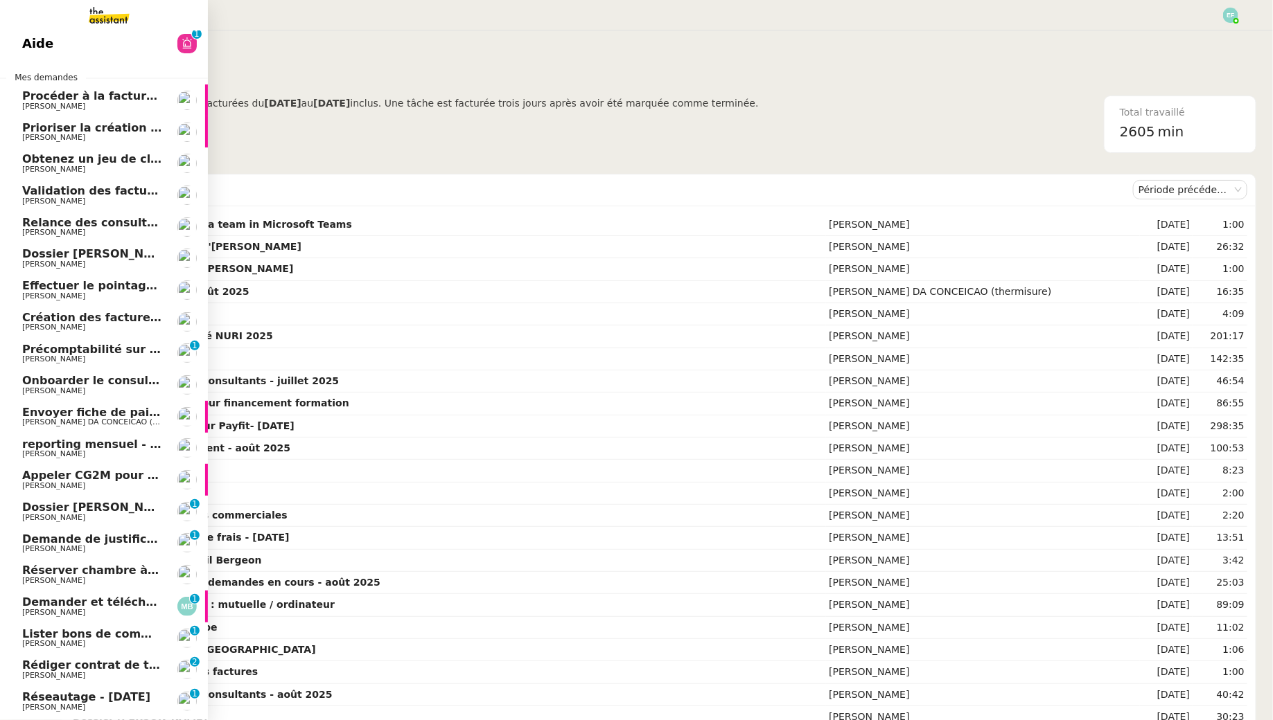
click at [62, 516] on span "[PERSON_NAME]" at bounding box center [53, 517] width 63 height 9
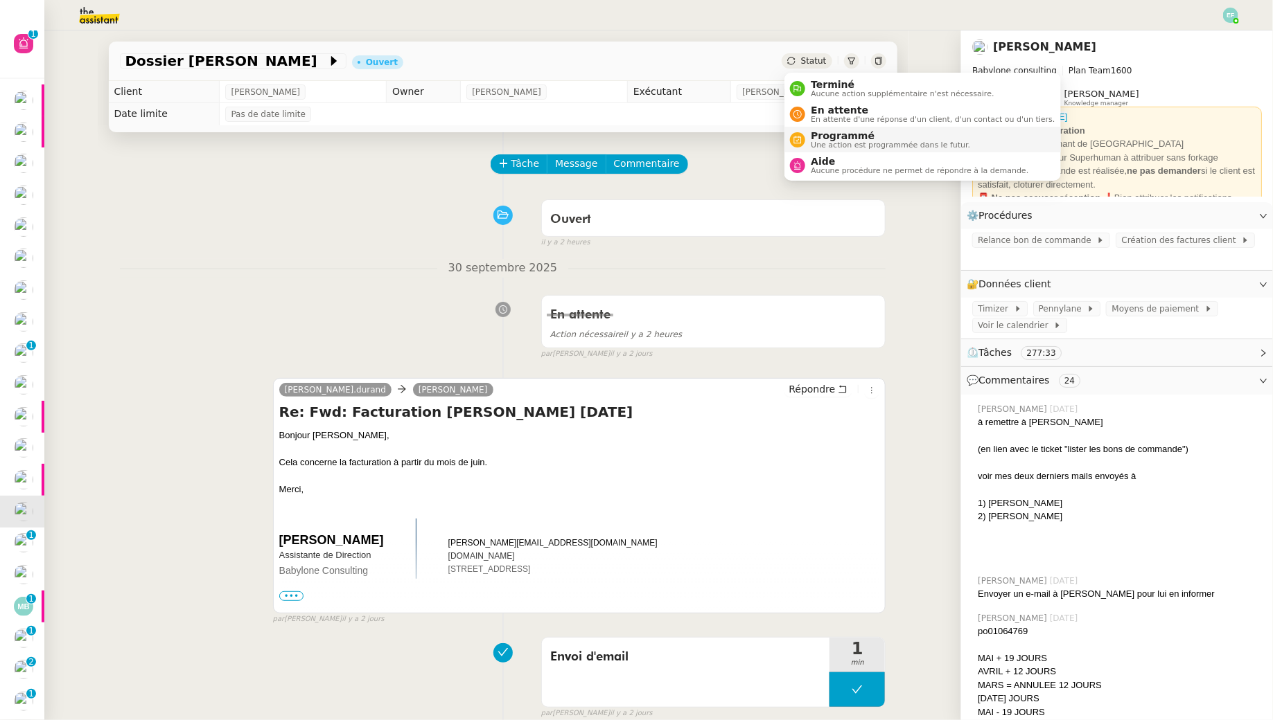
click at [811, 136] on span "Programmé" at bounding box center [890, 135] width 159 height 11
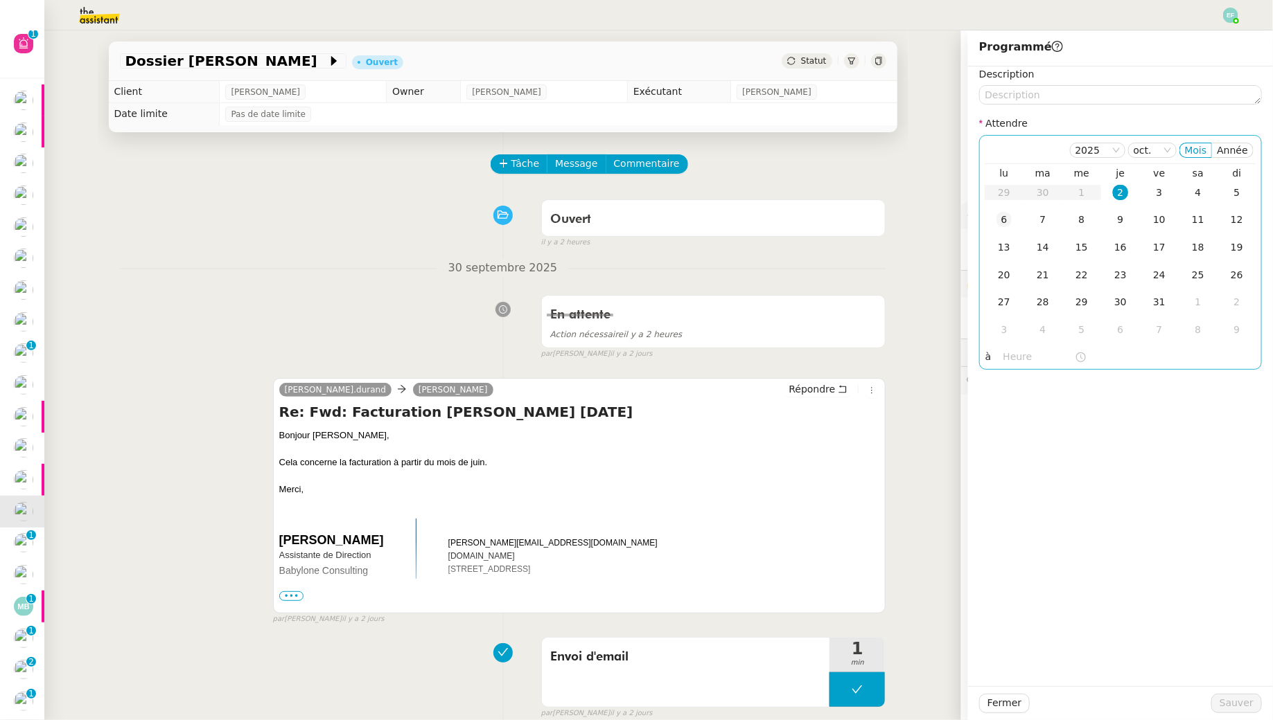
click at [1004, 222] on div "6" at bounding box center [1003, 219] width 15 height 15
click at [1041, 215] on div "7" at bounding box center [1042, 219] width 15 height 15
click at [1240, 704] on span "Sauver" at bounding box center [1236, 704] width 34 height 16
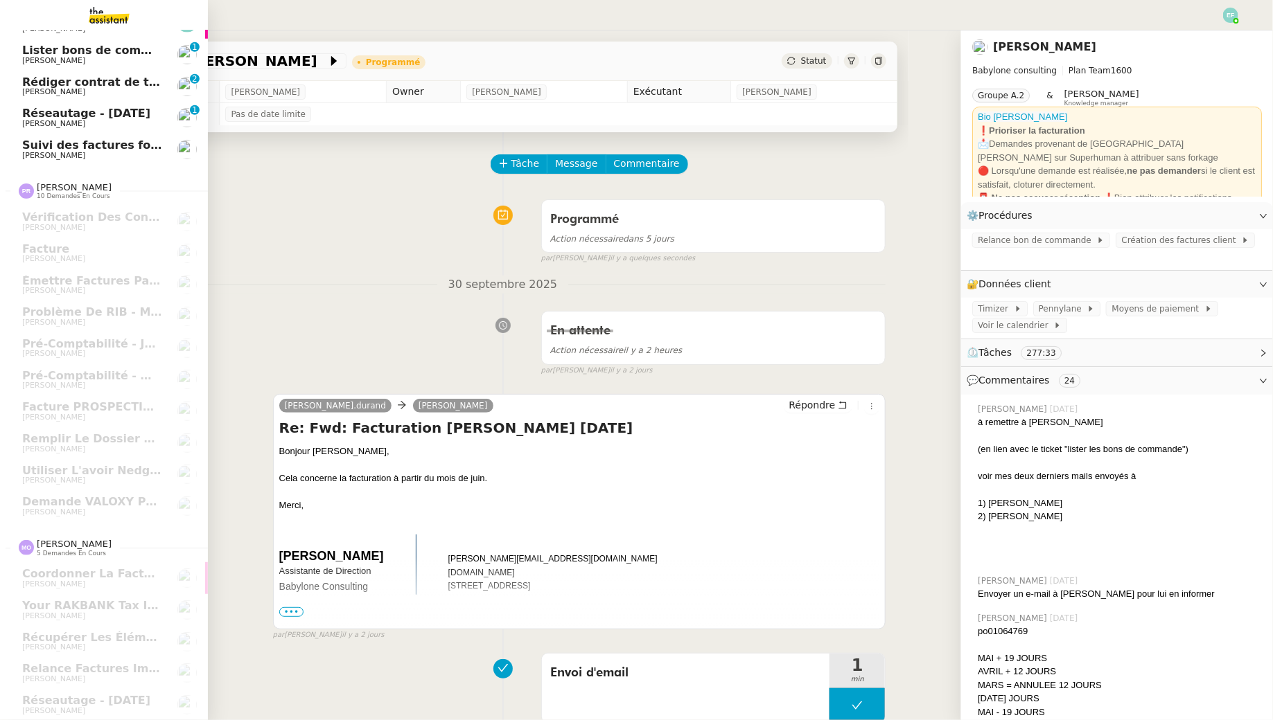
scroll to position [68, 0]
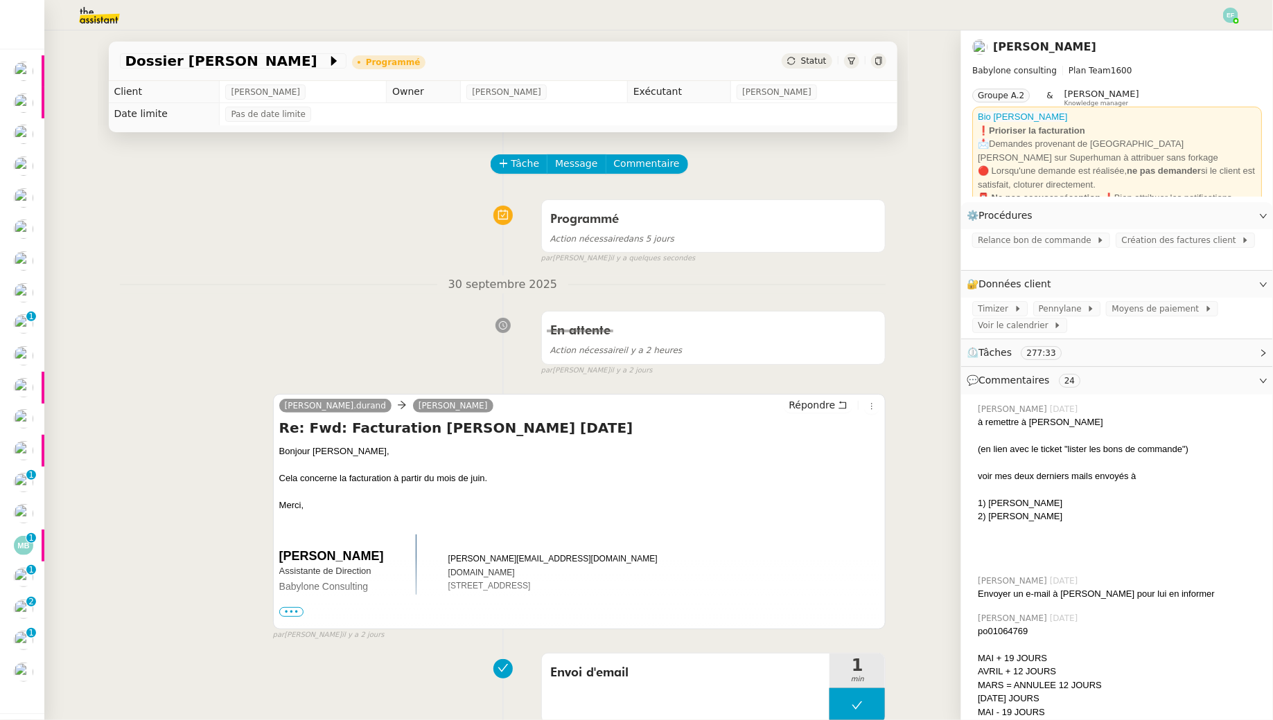
click at [351, 328] on div "En attente Action nécessaire il y a 2 heures false par Emelyne F. il y a 2 jours" at bounding box center [503, 340] width 766 height 71
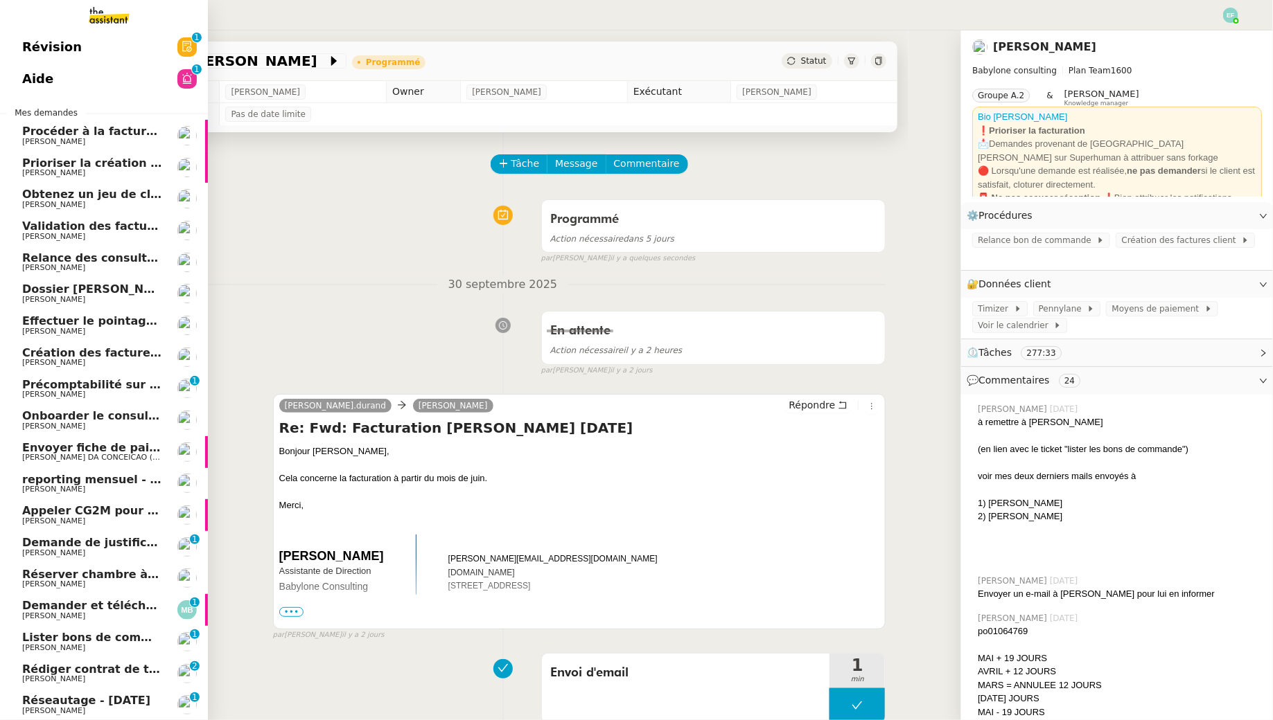
scroll to position [0, 0]
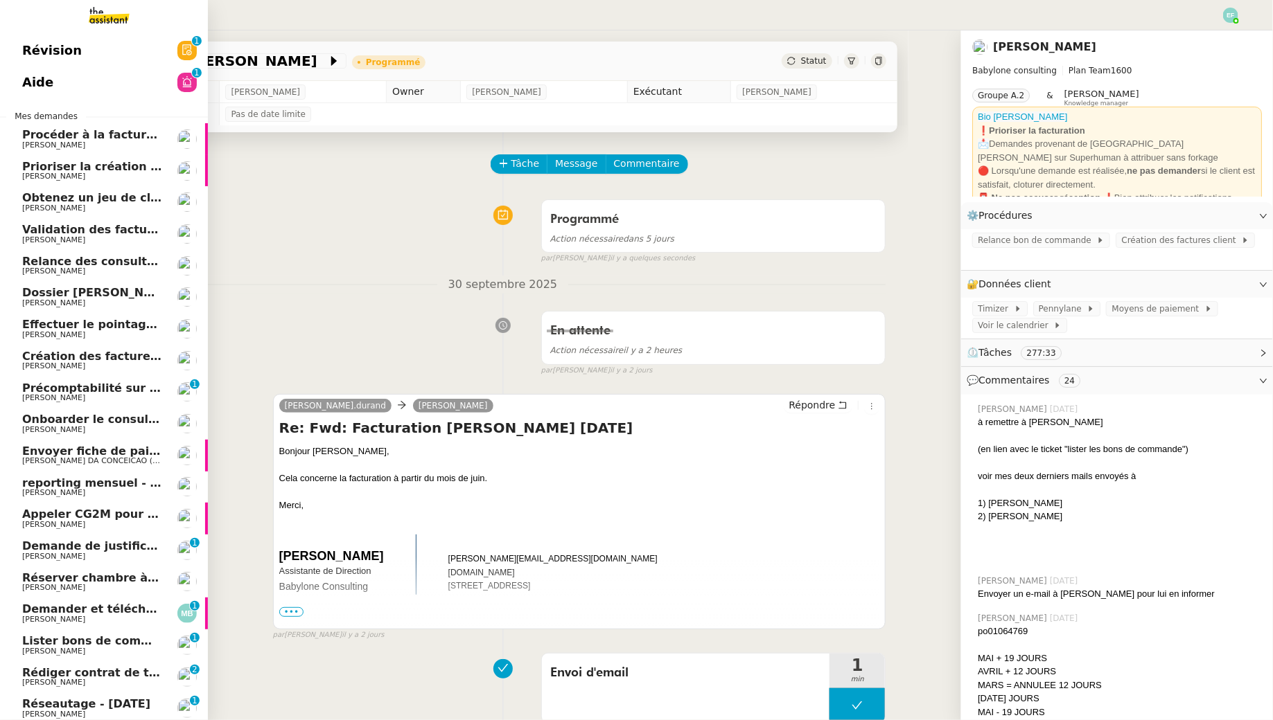
click at [91, 404] on link "Précomptabilité sur Dext - [DATE] [PERSON_NAME] 0 1 2 3 4 5 6 7 8 9" at bounding box center [104, 393] width 208 height 32
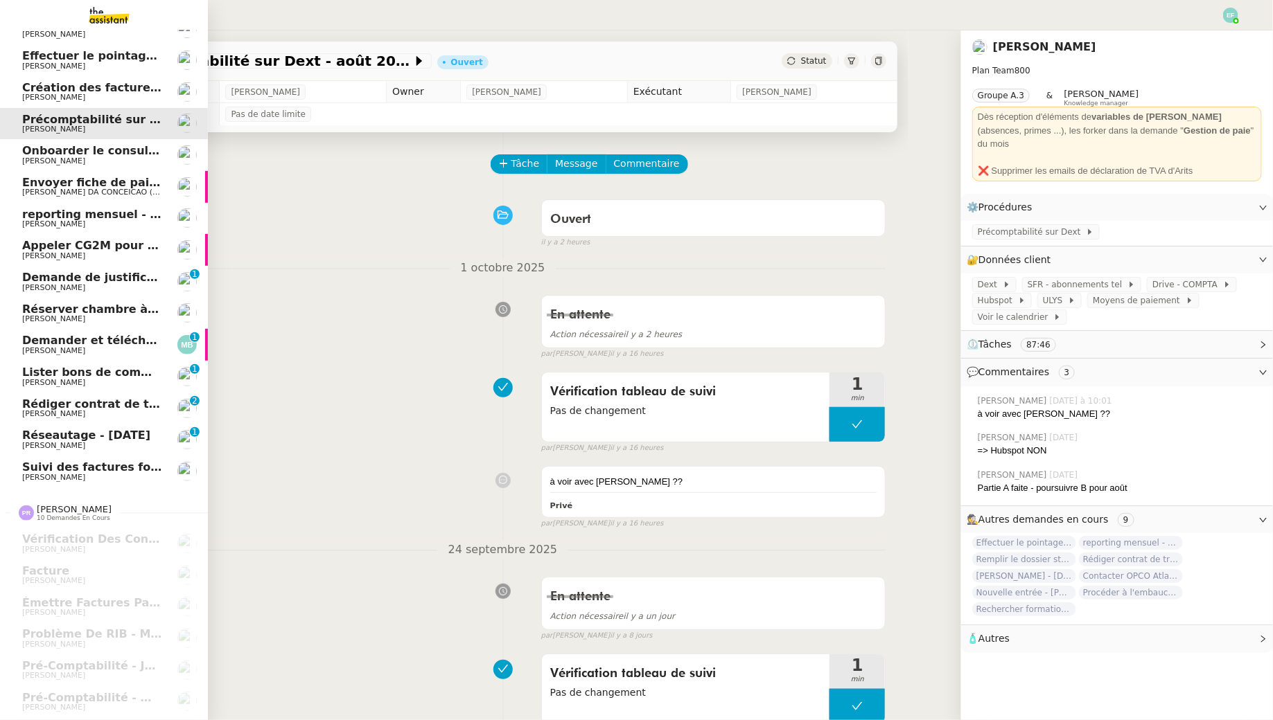
scroll to position [270, 0]
click at [105, 405] on span "Rédiger contrat de travail pour [PERSON_NAME]" at bounding box center [172, 402] width 301 height 13
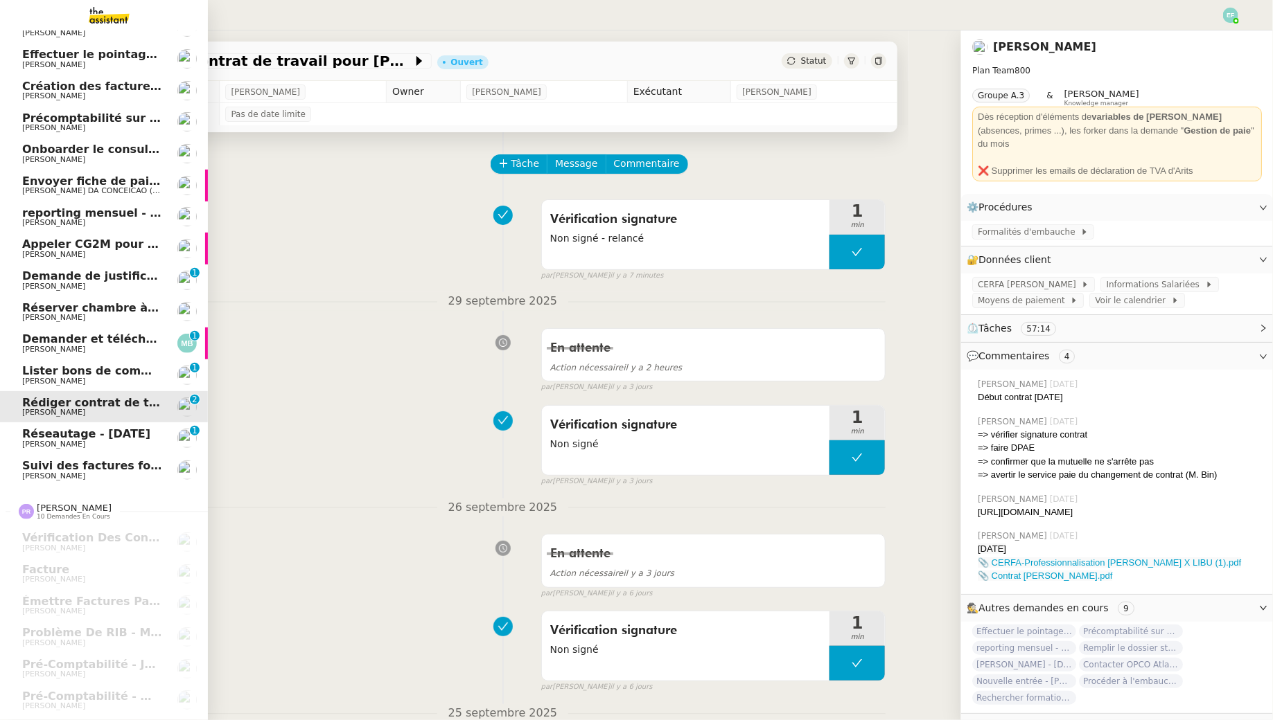
click at [25, 335] on span "Demander et télécharger les factures pour Qonto" at bounding box center [176, 339] width 309 height 13
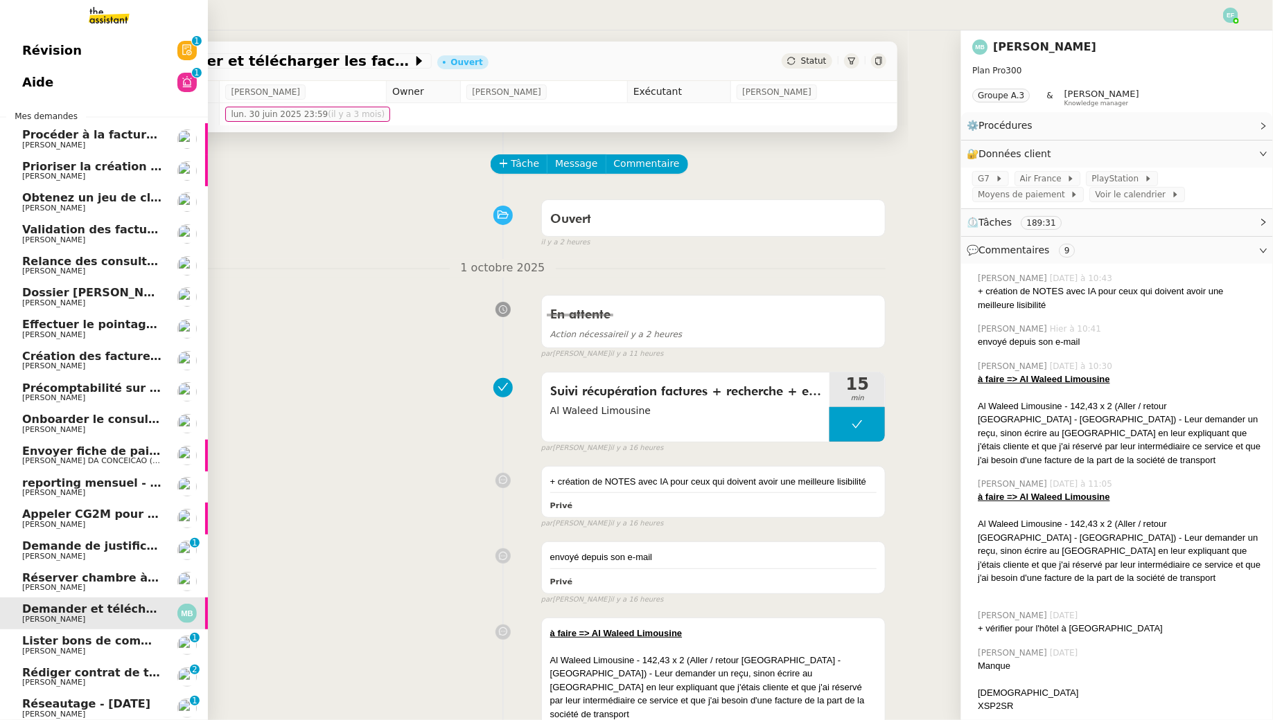
click at [75, 418] on span "Onboarder le consultant [PERSON_NAME]" at bounding box center [151, 419] width 259 height 13
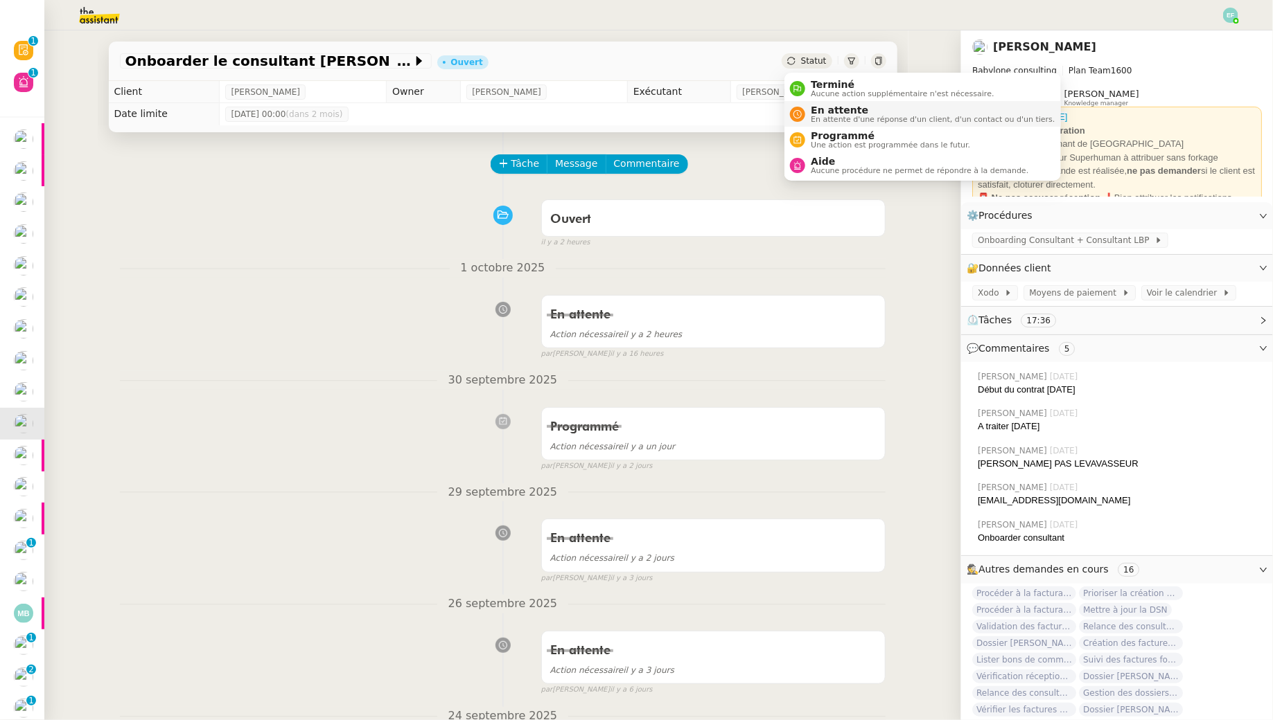
click at [817, 108] on span "En attente" at bounding box center [933, 110] width 244 height 11
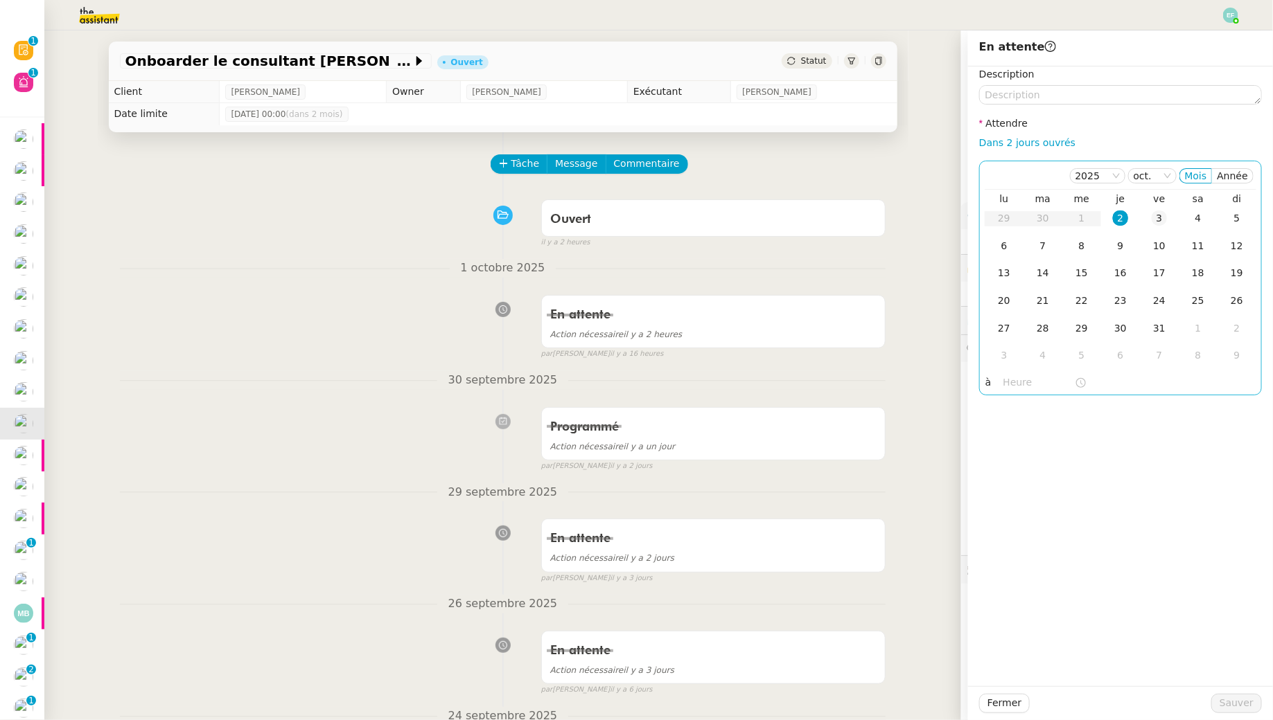
click at [1156, 220] on div "3" at bounding box center [1158, 218] width 15 height 15
click at [1227, 709] on span "Sauver" at bounding box center [1236, 704] width 34 height 16
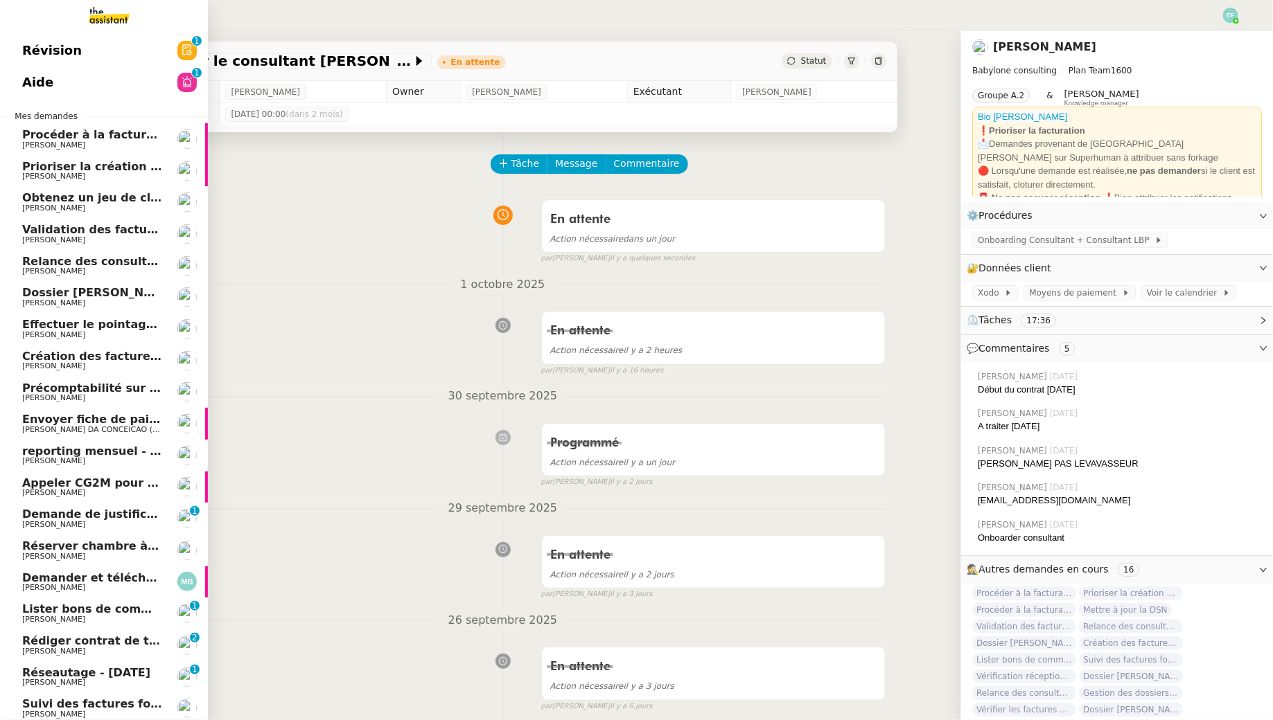
click at [41, 238] on span "[PERSON_NAME]" at bounding box center [53, 240] width 63 height 9
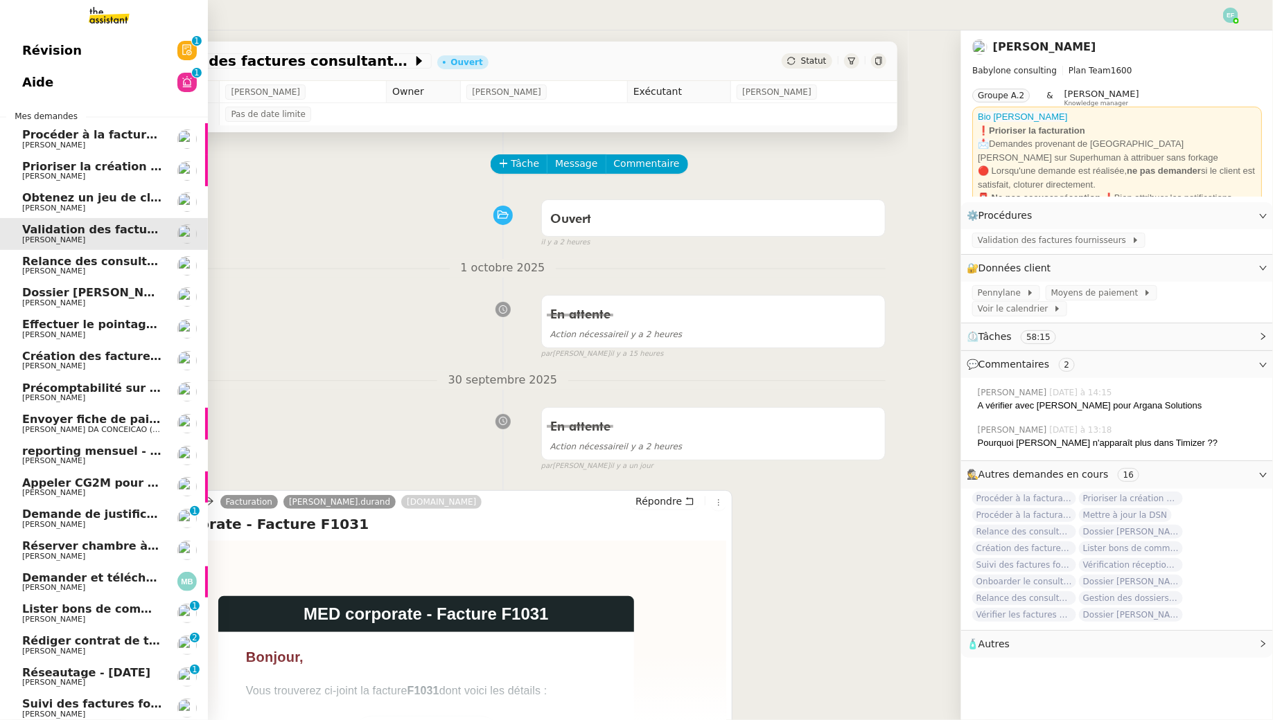
click at [28, 269] on span "[PERSON_NAME]" at bounding box center [53, 271] width 63 height 9
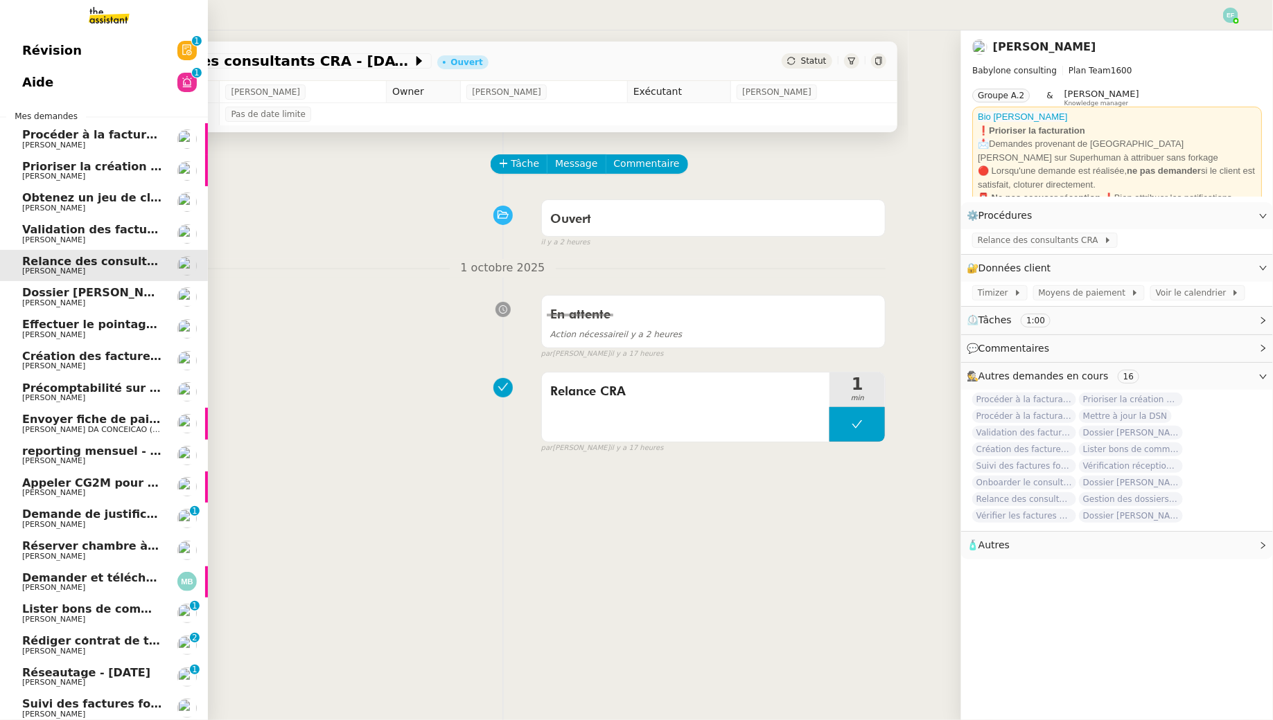
click at [53, 205] on span "[PERSON_NAME]" at bounding box center [53, 208] width 63 height 9
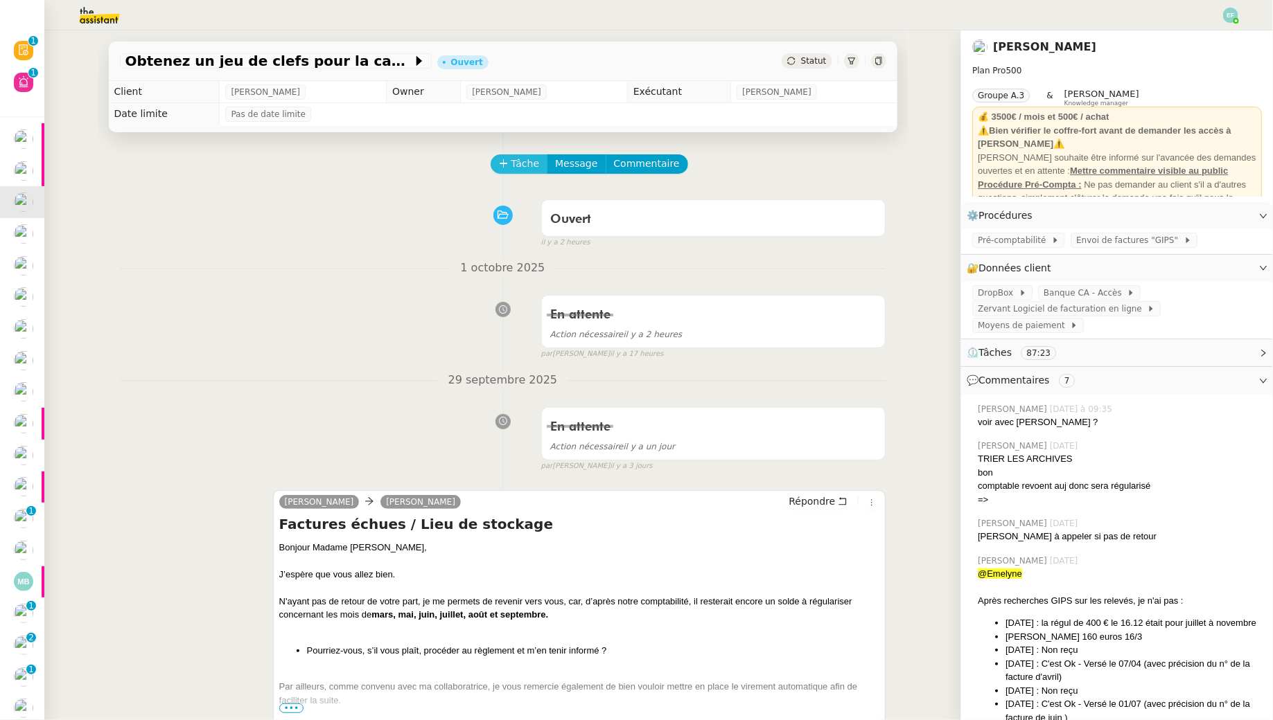
click at [515, 162] on span "Tâche" at bounding box center [525, 164] width 28 height 16
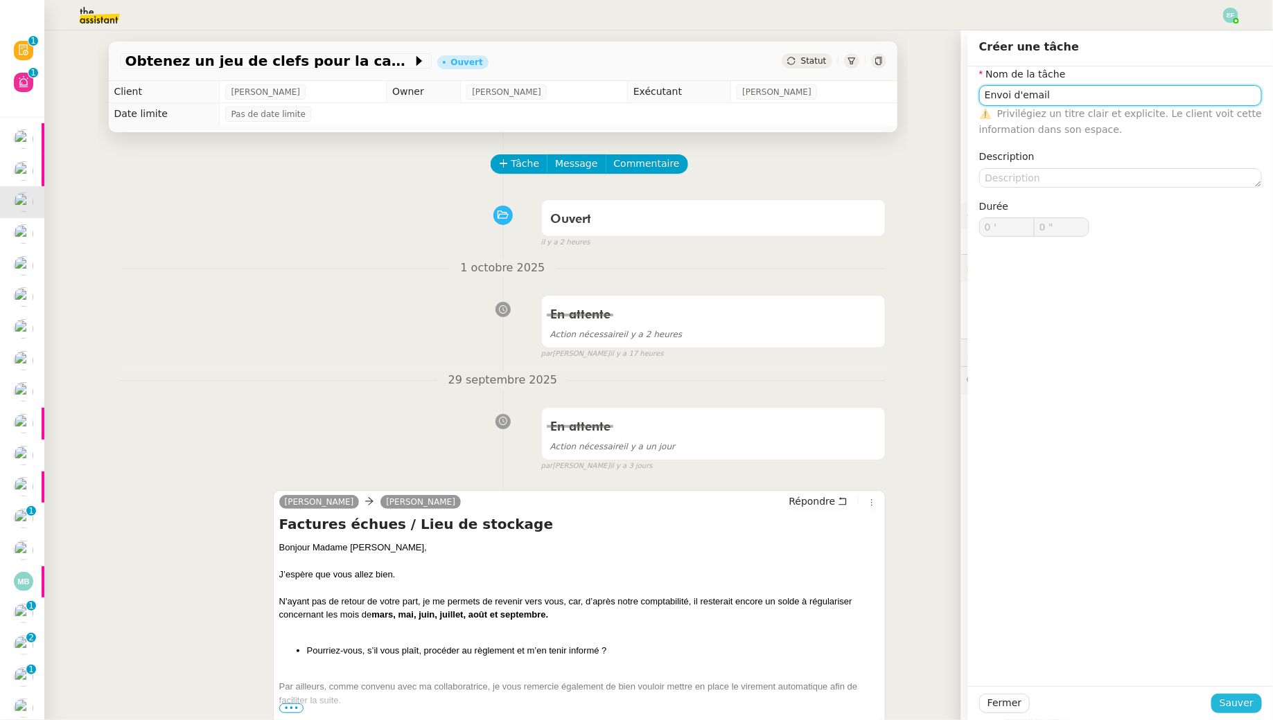
type input "Envoi d'email"
click at [1241, 703] on span "Sauver" at bounding box center [1236, 704] width 34 height 16
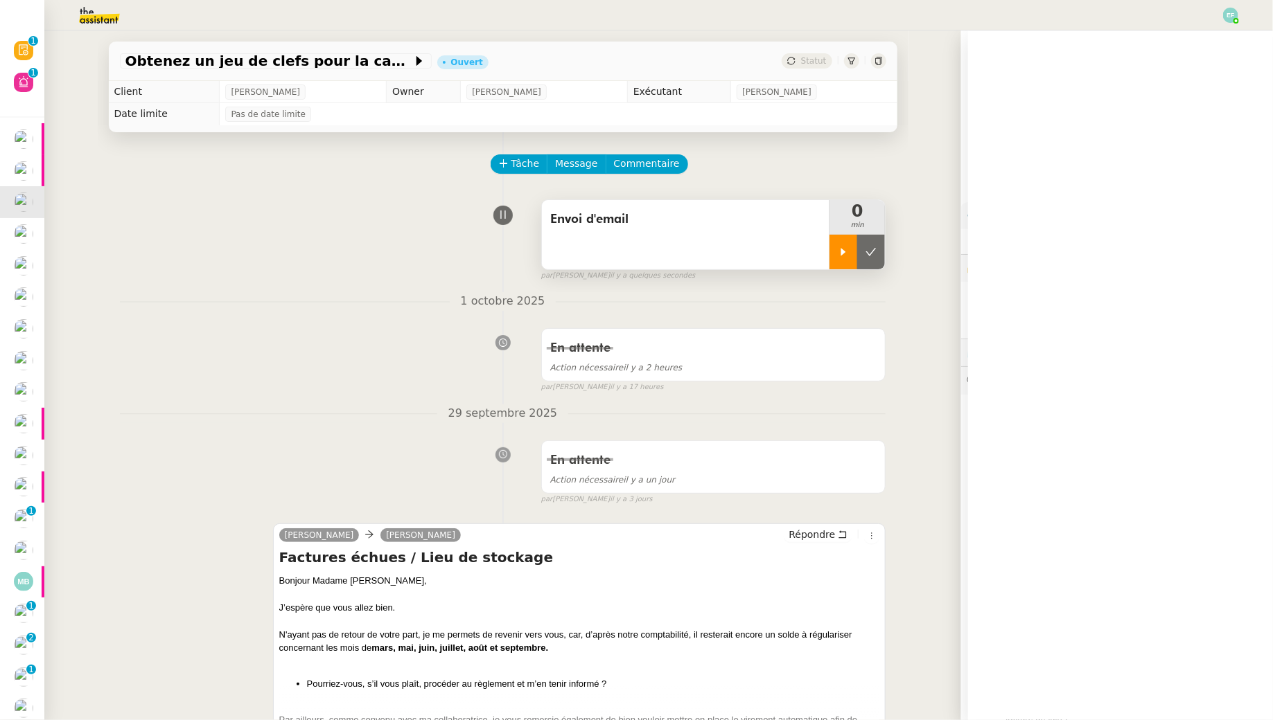
click at [840, 258] on div at bounding box center [843, 252] width 28 height 35
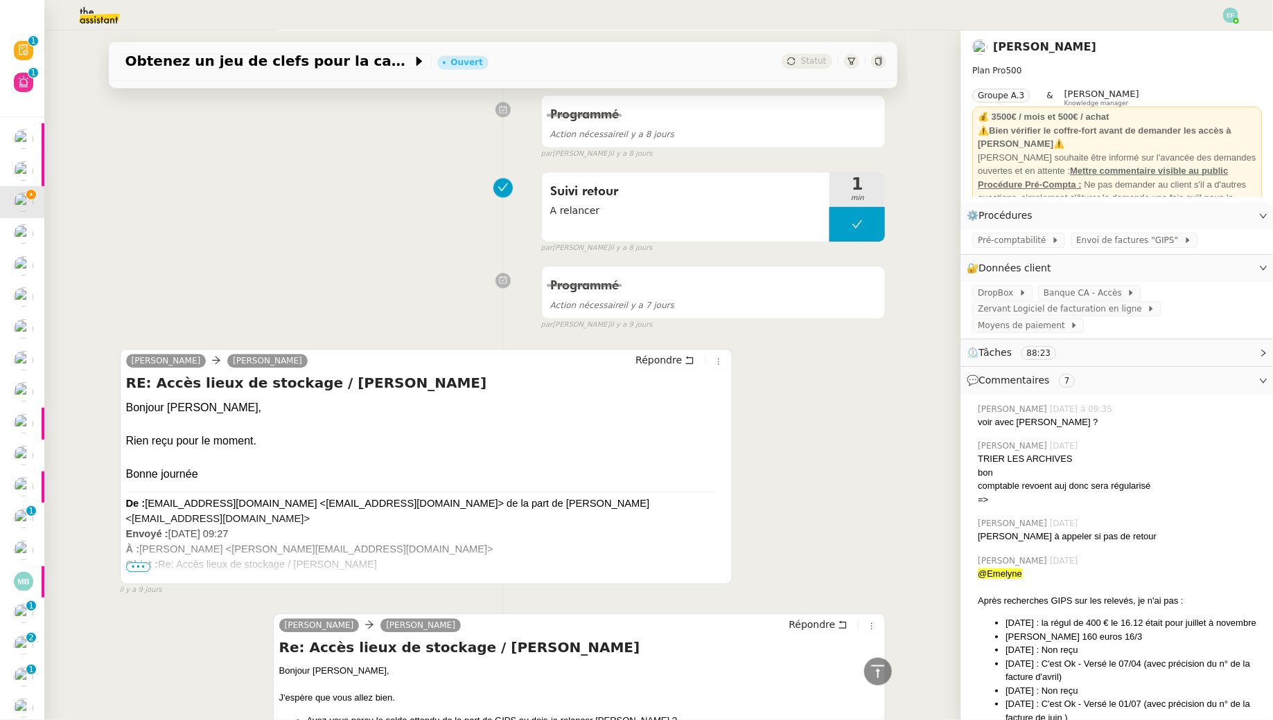
scroll to position [1773, 0]
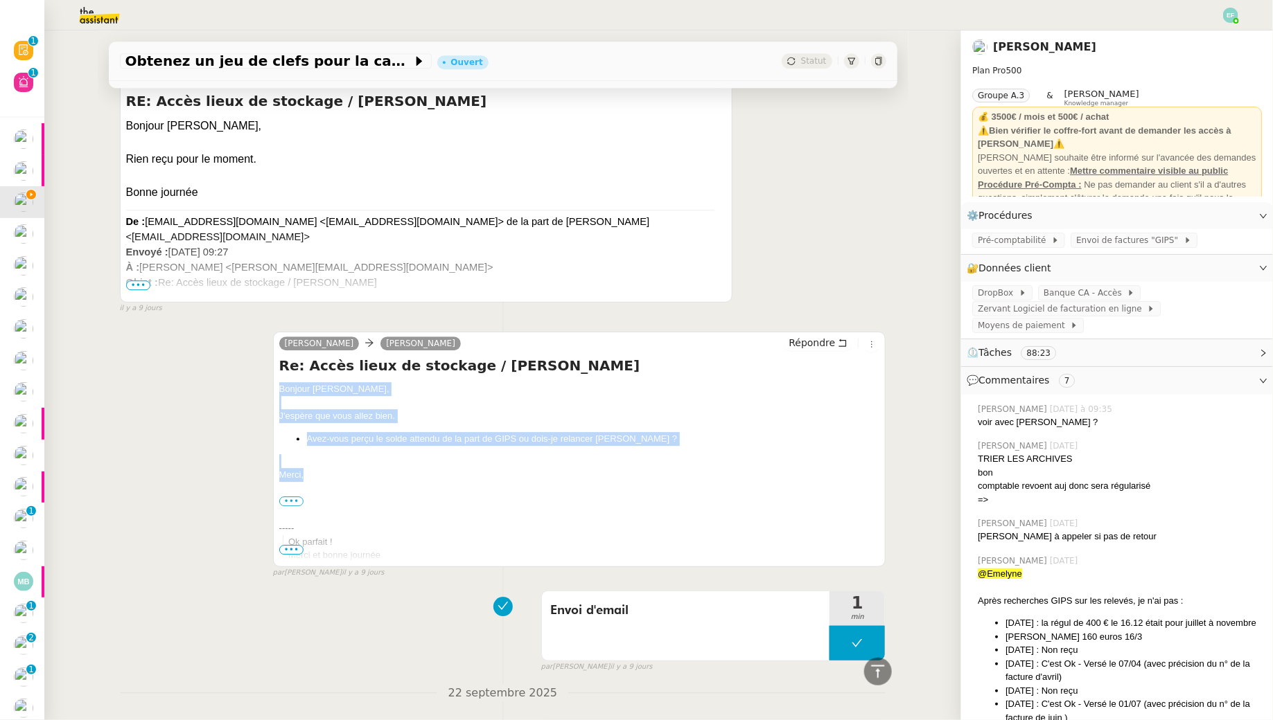
drag, startPoint x: 278, startPoint y: 381, endPoint x: 353, endPoint y: 479, distance: 123.5
click at [353, 479] on div "Hubert Arthur MATHAUT Répondre Re: Accès lieux de stockage / Céline Galantin GE…" at bounding box center [579, 450] width 613 height 236
copy div "Bonjour Arthur, J'espère que vous allez bien. Avez-vous perçu le solde attendu …"
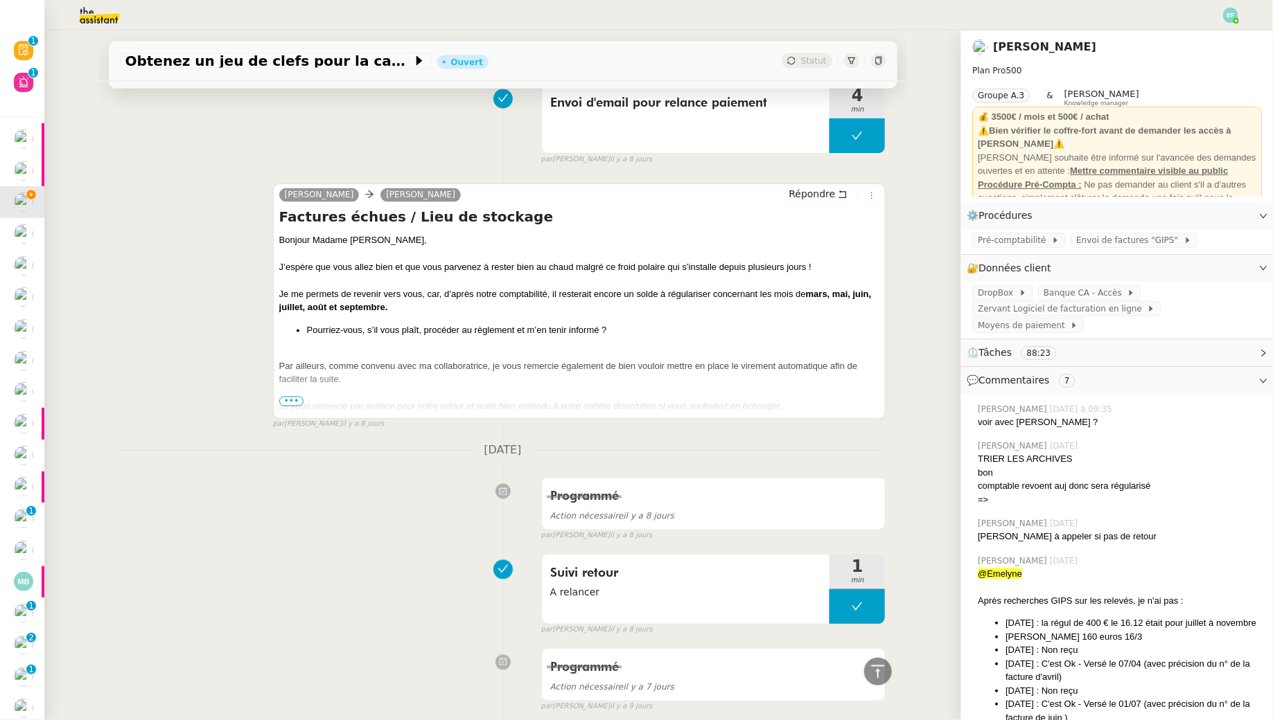
scroll to position [1387, 0]
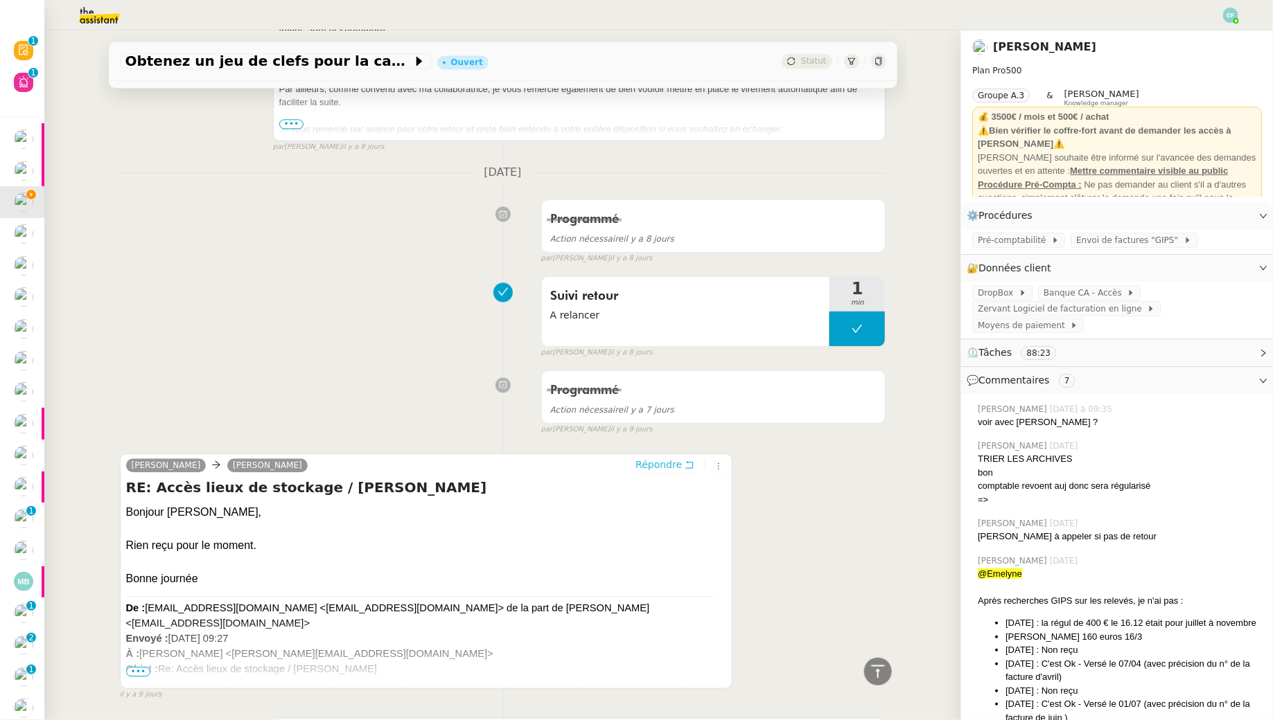
click at [682, 458] on span "Répondre" at bounding box center [658, 465] width 46 height 14
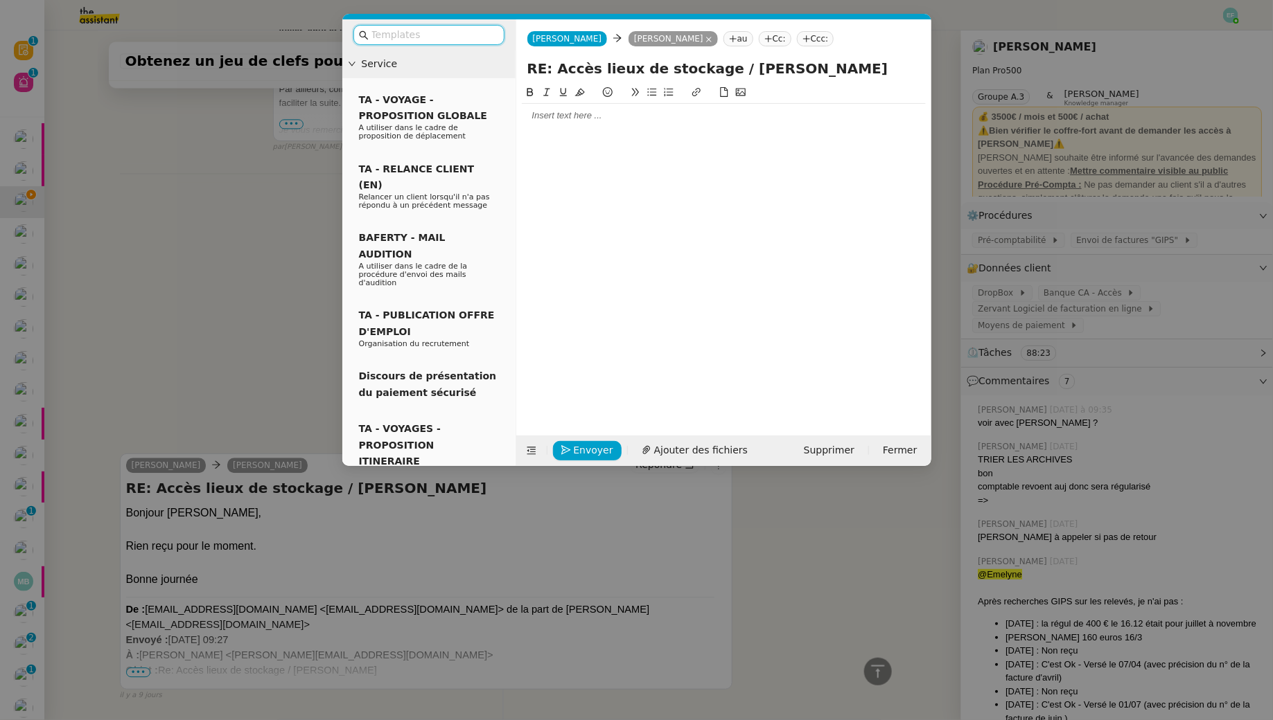
scroll to position [1494, 0]
click at [649, 125] on div at bounding box center [724, 116] width 404 height 24
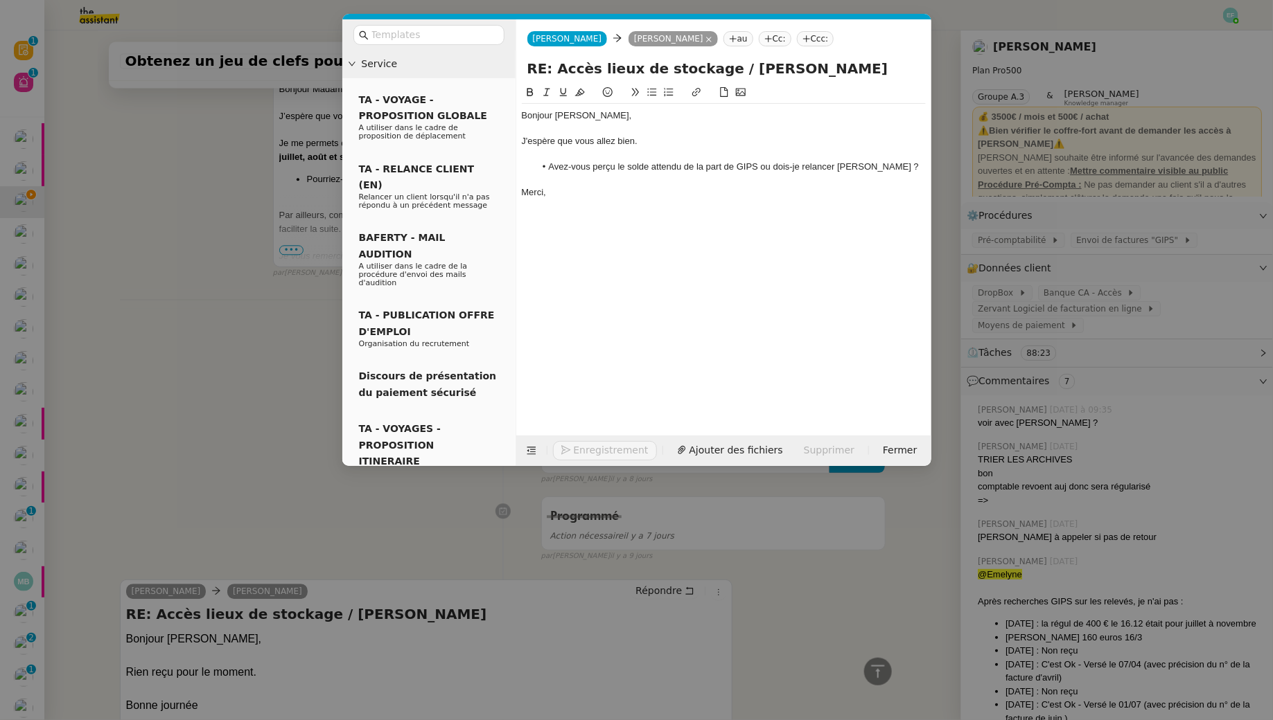
scroll to position [1620, 0]
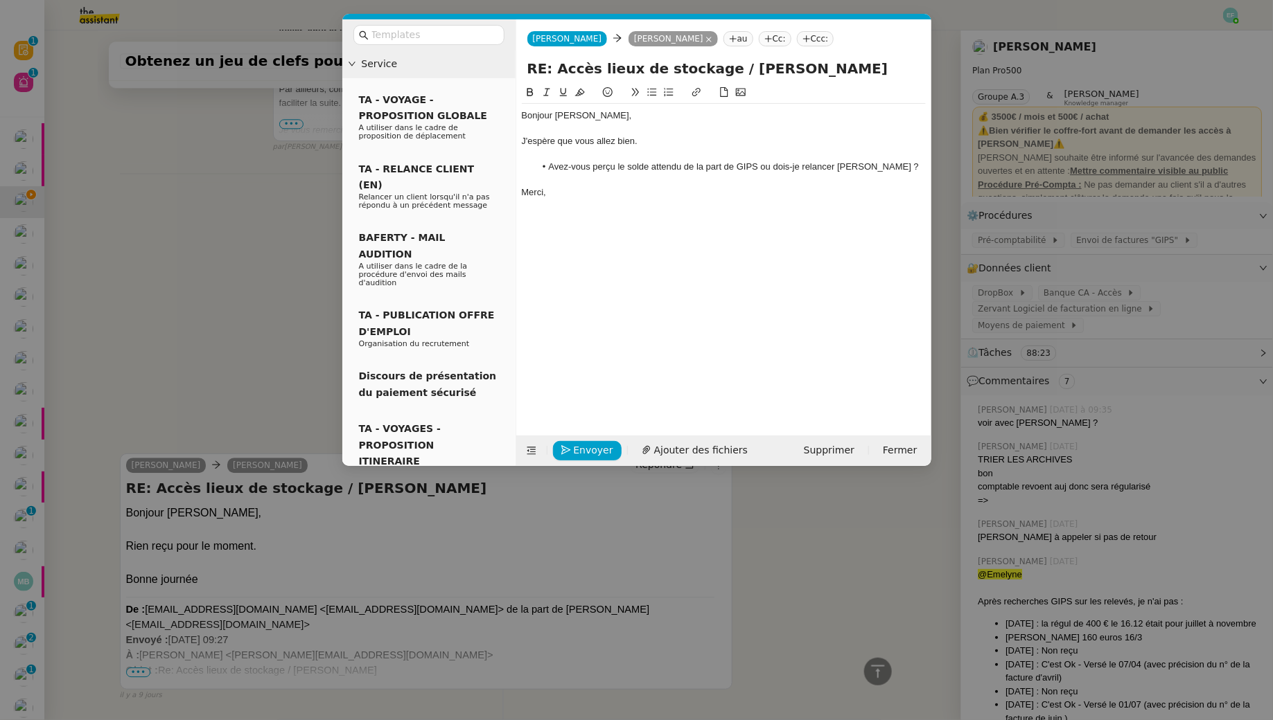
click at [645, 143] on div "J'espère que vous allez bien." at bounding box center [724, 141] width 404 height 12
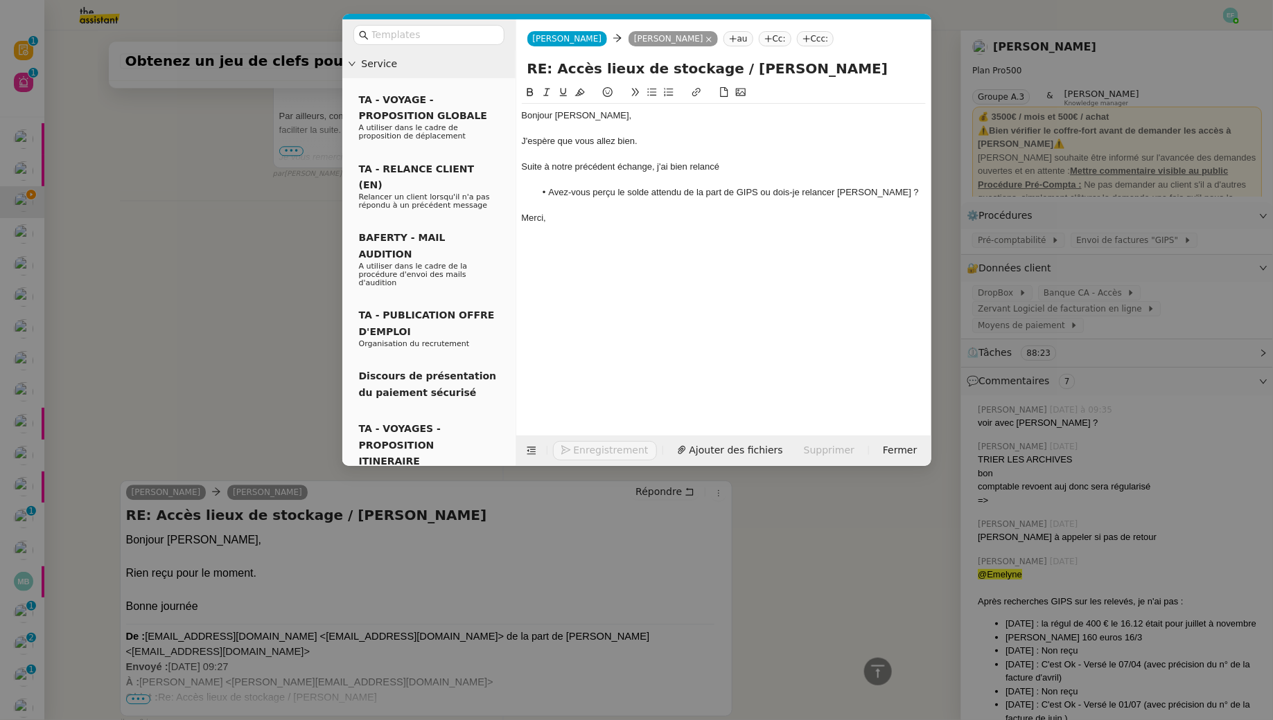
scroll to position [1647, 0]
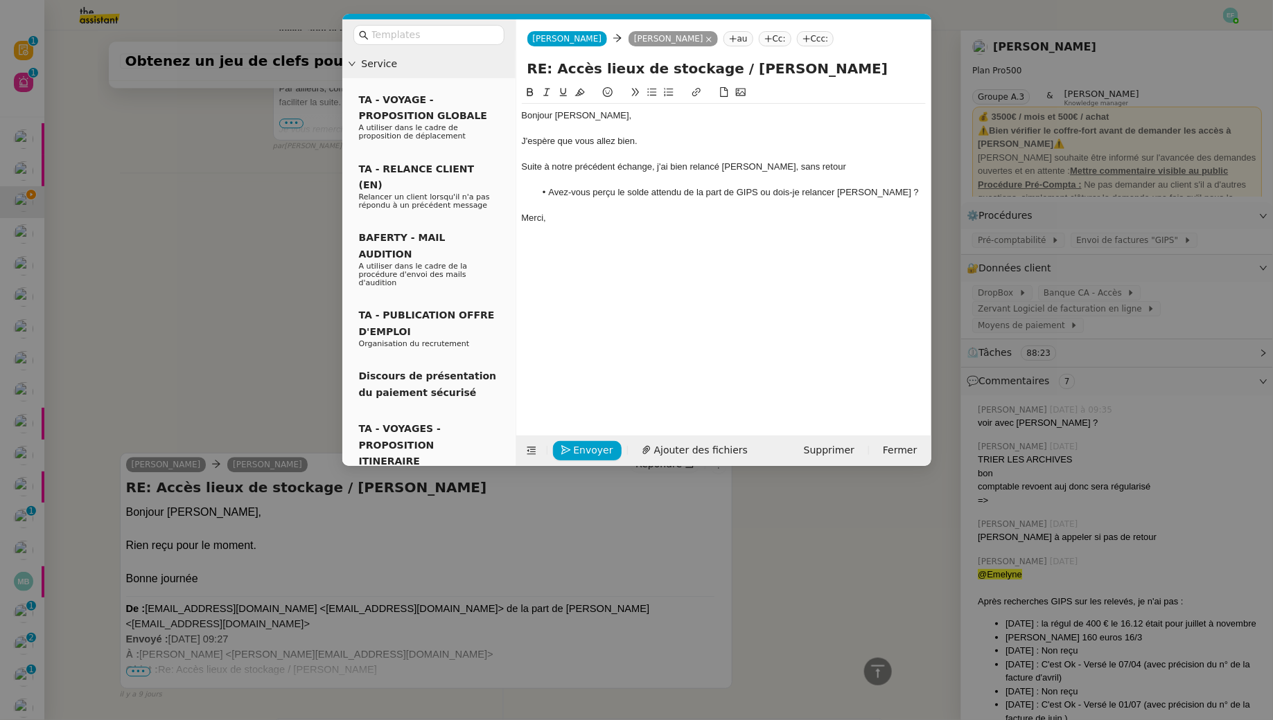
click at [793, 167] on div "Suite à notre précédent échange, j'ai bien relancé Madame Galantin, sans retour" at bounding box center [724, 167] width 404 height 12
click at [897, 166] on div "Suite à notre précédent échange, j'ai bien relancé Madame Galantin par e-mail, …" at bounding box center [724, 167] width 404 height 12
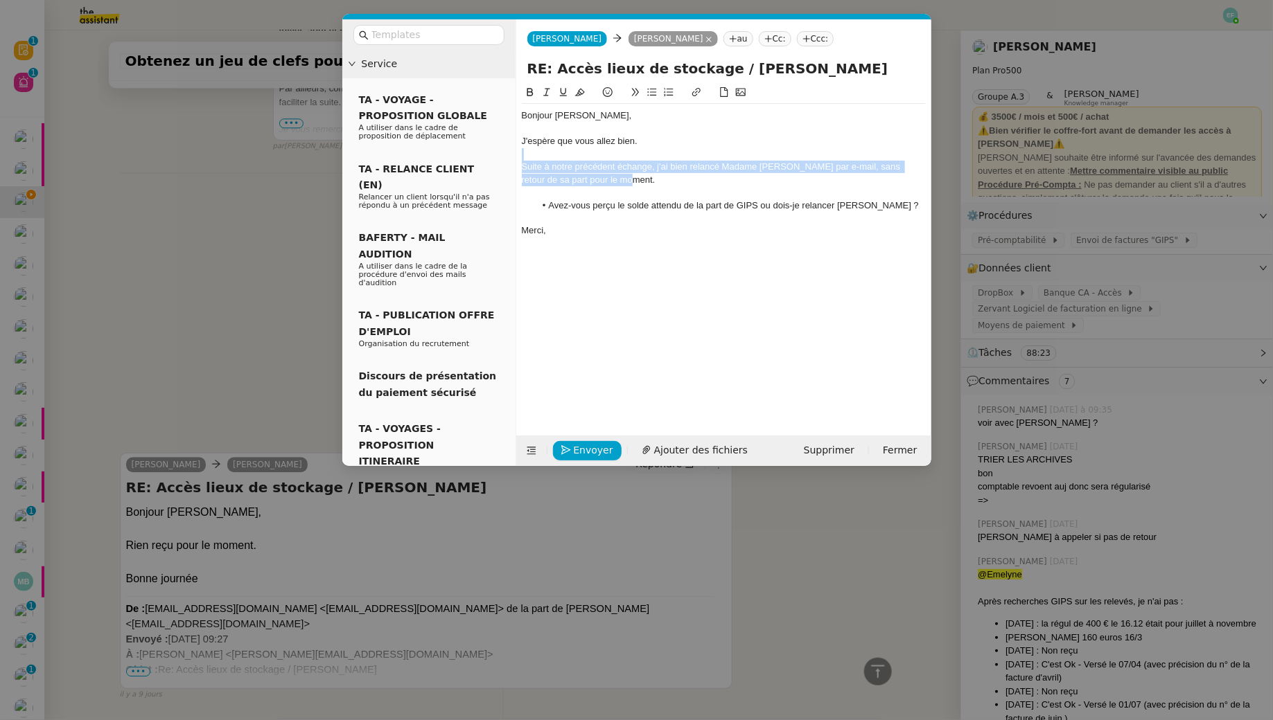
drag, startPoint x: 613, startPoint y: 182, endPoint x: 508, endPoint y: 157, distance: 108.4
click at [508, 157] on nz-layout "Service TA - VOYAGE - PROPOSITION GLOBALE A utiliser dans le cadre de propositi…" at bounding box center [636, 242] width 589 height 447
click at [544, 94] on icon at bounding box center [547, 92] width 10 height 10
drag, startPoint x: 912, startPoint y: 209, endPoint x: 761, endPoint y: 205, distance: 151.8
click at [761, 205] on li "Avez-vous perçu le solde attendu de la part de GIPS ou dois-je relancer [PERSON…" at bounding box center [730, 206] width 391 height 12
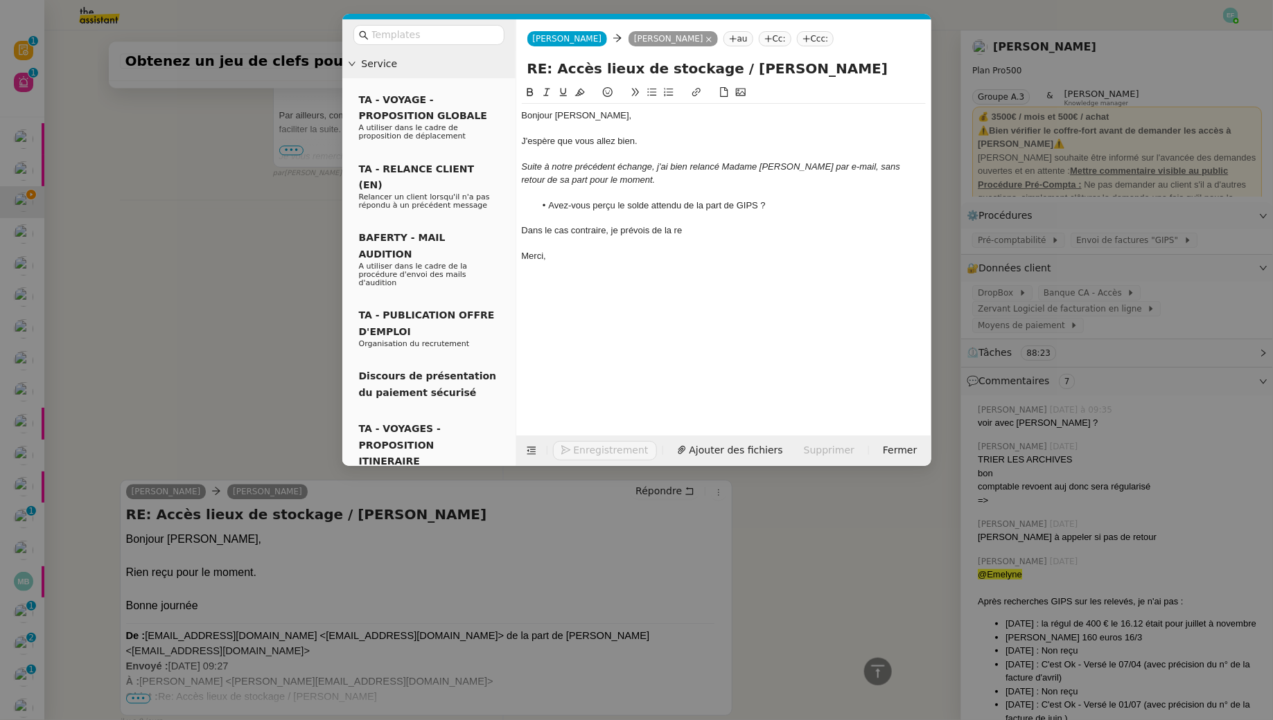
scroll to position [1674, 0]
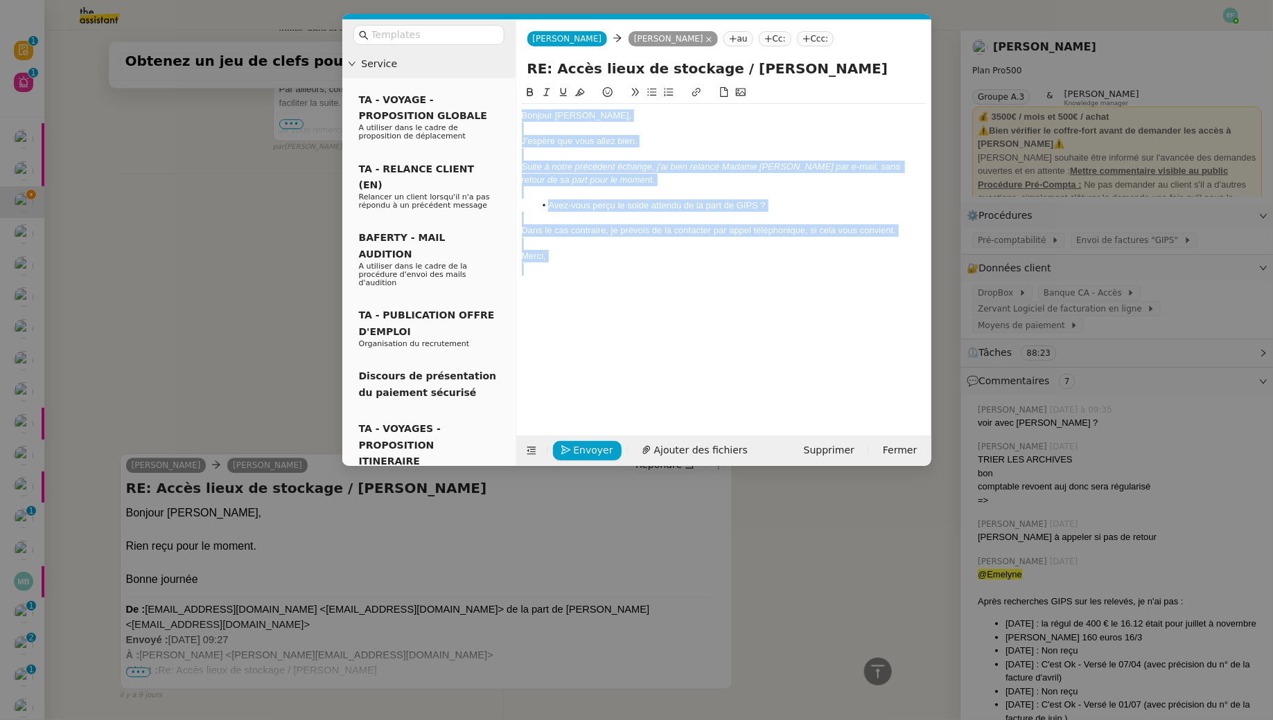
drag, startPoint x: 558, startPoint y: 262, endPoint x: 506, endPoint y: 58, distance: 210.2
click at [506, 58] on nz-layout "Service TA - VOYAGE - PROPOSITION GLOBALE A utiliser dans le cadre de propositi…" at bounding box center [636, 242] width 589 height 447
copy div "Bonjour Arthur, J'espère que vous allez bien. Suite à notre précédent échange, …"
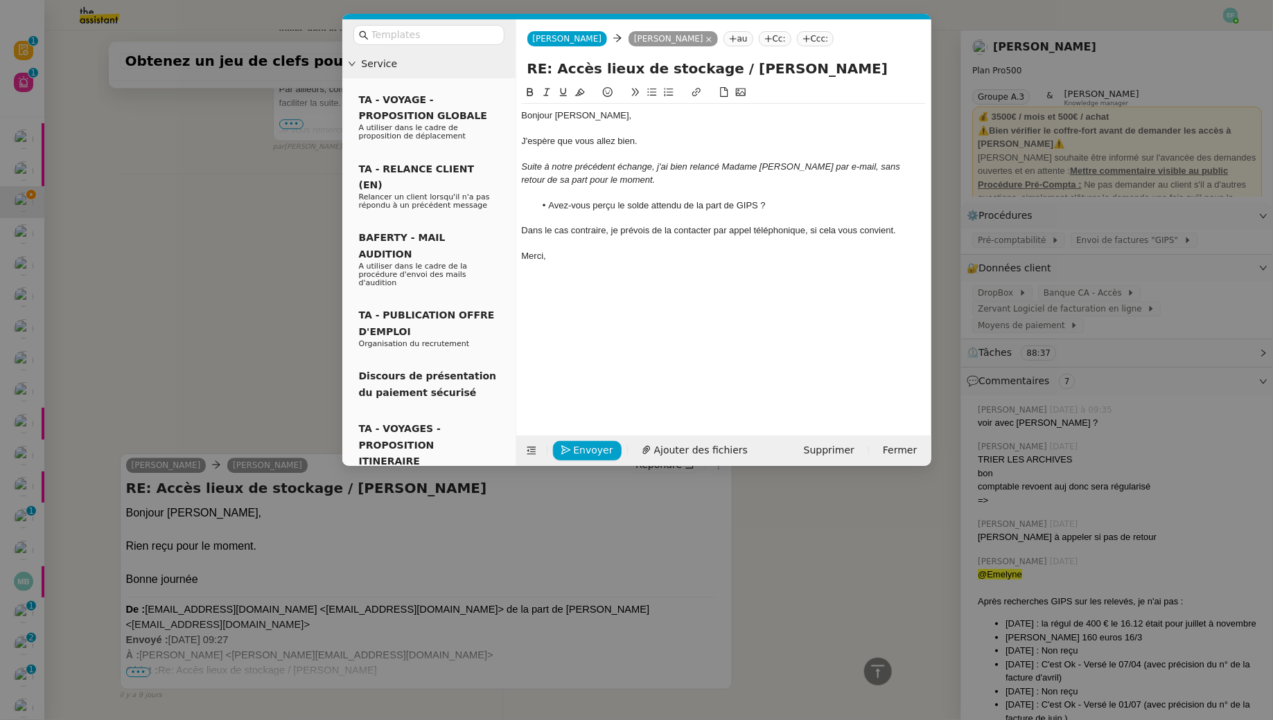
click at [567, 256] on div "Merci," at bounding box center [724, 256] width 404 height 12
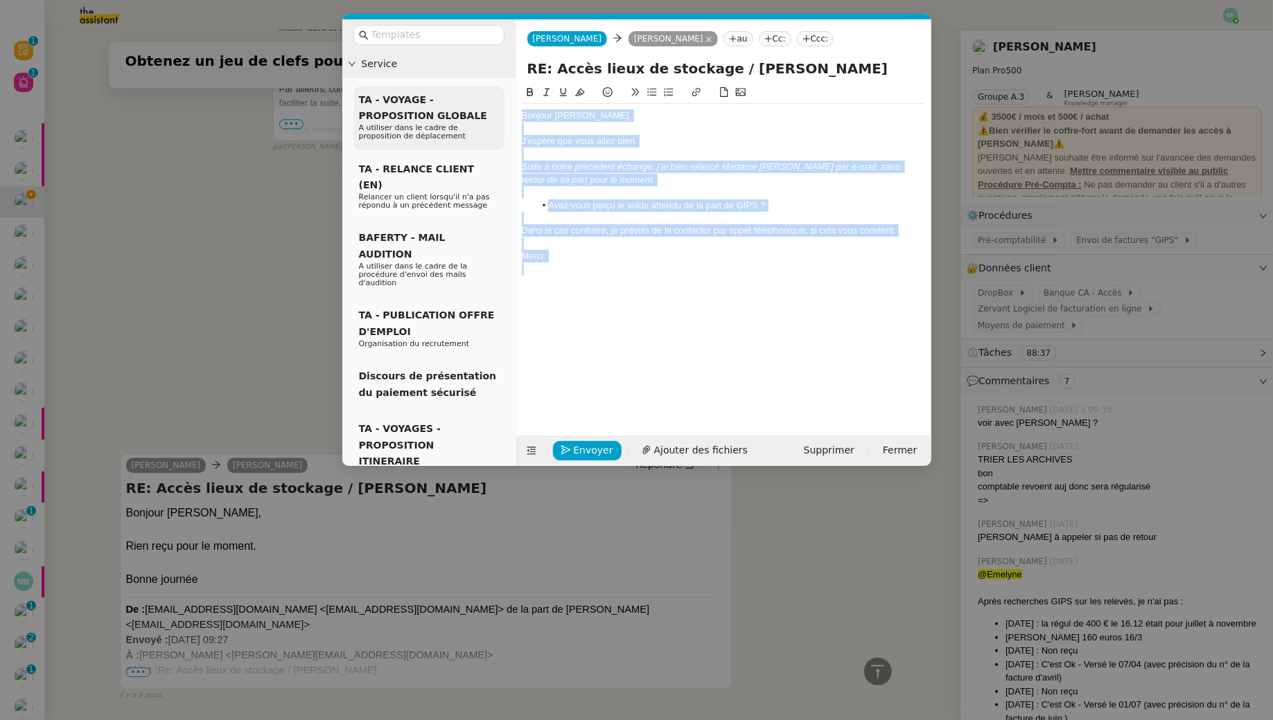
drag, startPoint x: 583, startPoint y: 265, endPoint x: 502, endPoint y: 117, distance: 168.6
click at [502, 117] on nz-layout "Service TA - VOYAGE - PROPOSITION GLOBALE A utiliser dans le cadre de propositi…" at bounding box center [636, 242] width 589 height 447
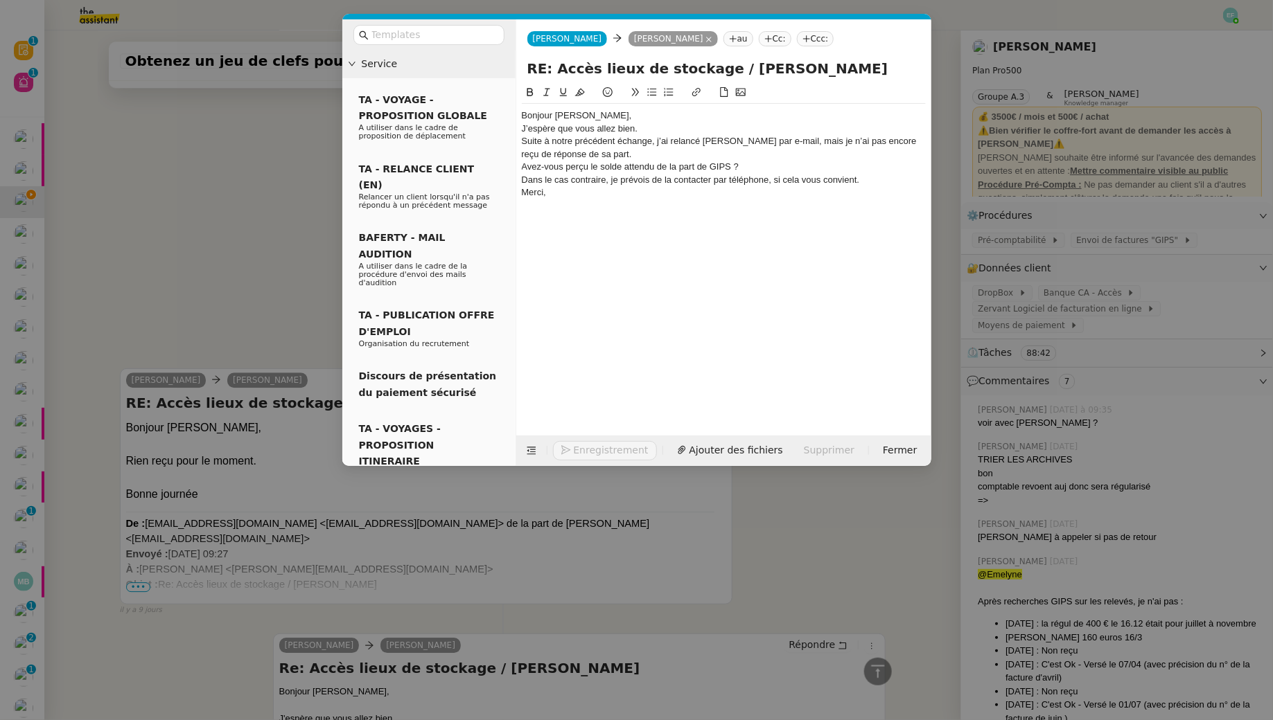
scroll to position [1588, 0]
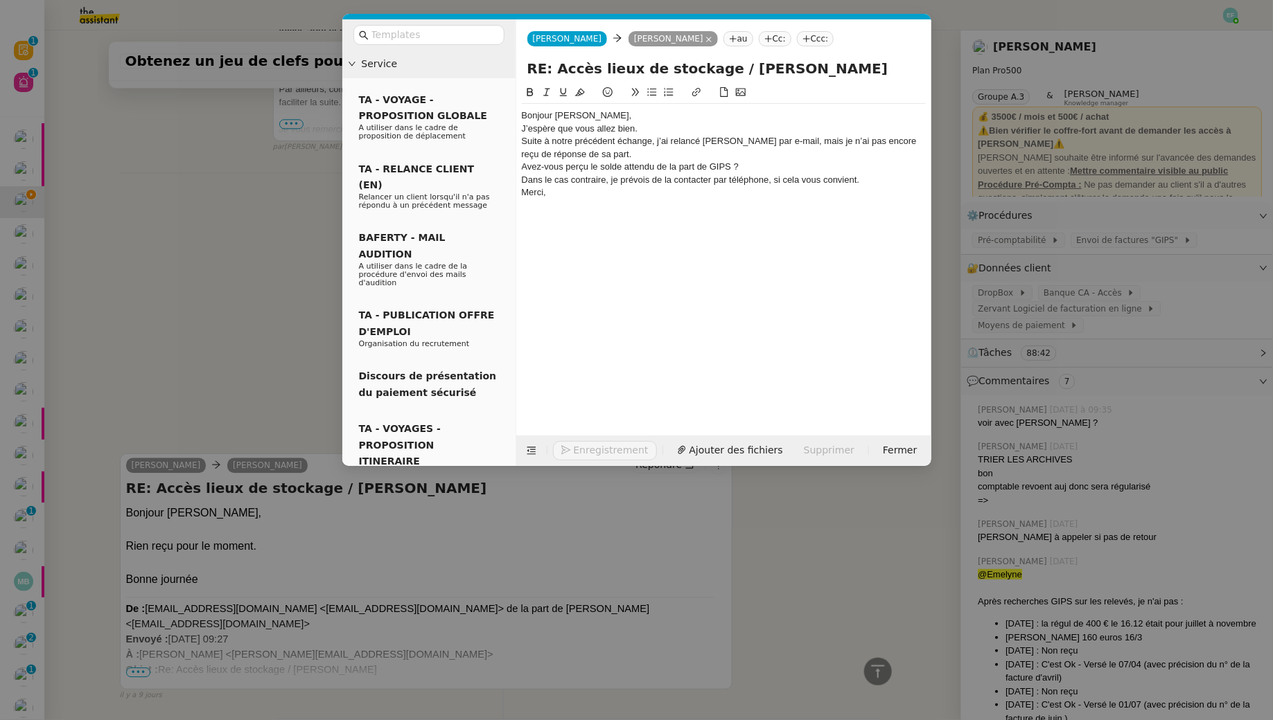
click at [590, 120] on div "Bonjour [PERSON_NAME]," at bounding box center [724, 115] width 404 height 12
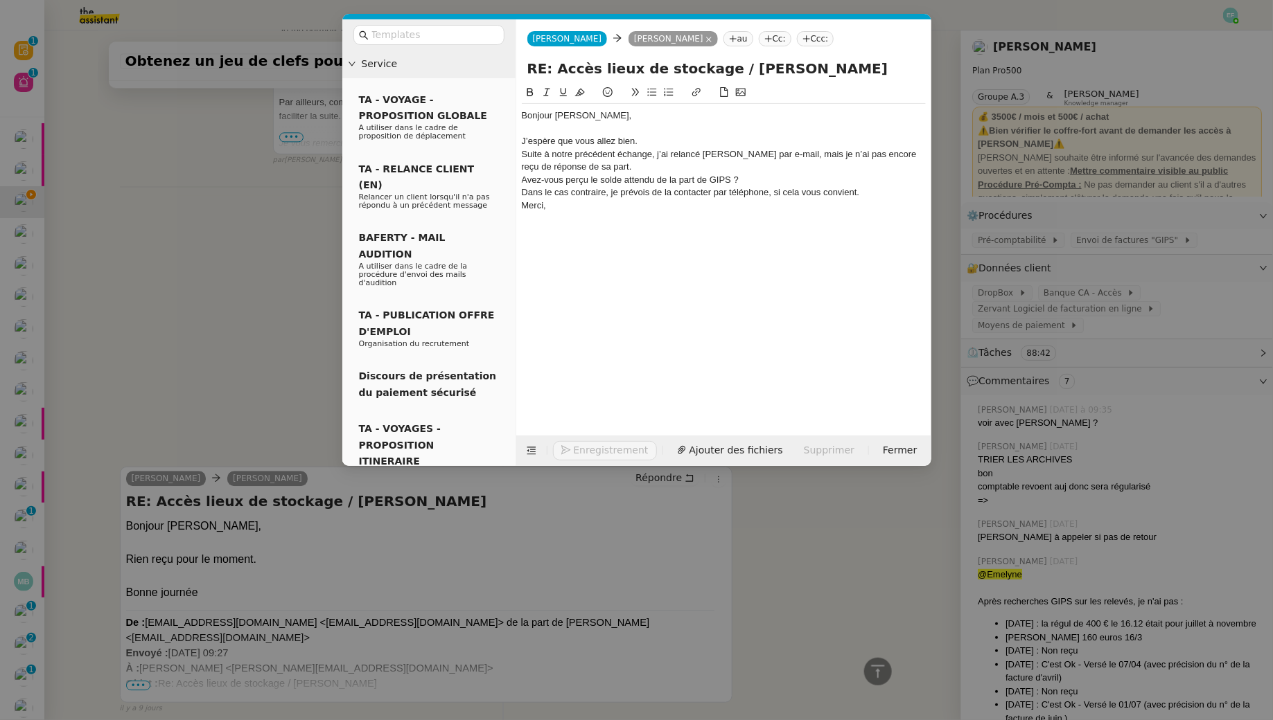
scroll to position [1602, 0]
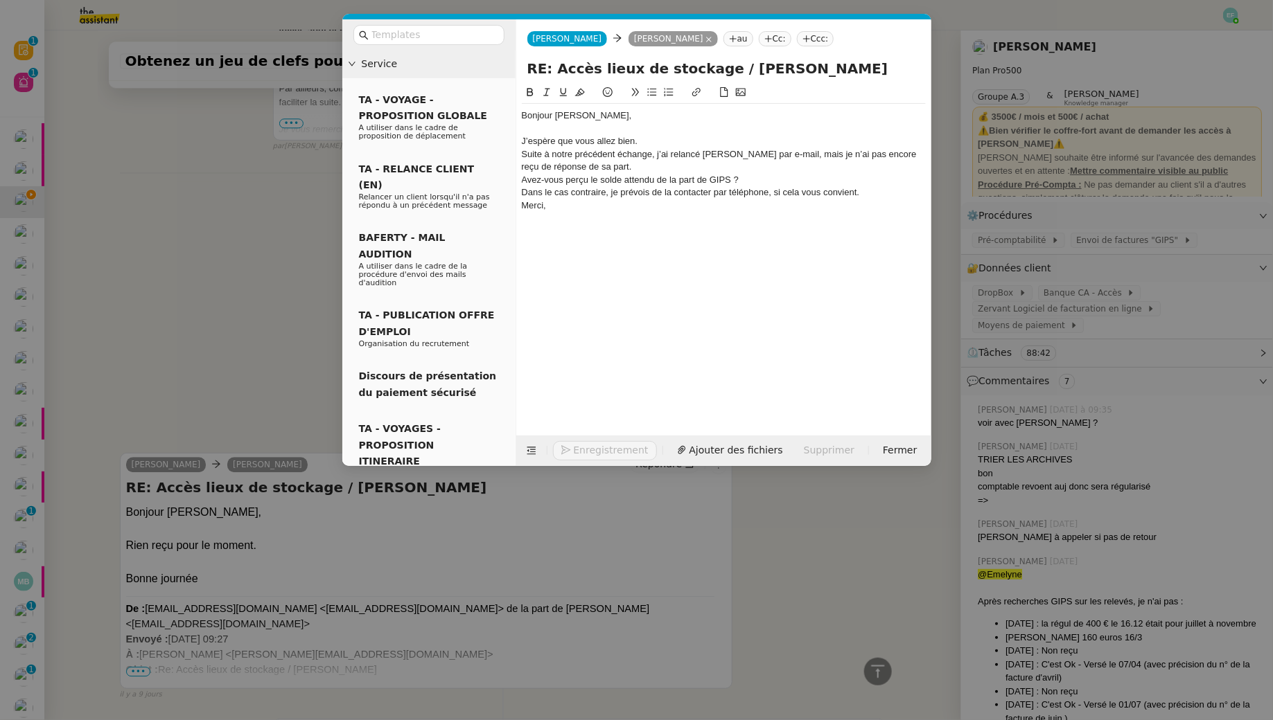
click at [653, 142] on div "J’espère que vous allez bien." at bounding box center [724, 141] width 404 height 12
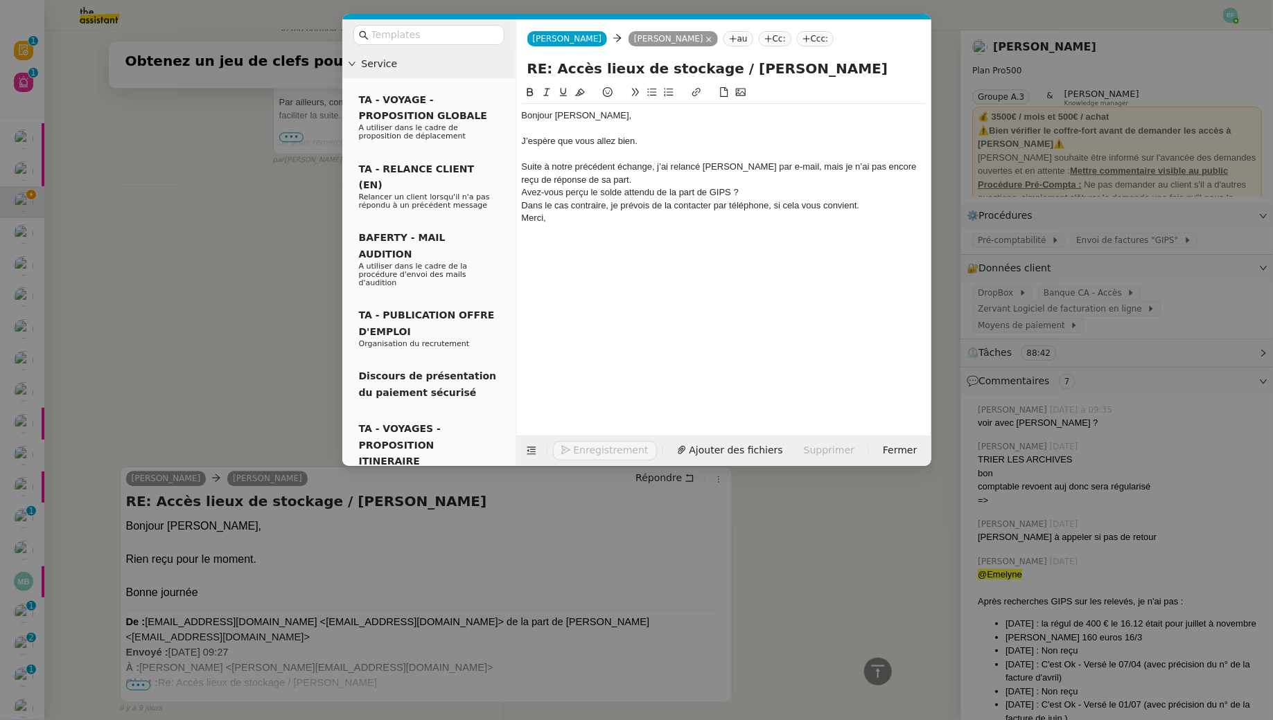
scroll to position [1615, 0]
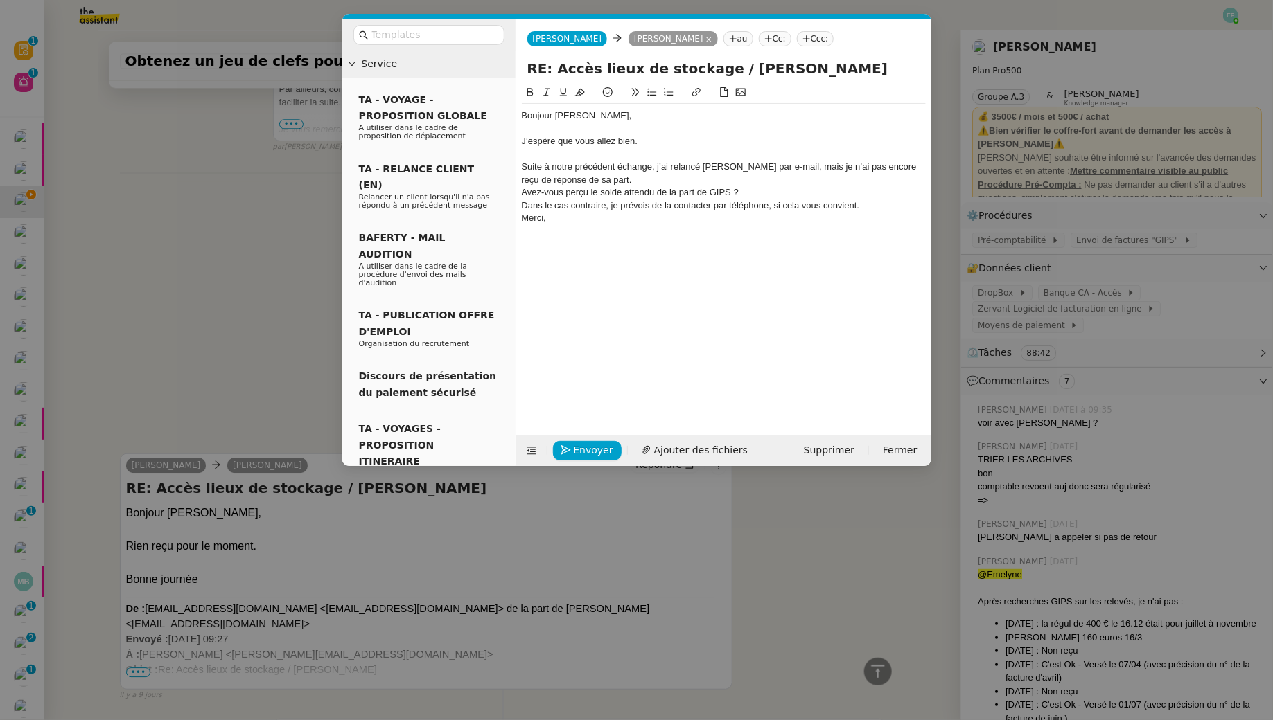
click at [657, 181] on div "Suite à notre précédent échange, j’ai relancé Madame Galantin par e-mail, mais …" at bounding box center [724, 174] width 404 height 26
click at [867, 224] on div "Merci," at bounding box center [724, 230] width 404 height 12
click at [867, 218] on div "Dans le cas contraire, je prévois de la contacter par téléphone, si cela vous c…" at bounding box center [724, 218] width 404 height 12
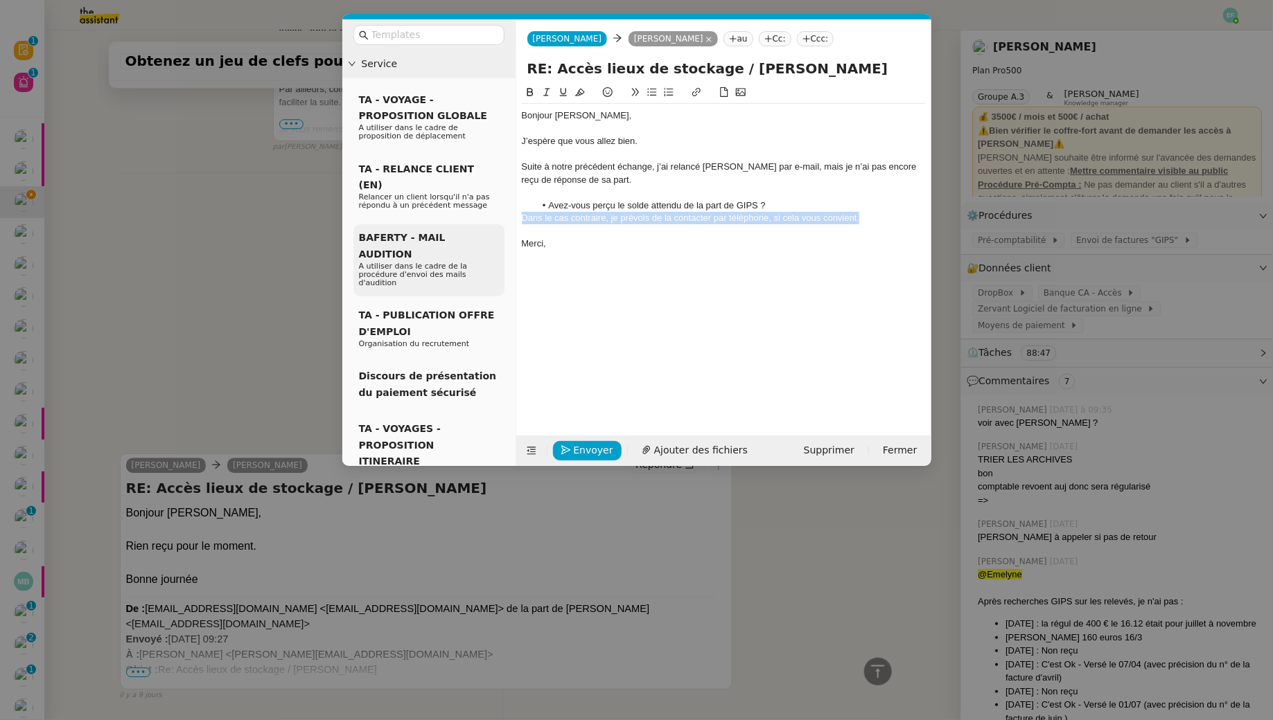
drag, startPoint x: 876, startPoint y: 220, endPoint x: 503, endPoint y: 215, distance: 372.7
click at [503, 215] on nz-layout "Service TA - VOYAGE - PROPOSITION GLOBALE A utiliser dans le cadre de propositi…" at bounding box center [636, 242] width 589 height 447
click at [544, 93] on icon at bounding box center [547, 92] width 10 height 10
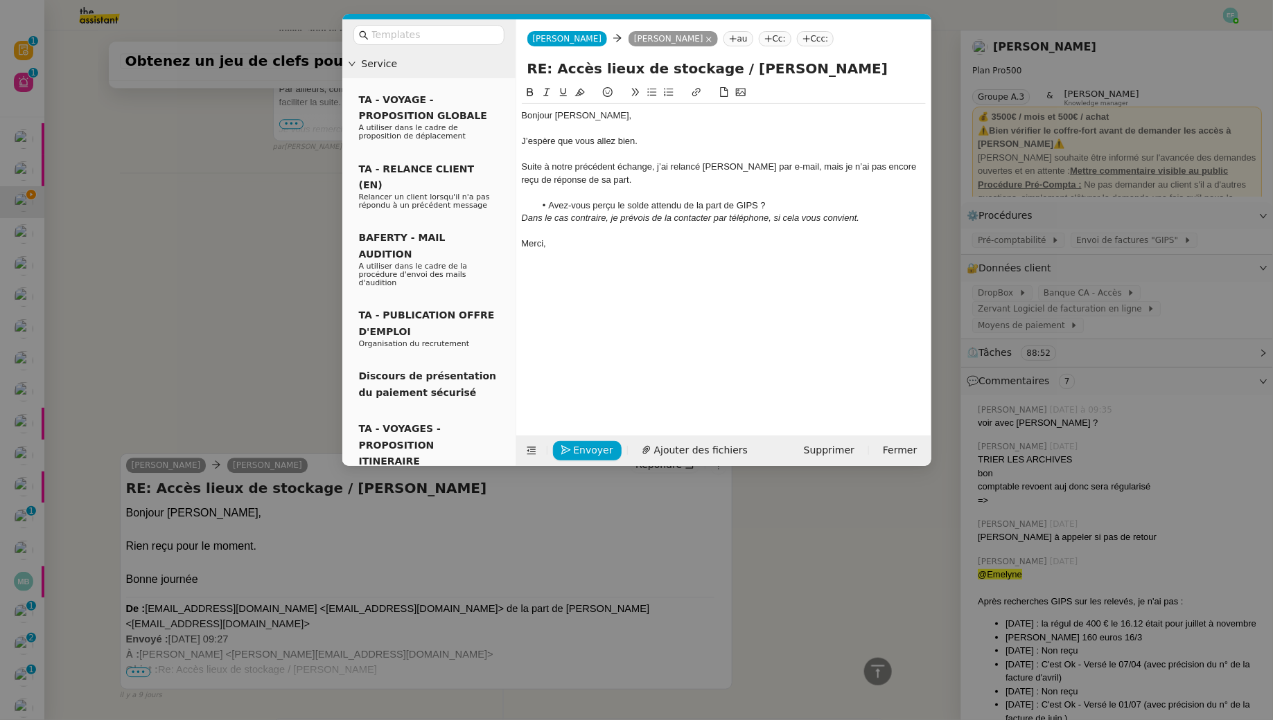
click at [670, 170] on div "Suite à notre précédent échange, j’ai relancé Madame Galantin par e-mail, mais …" at bounding box center [724, 174] width 404 height 26
click at [269, 261] on nz-modal-container "Service TA - VOYAGE - PROPOSITION GLOBALE A utiliser dans le cadre de propositi…" at bounding box center [636, 360] width 1273 height 720
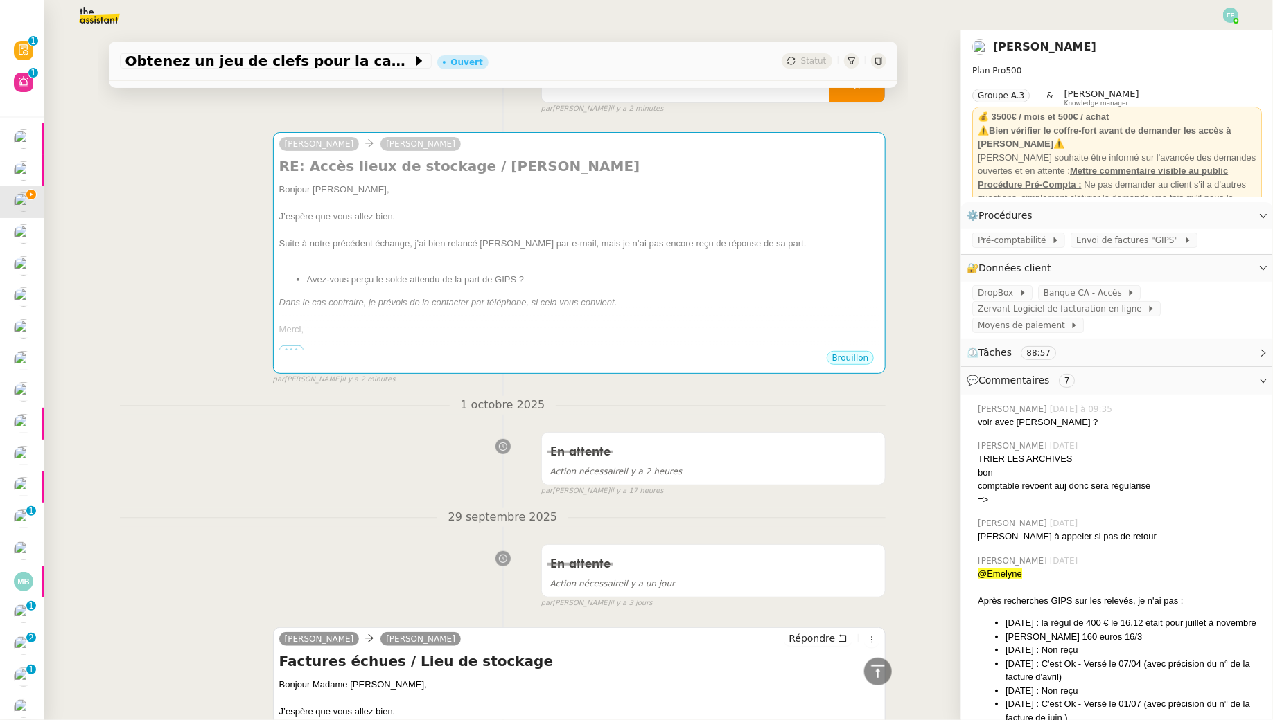
scroll to position [0, 0]
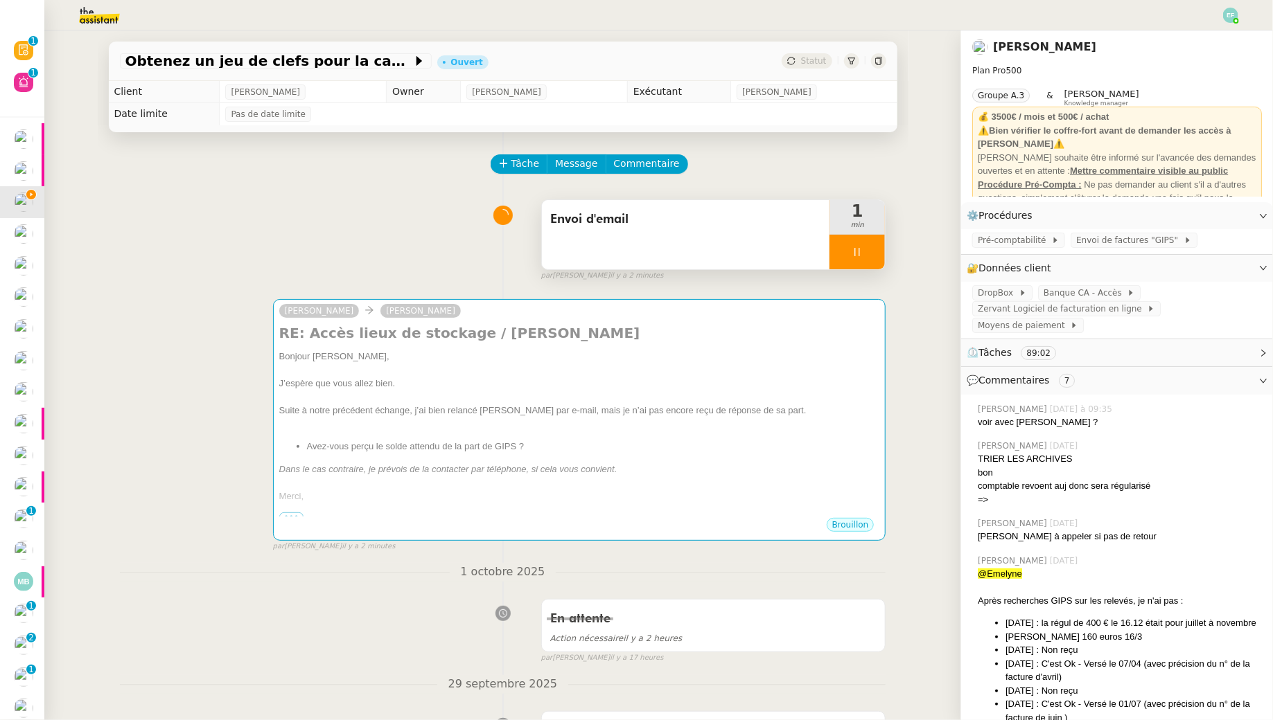
click at [865, 258] on div at bounding box center [856, 252] width 55 height 35
click at [872, 254] on icon at bounding box center [870, 252] width 11 height 11
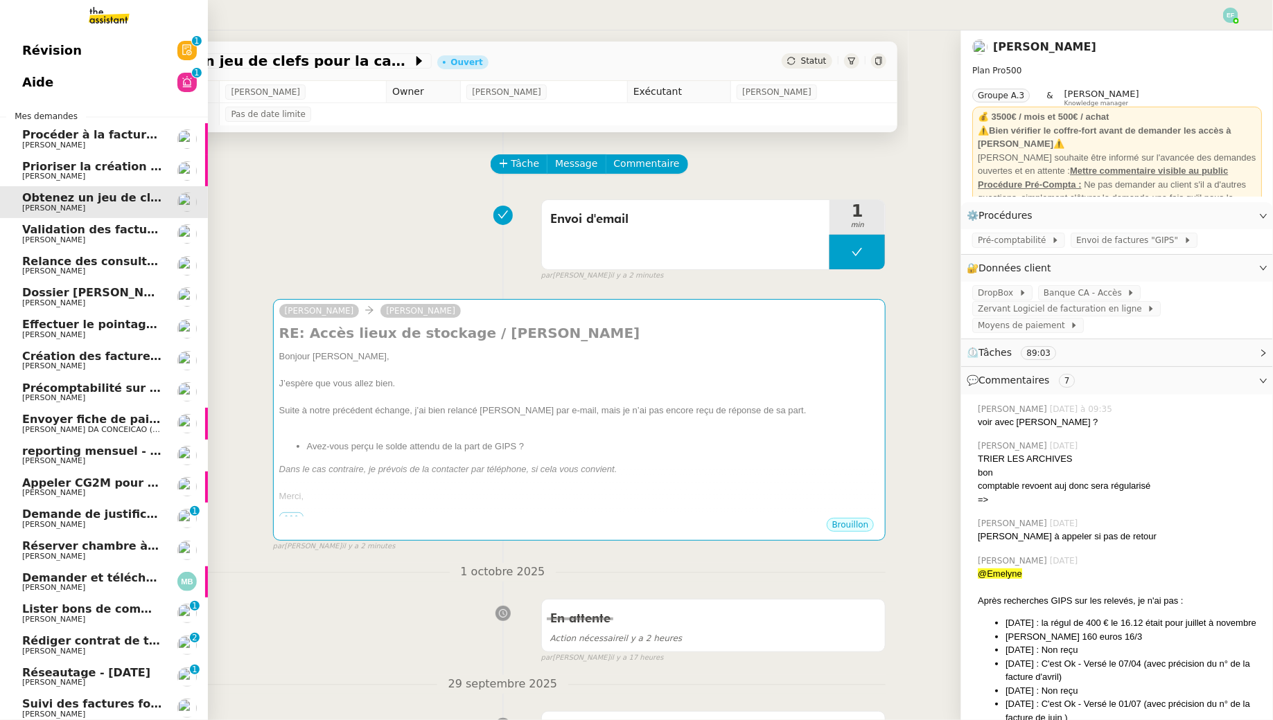
click at [44, 234] on span "Validation des factures consultants - [DATE]" at bounding box center [160, 229] width 276 height 13
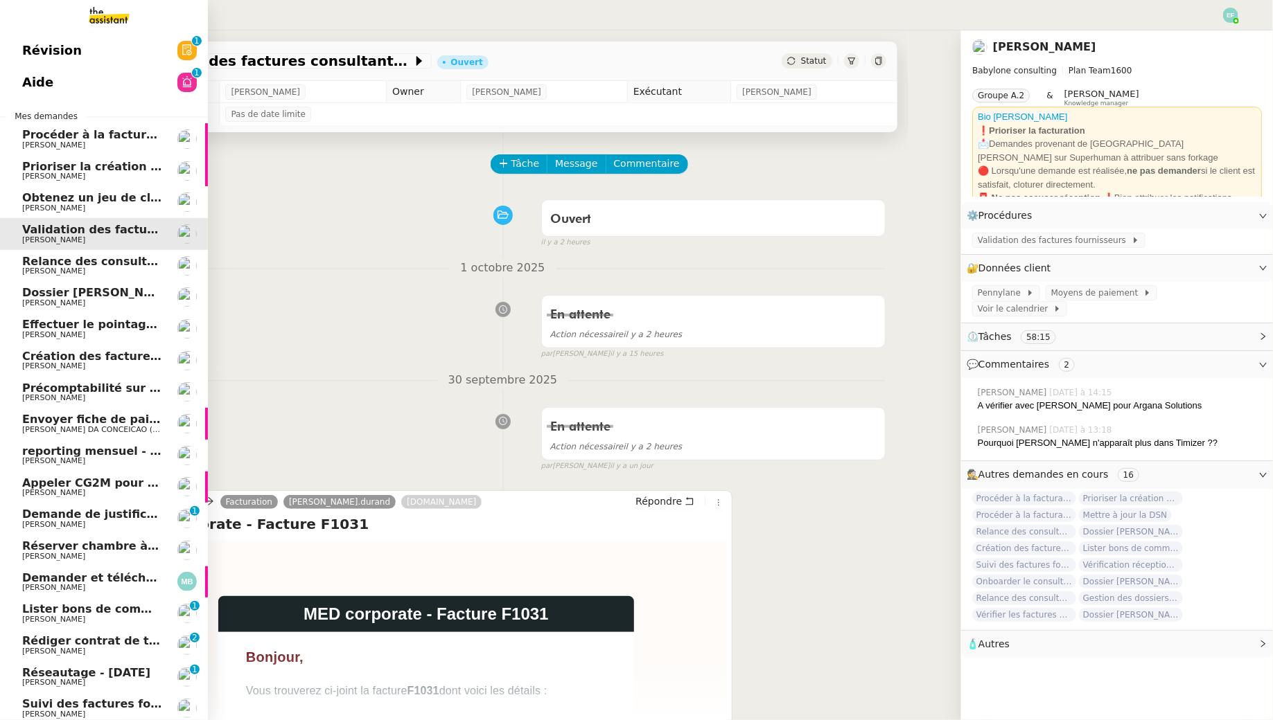
click at [78, 266] on span "Relance des consultants CRA - [DATE]" at bounding box center [140, 261] width 236 height 13
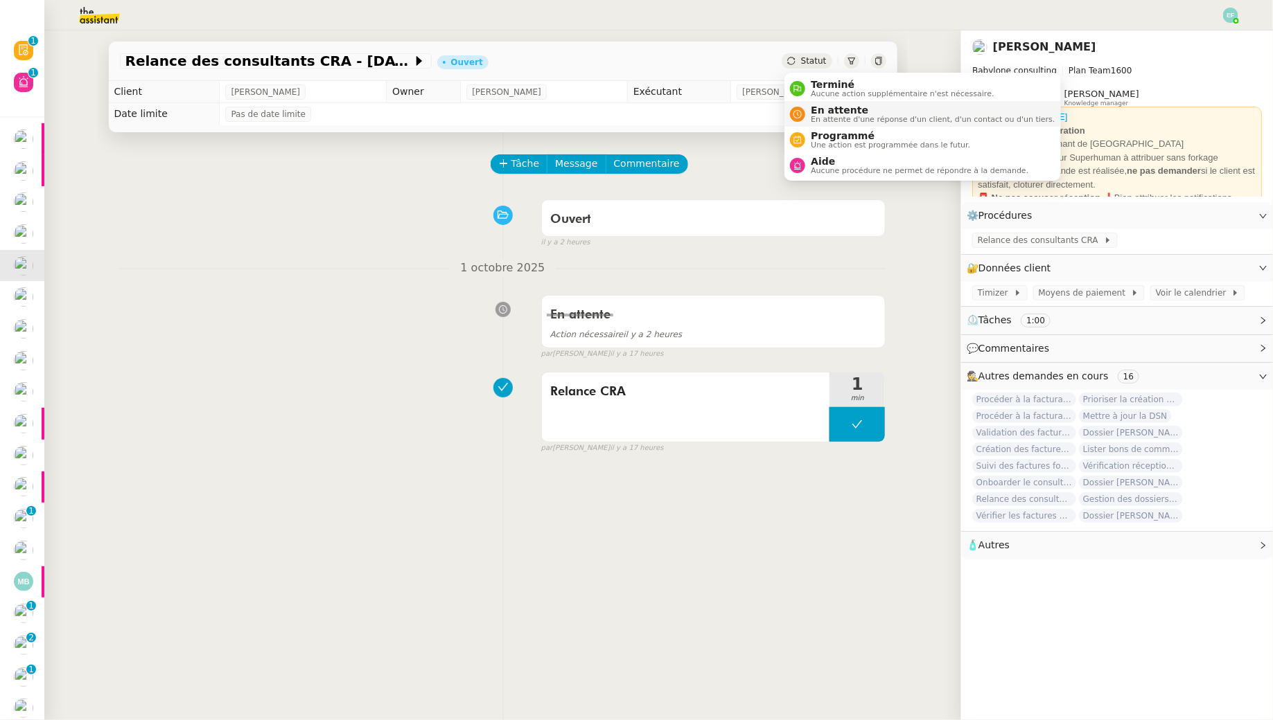
click at [817, 116] on span "En attente d'une réponse d'un client, d'un contact ou d'un tiers." at bounding box center [933, 120] width 244 height 8
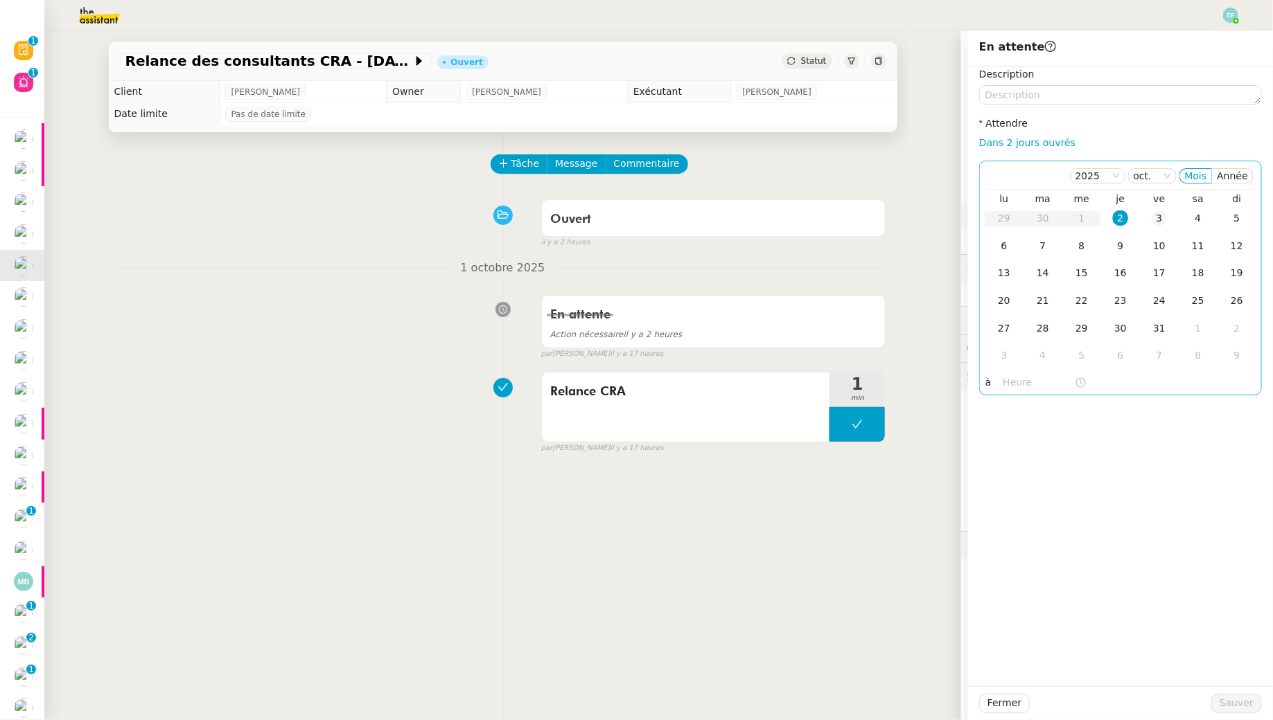
click at [1158, 216] on div "3" at bounding box center [1158, 218] width 15 height 15
click at [692, 504] on div "Tâche Message Commentaire Veuillez patienter une erreur s'est produite 👌👌👌 mess…" at bounding box center [503, 492] width 811 height 720
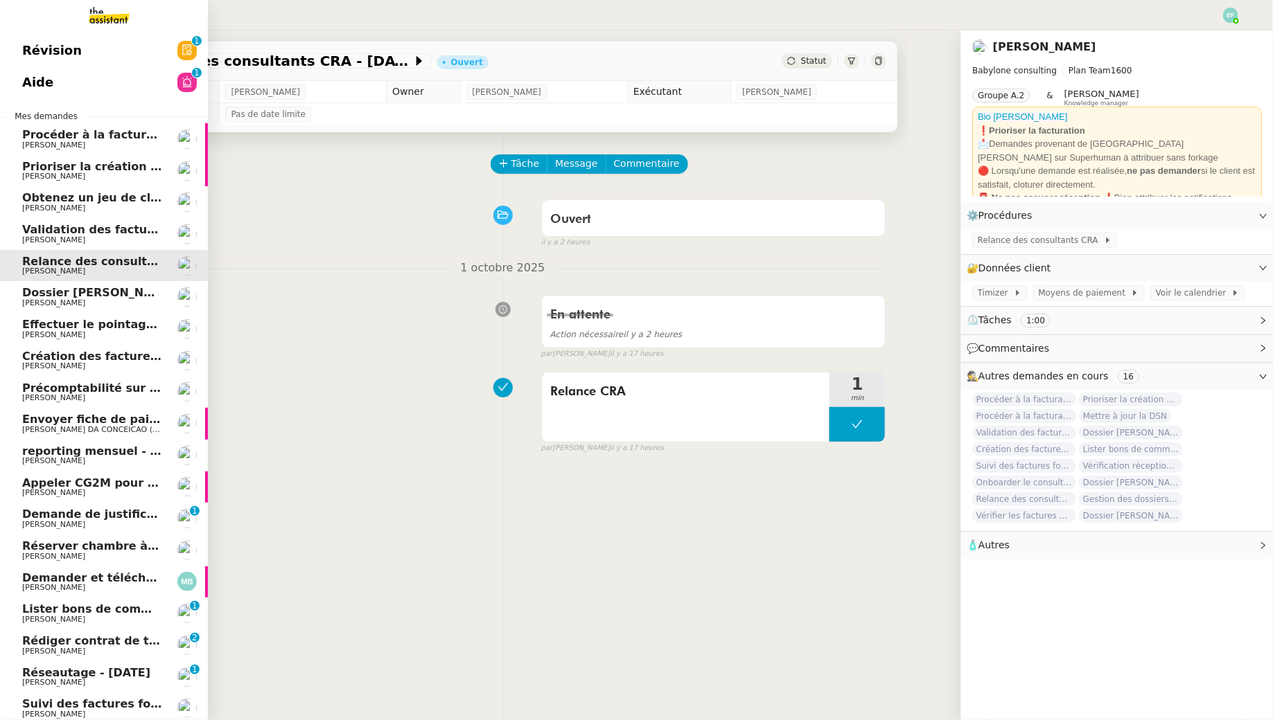
click at [46, 299] on span "[PERSON_NAME]" at bounding box center [53, 303] width 63 height 9
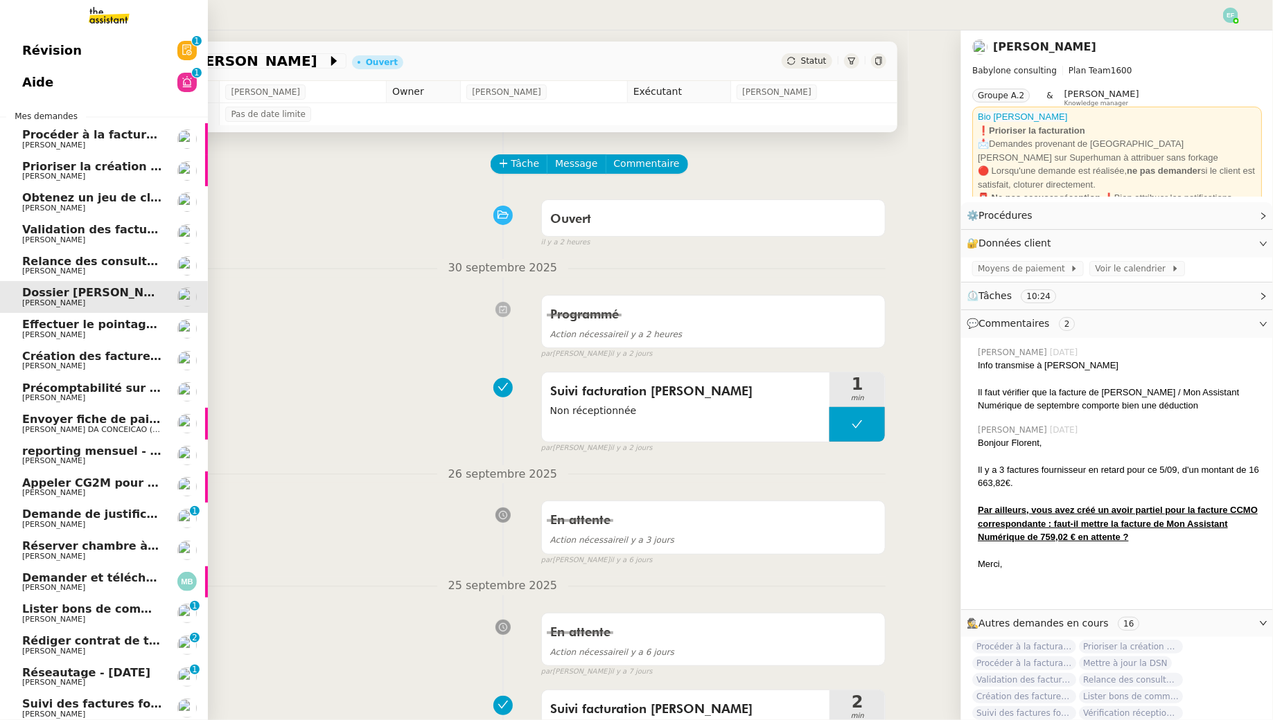
click at [100, 333] on span "[PERSON_NAME]" at bounding box center [92, 335] width 140 height 8
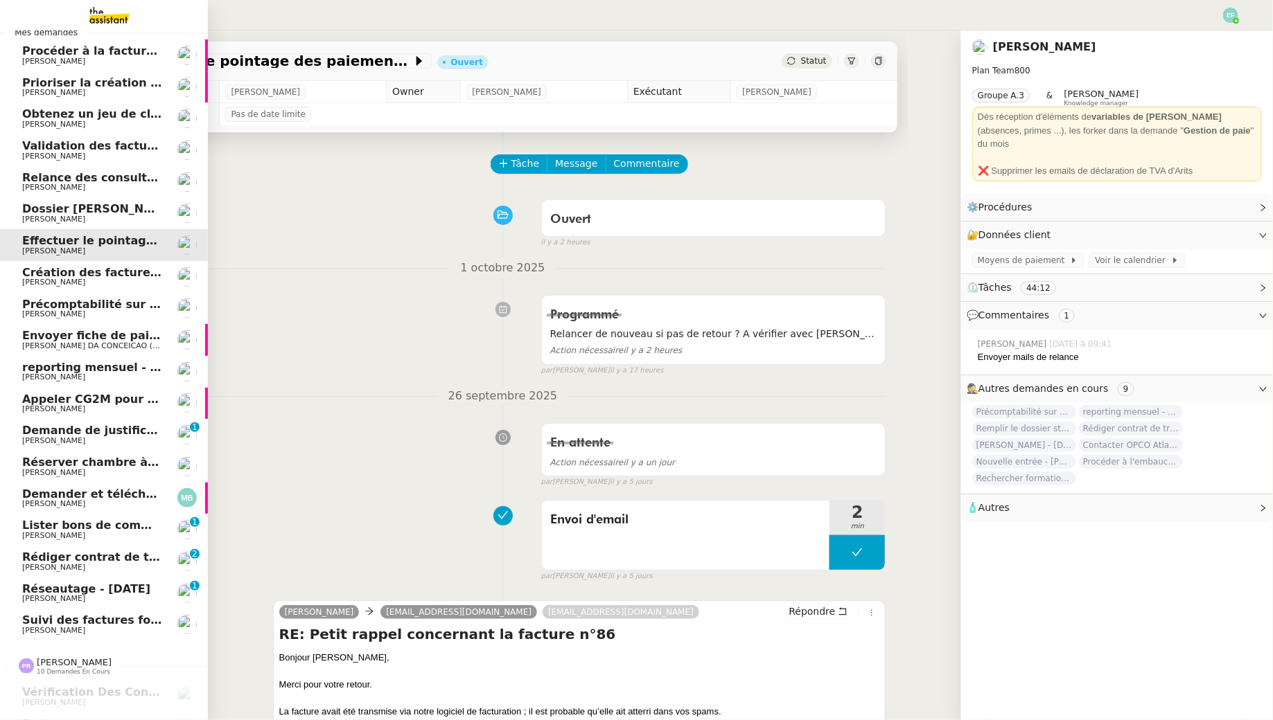
scroll to position [76, 0]
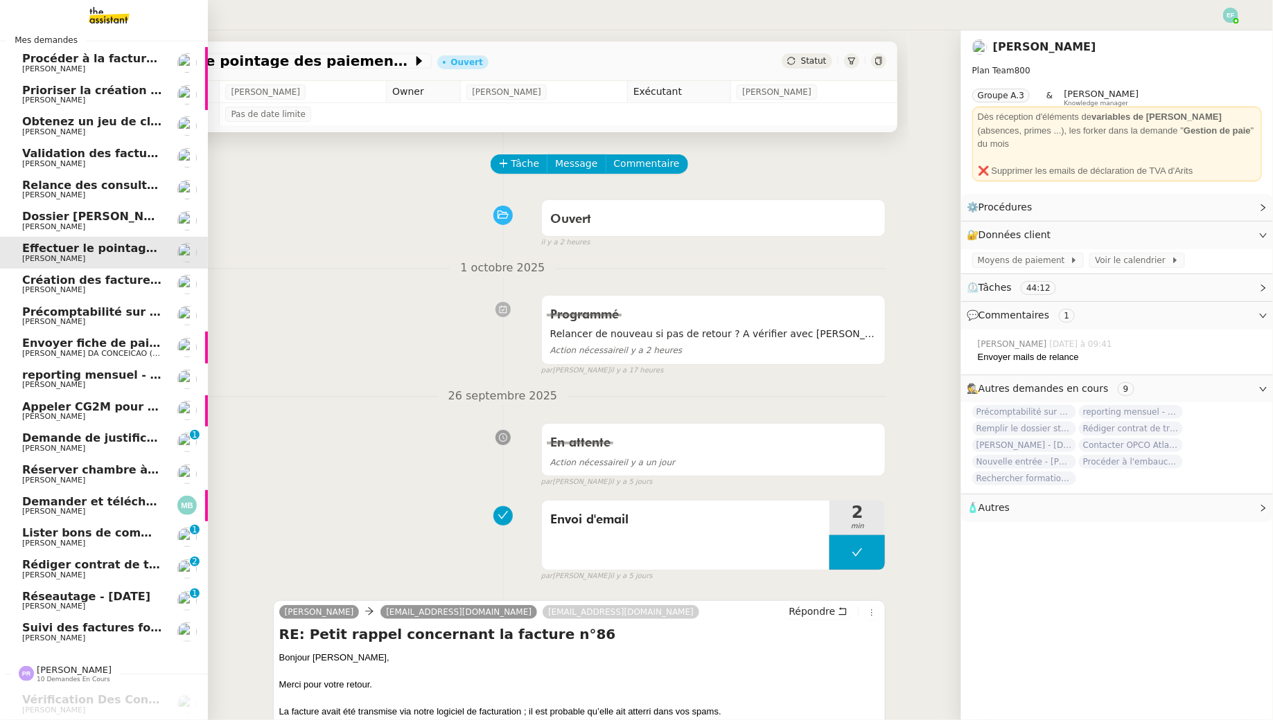
click at [94, 630] on span "Suivi des factures fournisseurs en attente de paiement - [DATE]" at bounding box center [222, 627] width 400 height 13
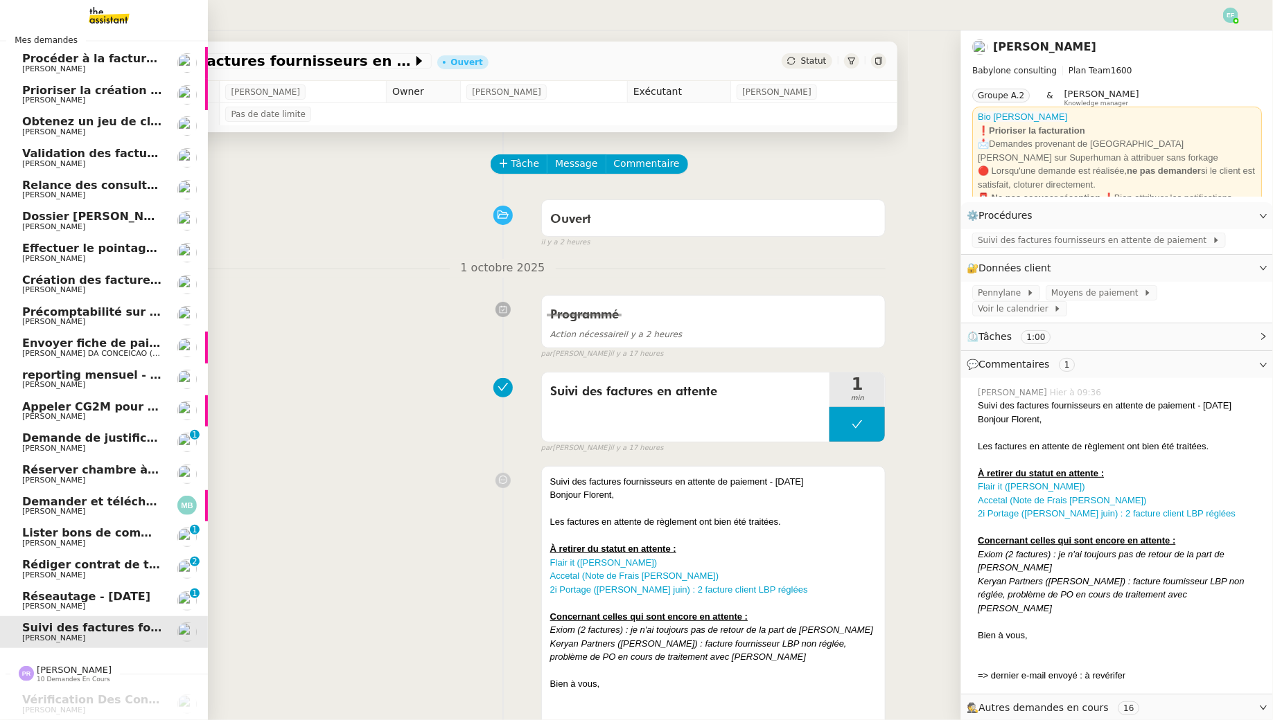
click at [38, 603] on span "[PERSON_NAME]" at bounding box center [53, 606] width 63 height 9
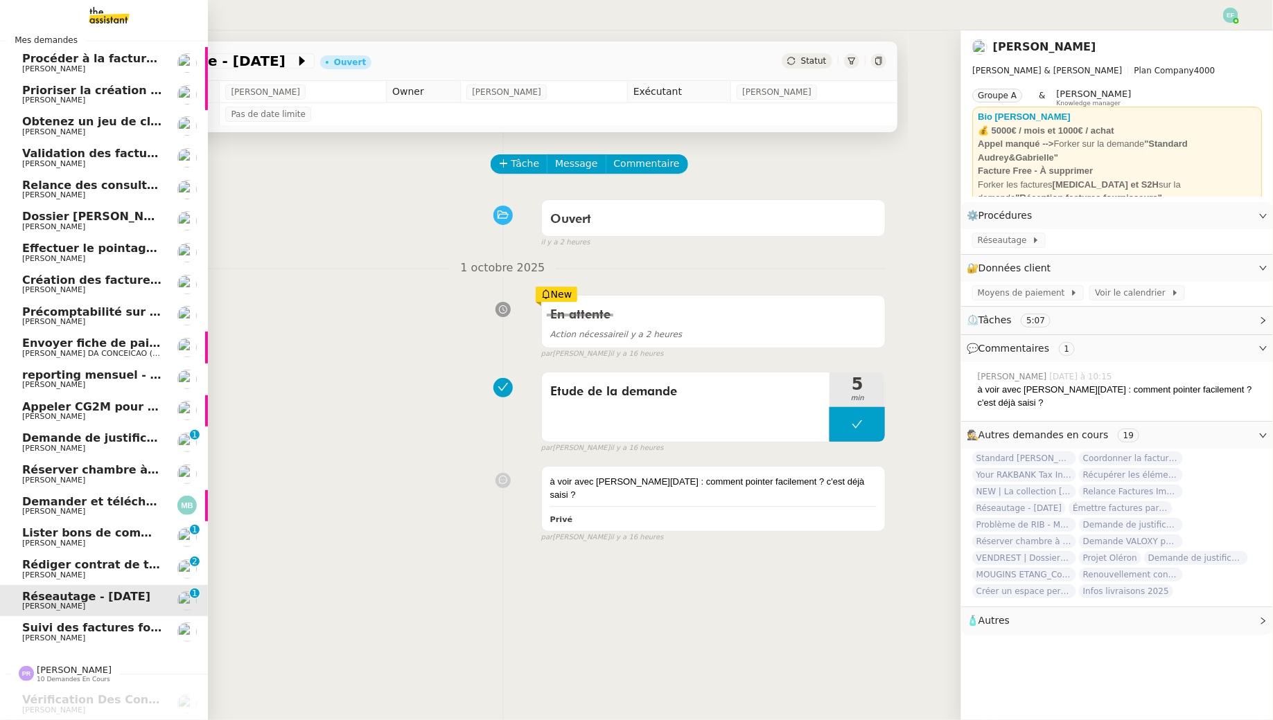
click at [53, 562] on span "Rédiger contrat de travail pour [PERSON_NAME]" at bounding box center [172, 564] width 301 height 13
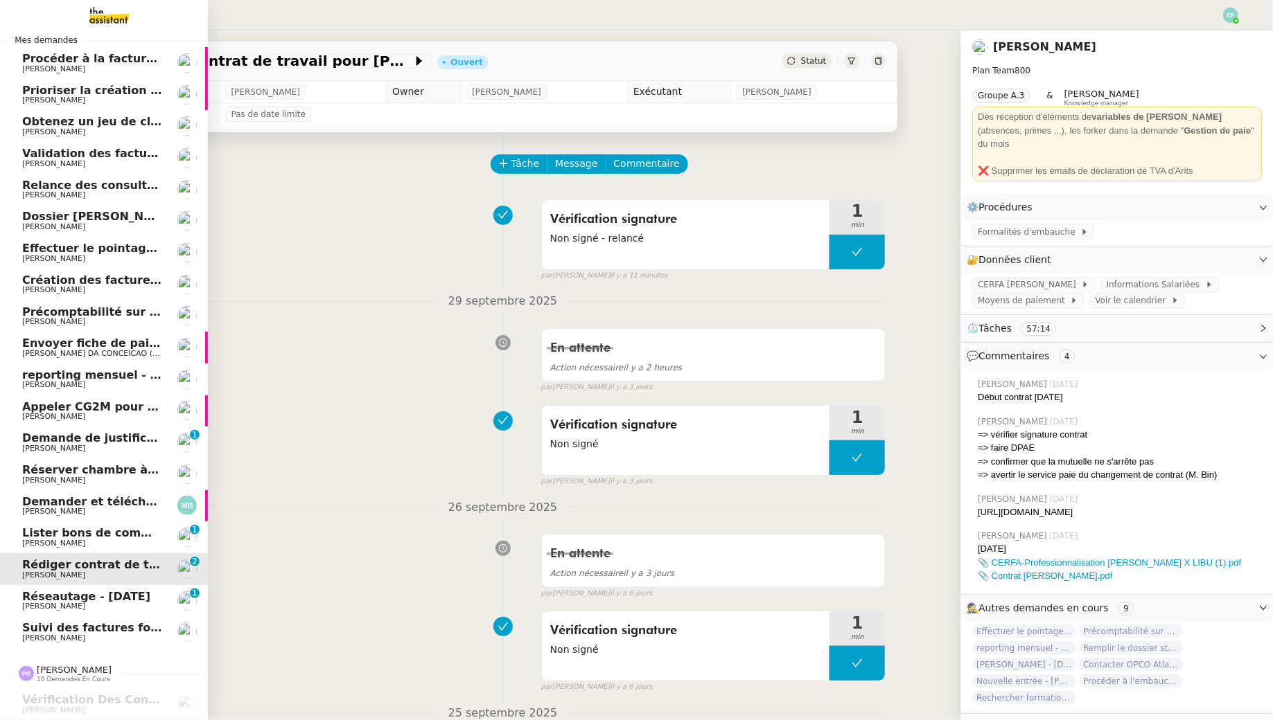
click at [46, 542] on span "[PERSON_NAME]" at bounding box center [53, 543] width 63 height 9
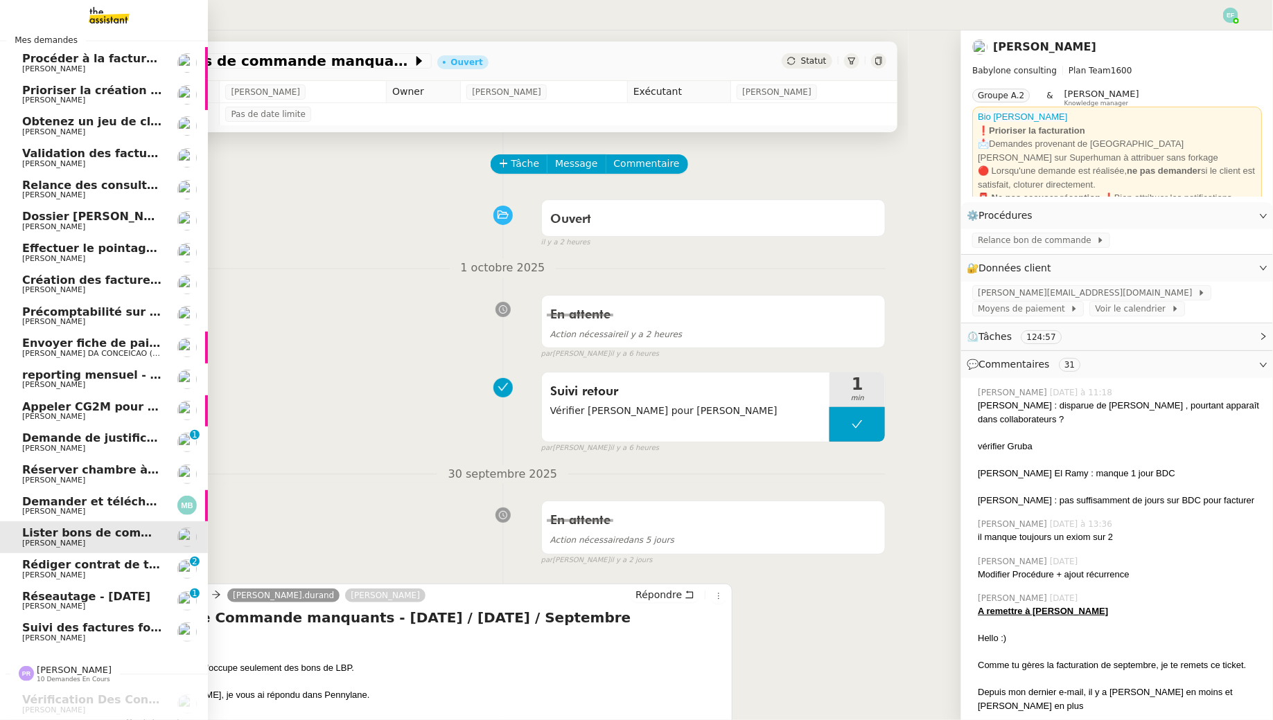
click at [28, 502] on span "Demander et télécharger les factures pour Qonto" at bounding box center [176, 501] width 309 height 13
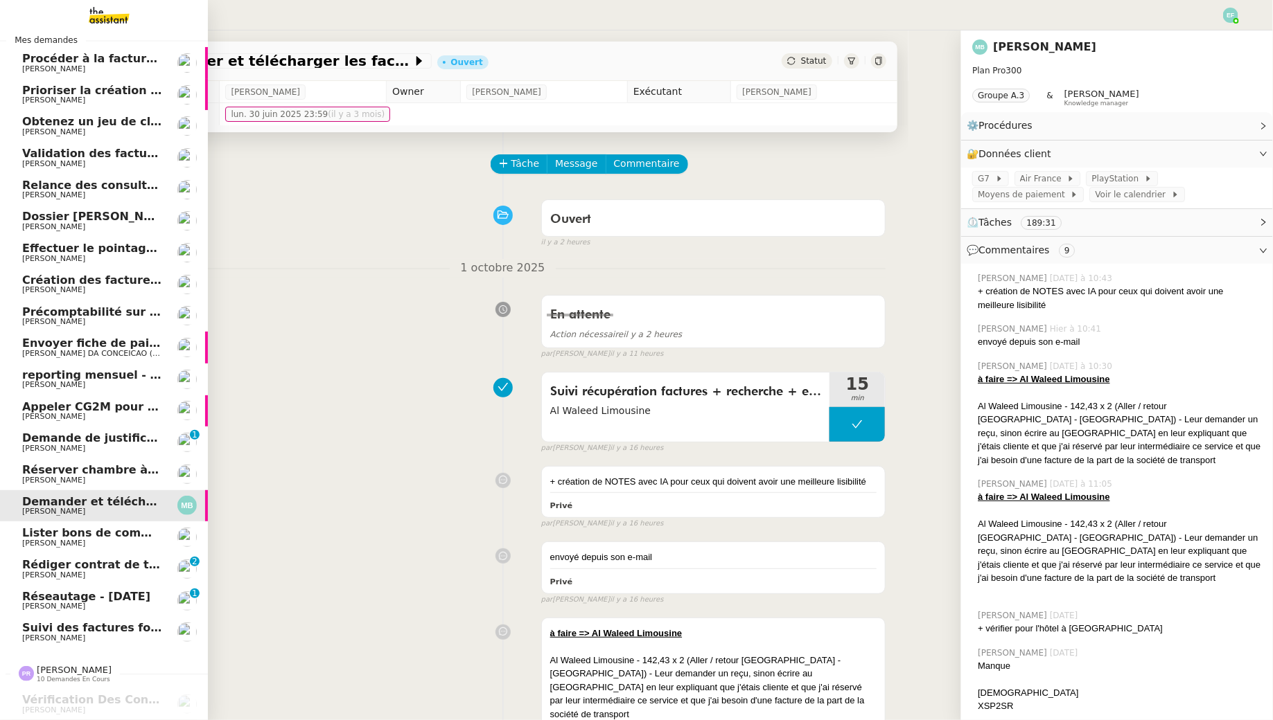
click at [49, 473] on span "Réserver chambre à [GEOGRAPHIC_DATA] // WESTIN" at bounding box center [184, 469] width 324 height 13
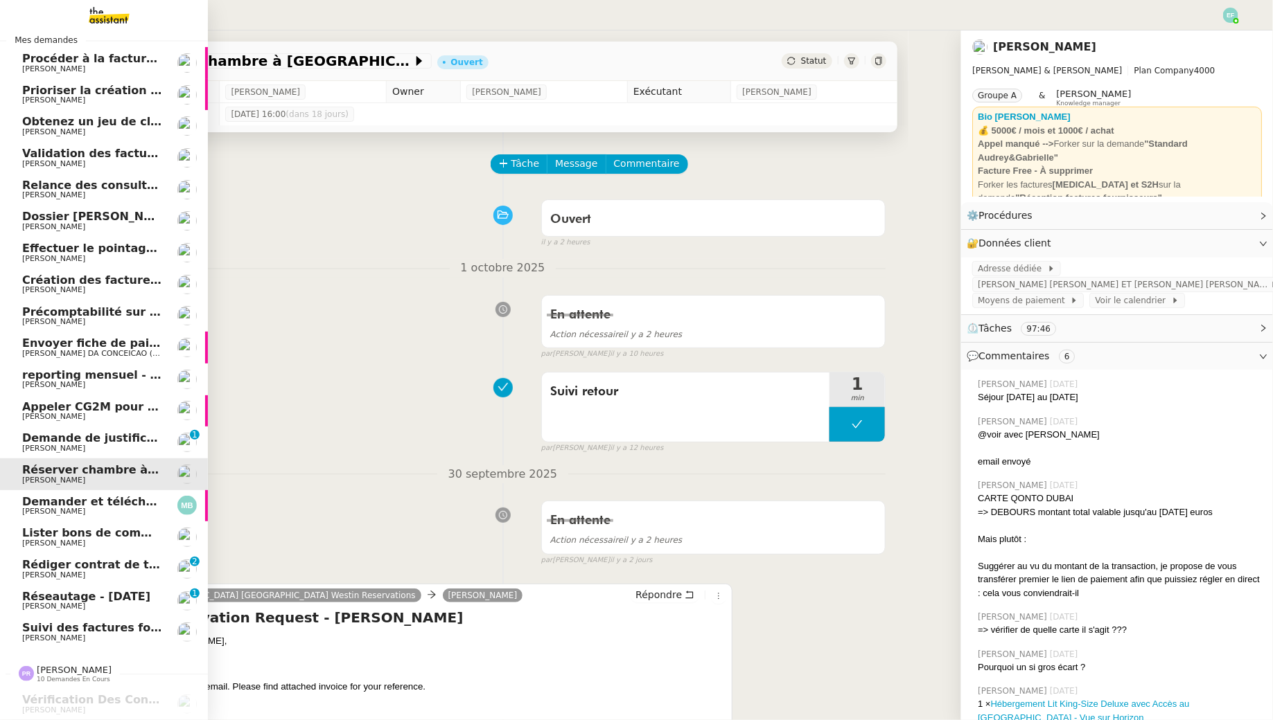
click at [86, 505] on span "Demander et télécharger les factures pour Qonto" at bounding box center [176, 501] width 309 height 13
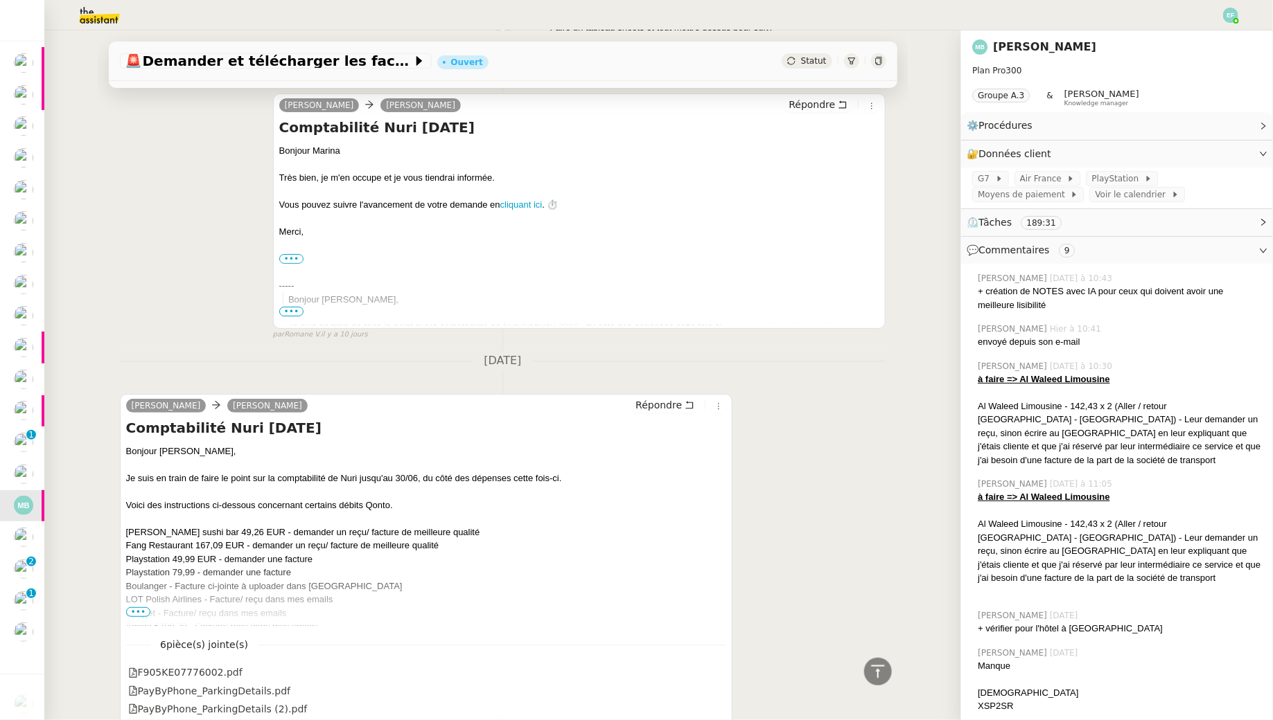
scroll to position [5193, 0]
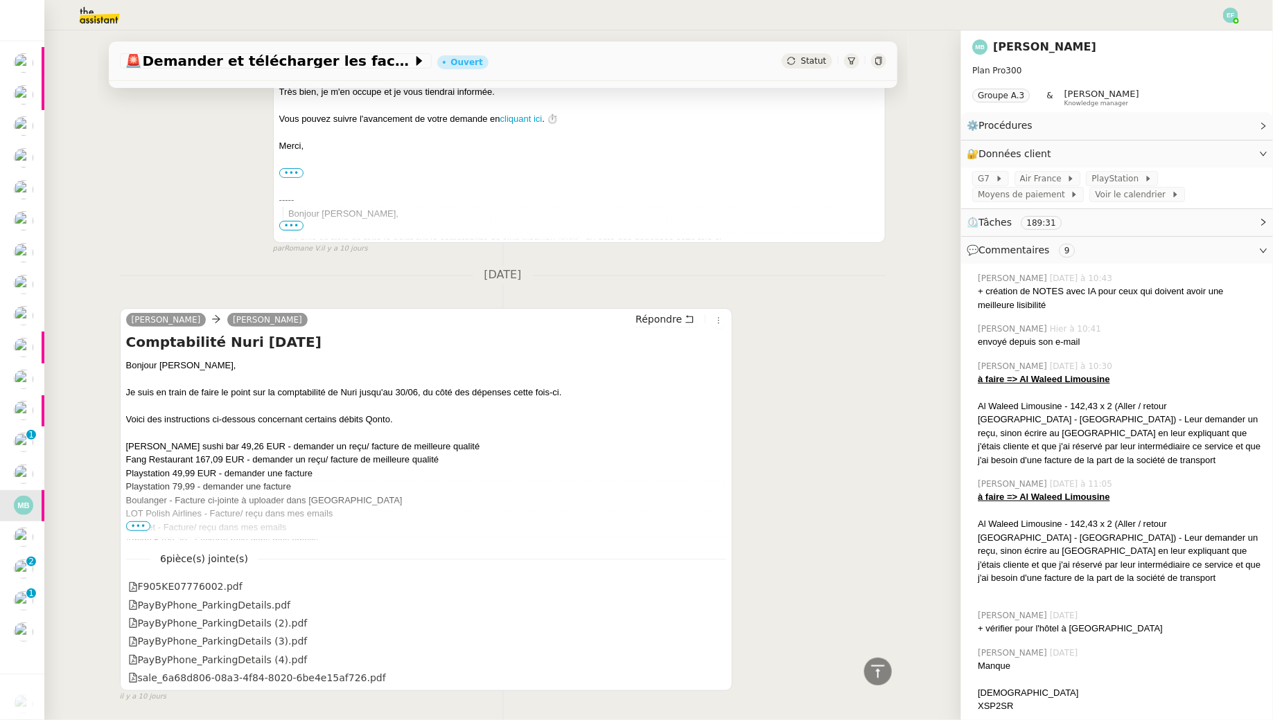
click at [133, 522] on span "•••" at bounding box center [138, 527] width 25 height 10
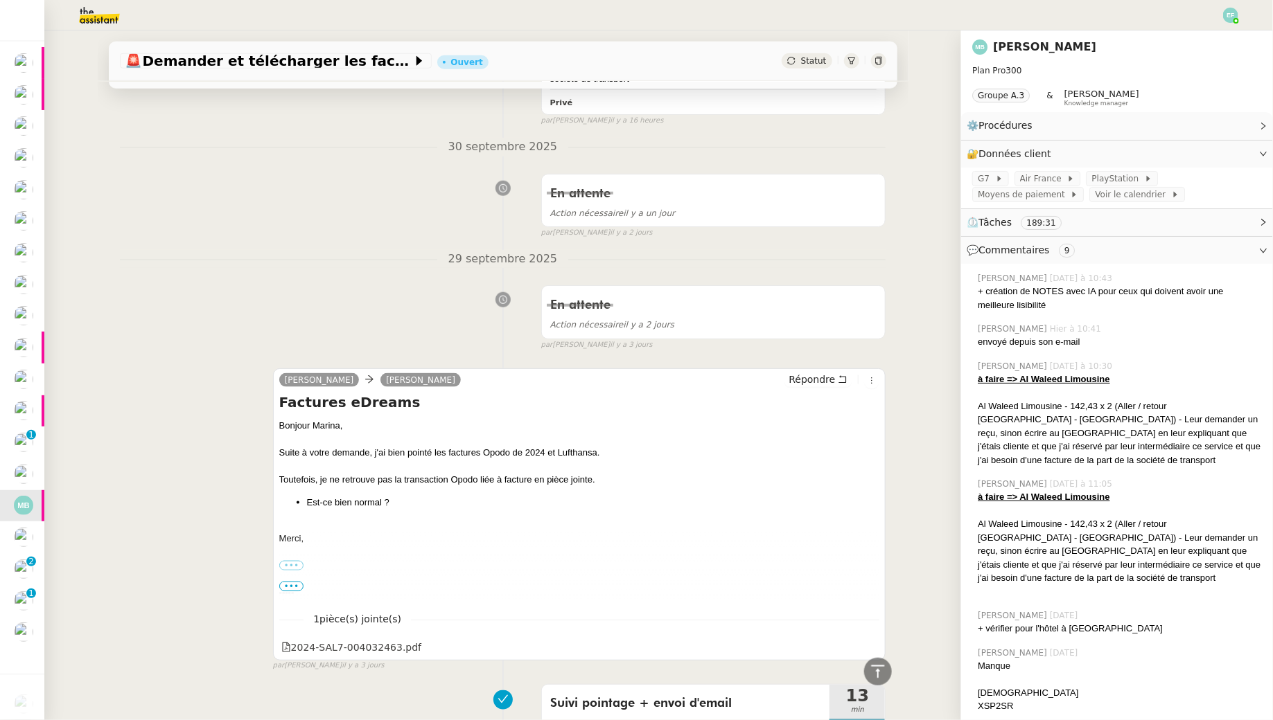
scroll to position [0, 0]
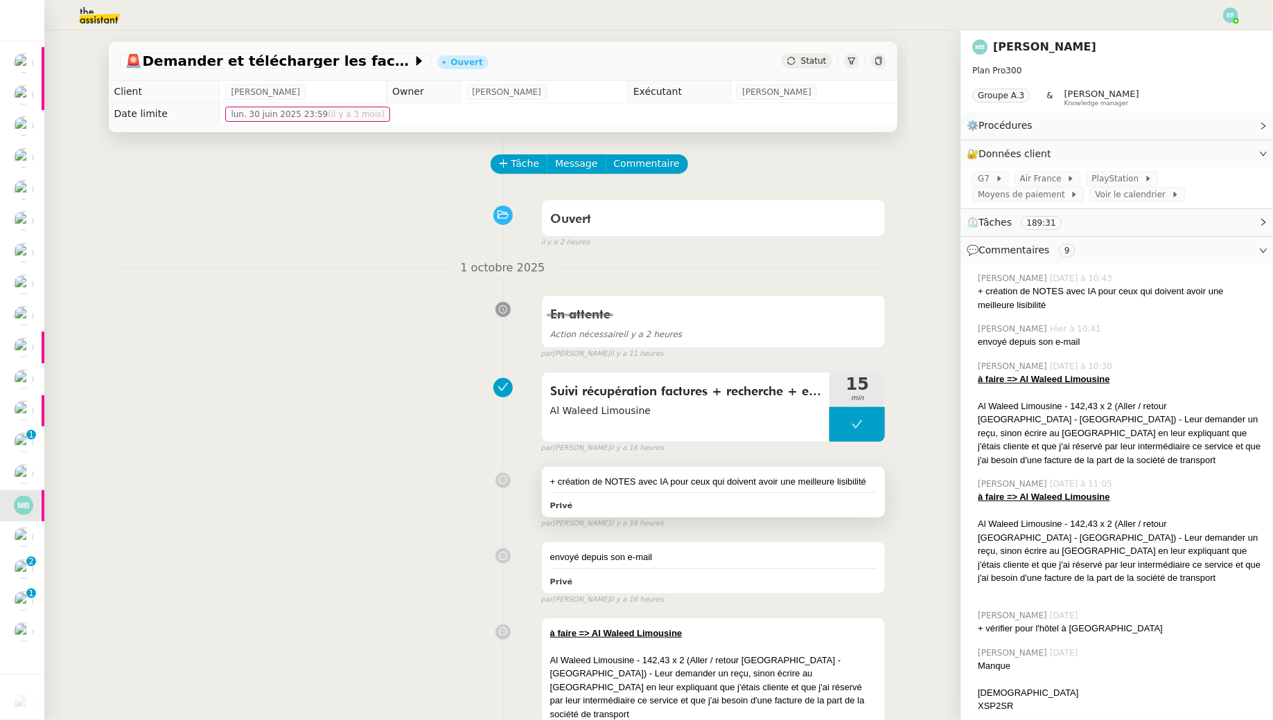
click at [682, 482] on div "+ création de NOTES avec IA pour ceux qui doivent avoir une meilleure lisibilité" at bounding box center [713, 482] width 327 height 14
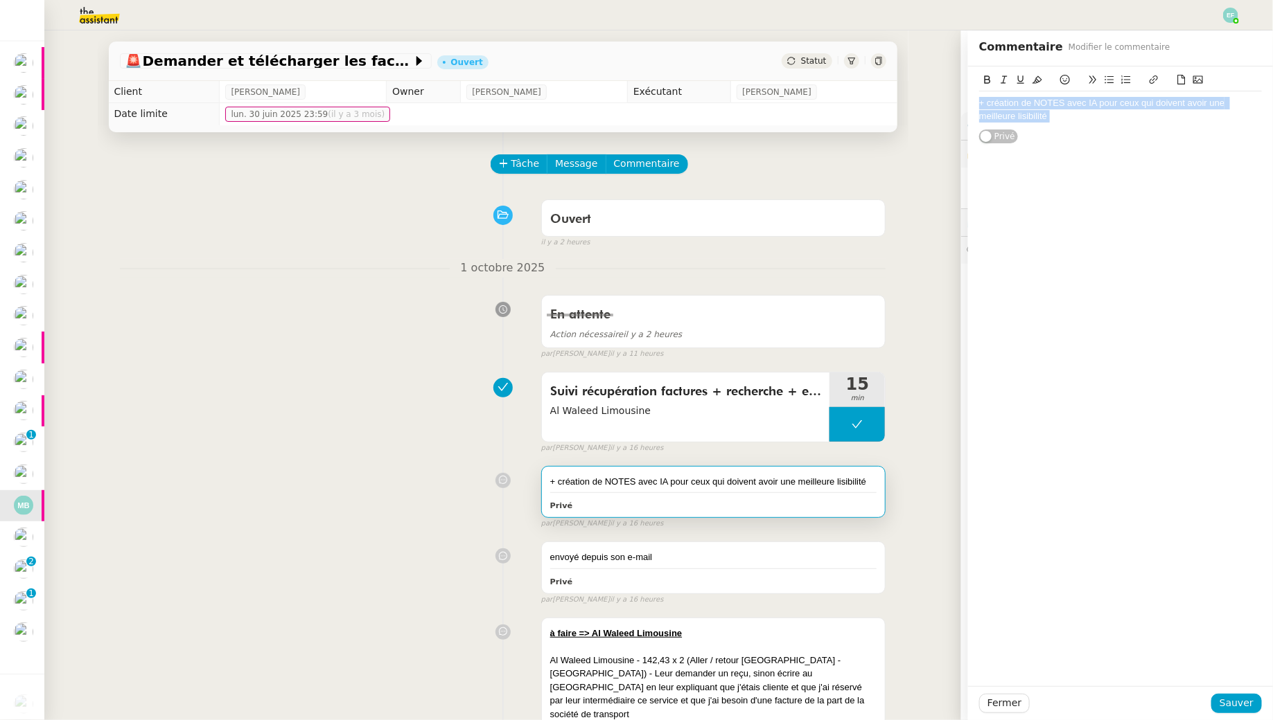
drag, startPoint x: 1088, startPoint y: 133, endPoint x: 1045, endPoint y: 118, distance: 45.3
click at [1045, 120] on div "+ création de NOTES avec IA pour ceux qui doivent avoir une meilleure lisibilit…" at bounding box center [1120, 106] width 283 height 78
drag, startPoint x: 1063, startPoint y: 114, endPoint x: 973, endPoint y: 94, distance: 91.6
click at [973, 94] on div "+ création de NOTES avec IA pour ceux qui doivent avoir une meilleure lisibilit…" at bounding box center [1120, 106] width 305 height 78
click at [989, 84] on icon at bounding box center [987, 80] width 10 height 10
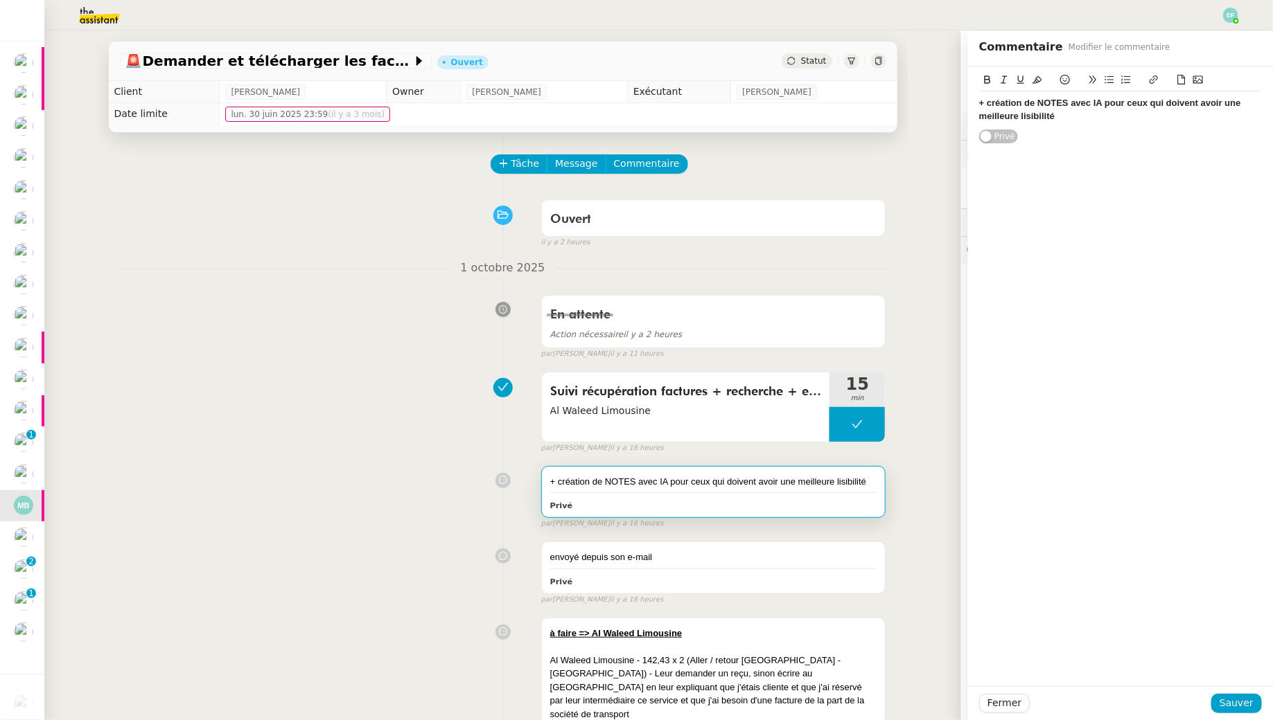
click at [1022, 84] on icon at bounding box center [1021, 80] width 10 height 10
click at [1068, 121] on div "+ création de NOTES avec IA pour ceux qui doivent avoir une meilleure lisibilité" at bounding box center [1120, 110] width 283 height 26
click at [1241, 711] on span "Sauver" at bounding box center [1236, 704] width 34 height 16
